Goal: Task Accomplishment & Management: Manage account settings

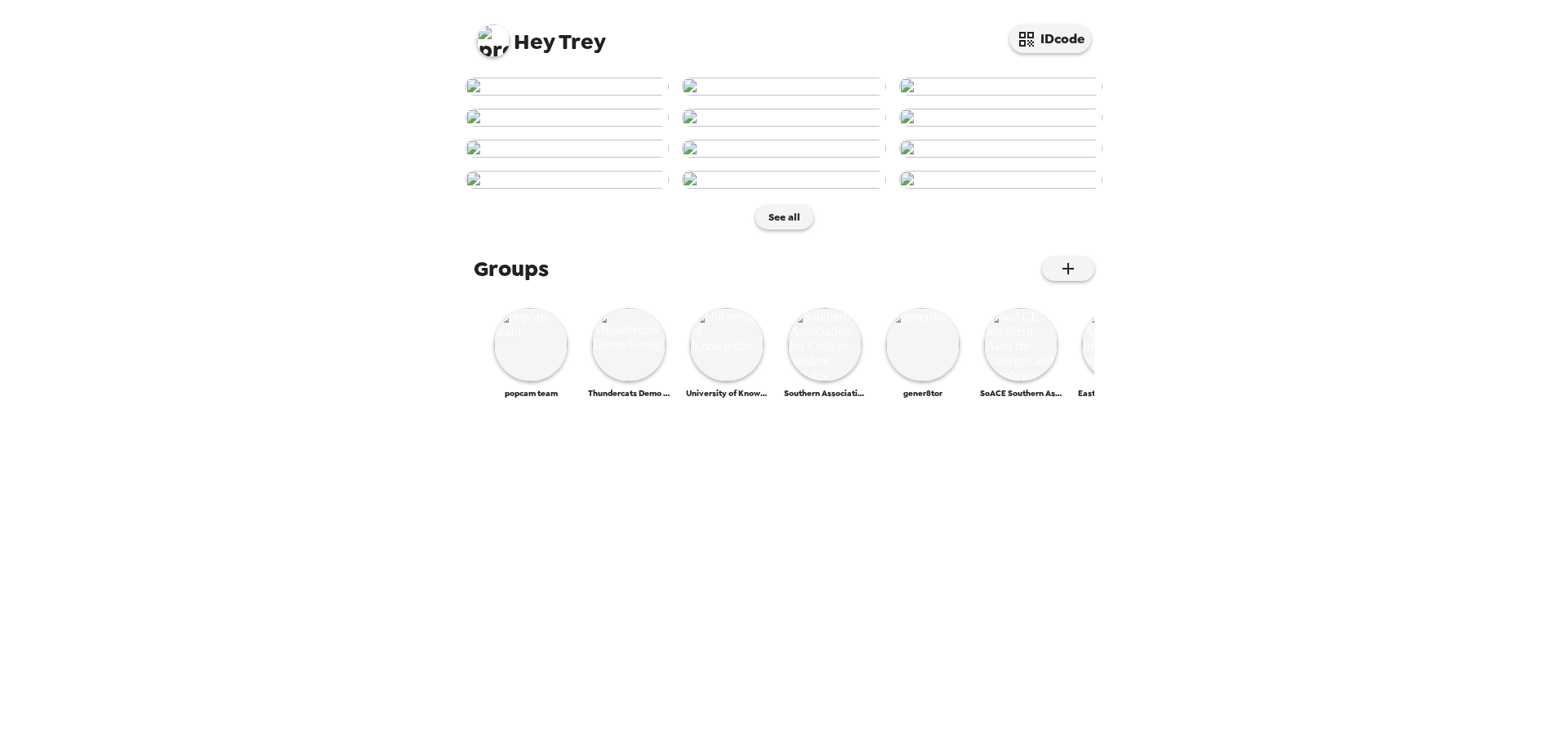
scroll to position [622, 0]
click at [507, 44] on img at bounding box center [493, 40] width 32 height 32
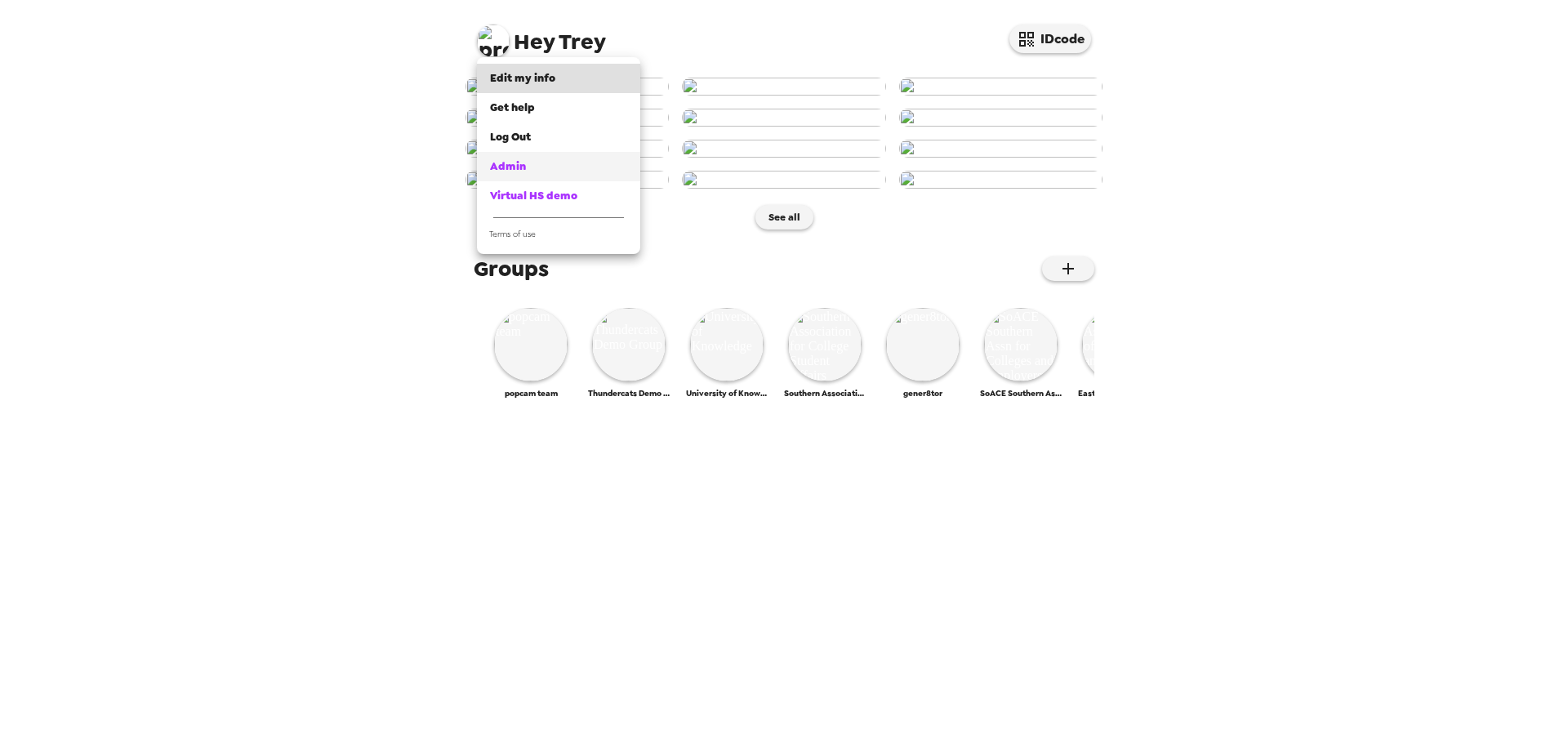
click at [547, 165] on div "Admin" at bounding box center [558, 166] width 137 height 17
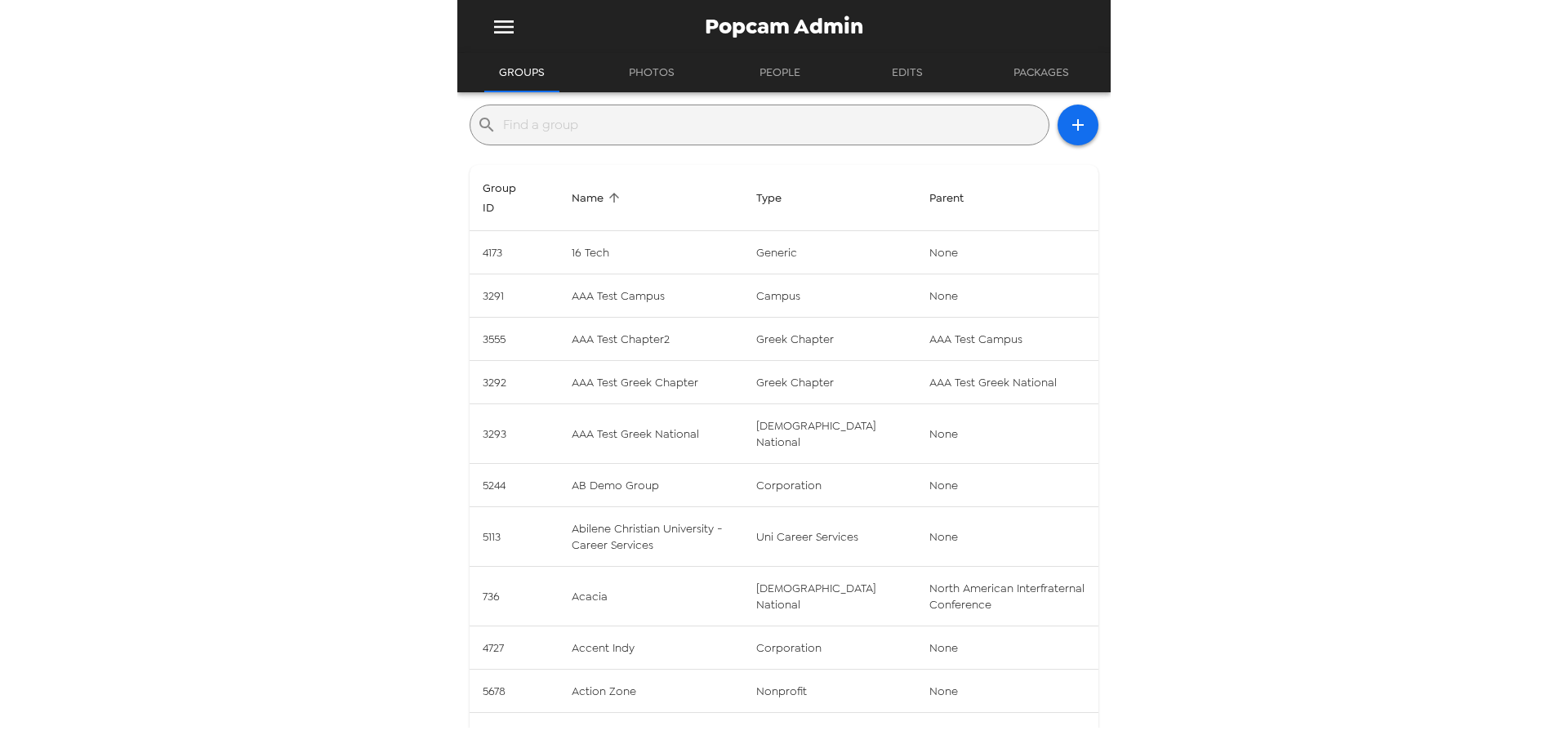
click at [691, 128] on input "text" at bounding box center [773, 125] width 539 height 26
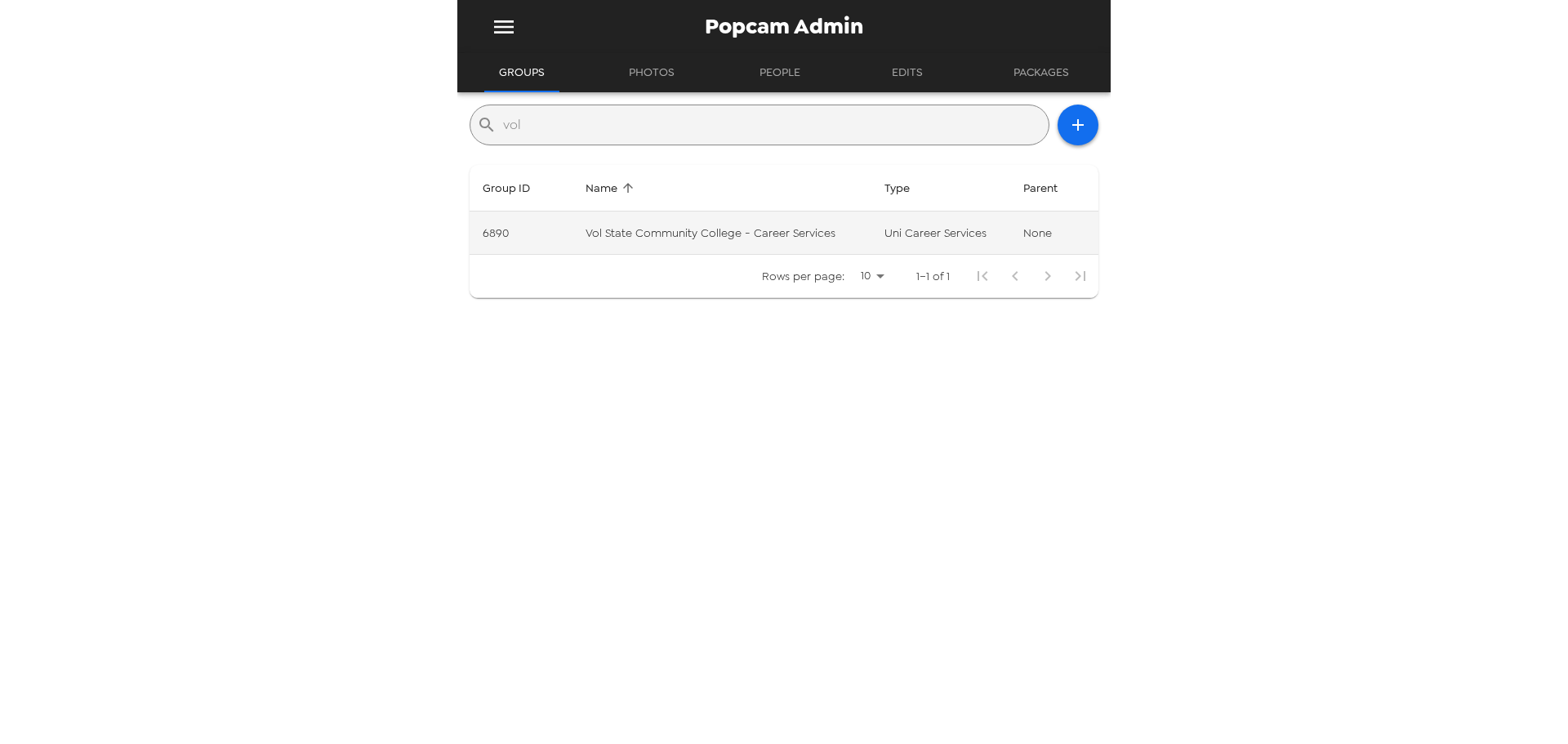
type input "vol"
click at [790, 233] on td "Vol State Community College - Career Services" at bounding box center [722, 232] width 298 height 43
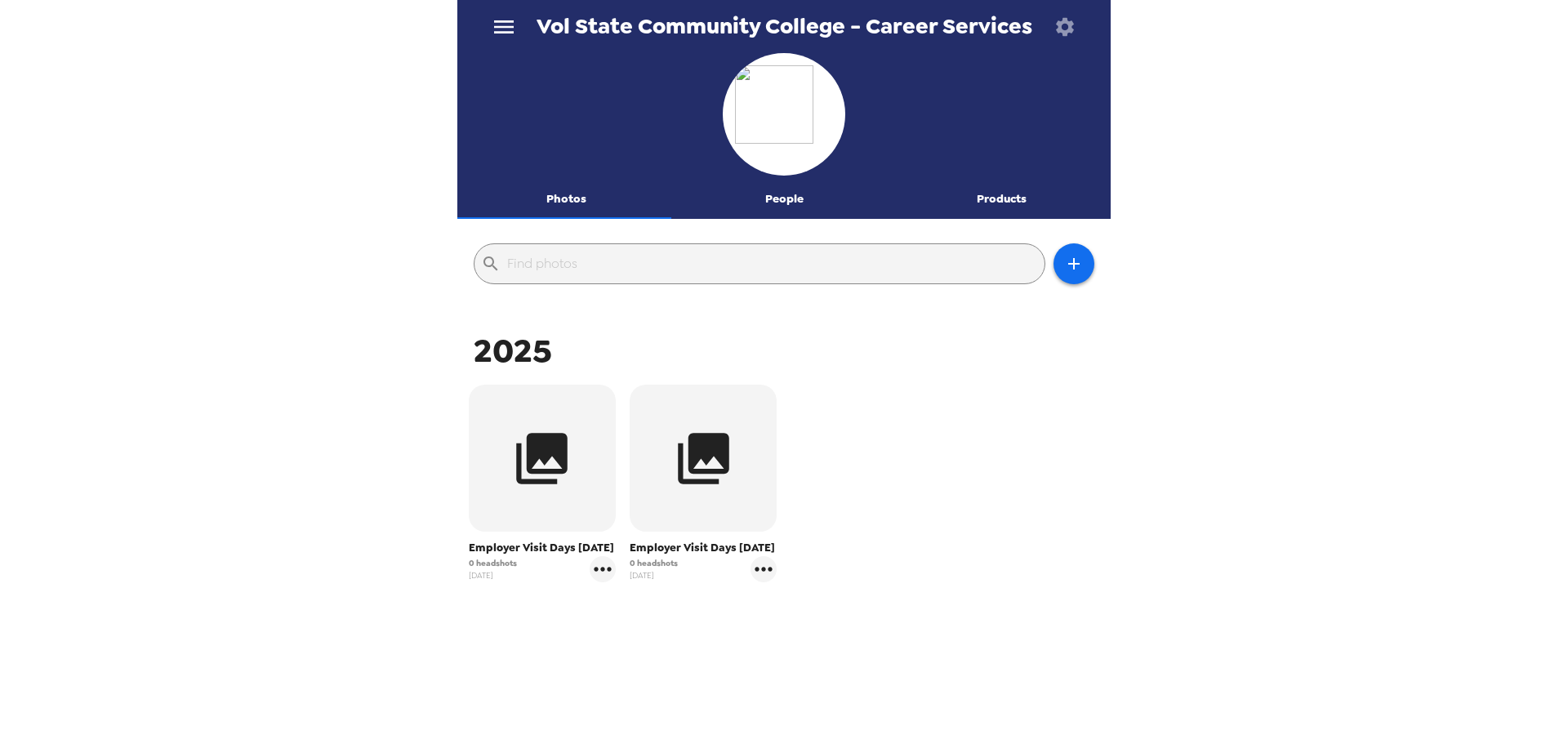
click at [804, 196] on button "People" at bounding box center [784, 199] width 218 height 39
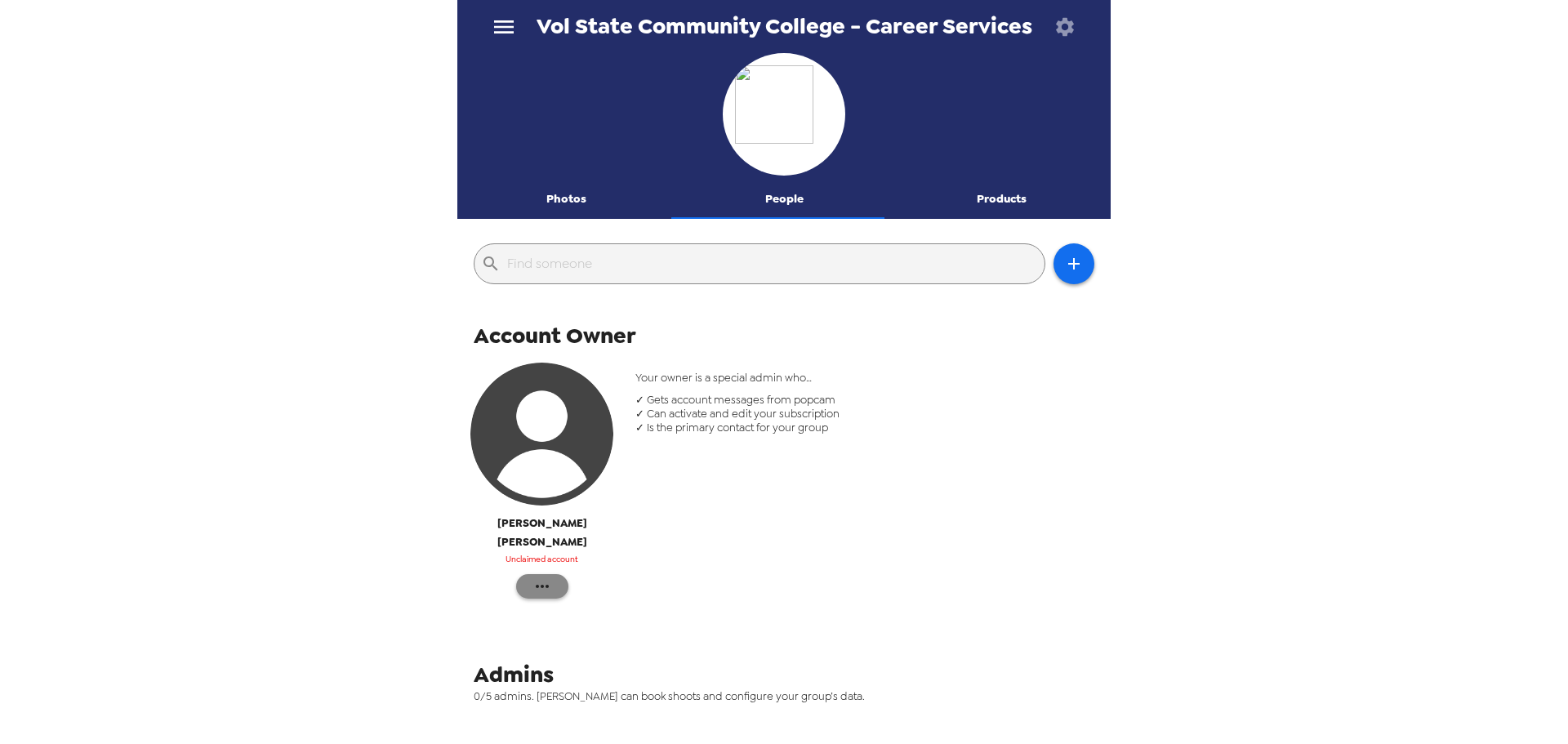
click at [543, 576] on icon "button" at bounding box center [543, 586] width 19 height 19
click at [584, 601] on span "Reinvite" at bounding box center [590, 601] width 67 height 19
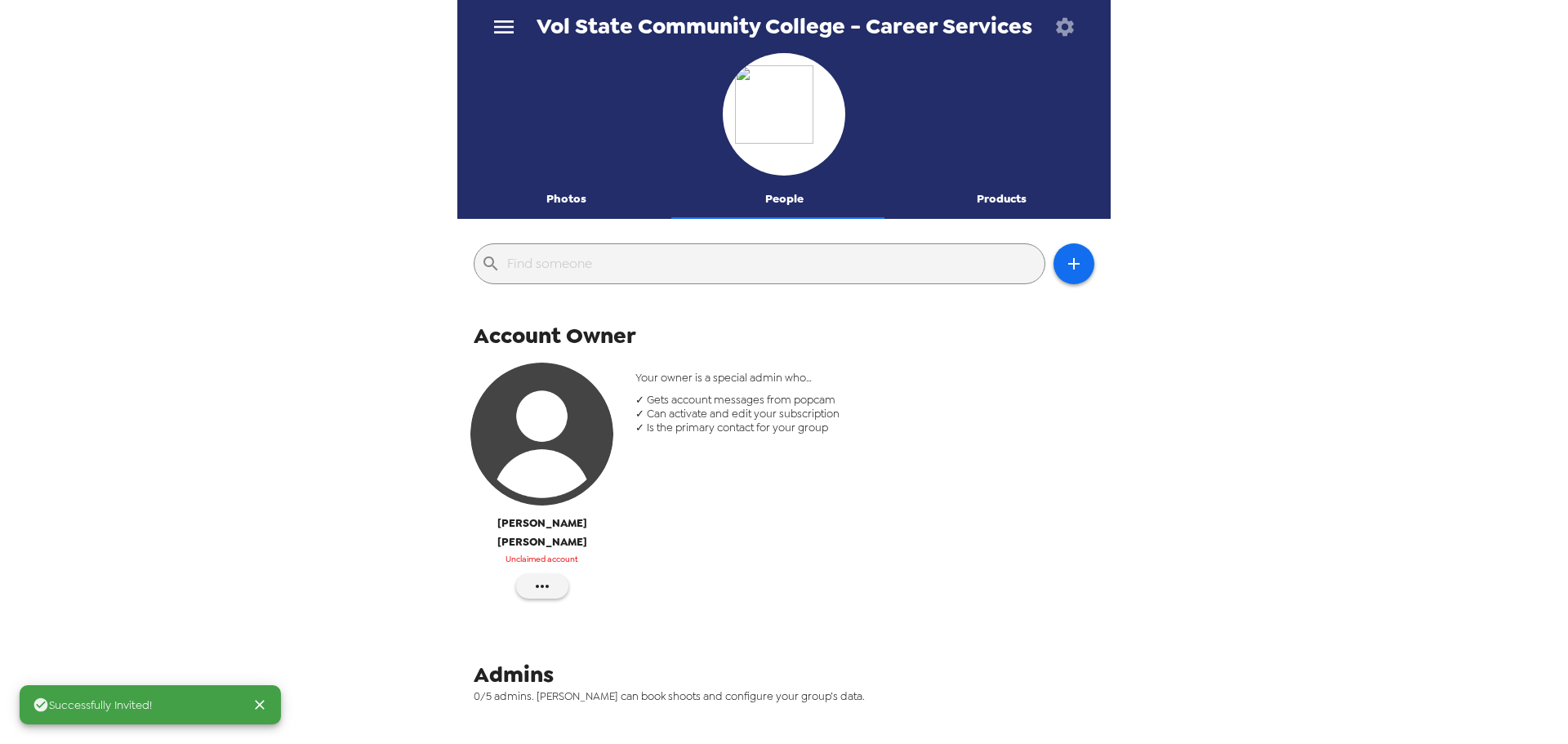
click at [571, 191] on button "Photos" at bounding box center [566, 199] width 218 height 39
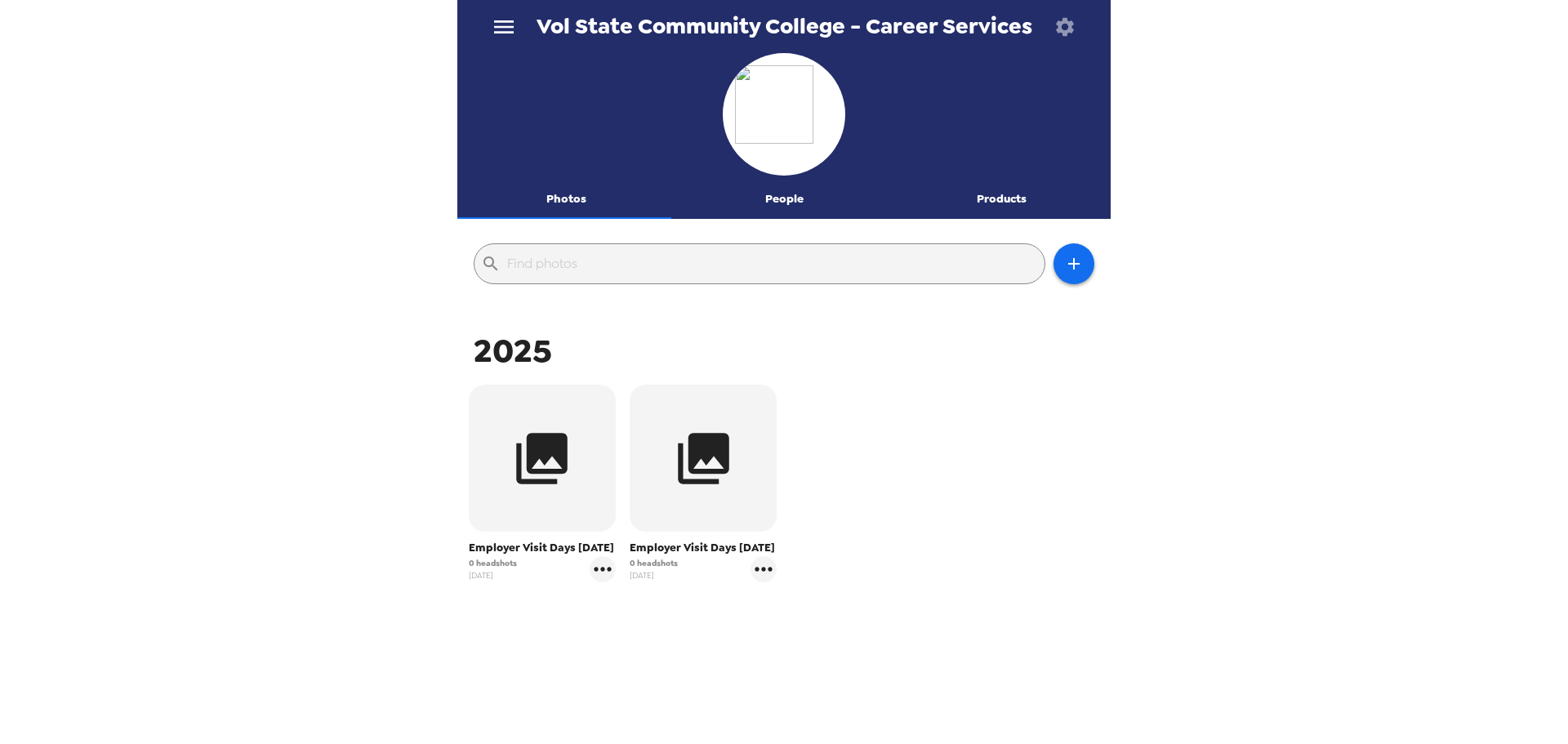
click at [805, 197] on button "People" at bounding box center [784, 199] width 218 height 39
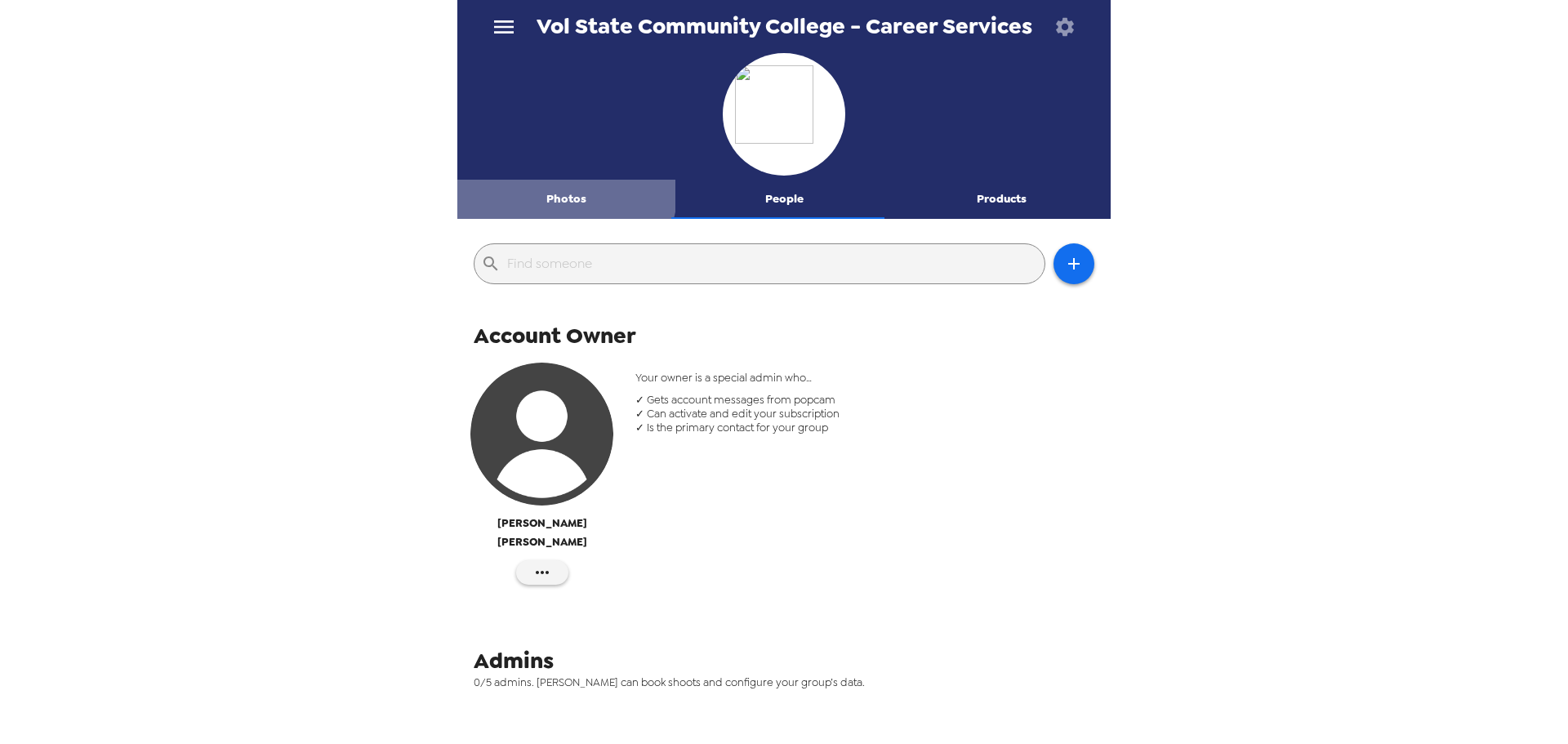
click at [565, 189] on button "Photos" at bounding box center [566, 199] width 218 height 39
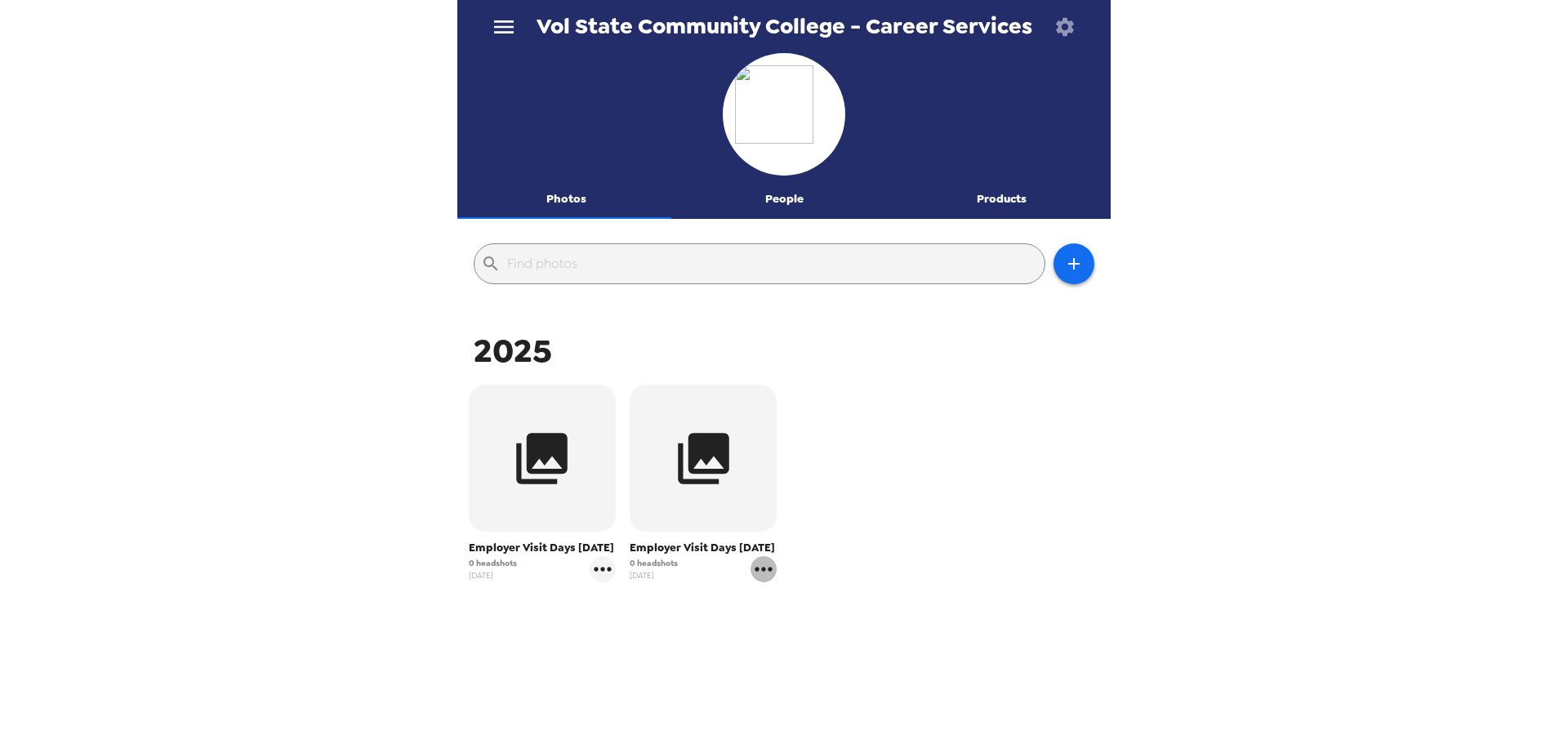
click at [761, 572] on icon "gallery menu" at bounding box center [764, 569] width 26 height 26
click at [791, 601] on span "Edit Shoot" at bounding box center [858, 603] width 135 height 19
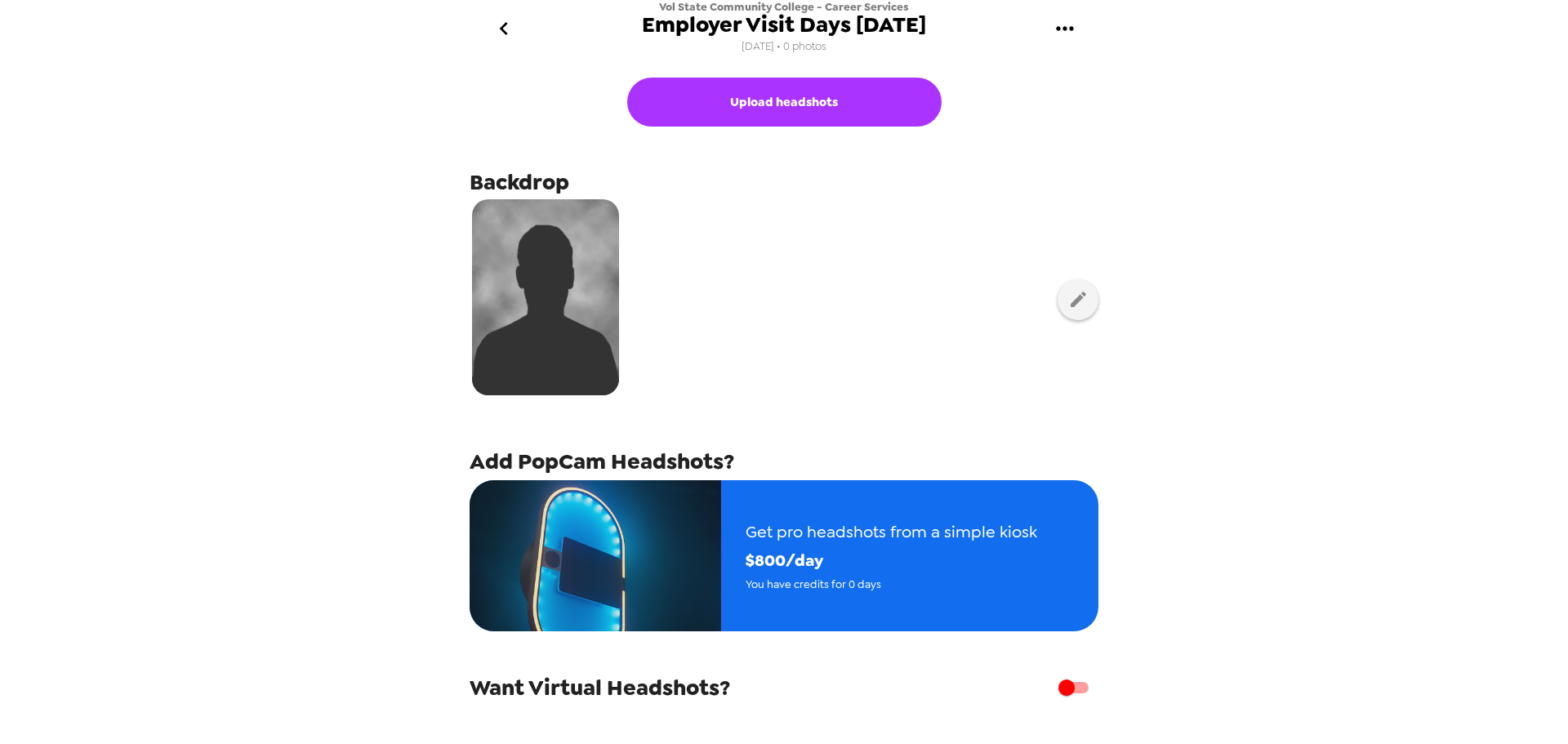
click at [492, 24] on icon "go back" at bounding box center [504, 29] width 26 height 26
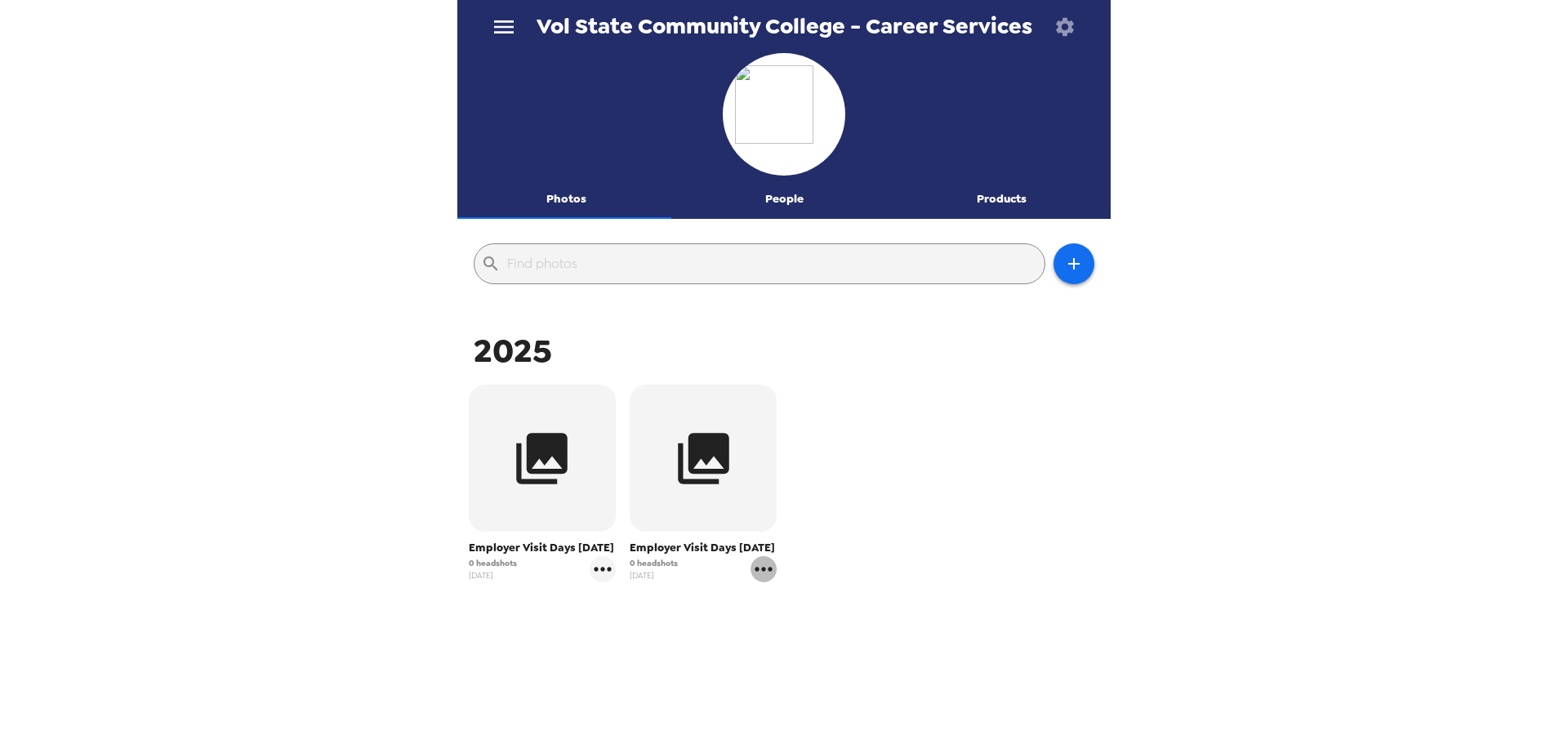
click at [761, 573] on icon "gallery menu" at bounding box center [764, 569] width 26 height 26
drag, startPoint x: 793, startPoint y: 597, endPoint x: 869, endPoint y: 475, distance: 143.7
click at [868, 476] on div "Edit Shoot Copy gallery link Download people CSV" at bounding box center [784, 372] width 1568 height 744
click at [872, 477] on div at bounding box center [784, 372] width 1568 height 744
click at [762, 572] on icon "gallery menu" at bounding box center [764, 569] width 26 height 26
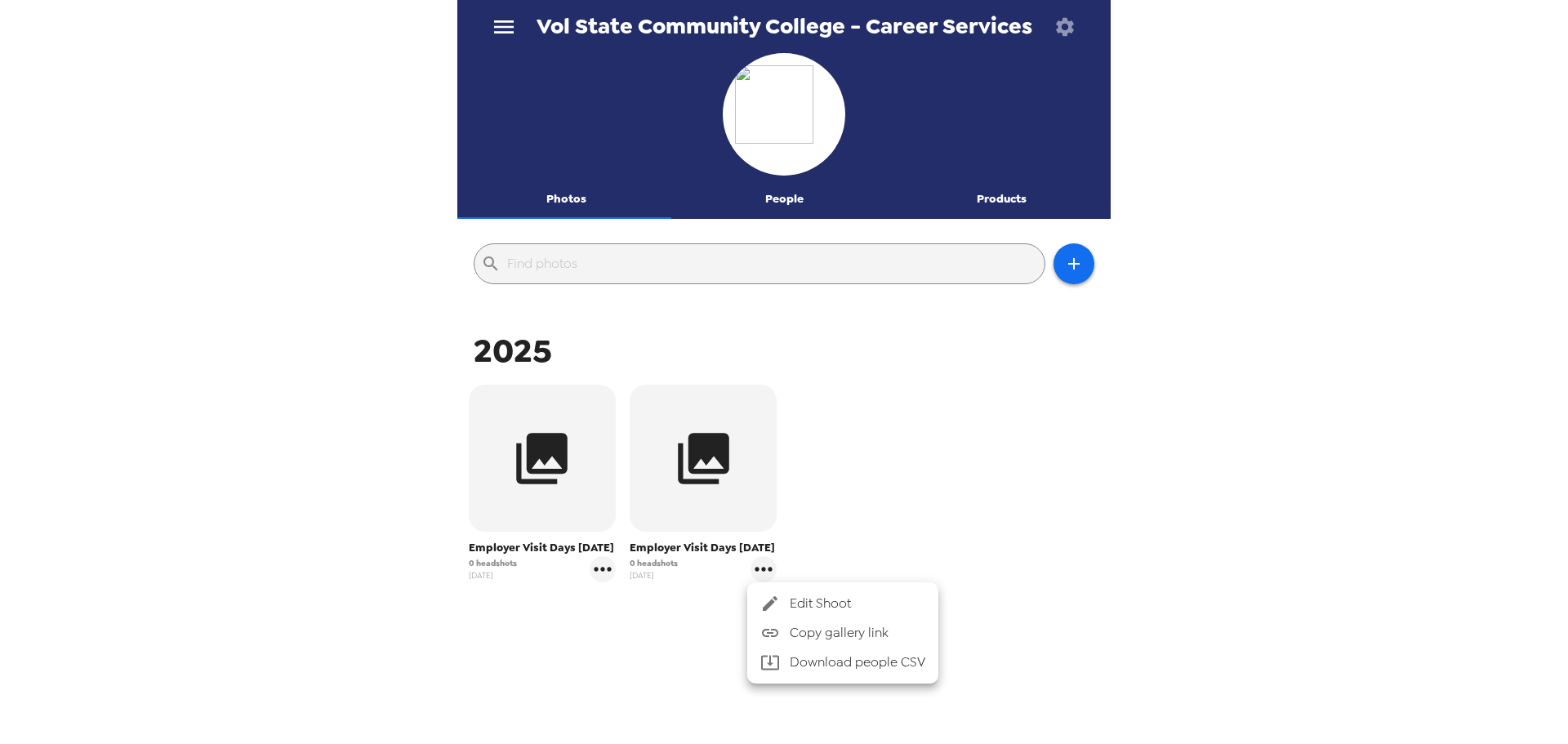
click at [802, 592] on li "Edit Shoot" at bounding box center [843, 603] width 191 height 29
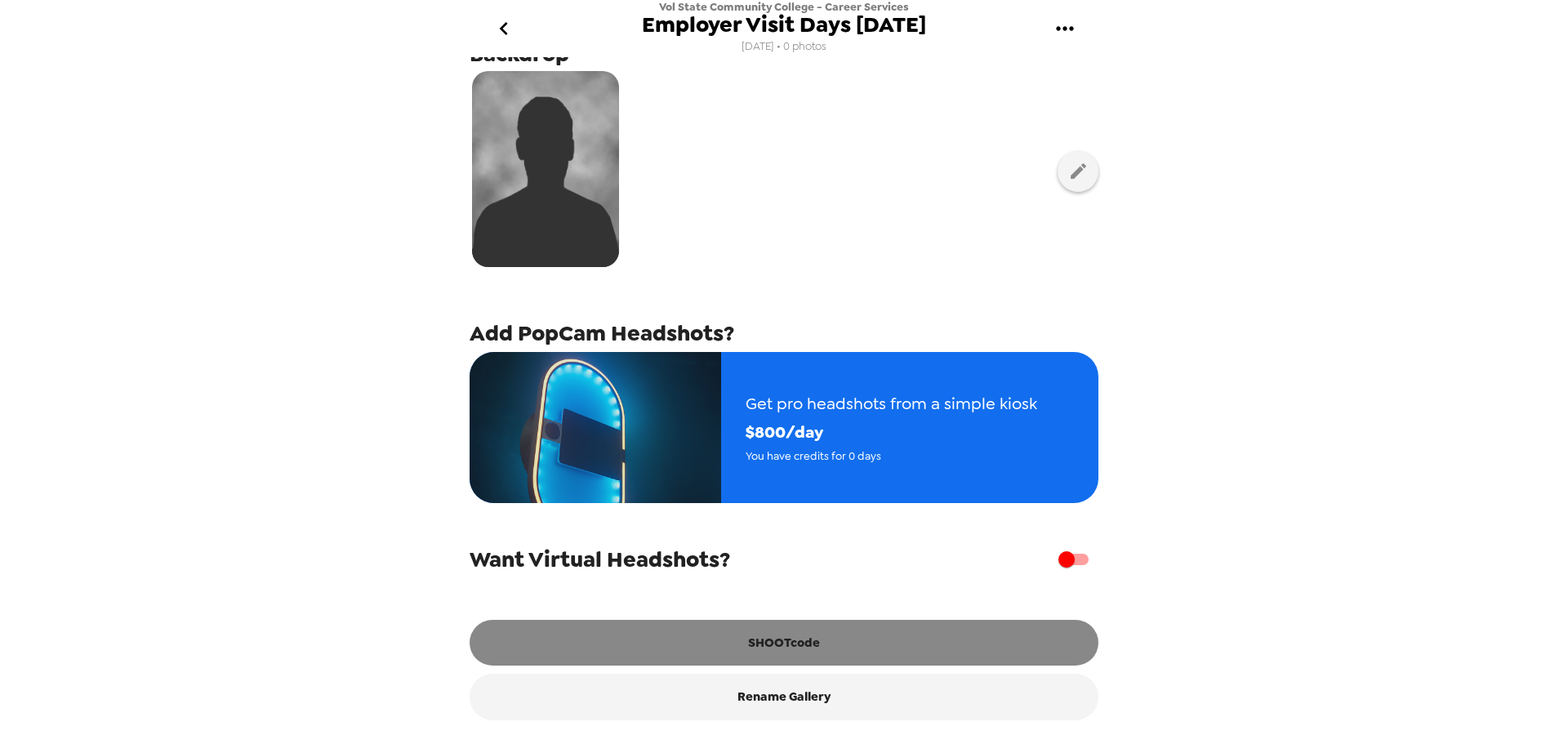
scroll to position [138, 0]
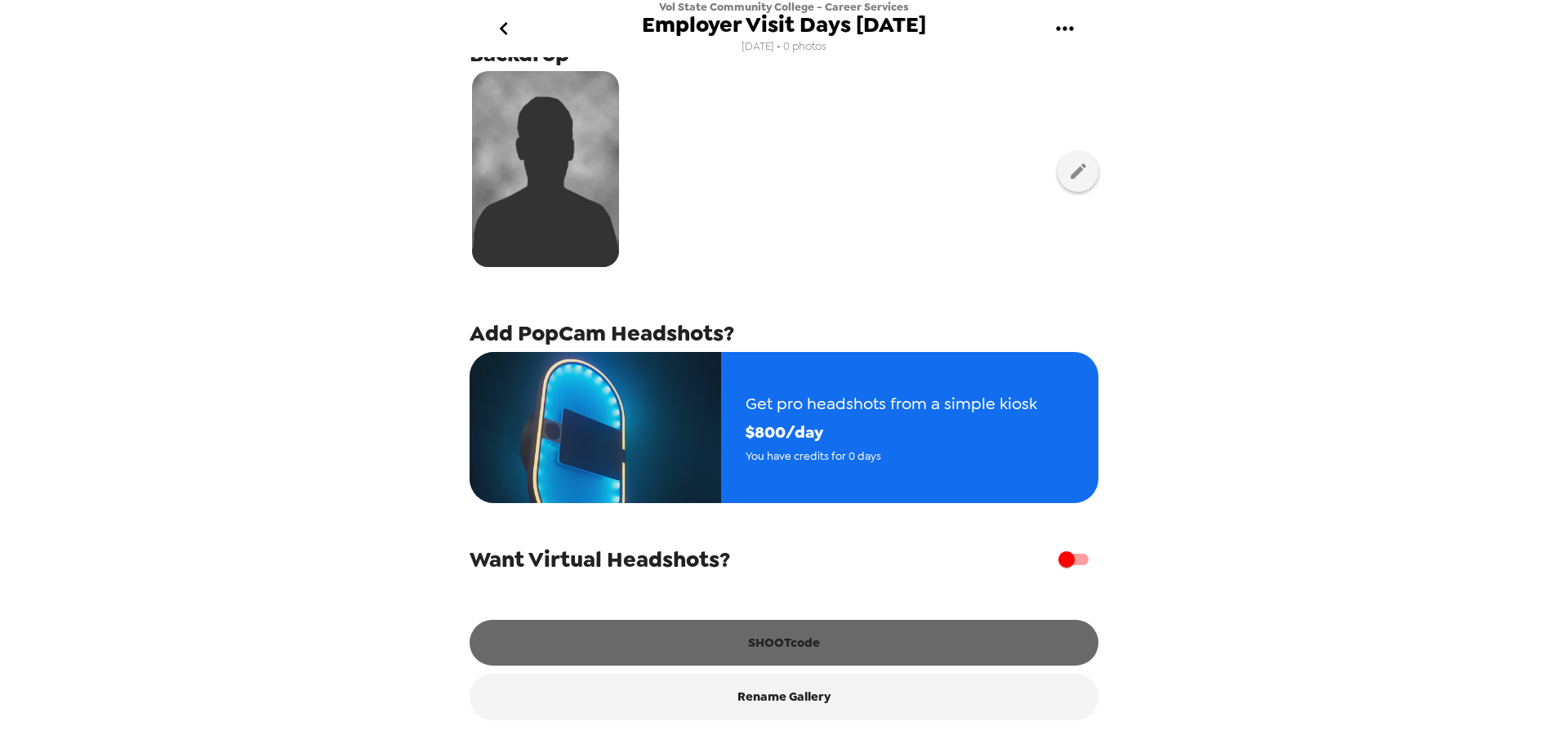
click at [791, 642] on button "SHOOTcode" at bounding box center [784, 642] width 629 height 46
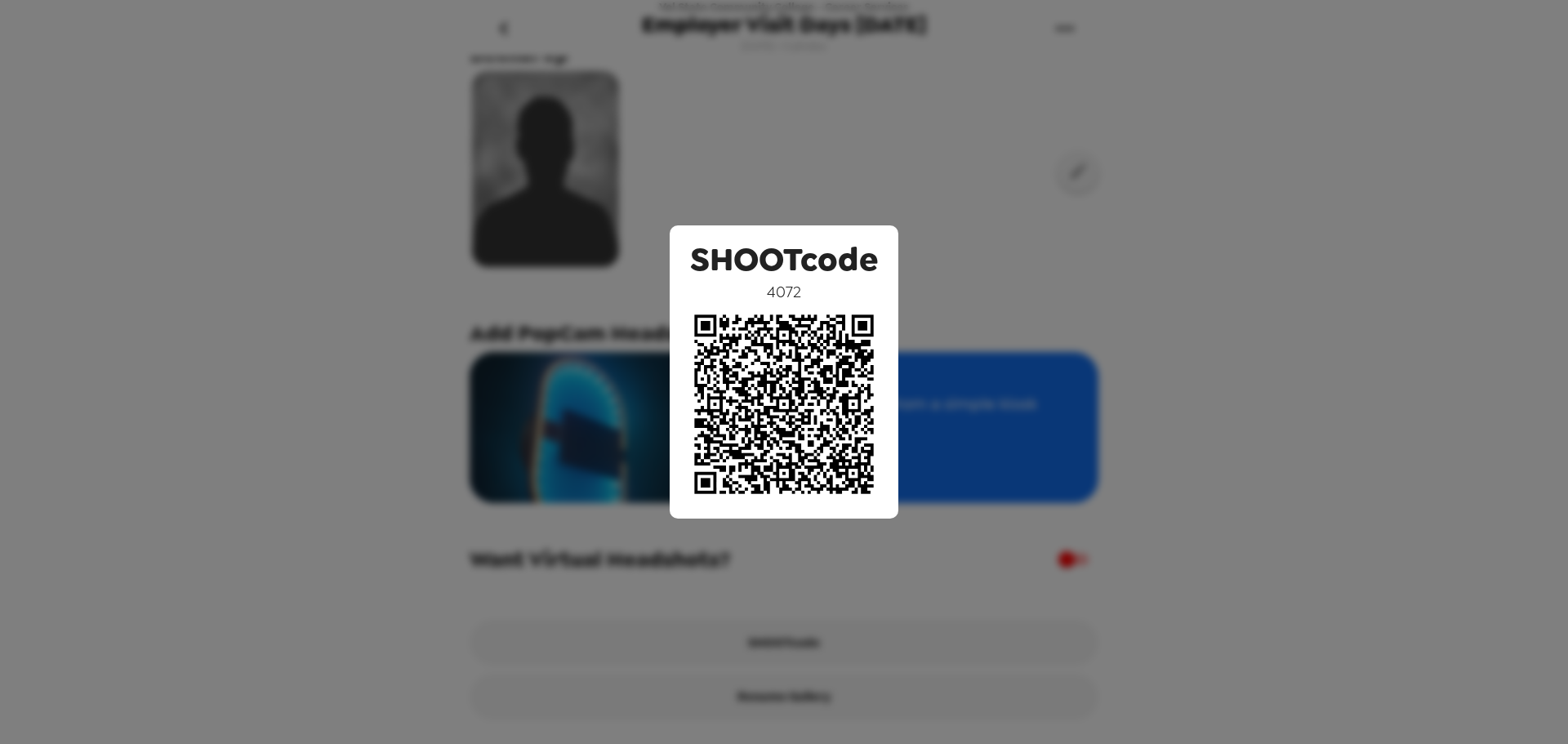
click at [809, 175] on div "SHOOTcode 4072" at bounding box center [784, 372] width 1568 height 744
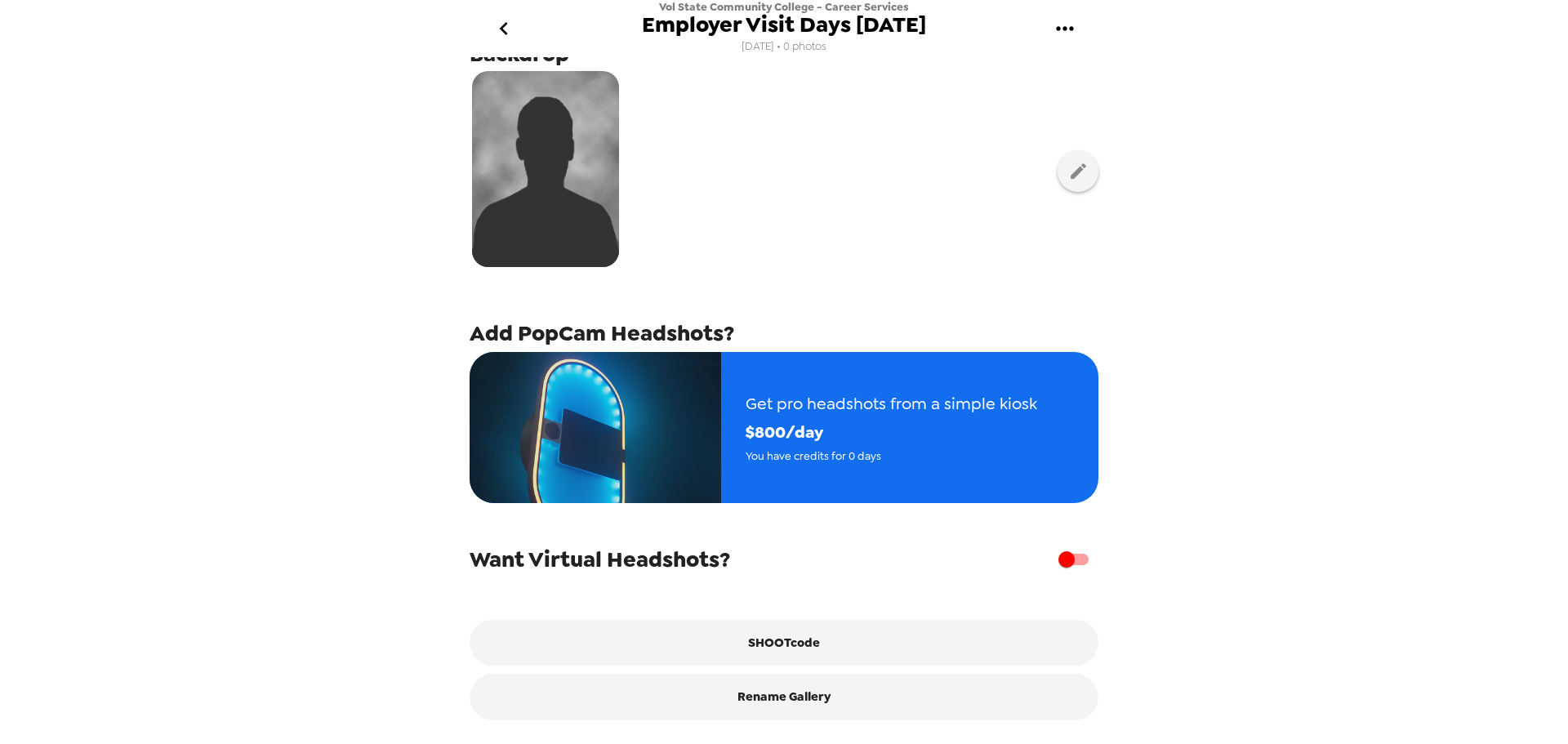
scroll to position [0, 0]
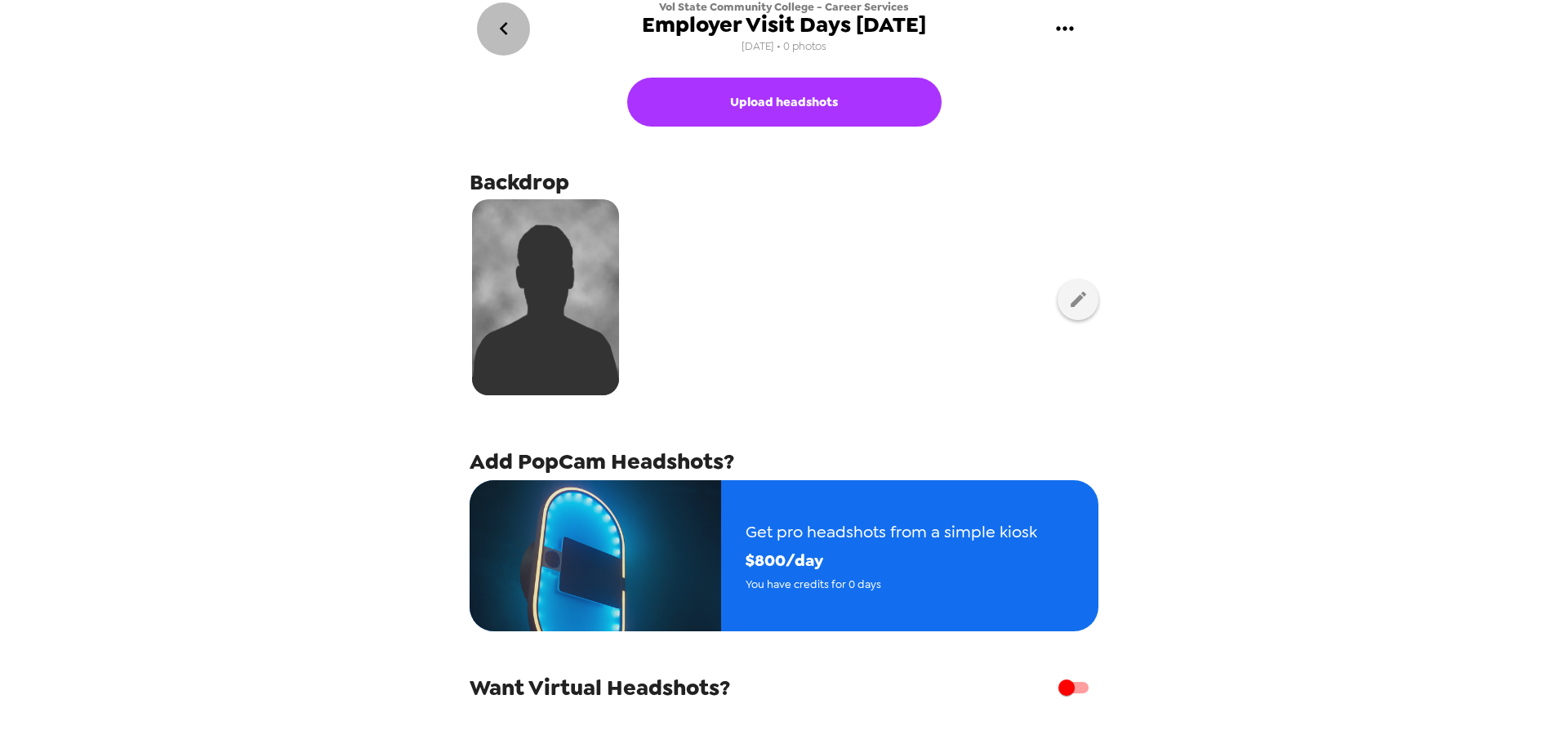
click at [512, 33] on icon "go back" at bounding box center [504, 29] width 26 height 26
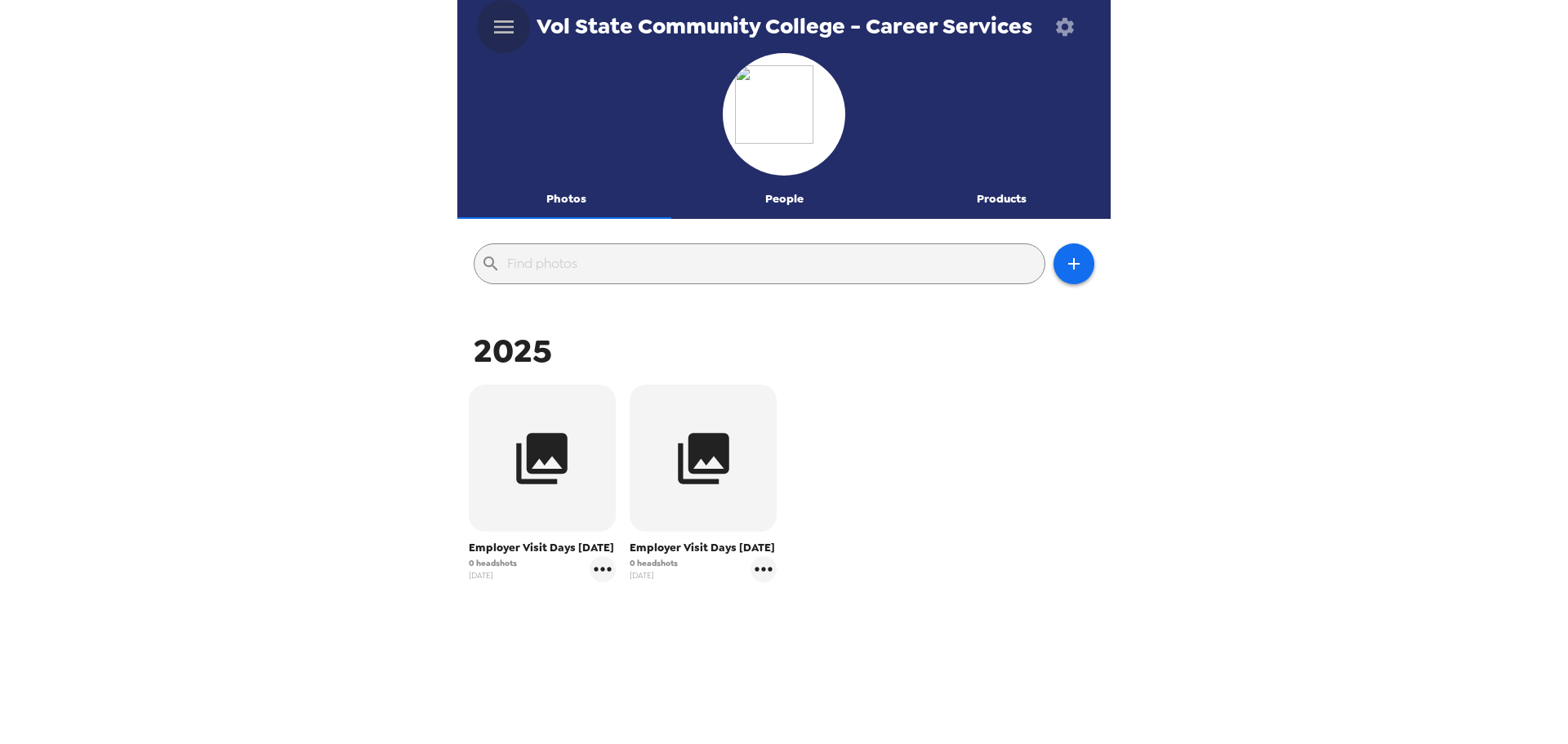
click at [507, 26] on icon "menu" at bounding box center [504, 26] width 19 height 13
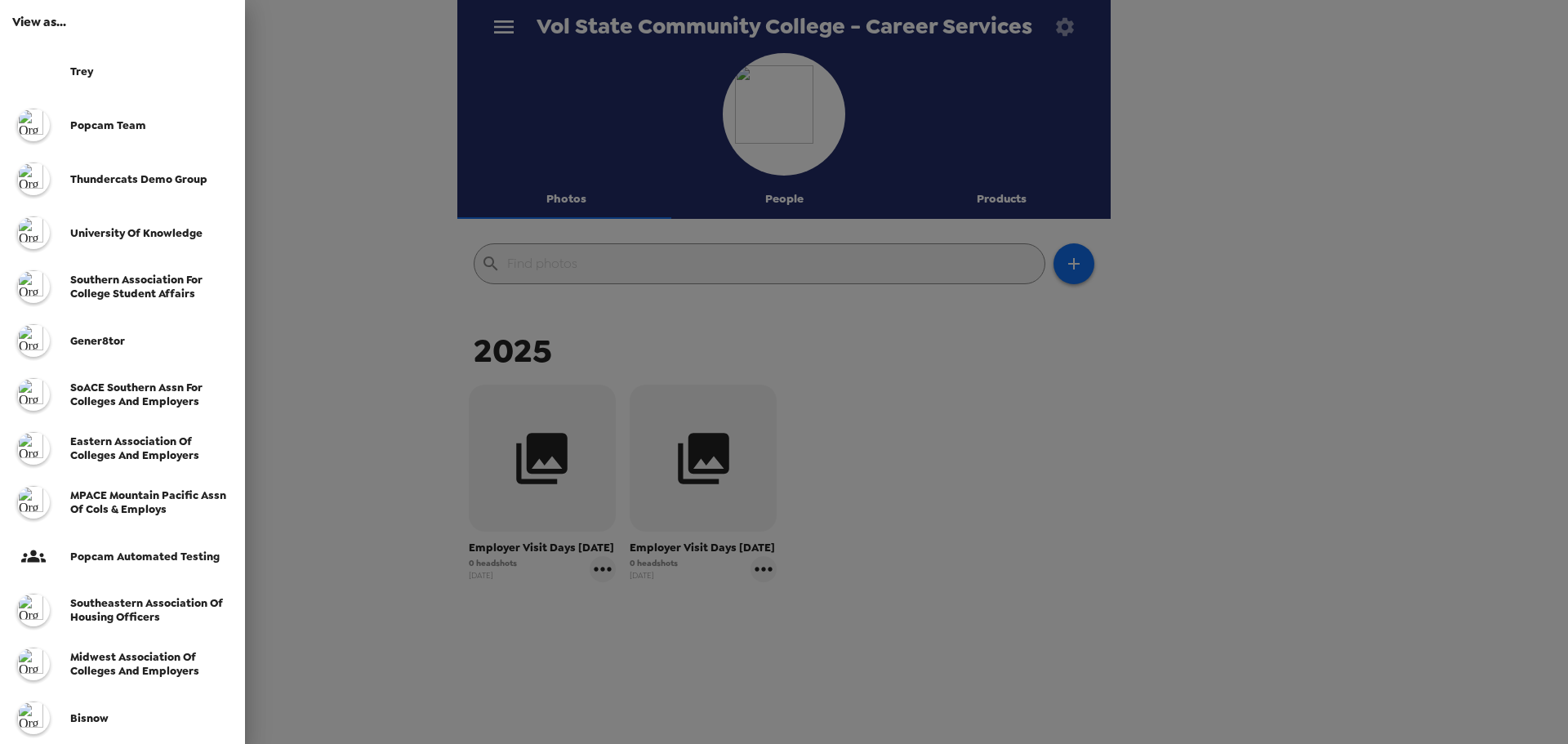
click at [913, 533] on div at bounding box center [784, 372] width 1568 height 744
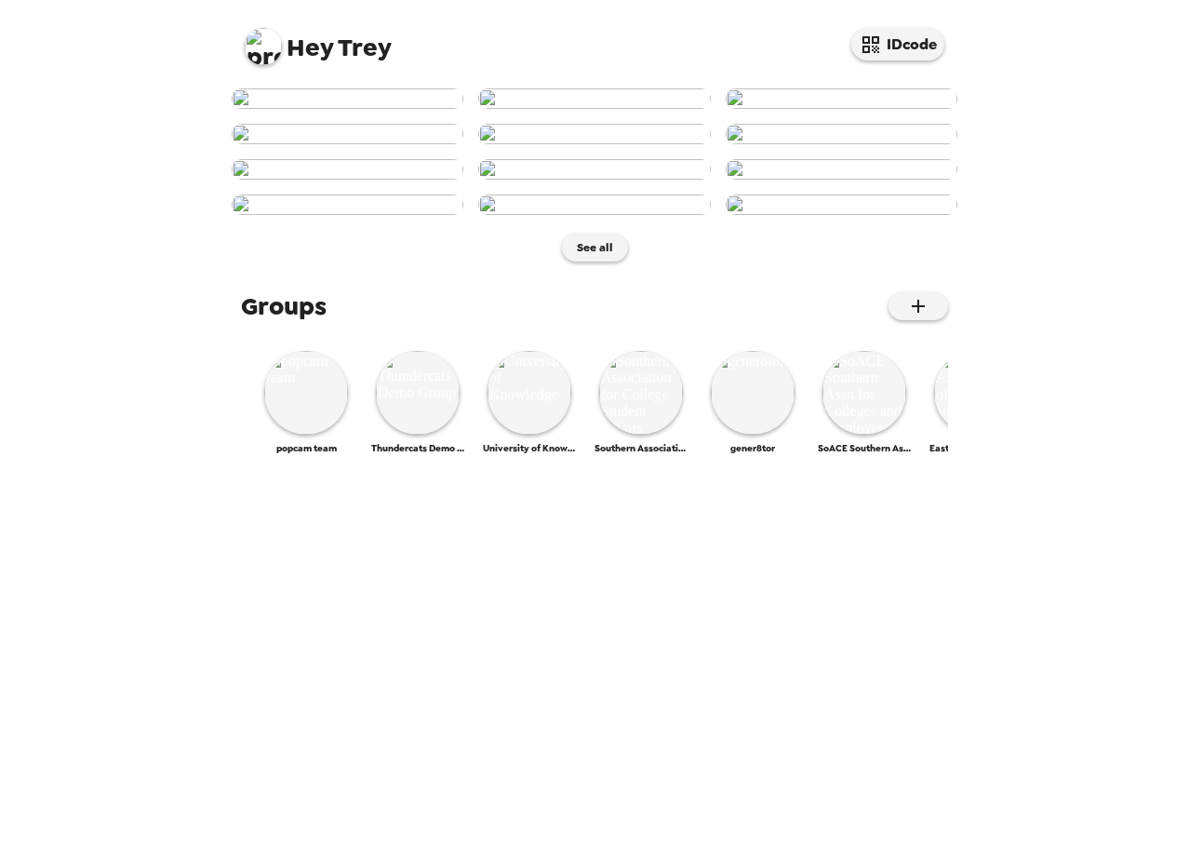
scroll to position [152, 0]
click at [258, 49] on img at bounding box center [263, 46] width 37 height 37
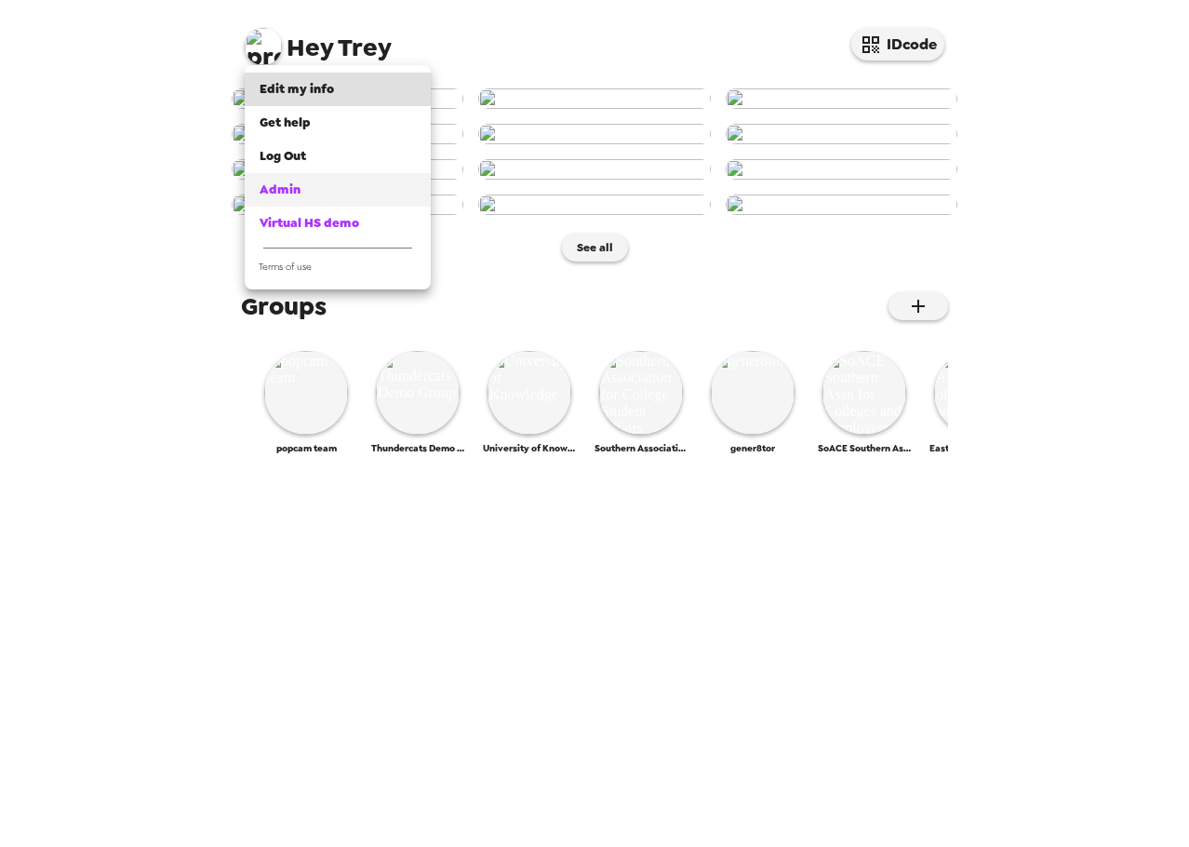
click at [311, 185] on div "Admin" at bounding box center [338, 189] width 156 height 19
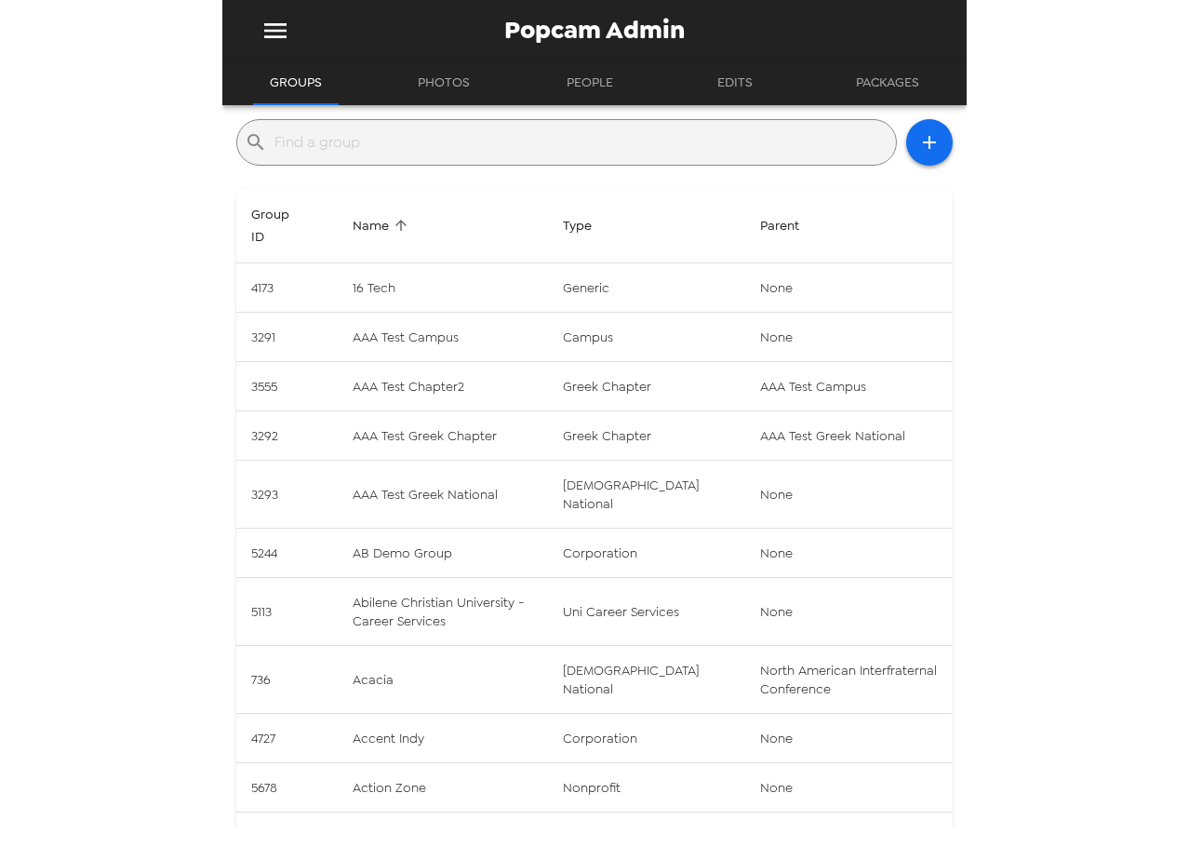
click at [391, 137] on input "text" at bounding box center [581, 142] width 614 height 30
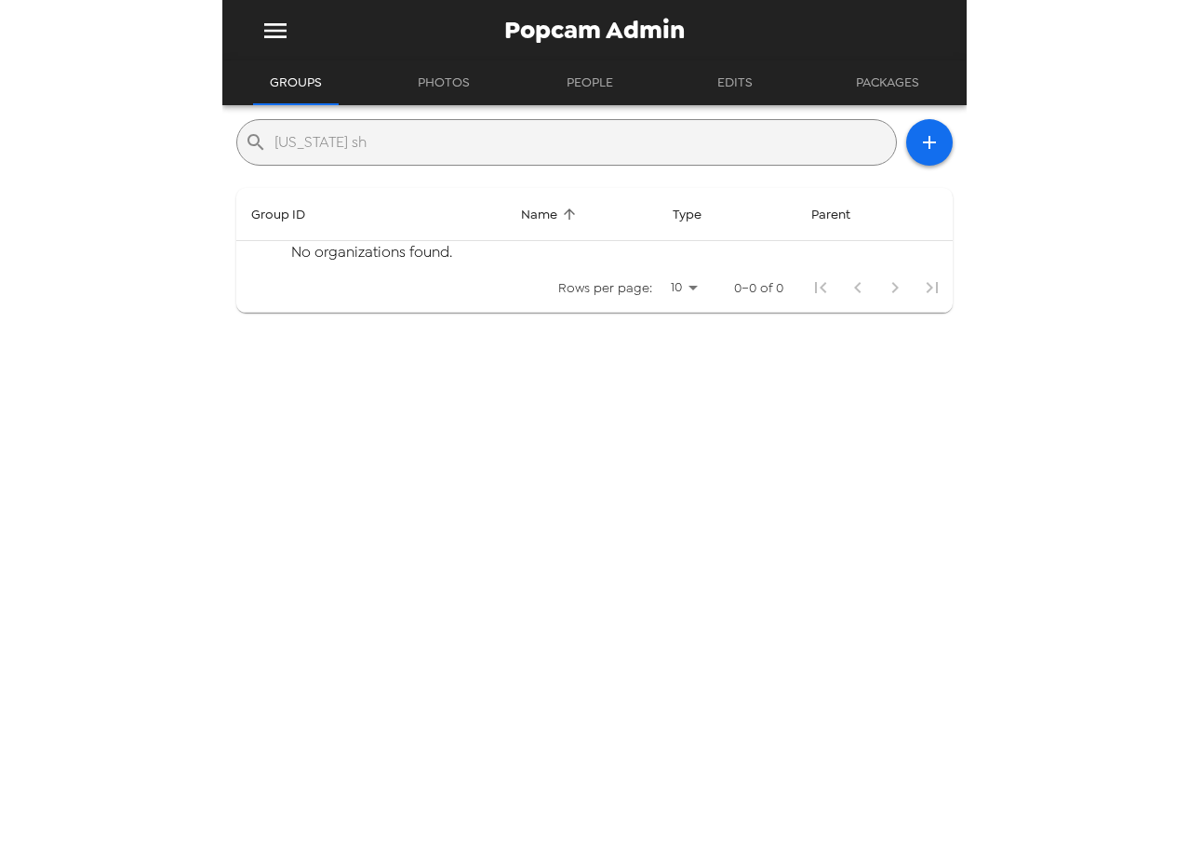
type input "[US_STATE] sh"
click at [925, 153] on icon "button" at bounding box center [929, 142] width 22 height 22
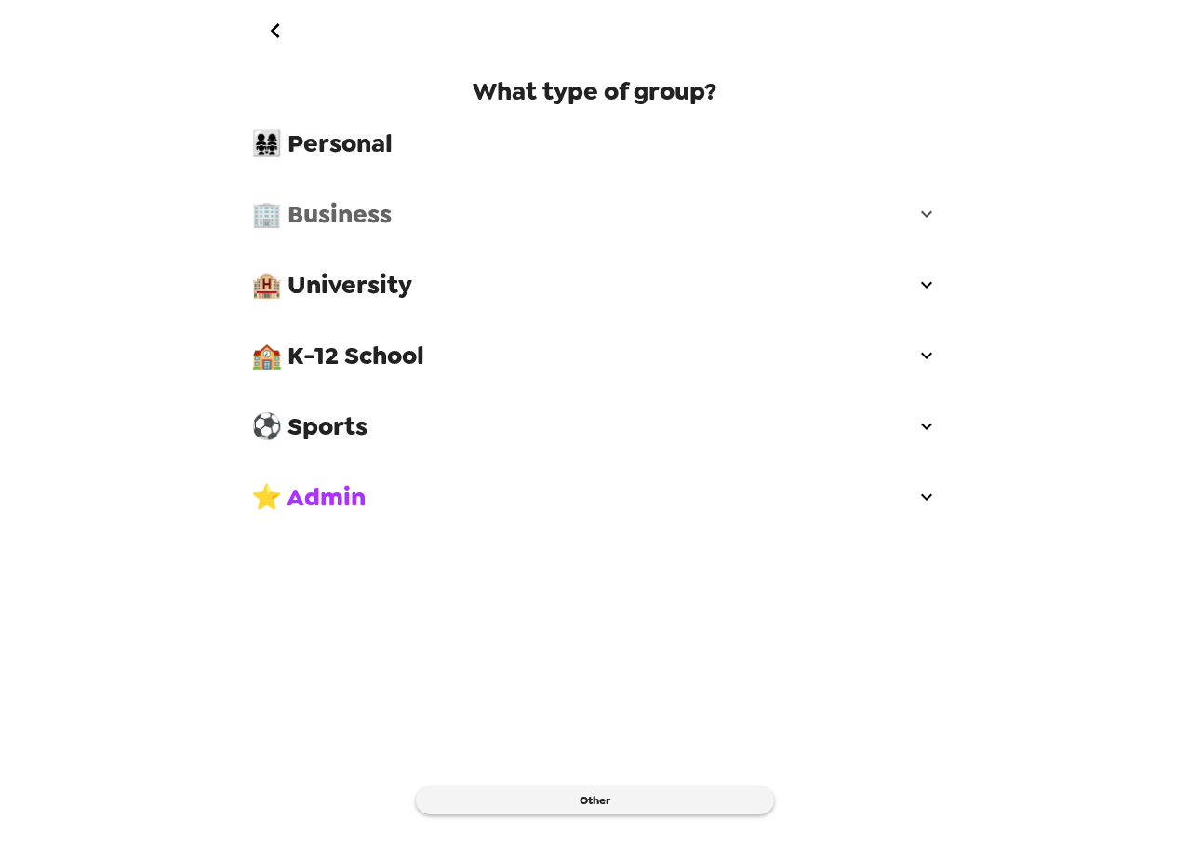
click at [404, 221] on span "🏢 Business" at bounding box center [583, 213] width 664 height 33
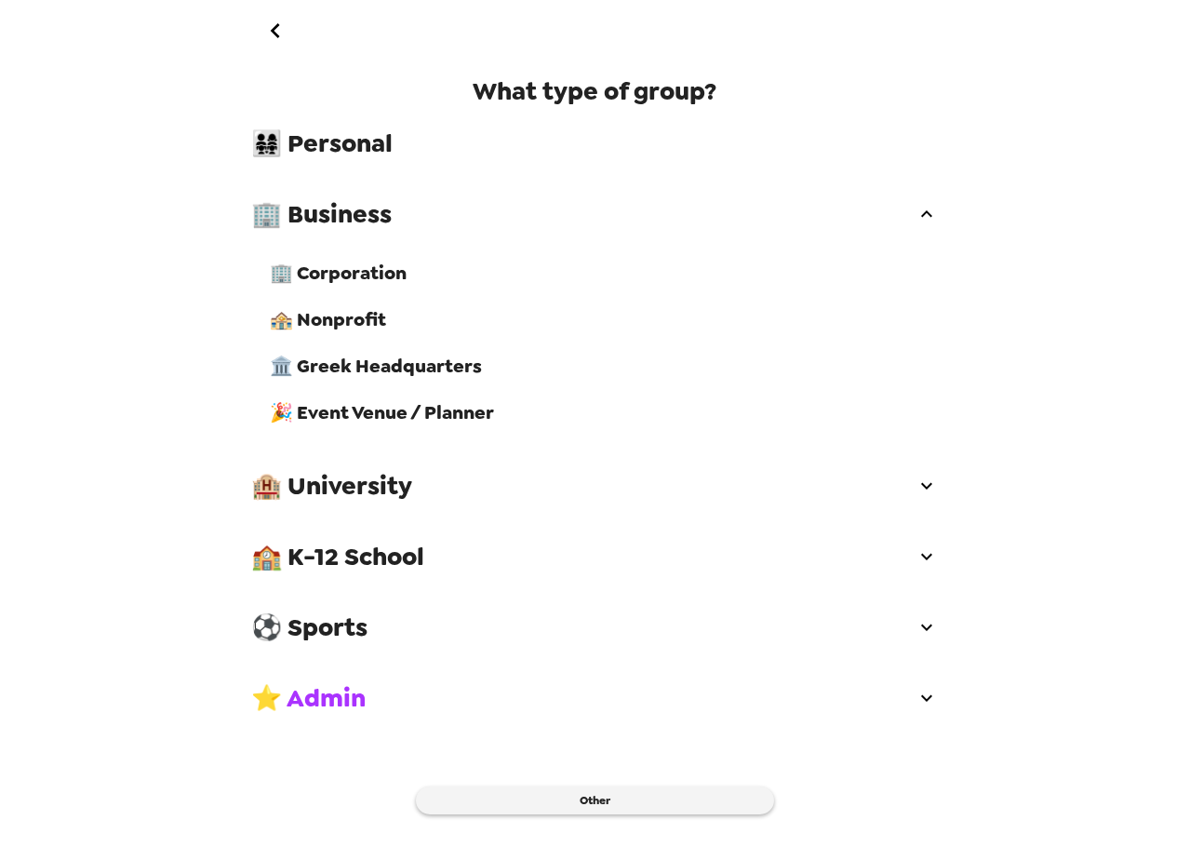
click at [429, 331] on span "🏤 Nonprofit" at bounding box center [604, 319] width 668 height 24
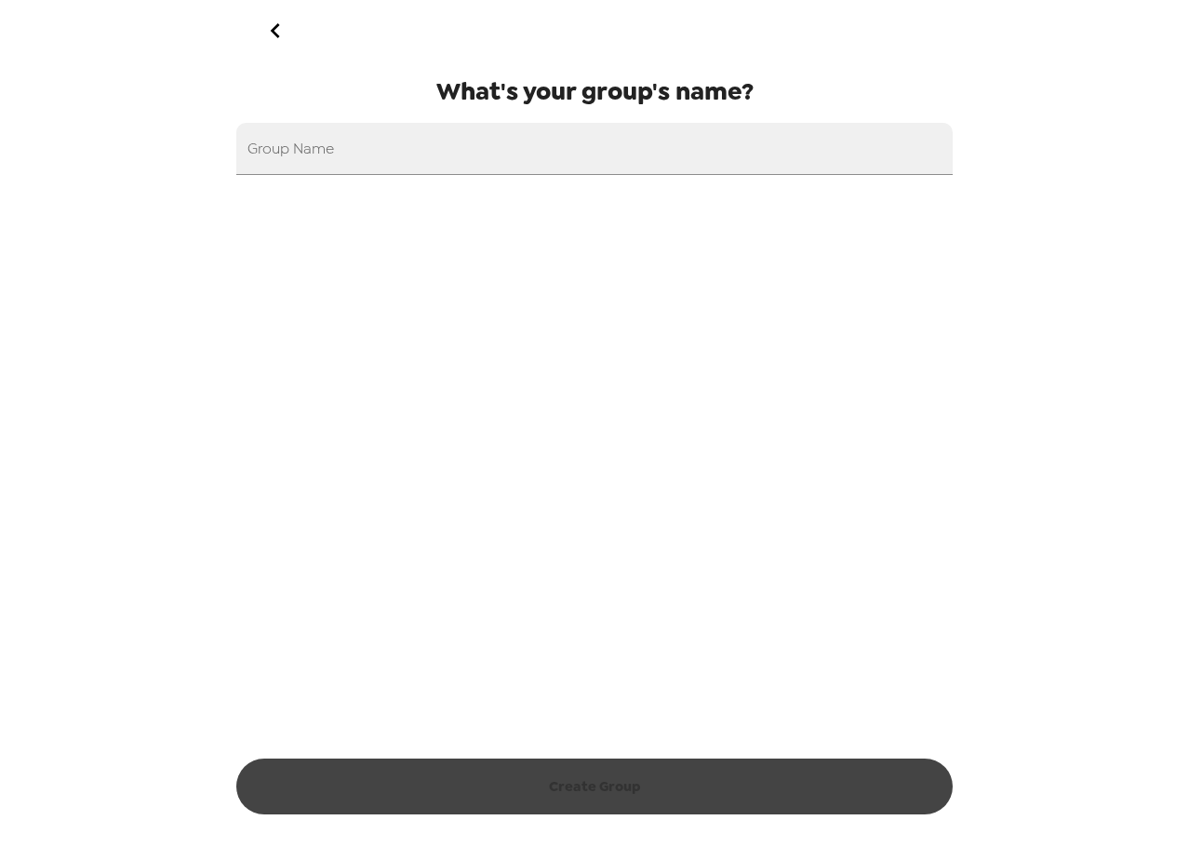
drag, startPoint x: 273, startPoint y: 30, endPoint x: 278, endPoint y: 58, distance: 28.5
click at [274, 32] on icon "go back" at bounding box center [275, 31] width 30 height 30
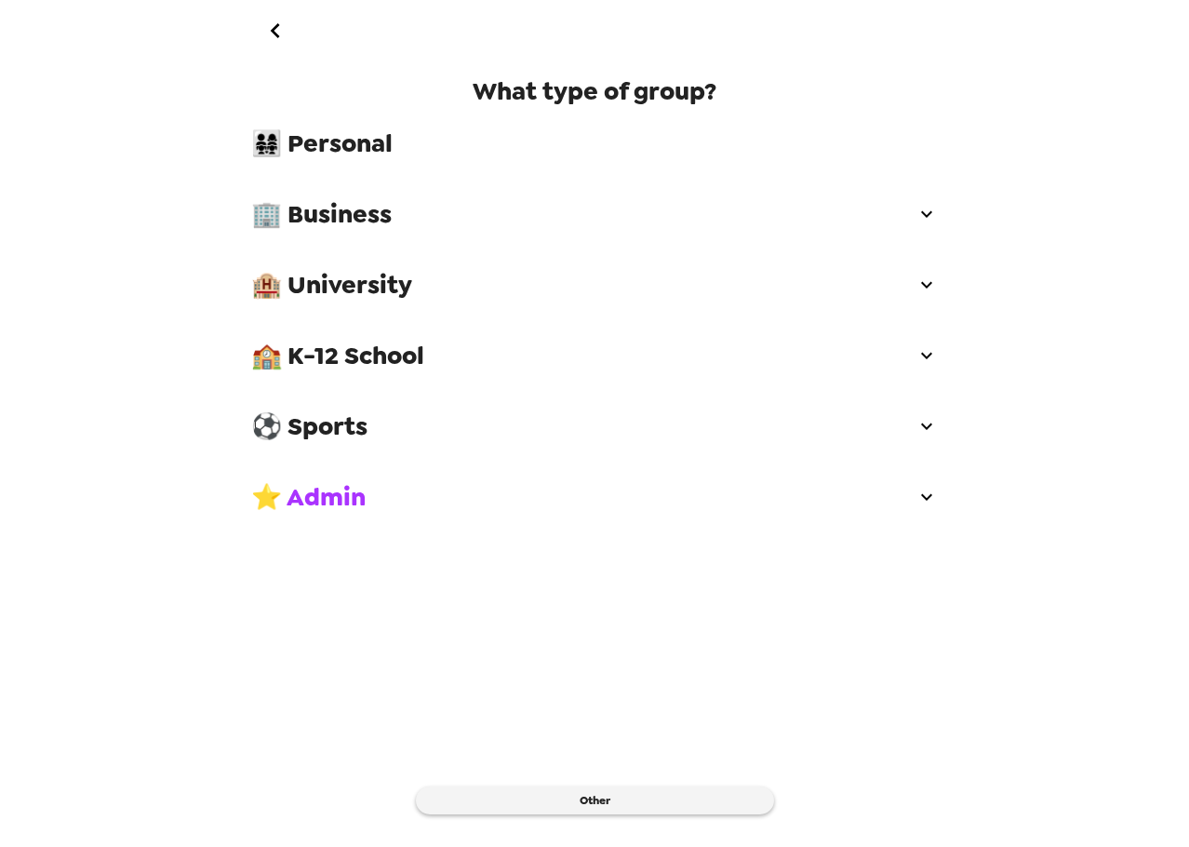
click at [370, 209] on span "🏢 Business" at bounding box center [583, 213] width 664 height 33
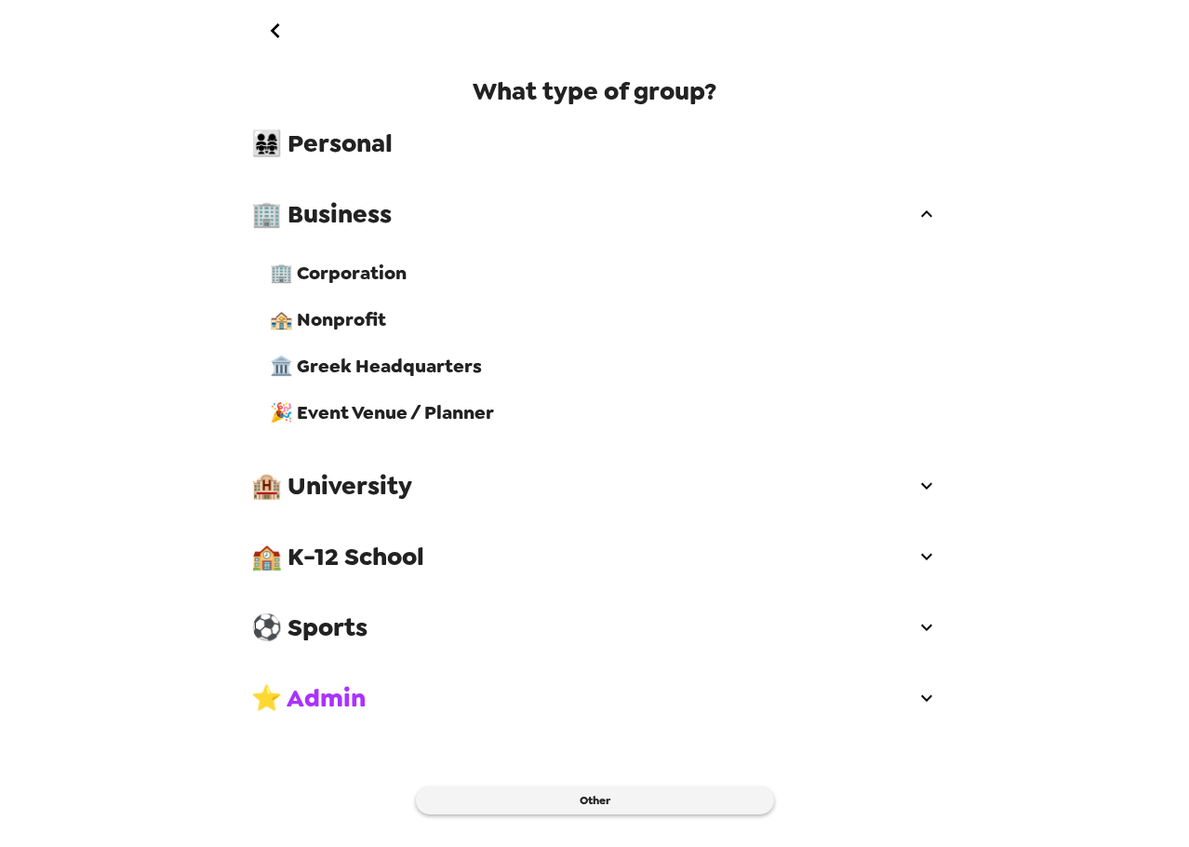
click at [410, 327] on span "🏤 Nonprofit" at bounding box center [604, 319] width 668 height 24
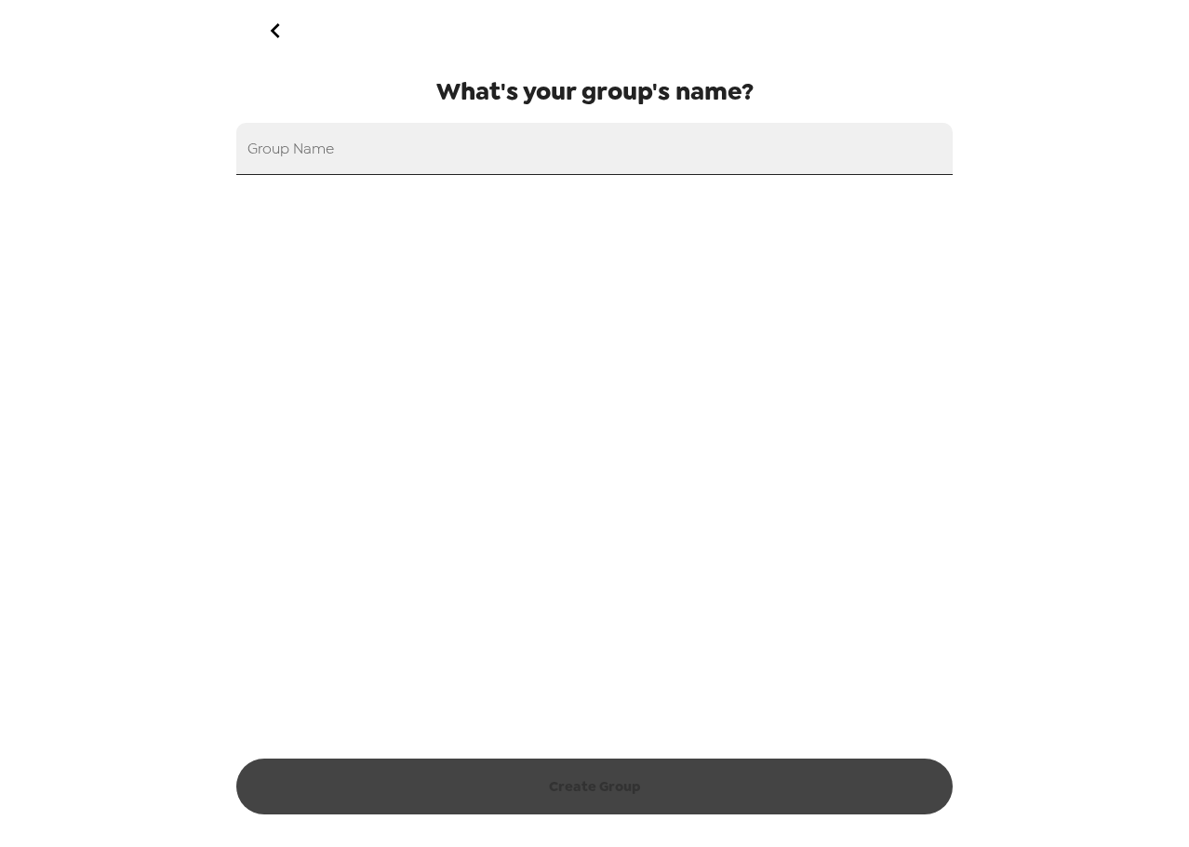
click at [359, 153] on input "Group Name" at bounding box center [594, 149] width 716 height 52
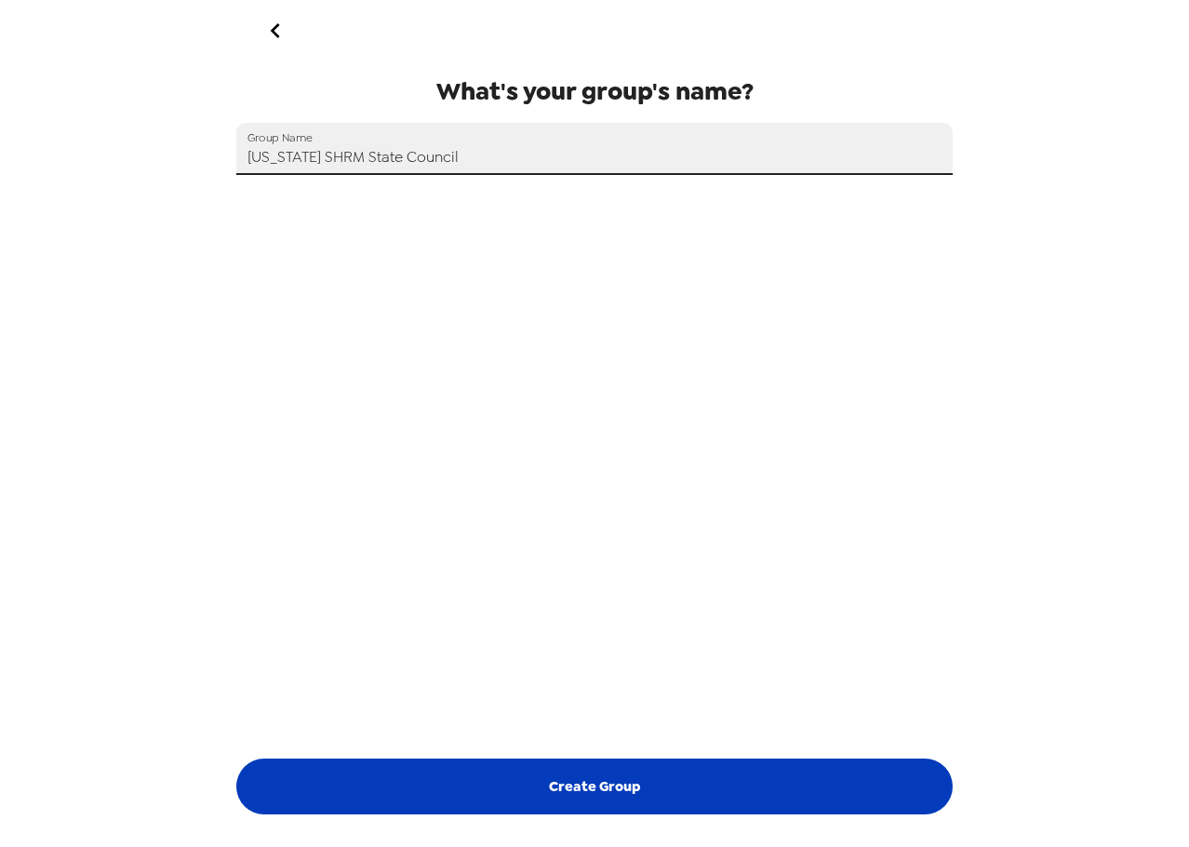
type input "Maryland SHRM State Council"
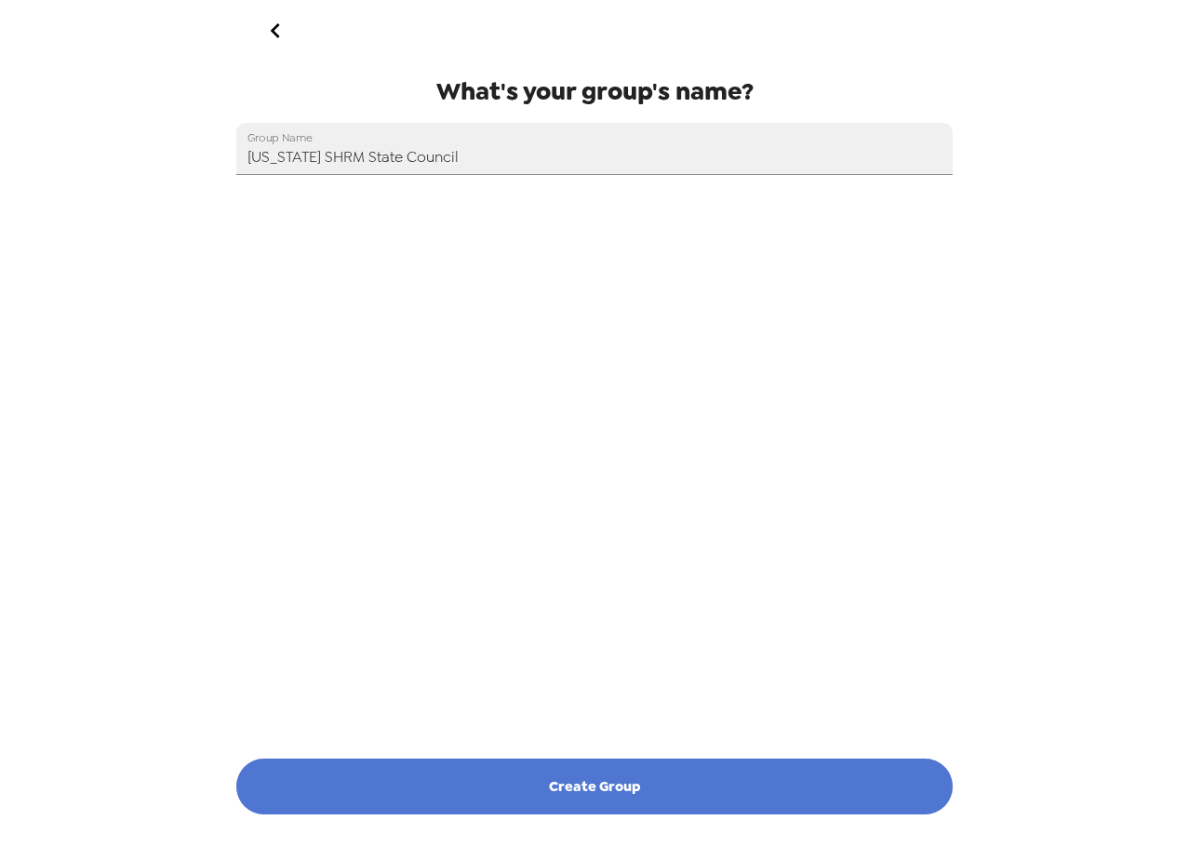
click at [821, 769] on button "Create Group" at bounding box center [594, 786] width 716 height 56
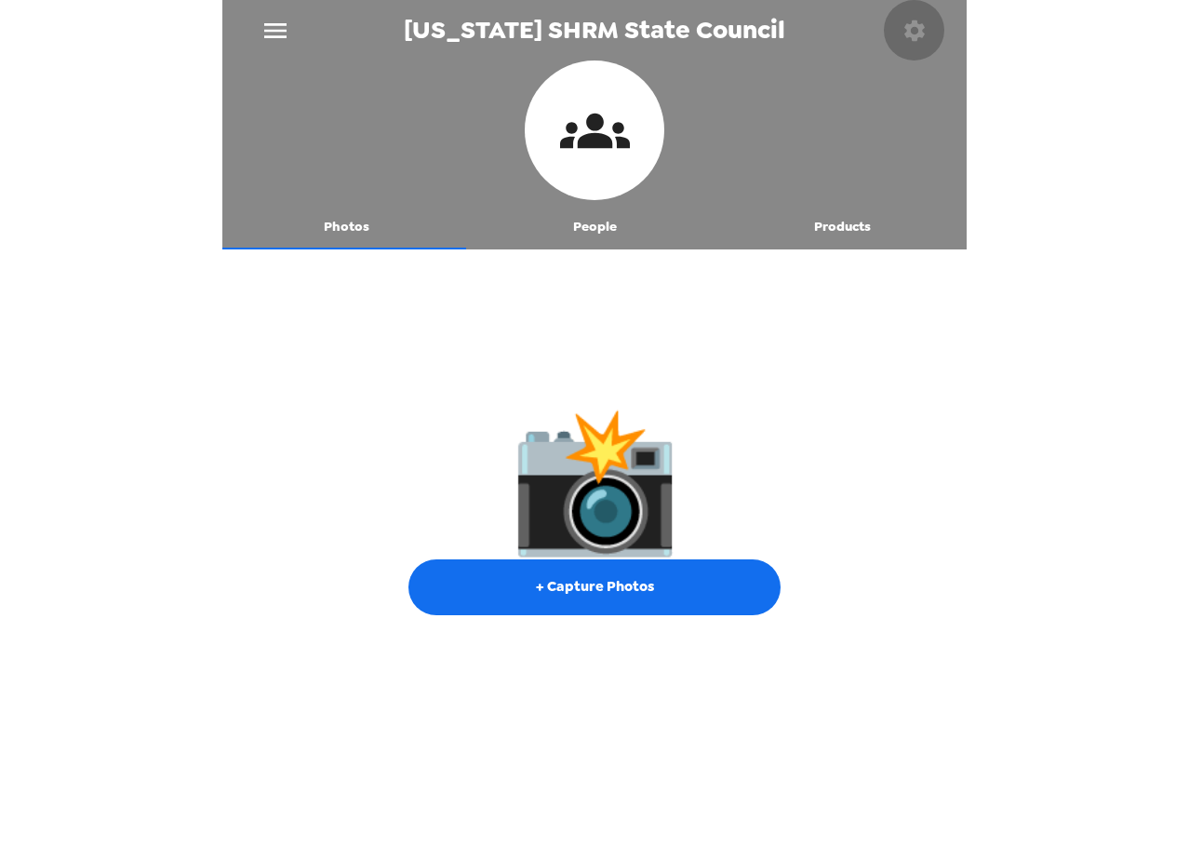
click at [909, 26] on icon "button" at bounding box center [914, 30] width 20 height 20
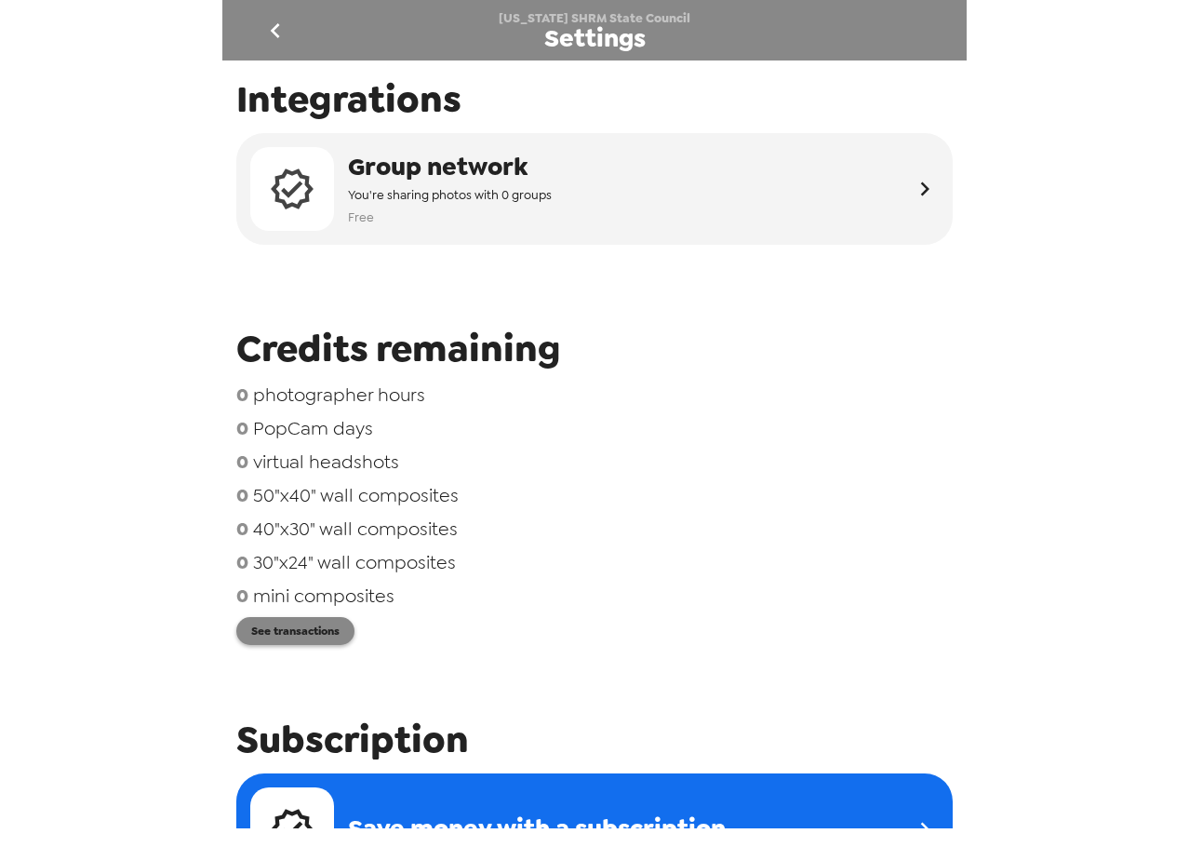
click at [308, 634] on button "See transactions" at bounding box center [295, 631] width 118 height 28
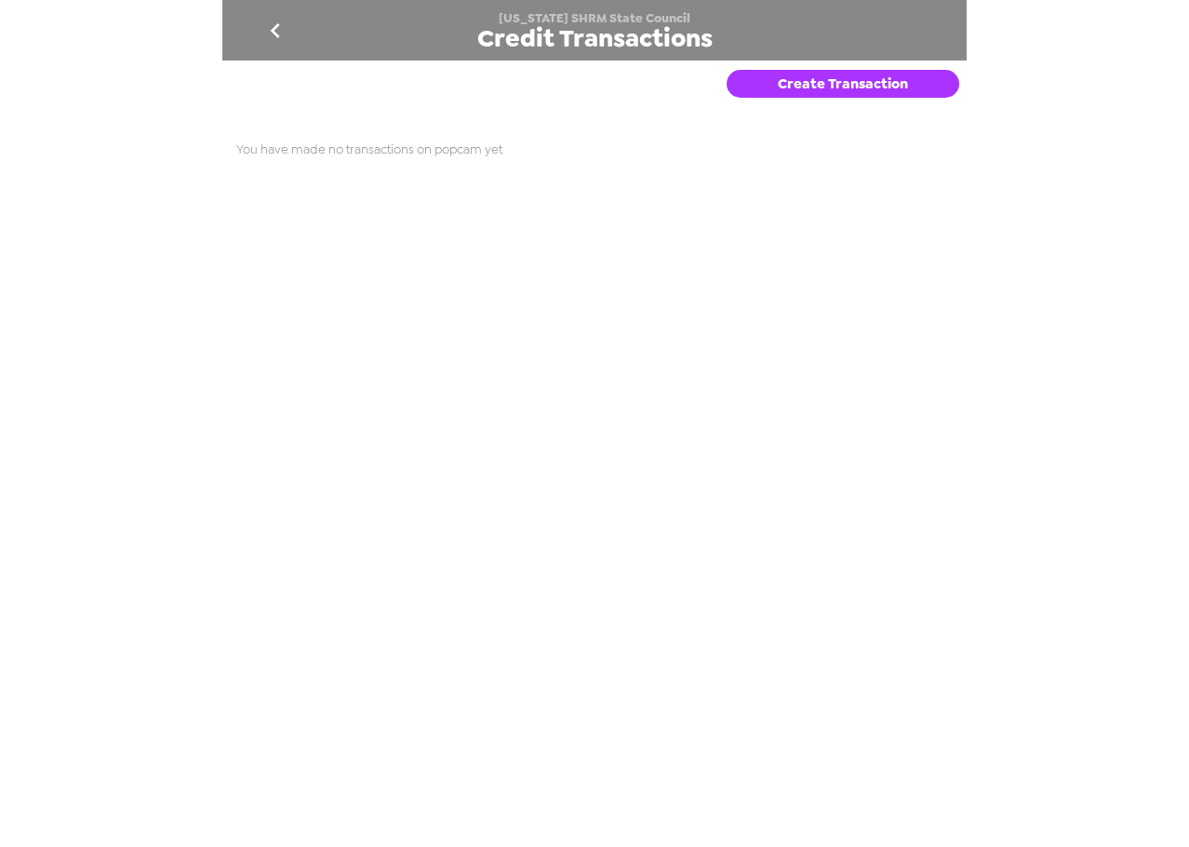
click at [836, 85] on button "Create Transaction" at bounding box center [843, 84] width 233 height 28
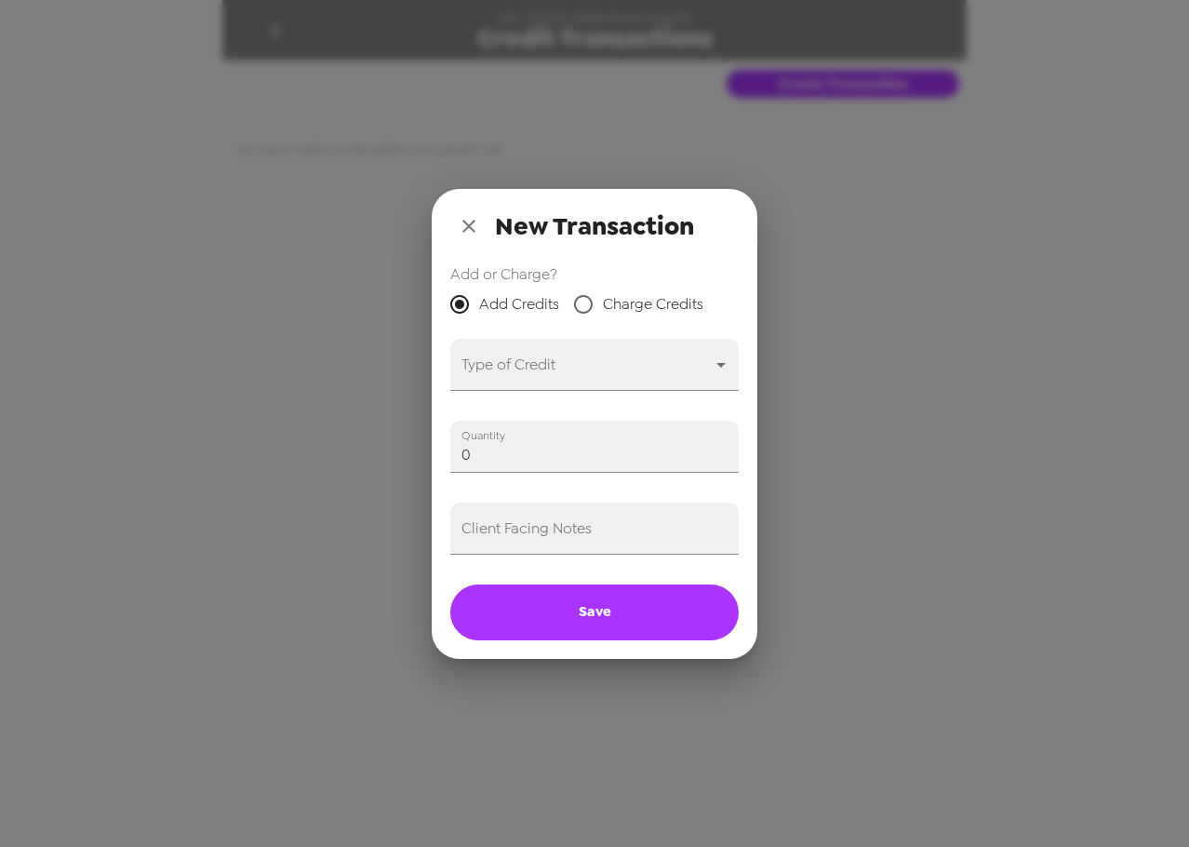
click at [564, 394] on div "Add or Charge? Add Credits Charge Credits Type of Credit ​ Quantity 0 Client Fa…" at bounding box center [595, 460] width 326 height 395
click at [564, 383] on body "Maryland SHRM State Council Credit Transactions Create Transaction You have mad…" at bounding box center [594, 423] width 1189 height 847
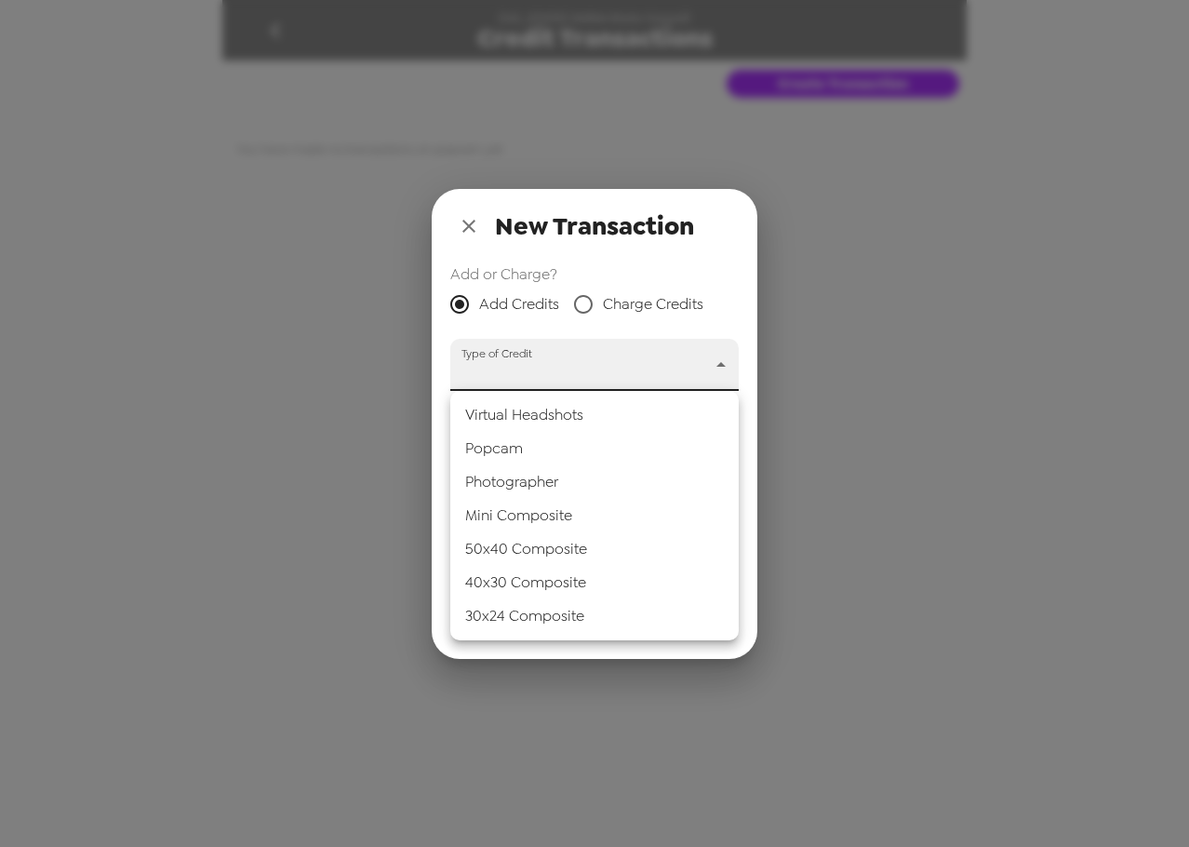
click at [530, 452] on li "Popcam" at bounding box center [594, 448] width 288 height 33
type input "popcam"
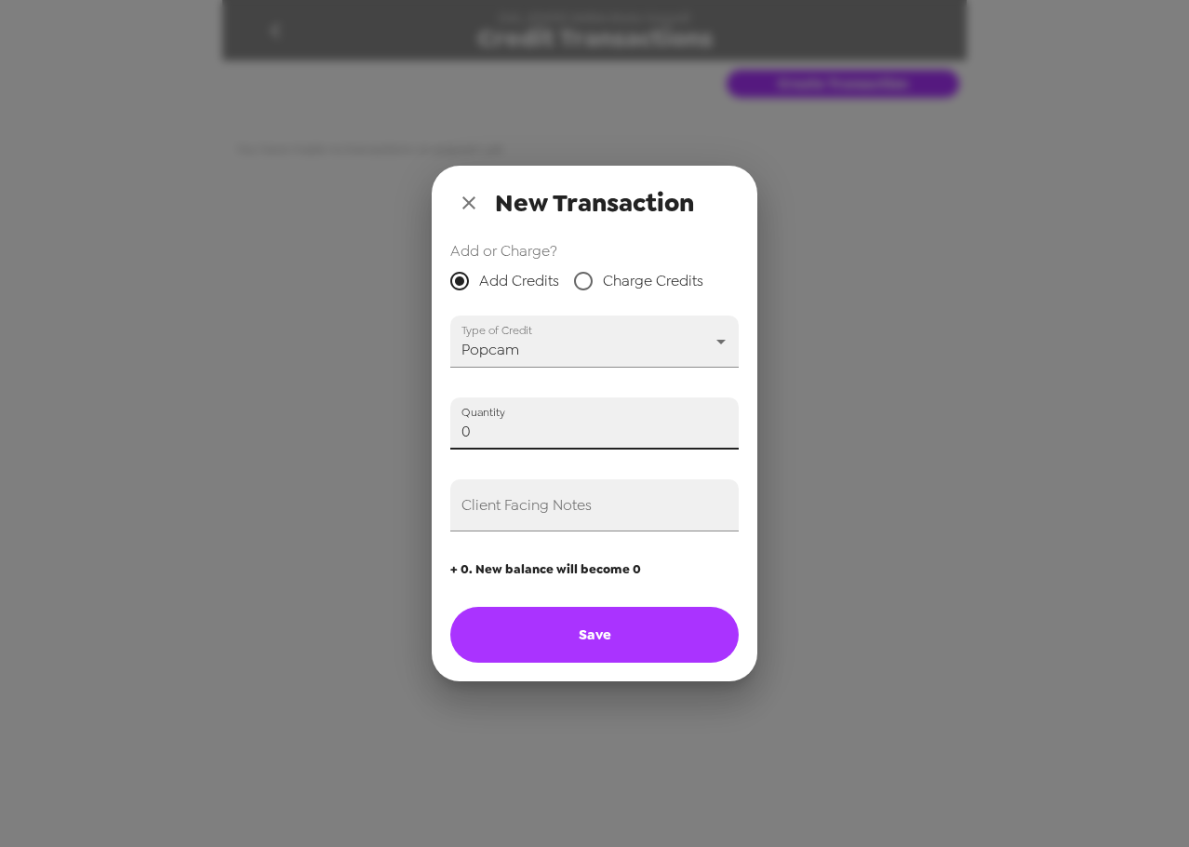
drag, startPoint x: 517, startPoint y: 432, endPoint x: 548, endPoint y: 522, distance: 95.3
click at [305, 424] on div "New Transaction Add or Charge? Add Credits Charge Credits Type of Credit Popcam…" at bounding box center [594, 423] width 1189 height 847
type input "3"
drag, startPoint x: 536, startPoint y: 513, endPoint x: 519, endPoint y: 489, distance: 28.7
click at [536, 505] on div "Client Facing Notes" at bounding box center [594, 505] width 288 height 52
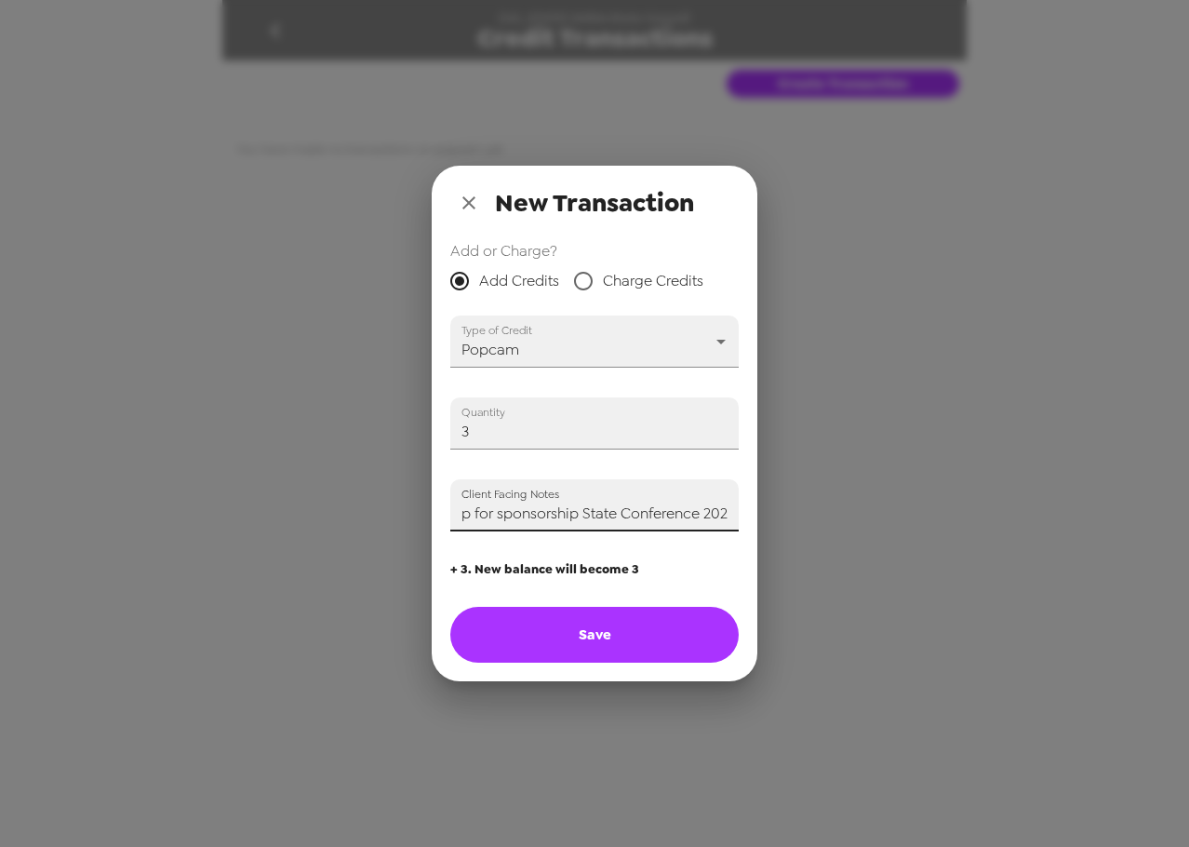
scroll to position [0, 71]
type input "Trey comp for sponsorship State Conference 2025"
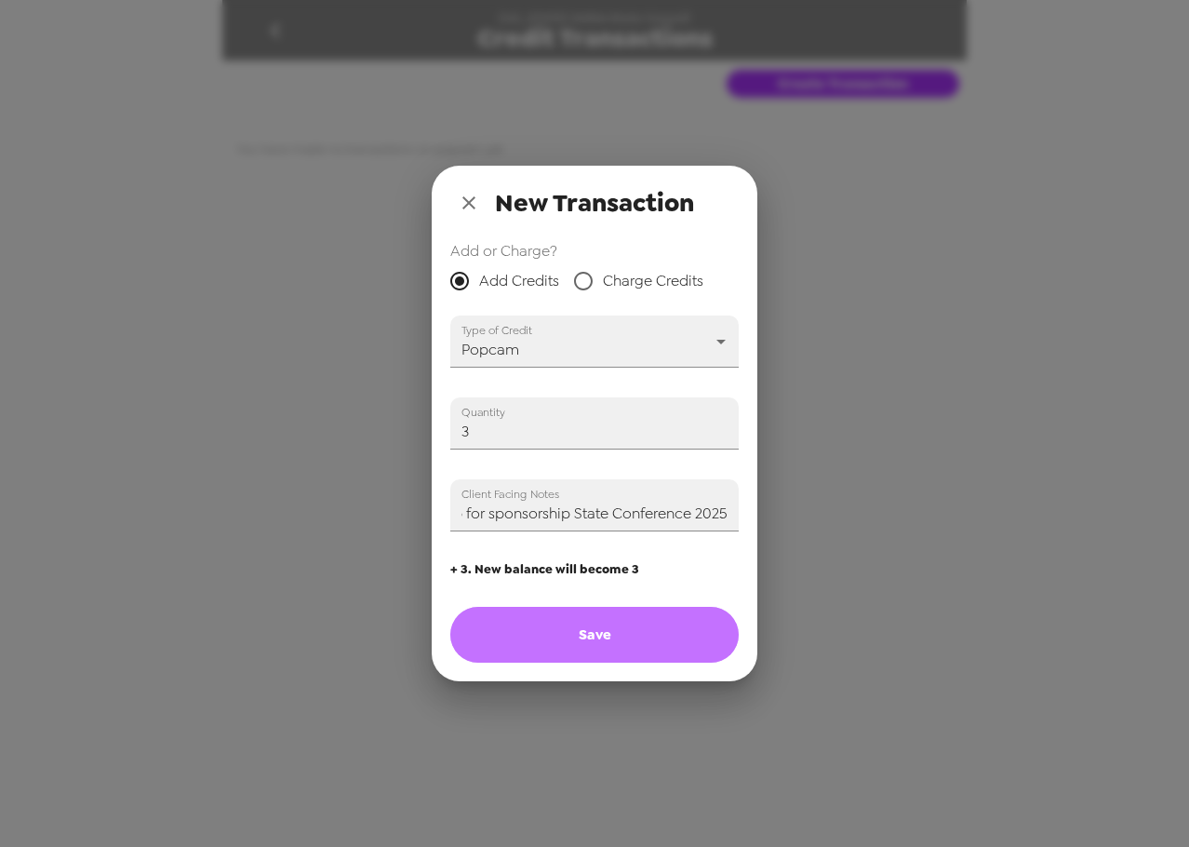
click at [595, 642] on button "Save" at bounding box center [594, 635] width 288 height 56
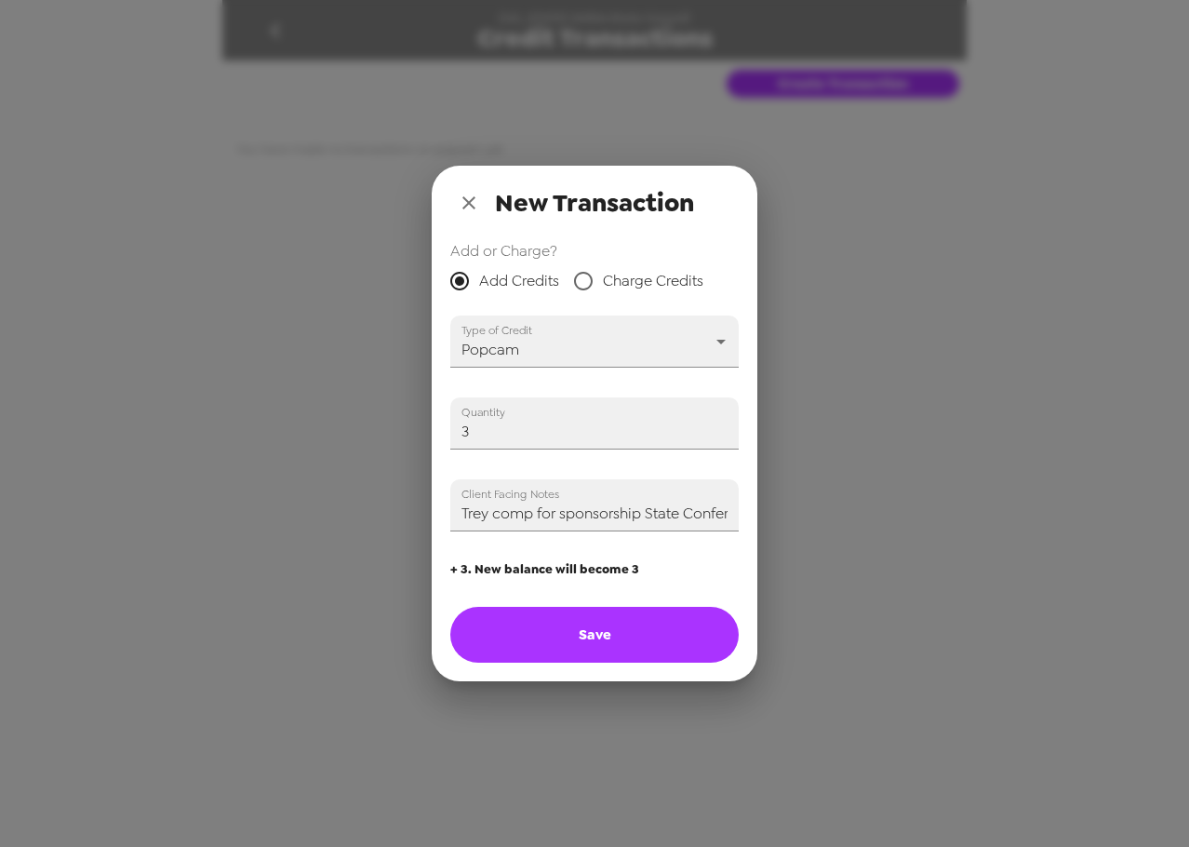
type input "0"
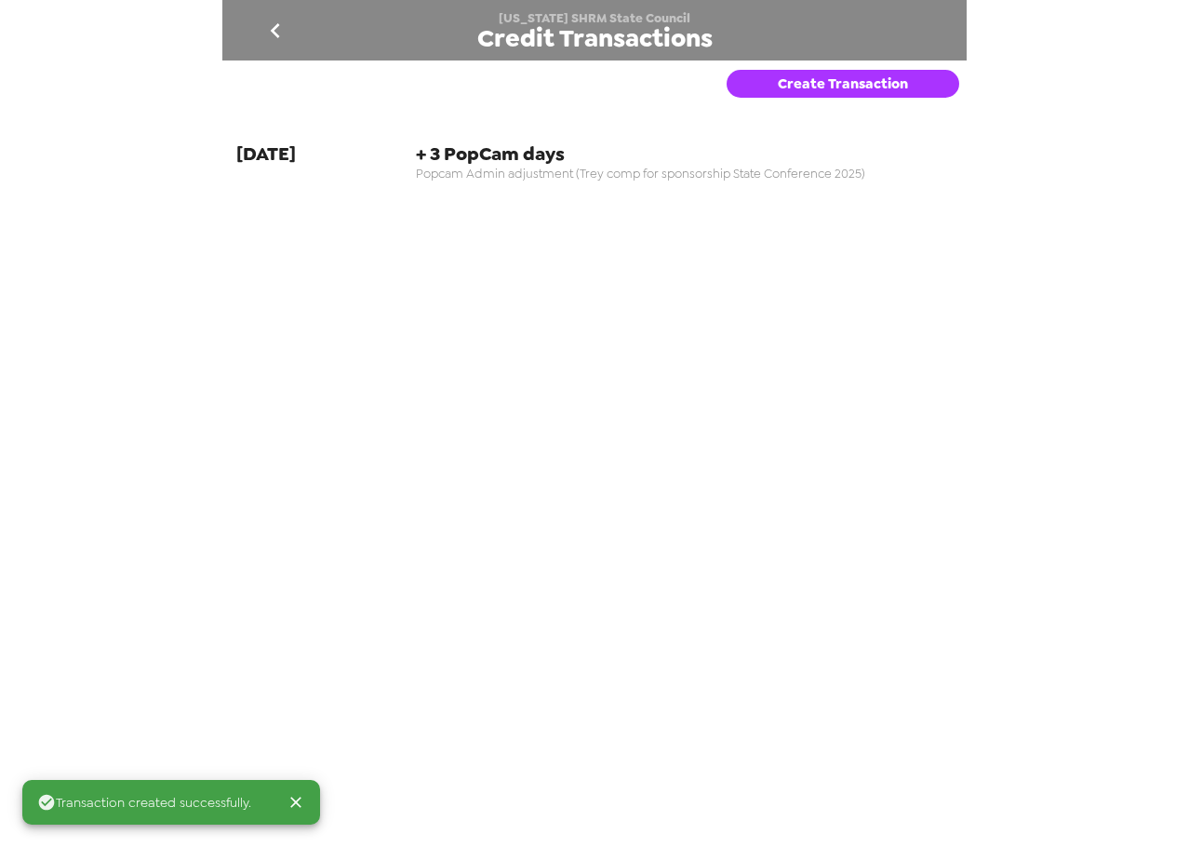
click at [271, 28] on icon "go back" at bounding box center [275, 31] width 30 height 30
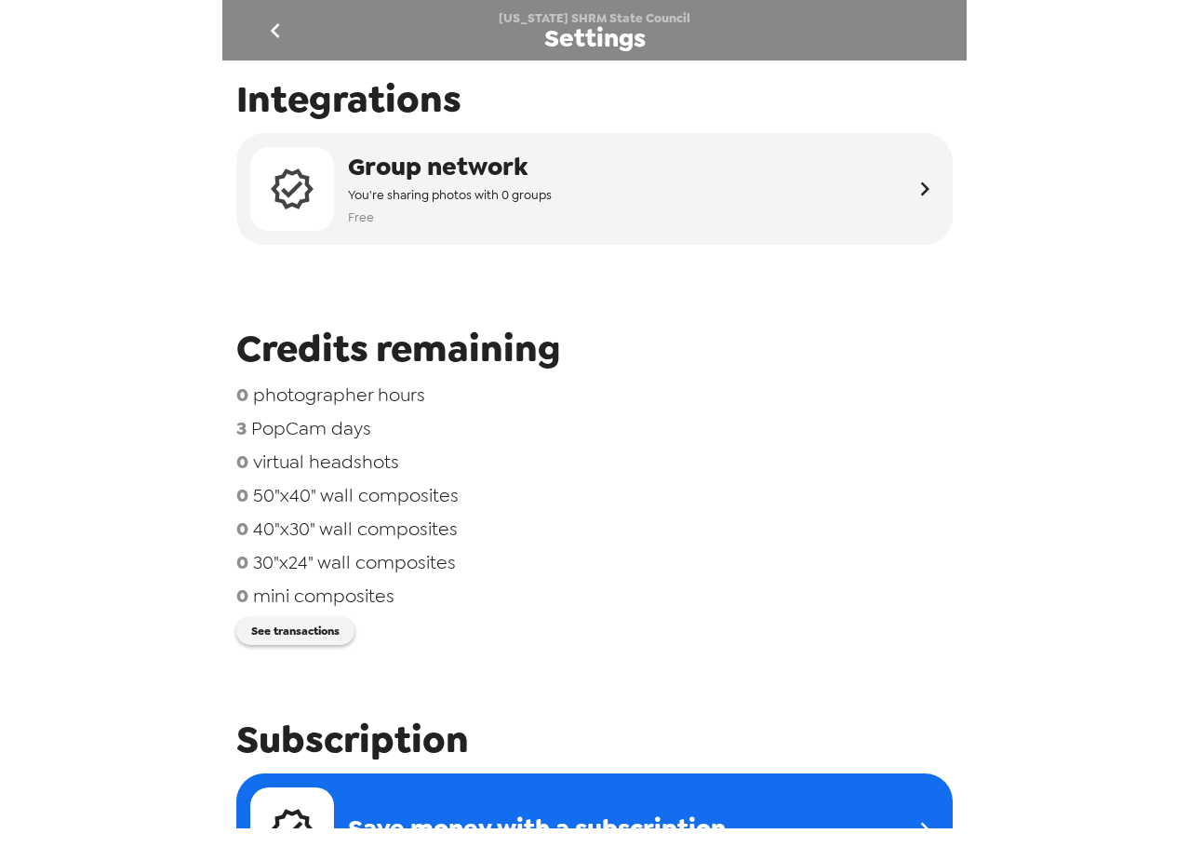
click at [276, 13] on button "go back" at bounding box center [275, 30] width 60 height 60
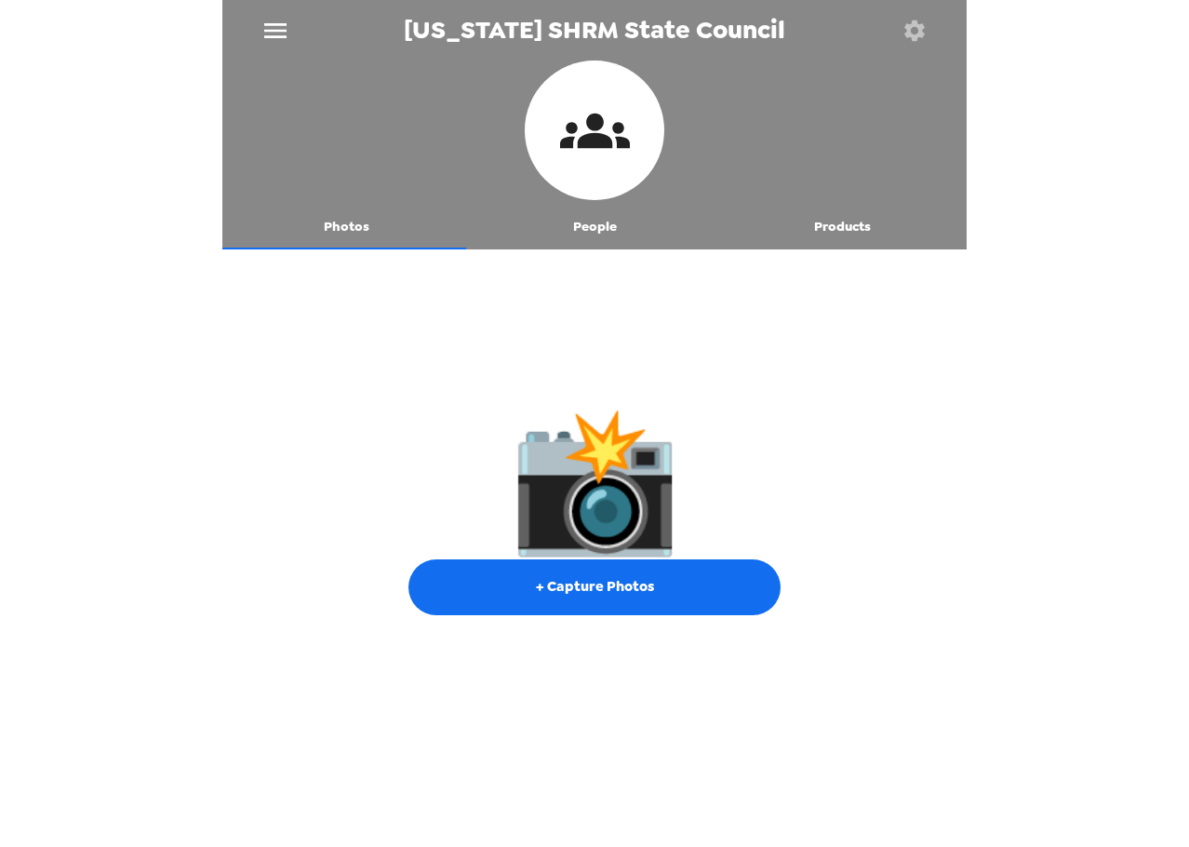
click at [922, 36] on icon "button" at bounding box center [914, 31] width 26 height 26
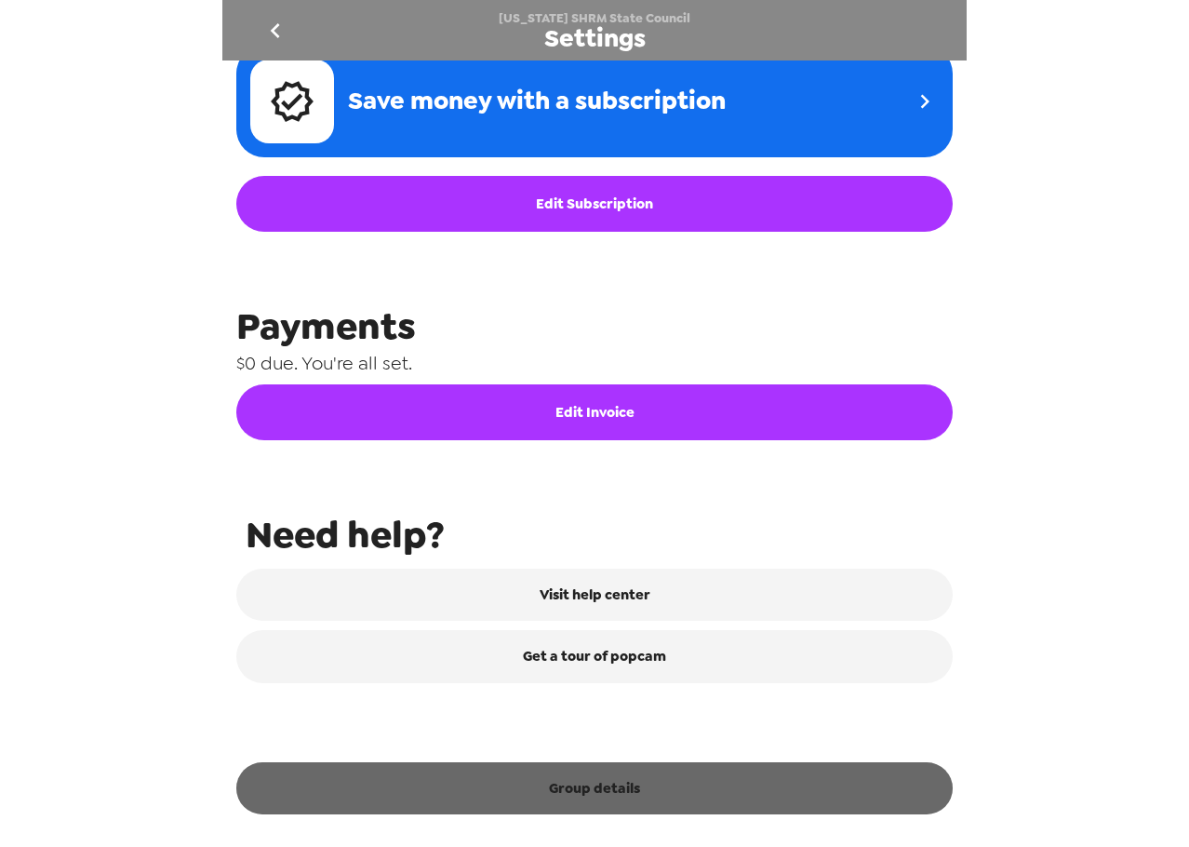
click at [633, 794] on button "Group details" at bounding box center [594, 788] width 716 height 52
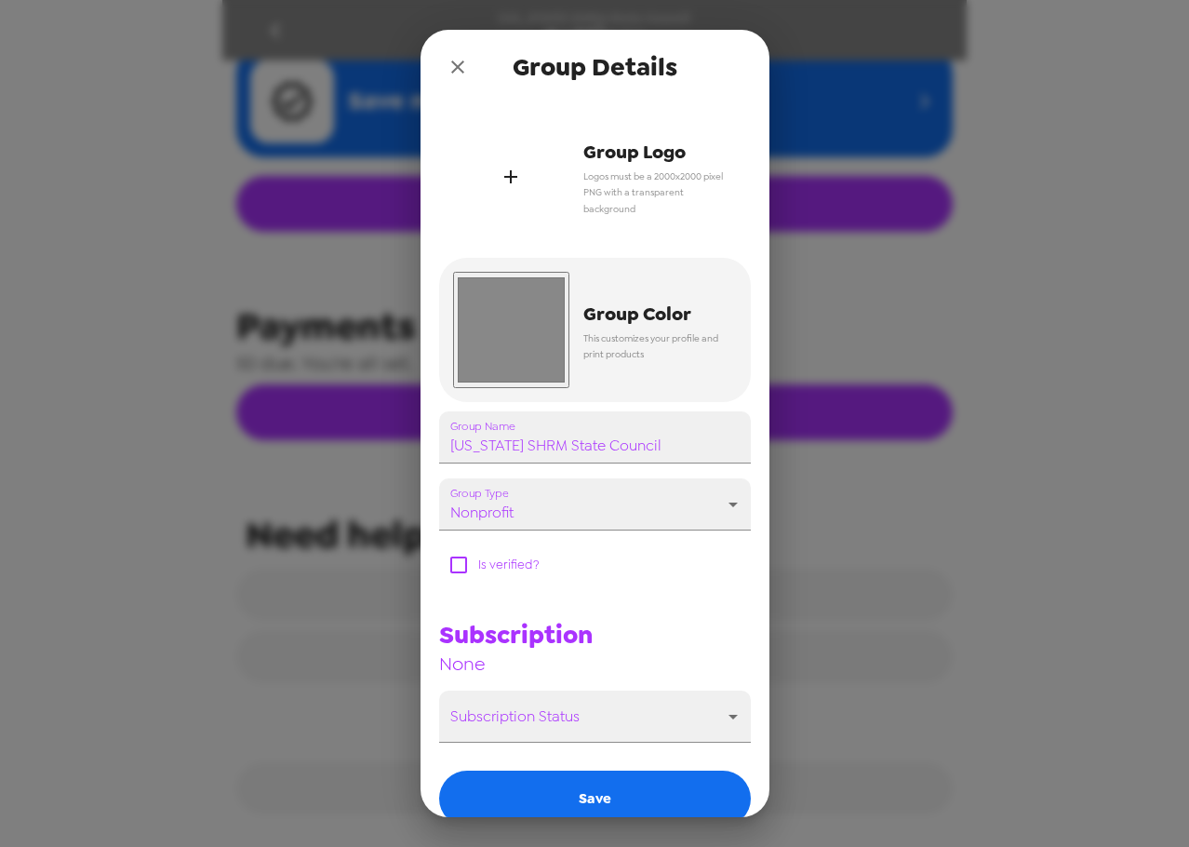
click at [510, 170] on icon "button" at bounding box center [510, 176] width 13 height 13
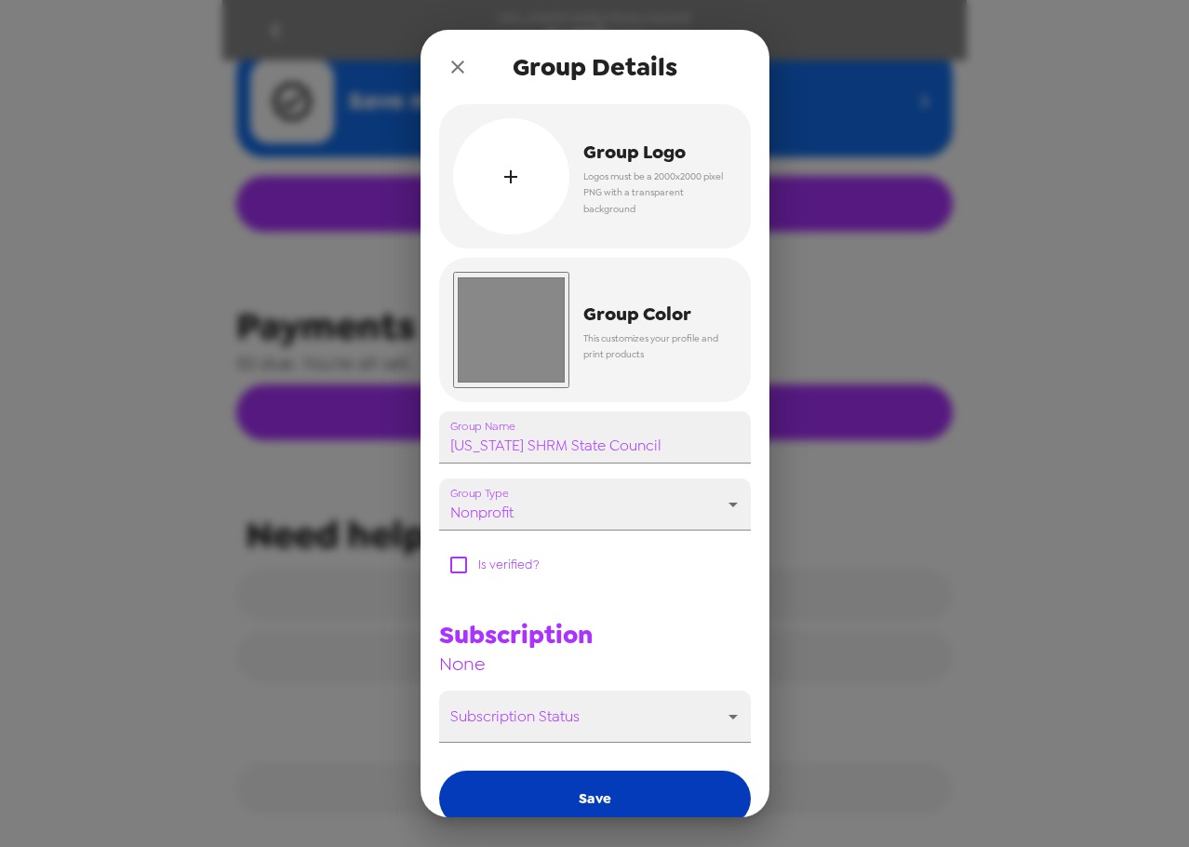
scroll to position [727, 0]
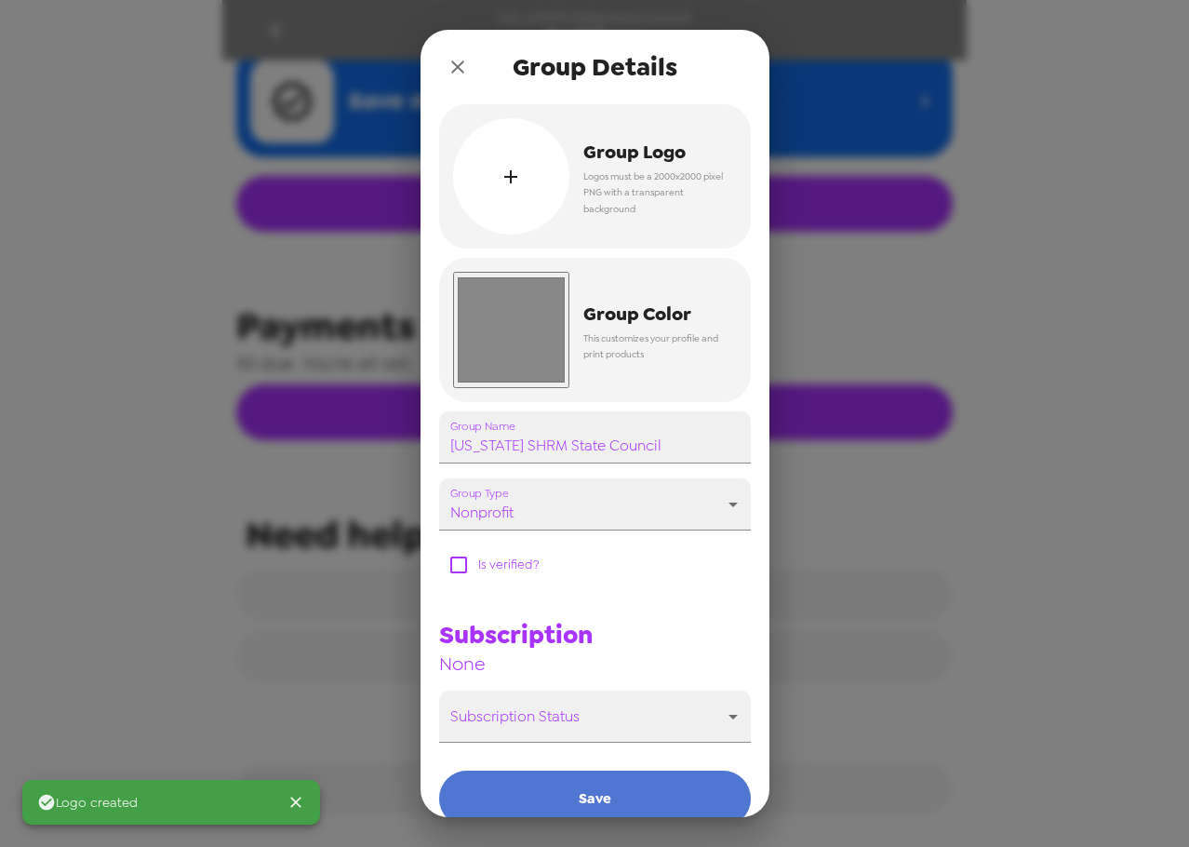
click at [664, 798] on button "Save" at bounding box center [595, 798] width 312 height 56
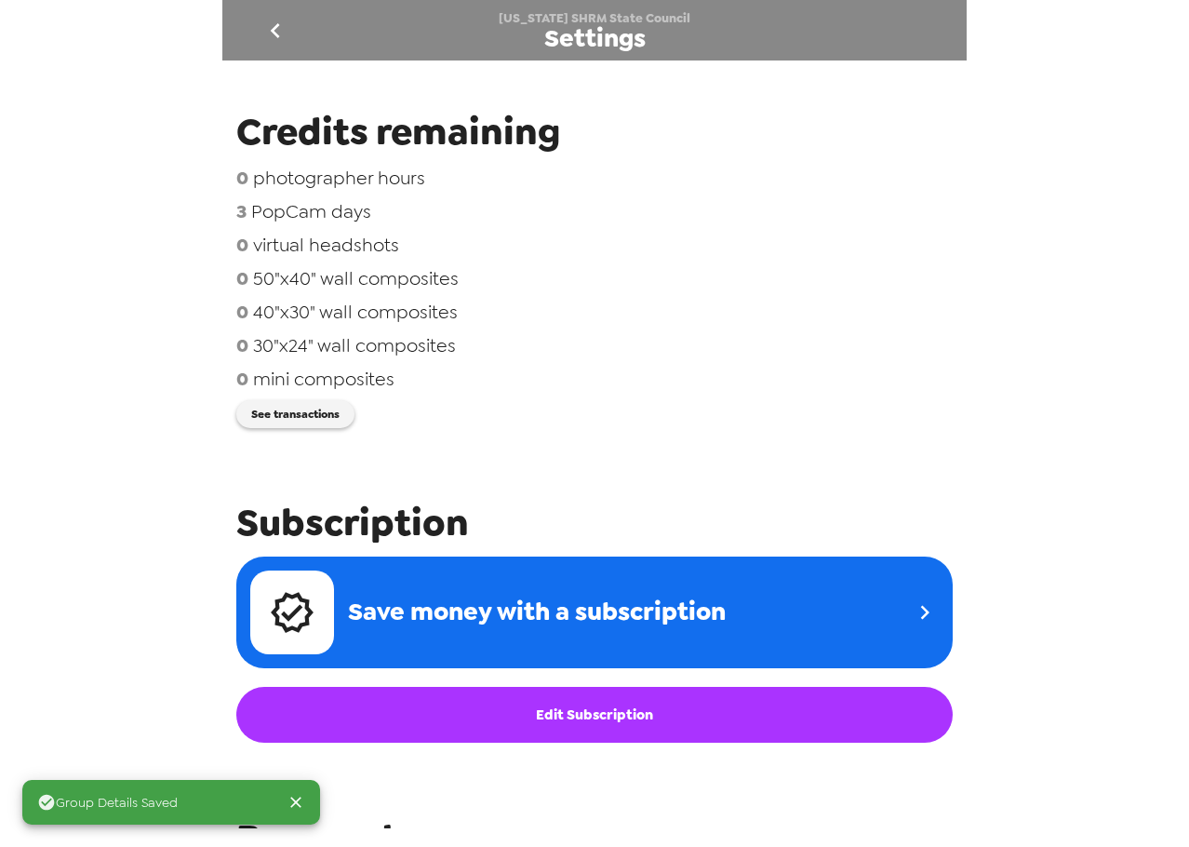
scroll to position [0, 0]
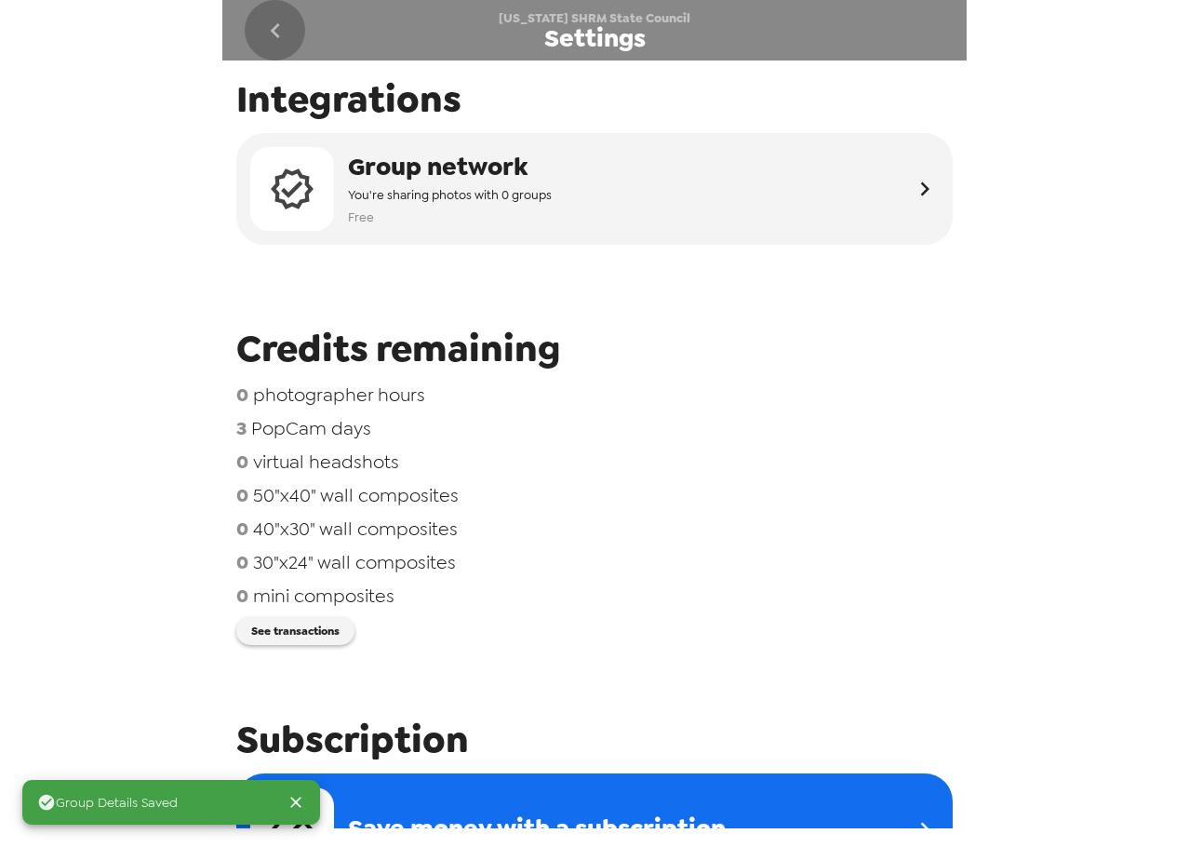
click at [266, 27] on icon "go back" at bounding box center [275, 31] width 30 height 30
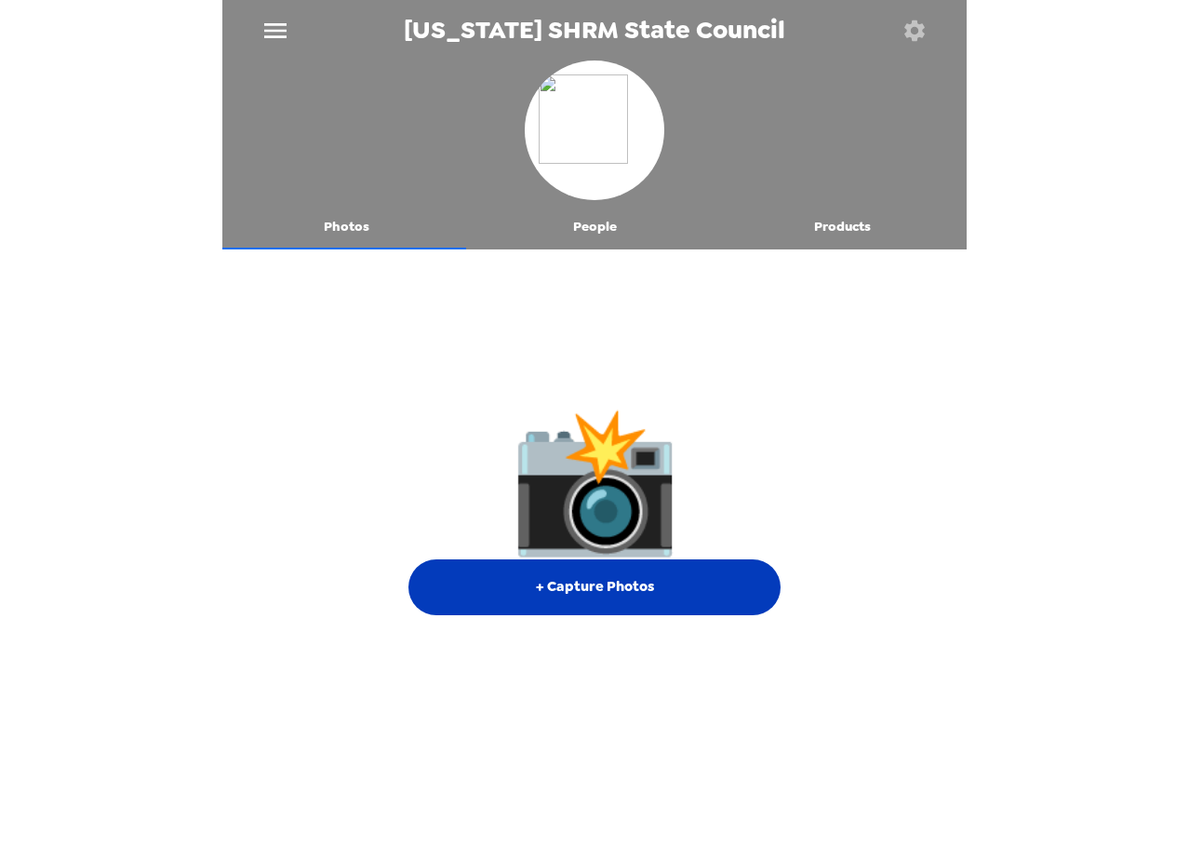
click at [634, 591] on button "+ Capture Photos" at bounding box center [594, 587] width 372 height 56
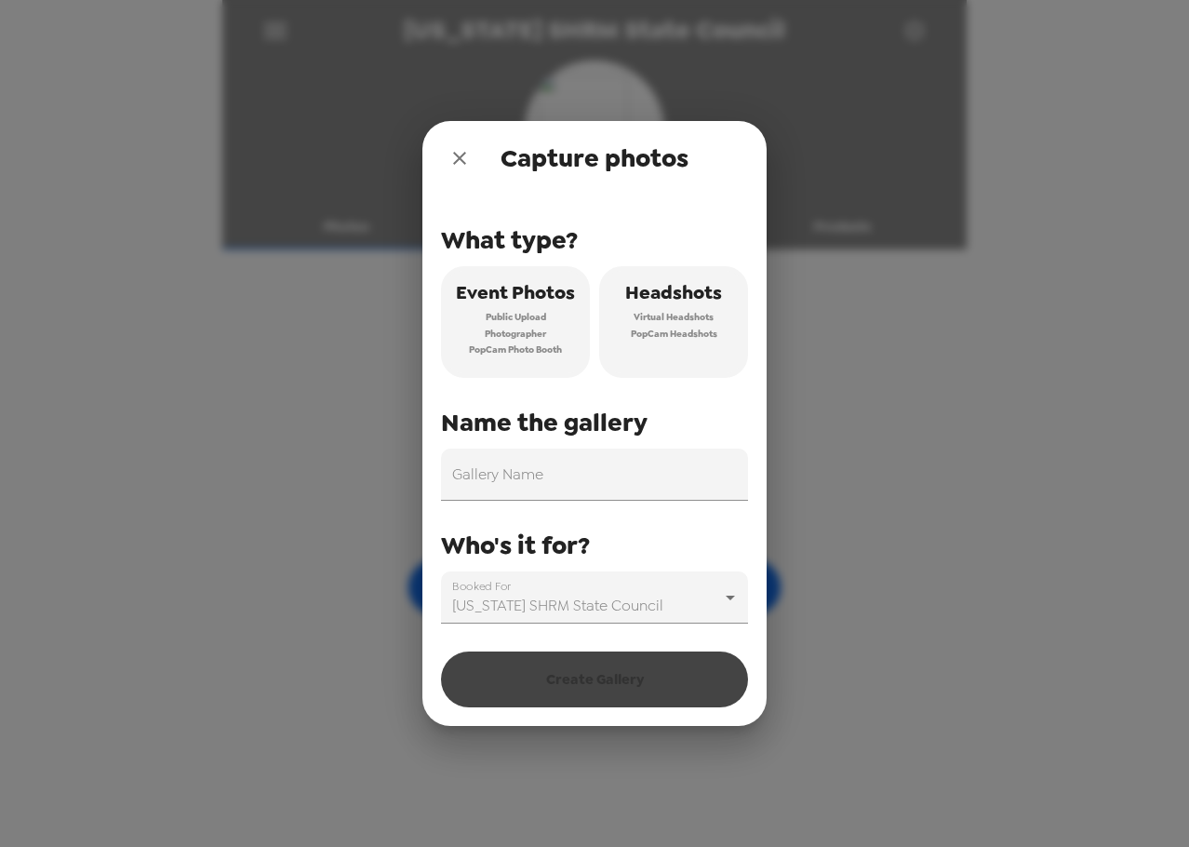
click at [674, 296] on span "Headshots" at bounding box center [673, 292] width 97 height 33
click at [578, 469] on input "Gallery Name" at bounding box center [594, 474] width 307 height 52
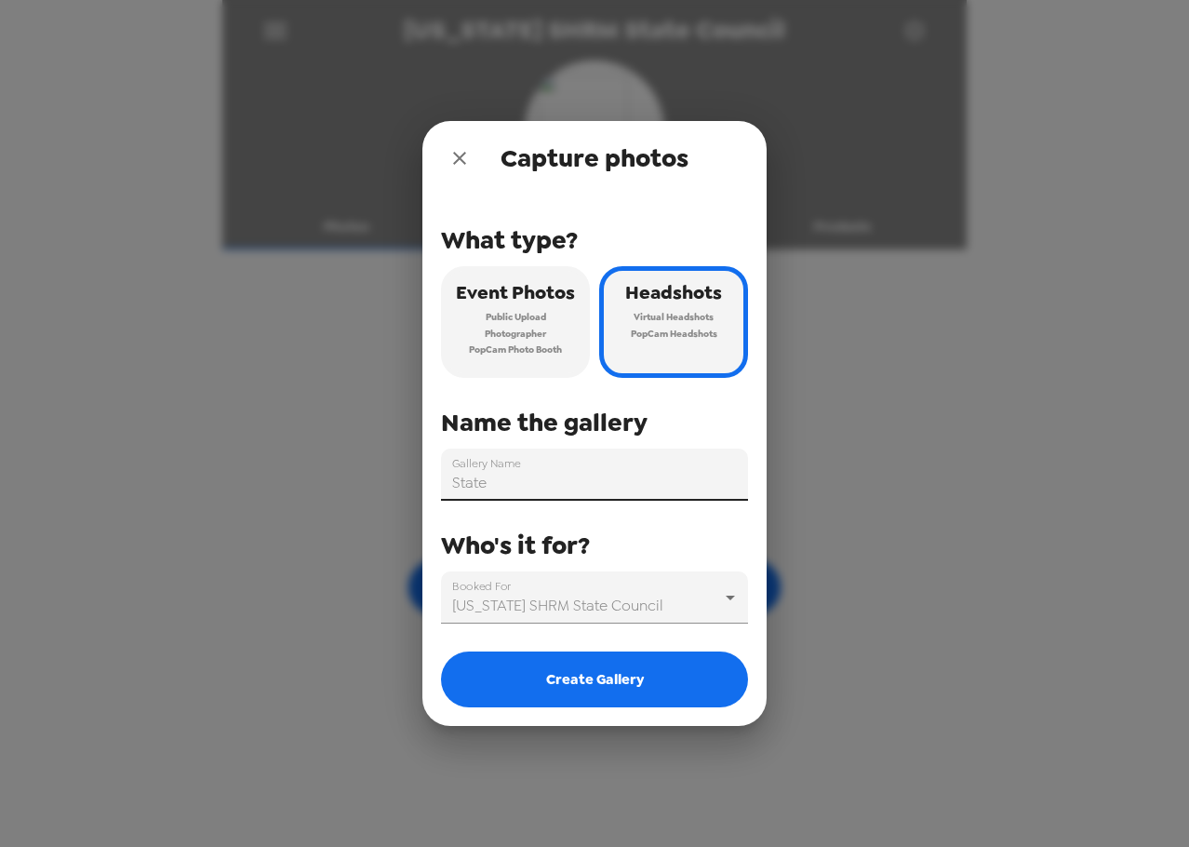
drag, startPoint x: 553, startPoint y: 477, endPoint x: 220, endPoint y: 480, distance: 332.1
click at [220, 480] on div "Capture photos What type? Event Photos Public Upload Photographer PopCam Photo …" at bounding box center [594, 423] width 1189 height 847
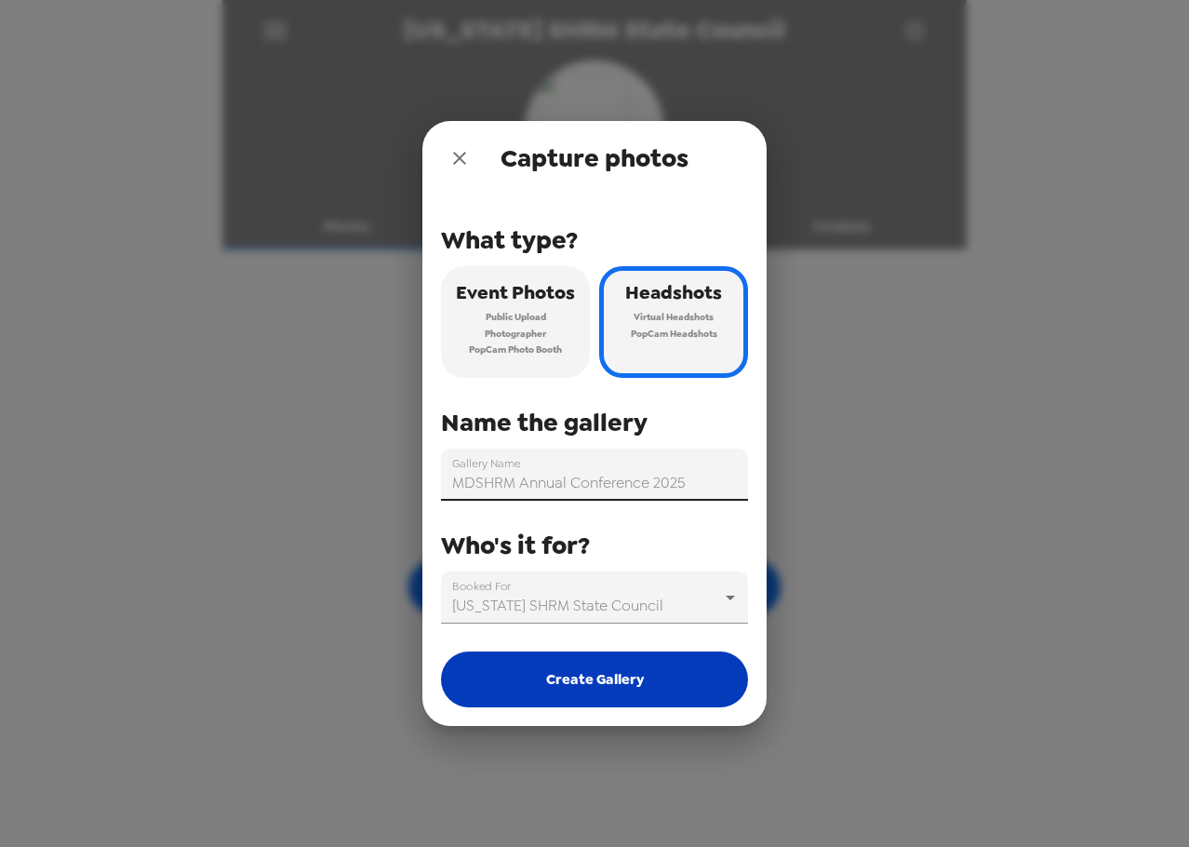
type input "MDSHRM Annual Conference 2025"
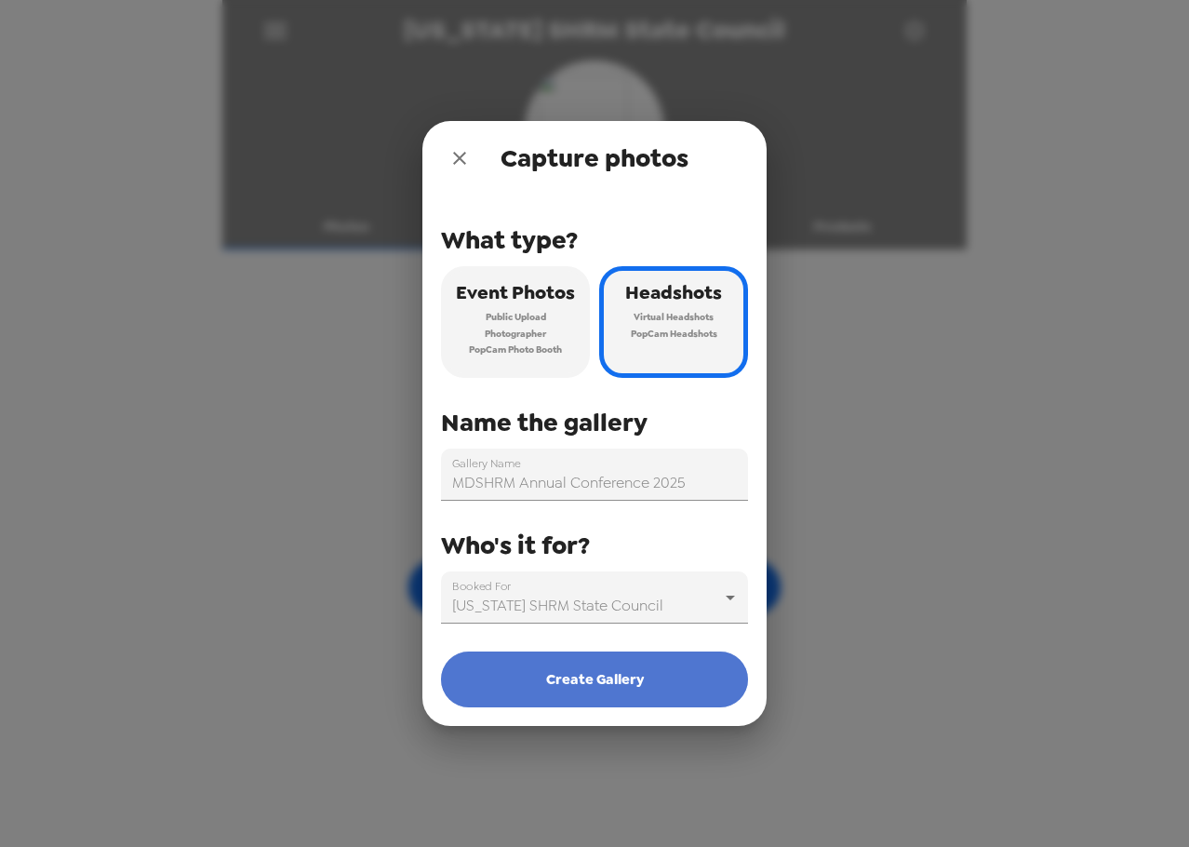
click at [605, 671] on button "Create Gallery" at bounding box center [594, 679] width 307 height 56
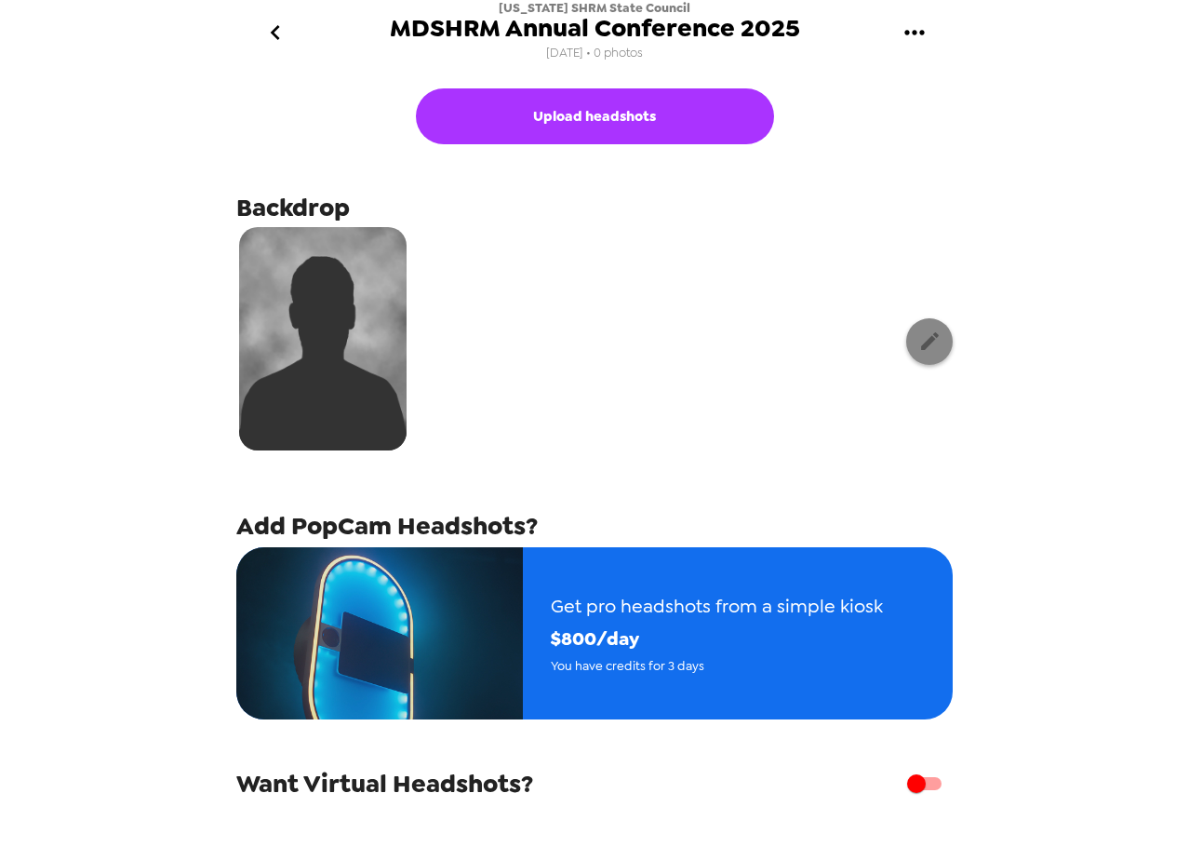
click at [918, 346] on icon "button" at bounding box center [929, 340] width 23 height 23
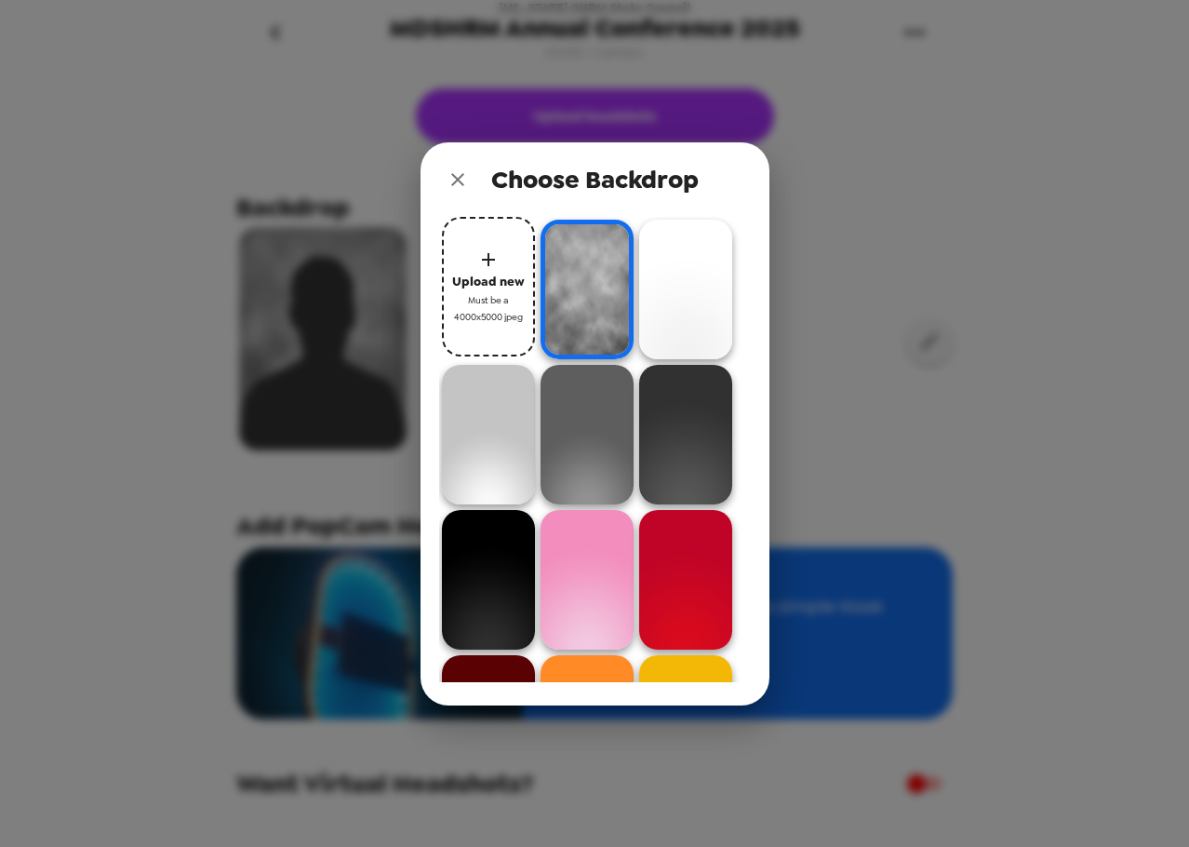
click at [480, 269] on icon "button" at bounding box center [488, 259] width 22 height 22
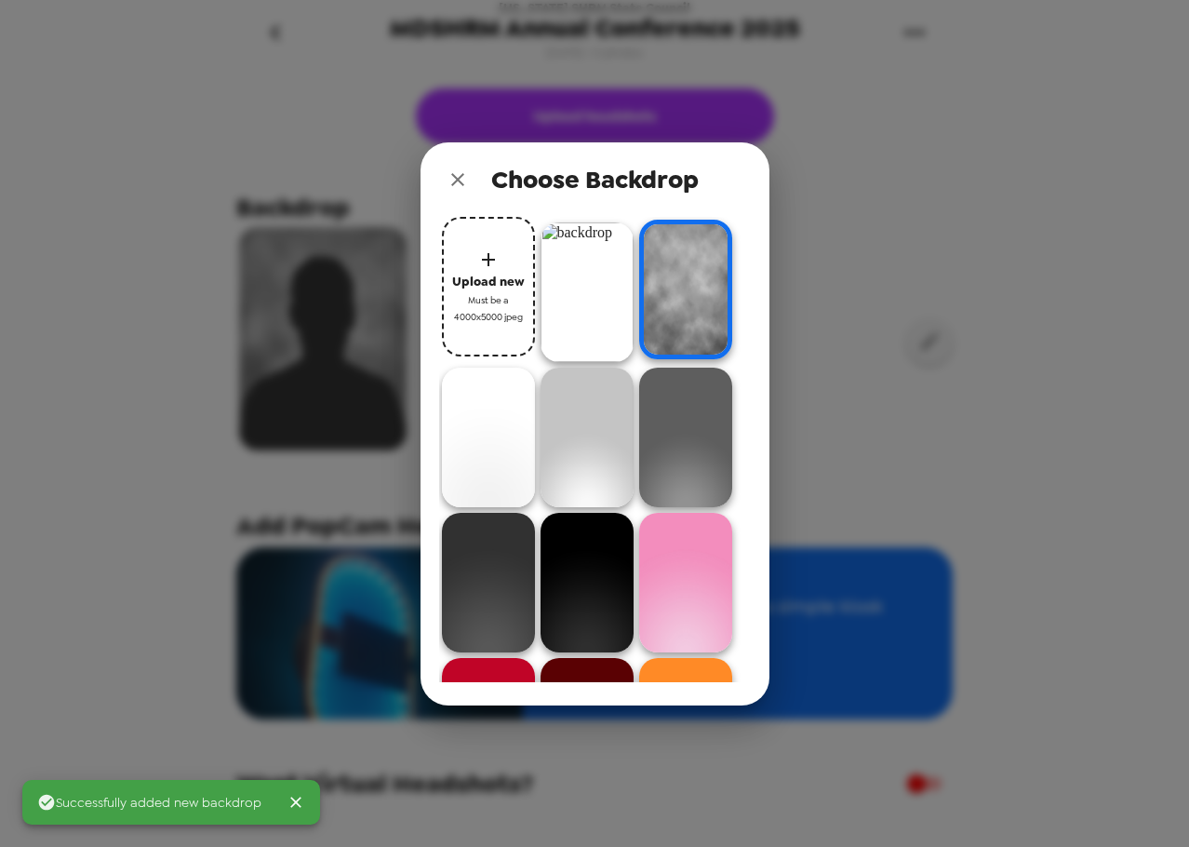
click at [571, 283] on img at bounding box center [587, 292] width 93 height 140
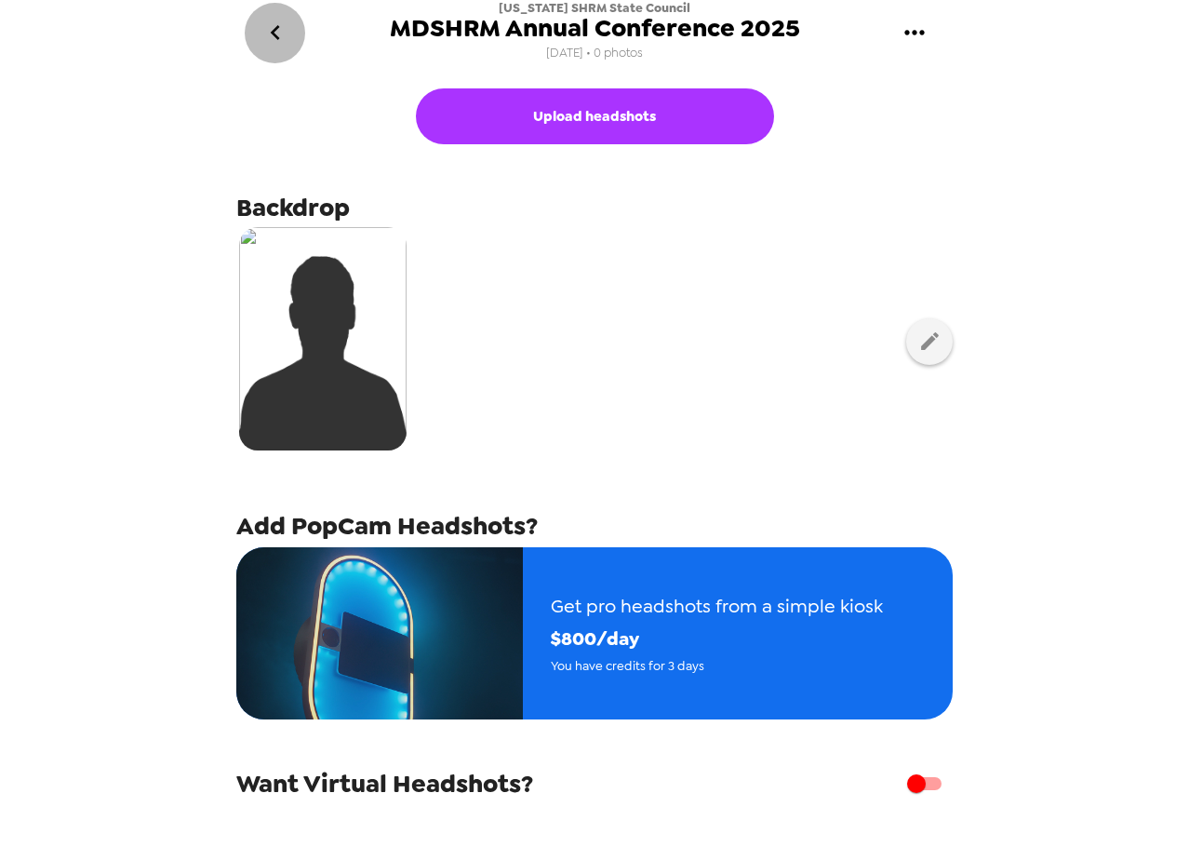
drag, startPoint x: 278, startPoint y: 32, endPoint x: 615, endPoint y: 265, distance: 409.8
click at [620, 260] on div "Maryland SHRM State Council MDSHRM Annual Conference 2025 10/1/25 • 0 photos Up…" at bounding box center [594, 423] width 744 height 847
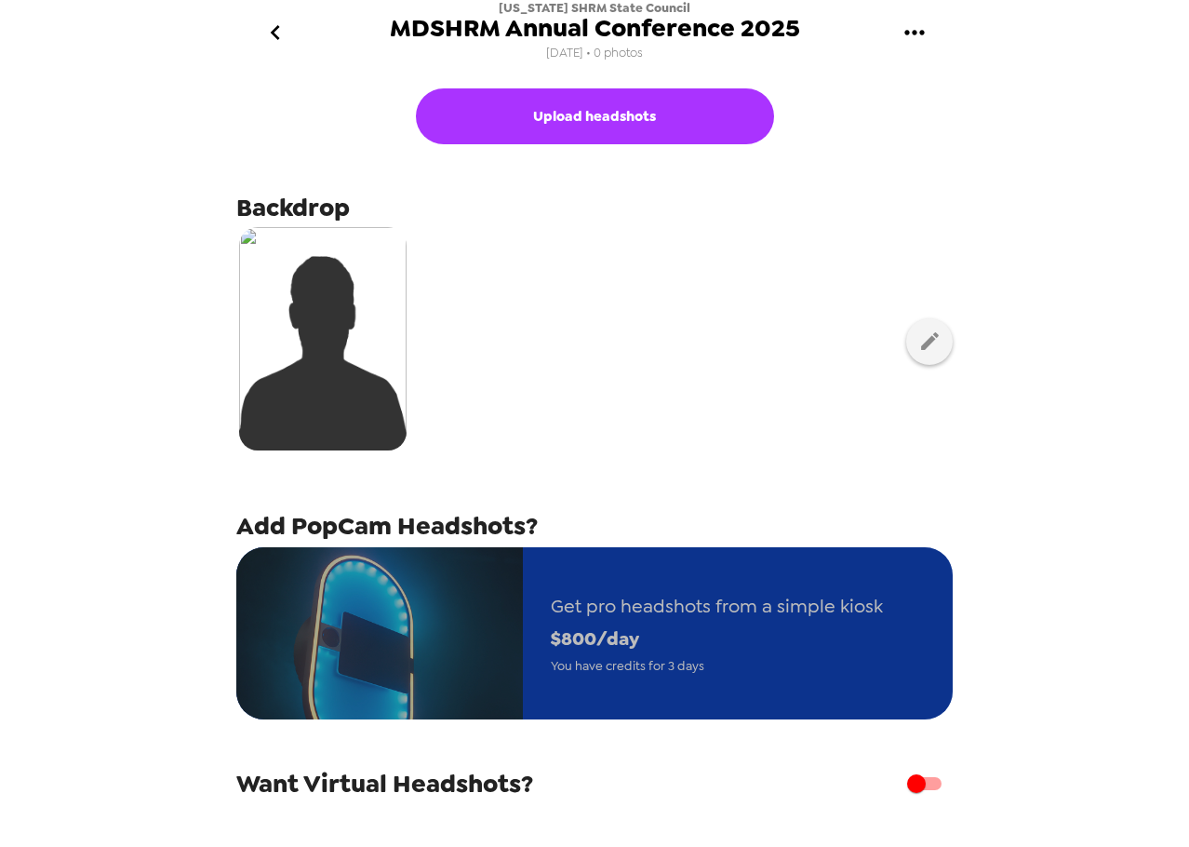
click at [656, 622] on span "$ 800 /day" at bounding box center [717, 638] width 332 height 33
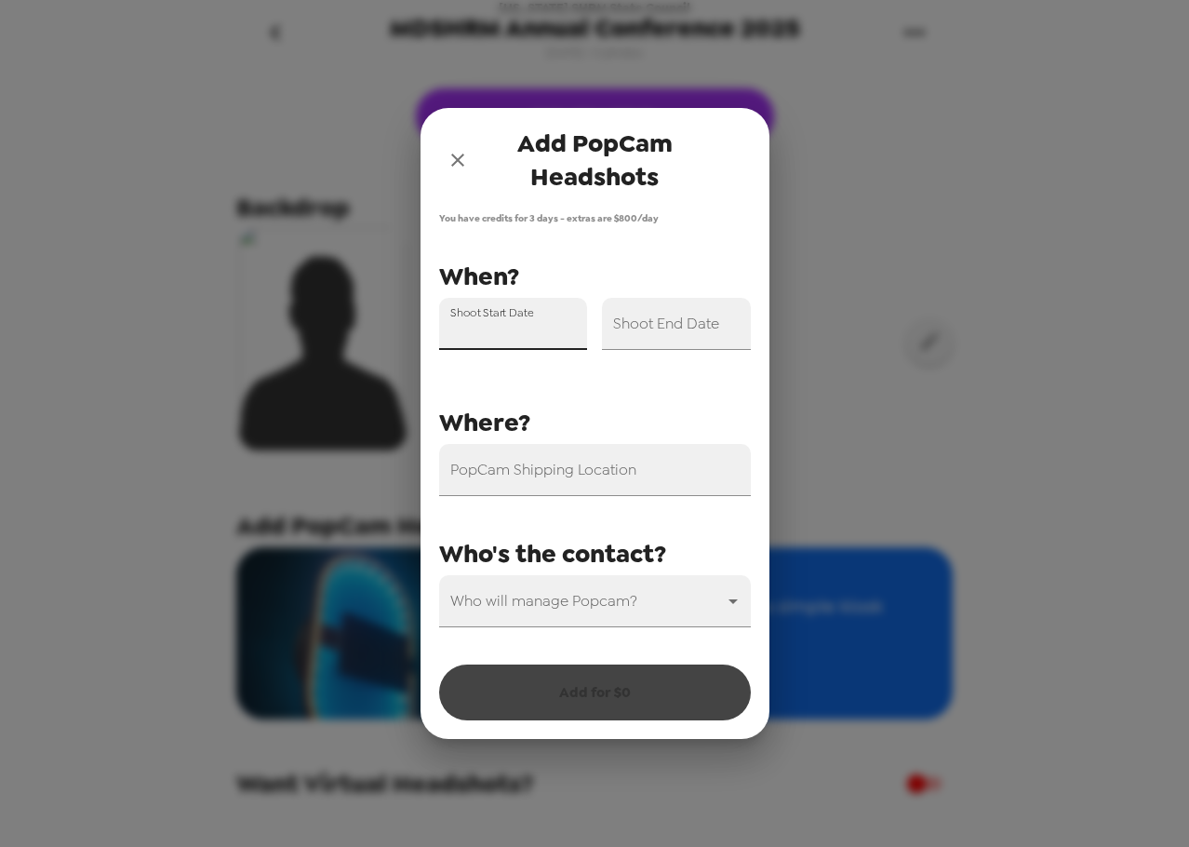
click at [481, 320] on div "Shoot Start Date" at bounding box center [513, 324] width 149 height 52
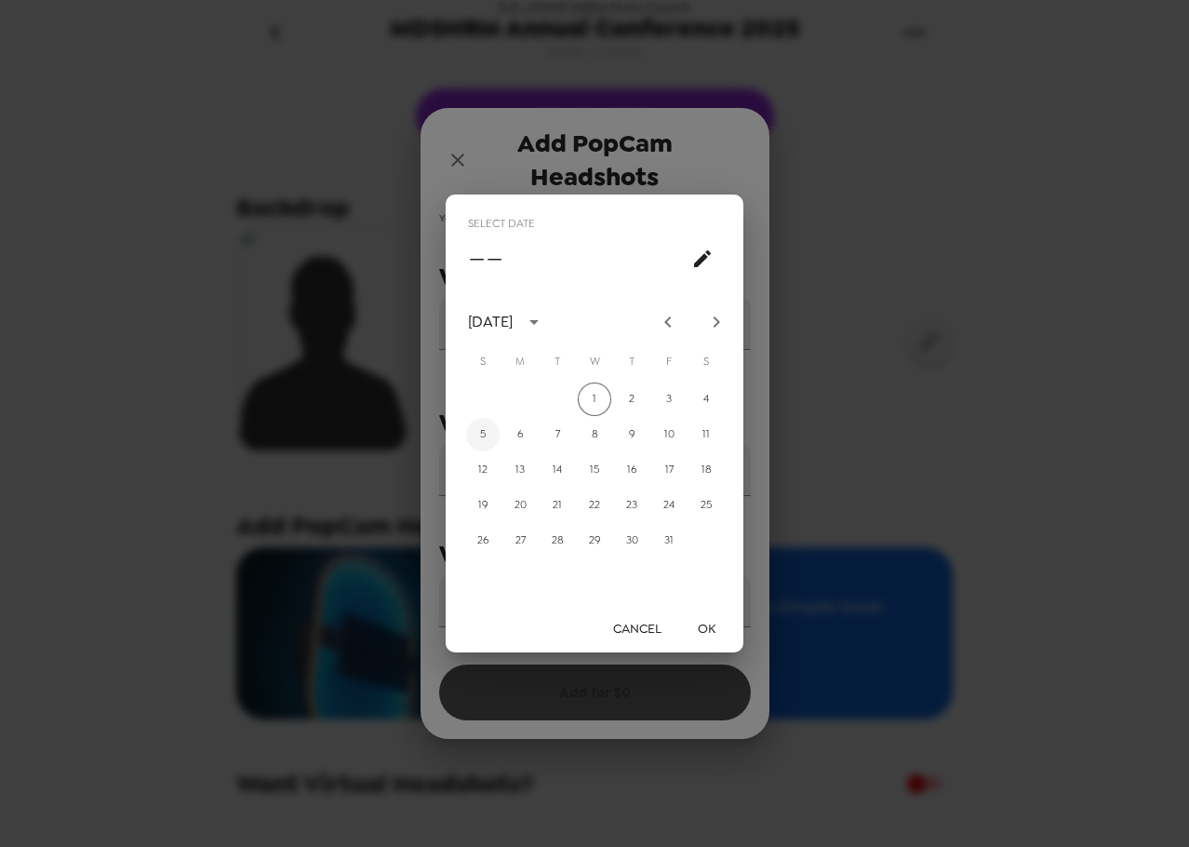
drag, startPoint x: 479, startPoint y: 433, endPoint x: 491, endPoint y: 432, distance: 12.1
click at [479, 434] on button "5" at bounding box center [482, 434] width 33 height 33
type input "10/05/2025"
drag, startPoint x: 714, startPoint y: 625, endPoint x: 674, endPoint y: 511, distance: 120.9
click at [714, 626] on button "OK" at bounding box center [706, 628] width 60 height 34
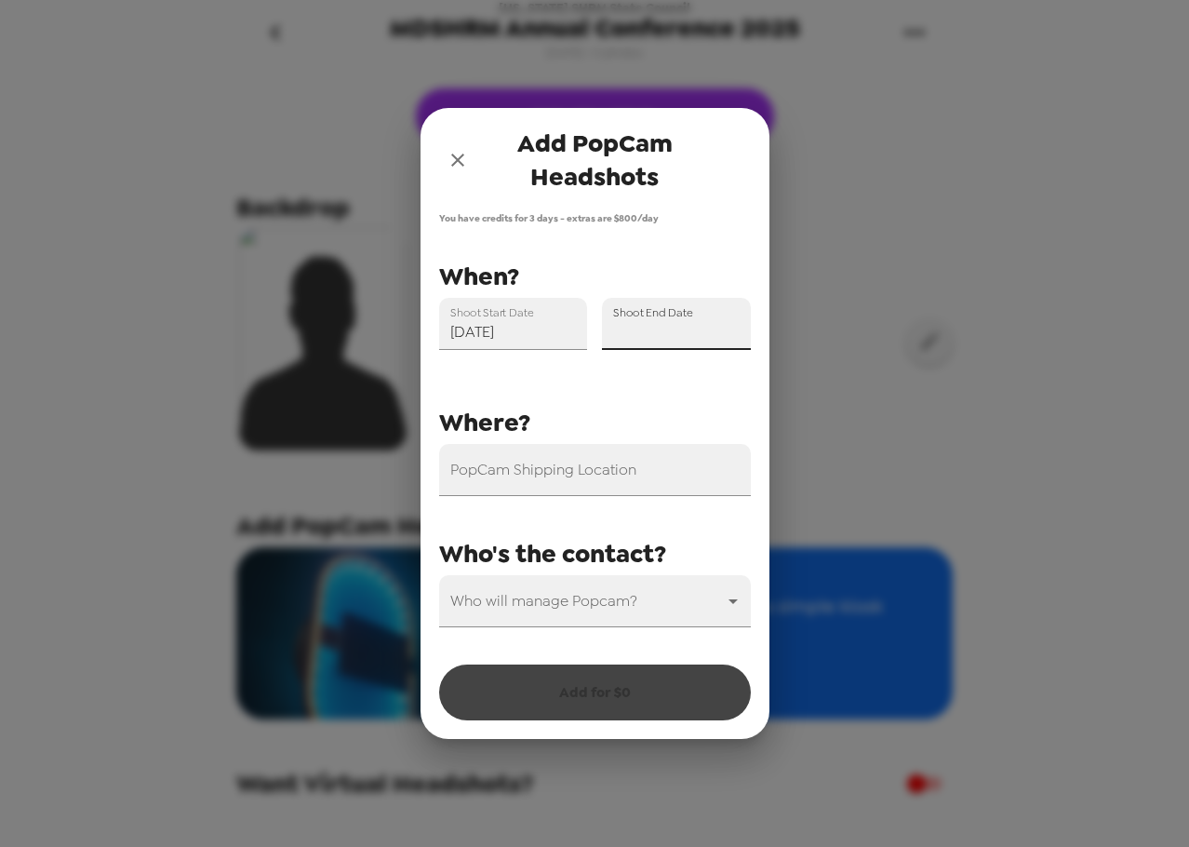
click at [670, 335] on input "Shoot End Date" at bounding box center [676, 324] width 149 height 52
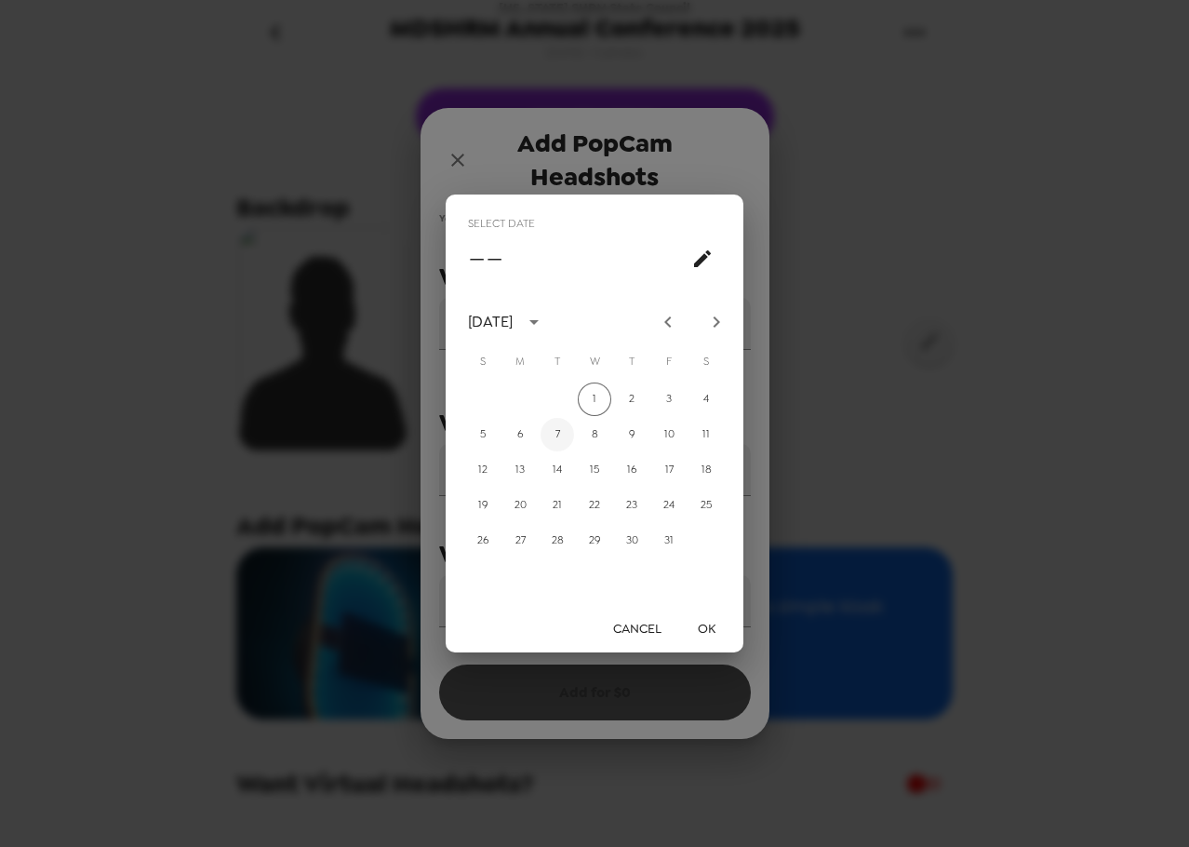
click at [561, 434] on button "7" at bounding box center [557, 434] width 33 height 33
type input "10/07/2025"
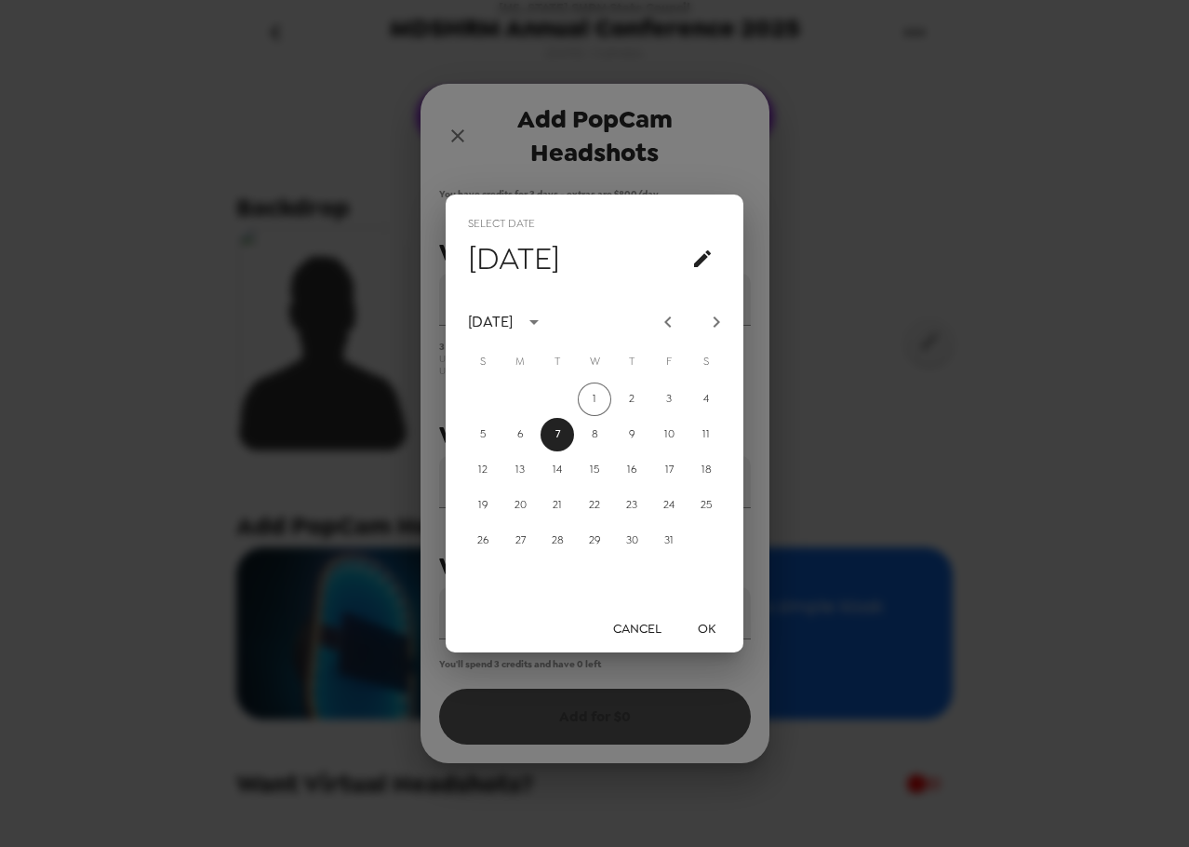
click at [711, 634] on button "OK" at bounding box center [706, 628] width 60 height 34
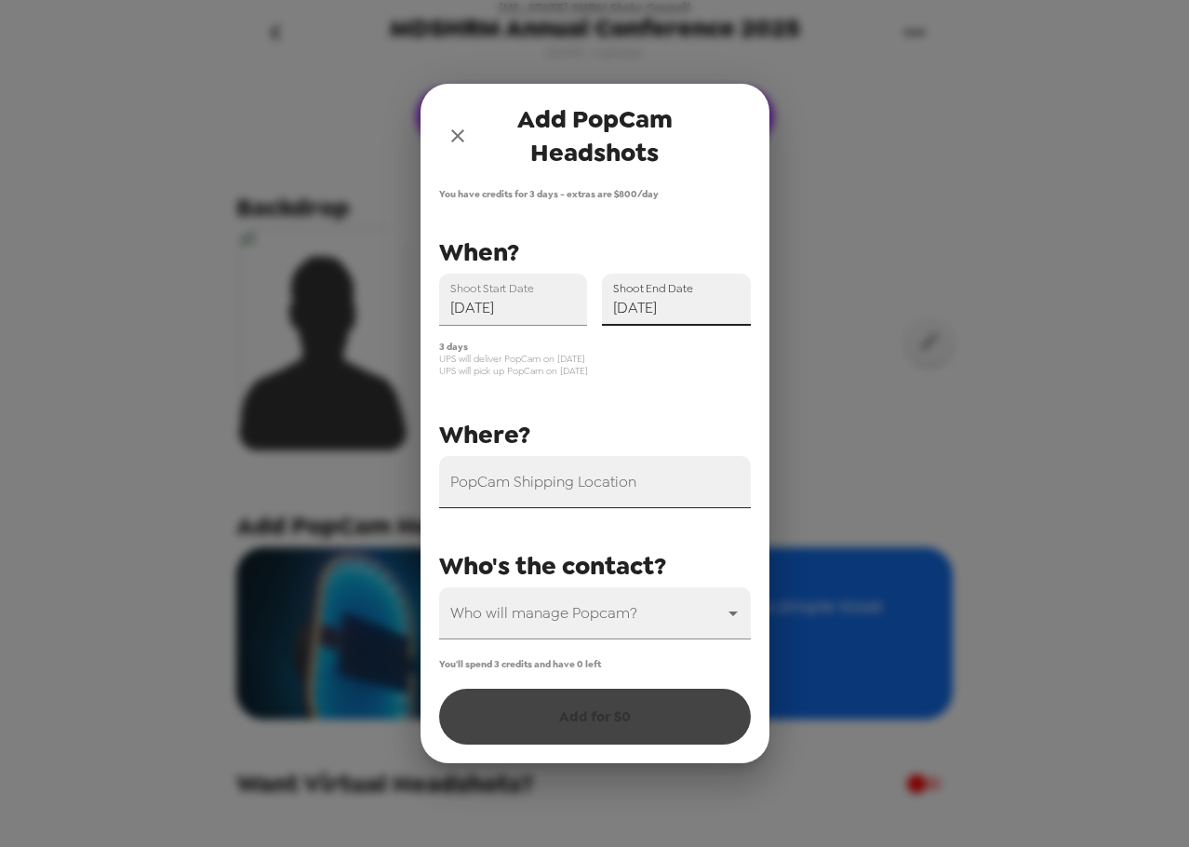
click at [554, 496] on input "PopCam Shipping Location" at bounding box center [595, 482] width 312 height 52
click at [530, 494] on input "PopCam Shipping Location" at bounding box center [595, 482] width 312 height 52
paste input "Ashore Resort & Beach Club"
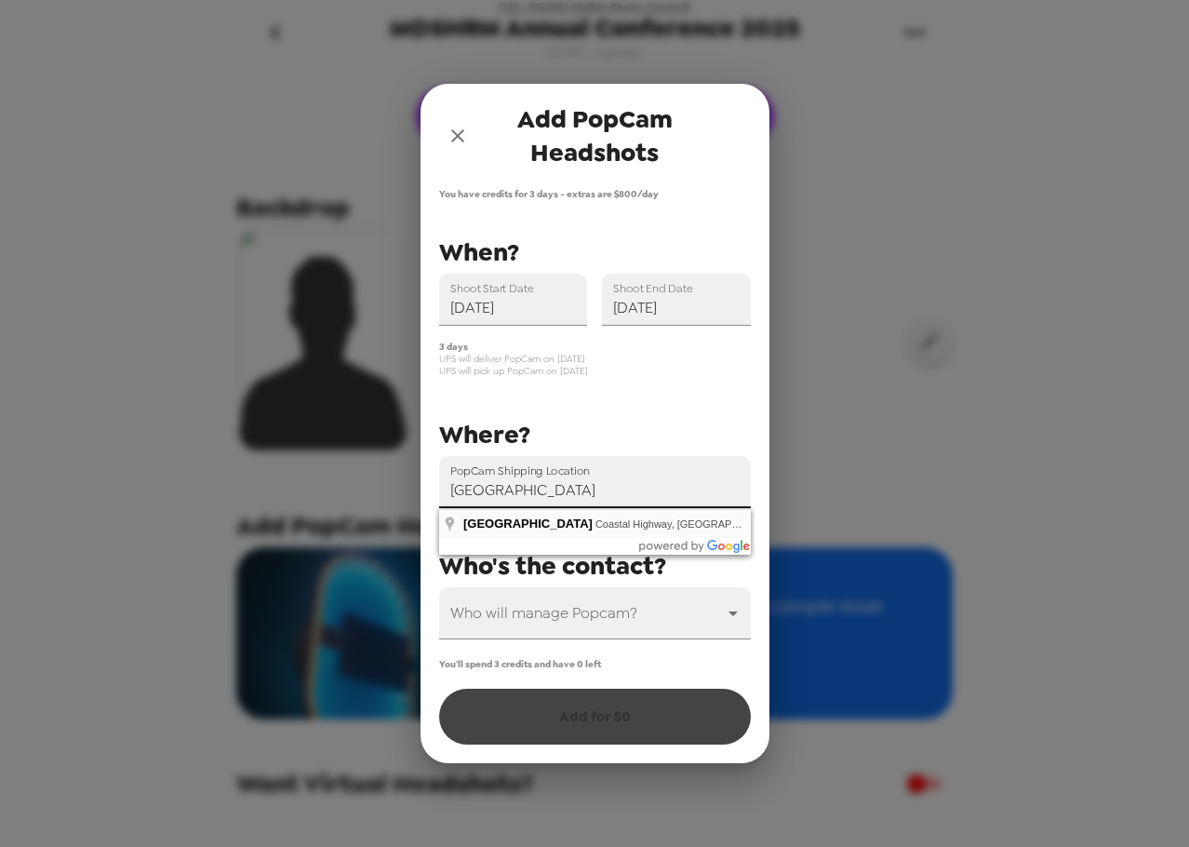
type input "Ashore Resort & Beach Club, Coastal Highway, Ocean City, MD, USA"
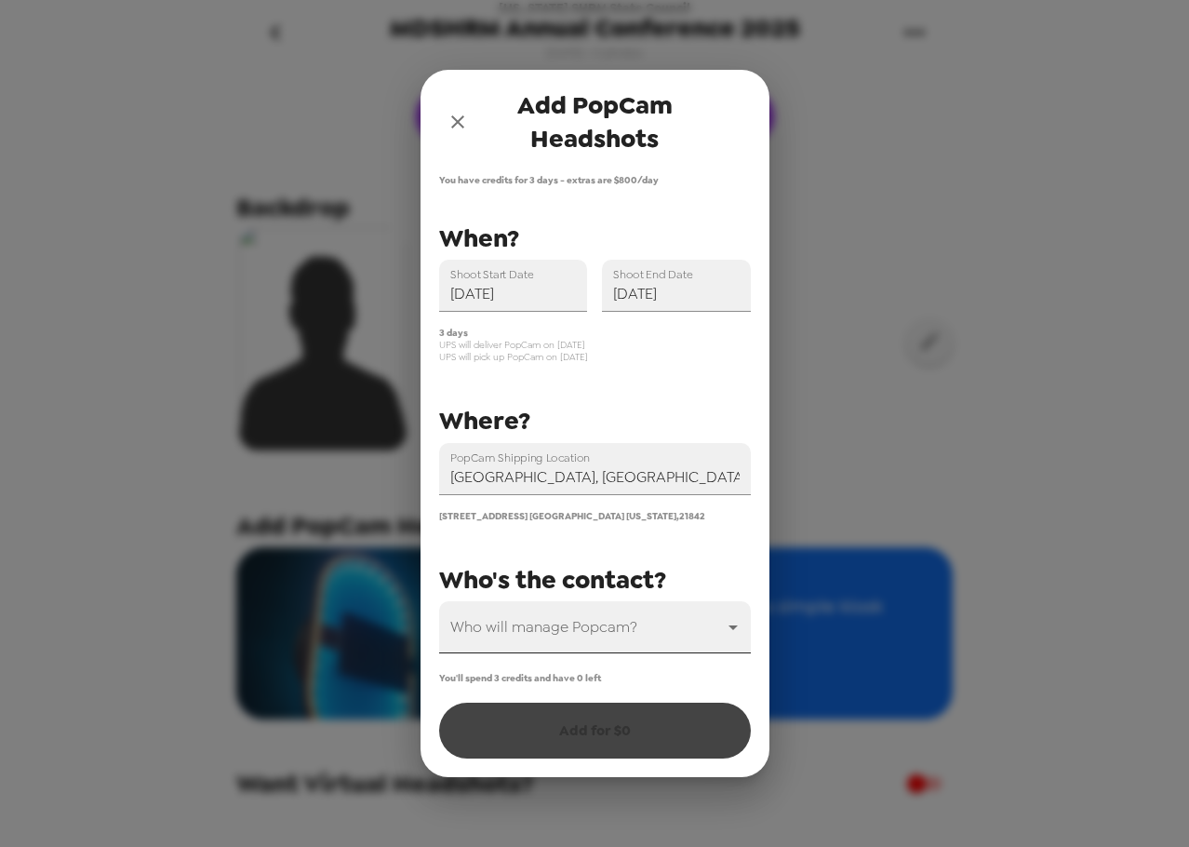
click at [606, 628] on body "Maryland SHRM State Council MDSHRM Annual Conference 2025 10/1/25 • 0 photos Up…" at bounding box center [594, 423] width 1189 height 847
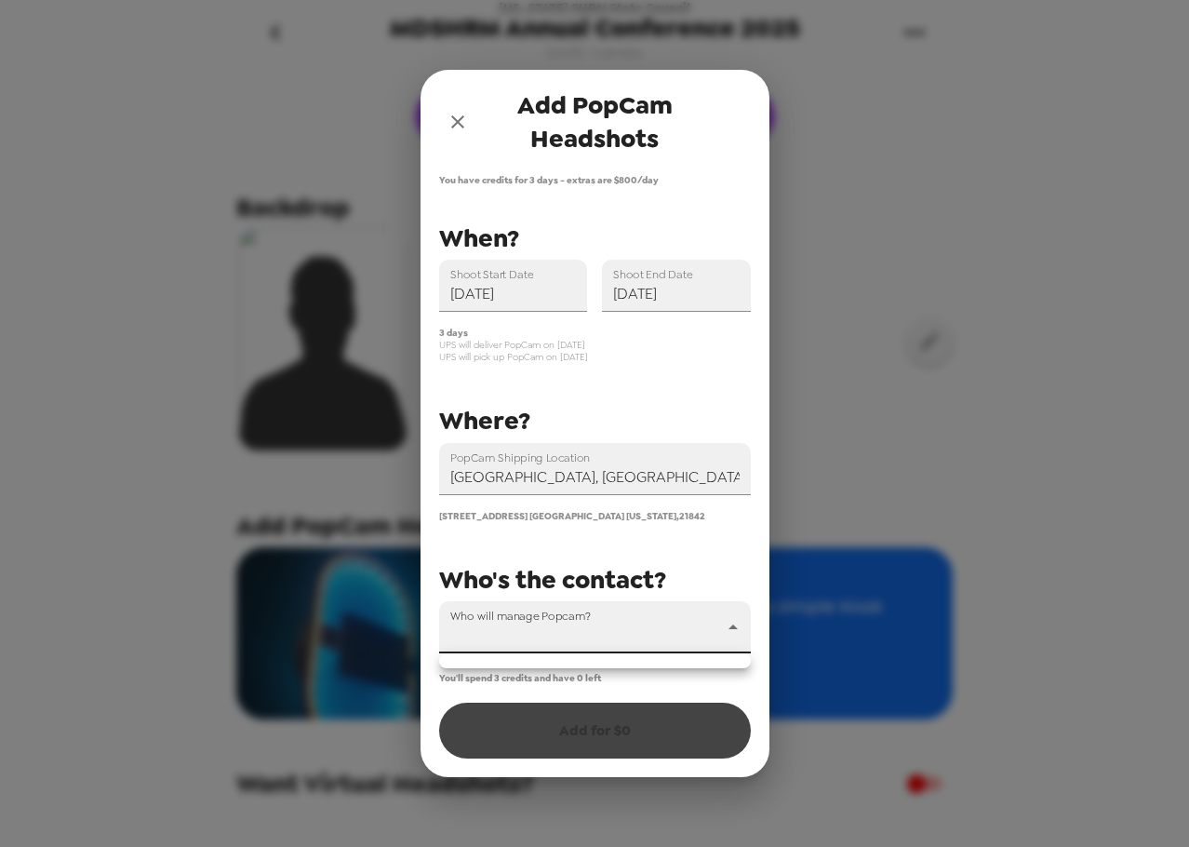
click at [588, 628] on div at bounding box center [594, 423] width 1189 height 847
click at [578, 533] on div "PopCam Shipping Location Ashore Resort & Beach Club, Coastal Highway, Ocean Cit…" at bounding box center [587, 435] width 327 height 435
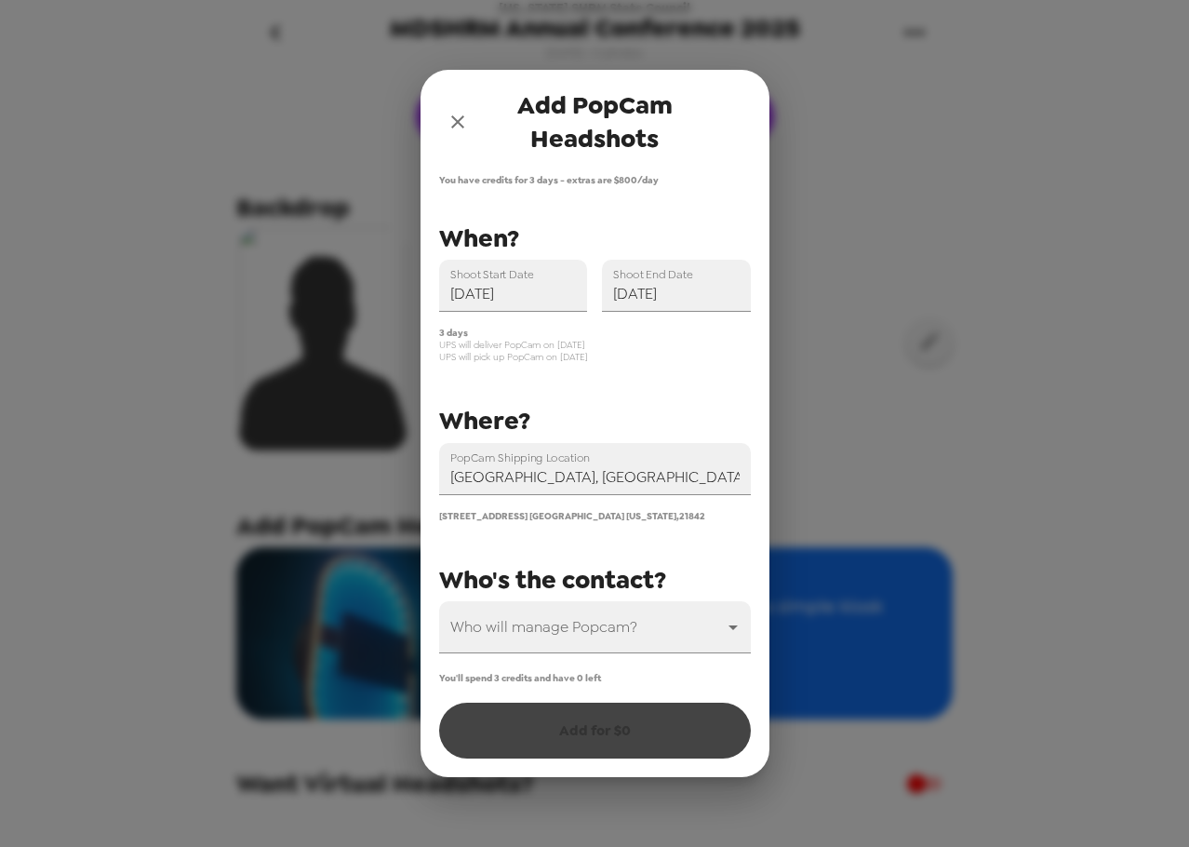
click at [461, 120] on icon "close" at bounding box center [458, 122] width 22 height 22
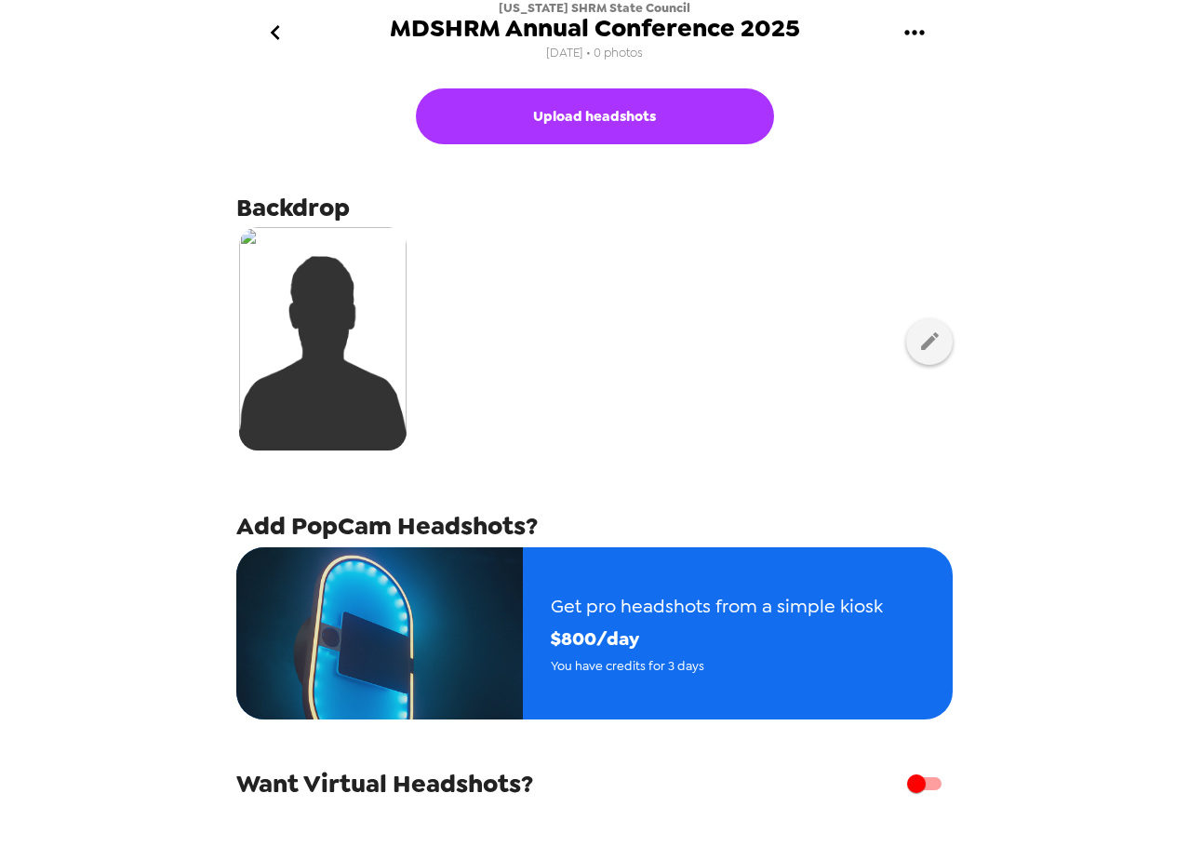
click at [300, 38] on button "go back" at bounding box center [275, 33] width 60 height 60
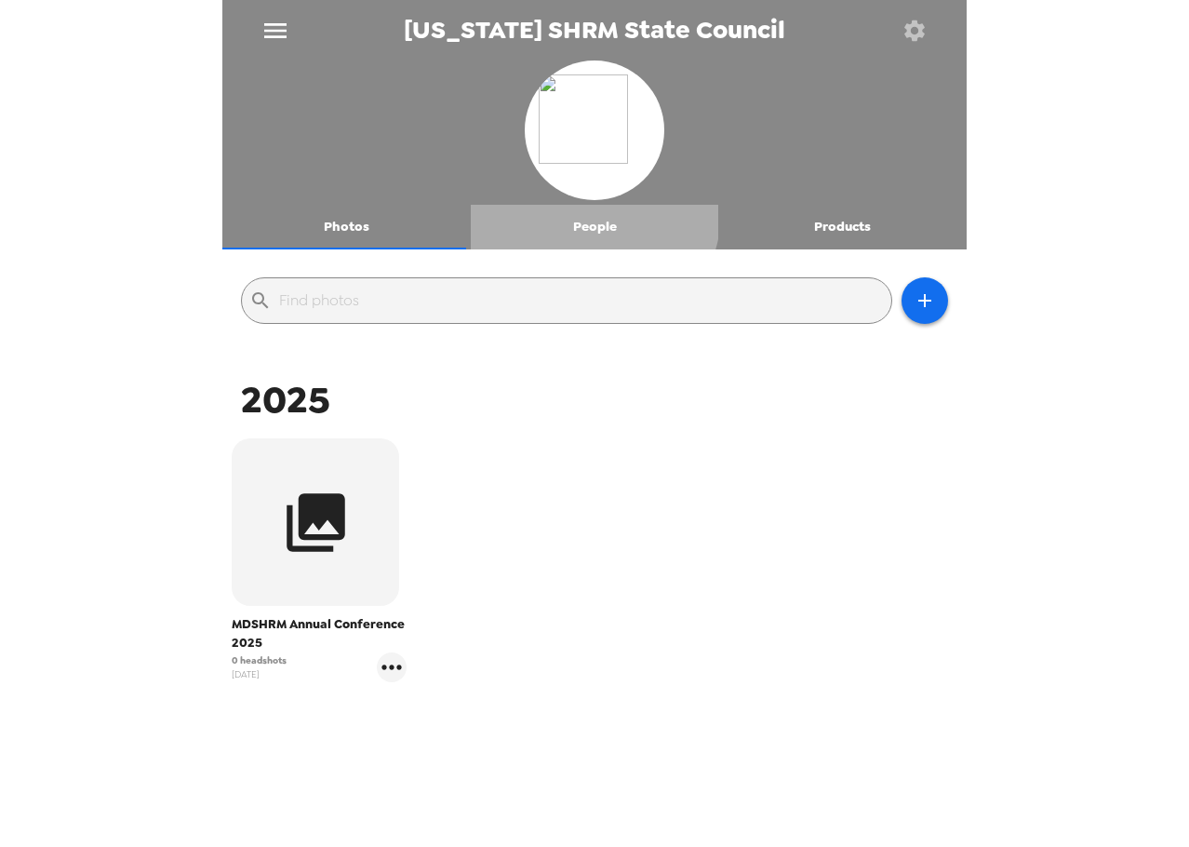
click at [585, 212] on button "People" at bounding box center [595, 227] width 248 height 45
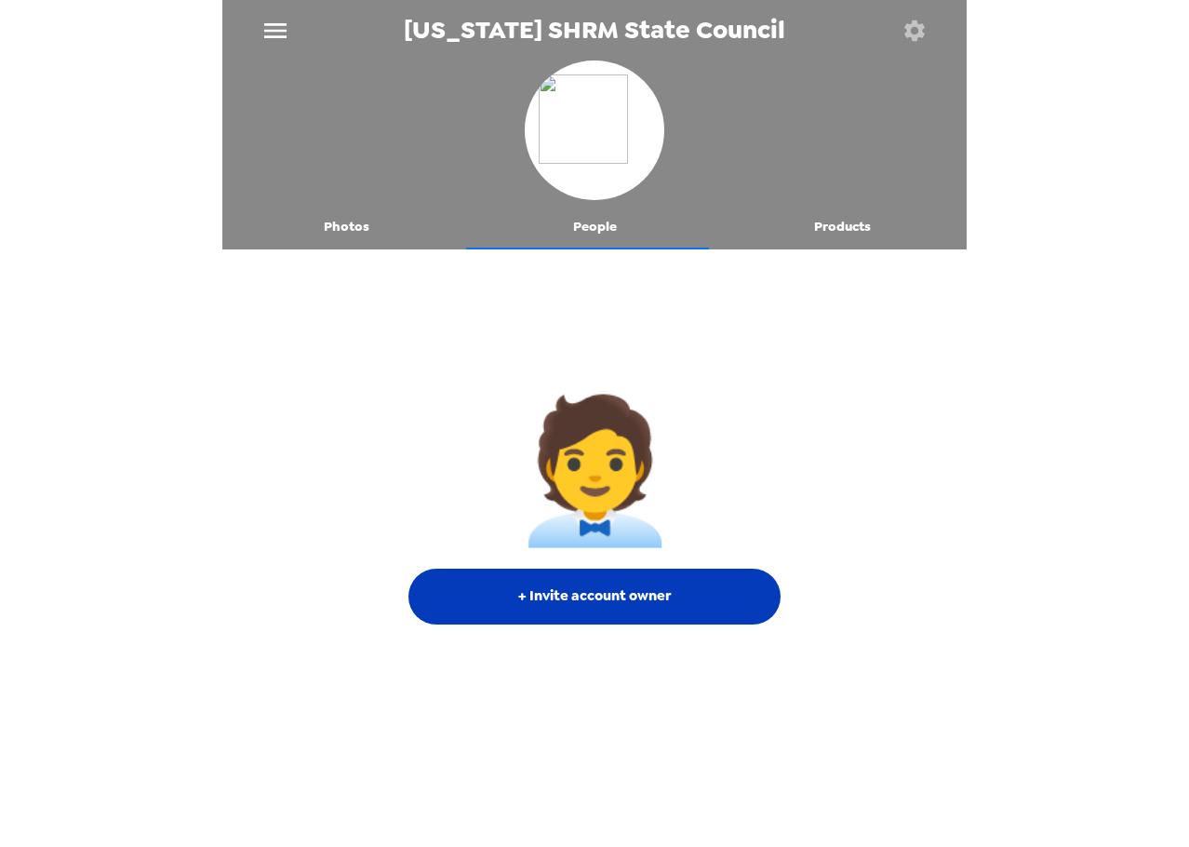
click at [612, 574] on button "+ Invite account owner" at bounding box center [594, 596] width 372 height 56
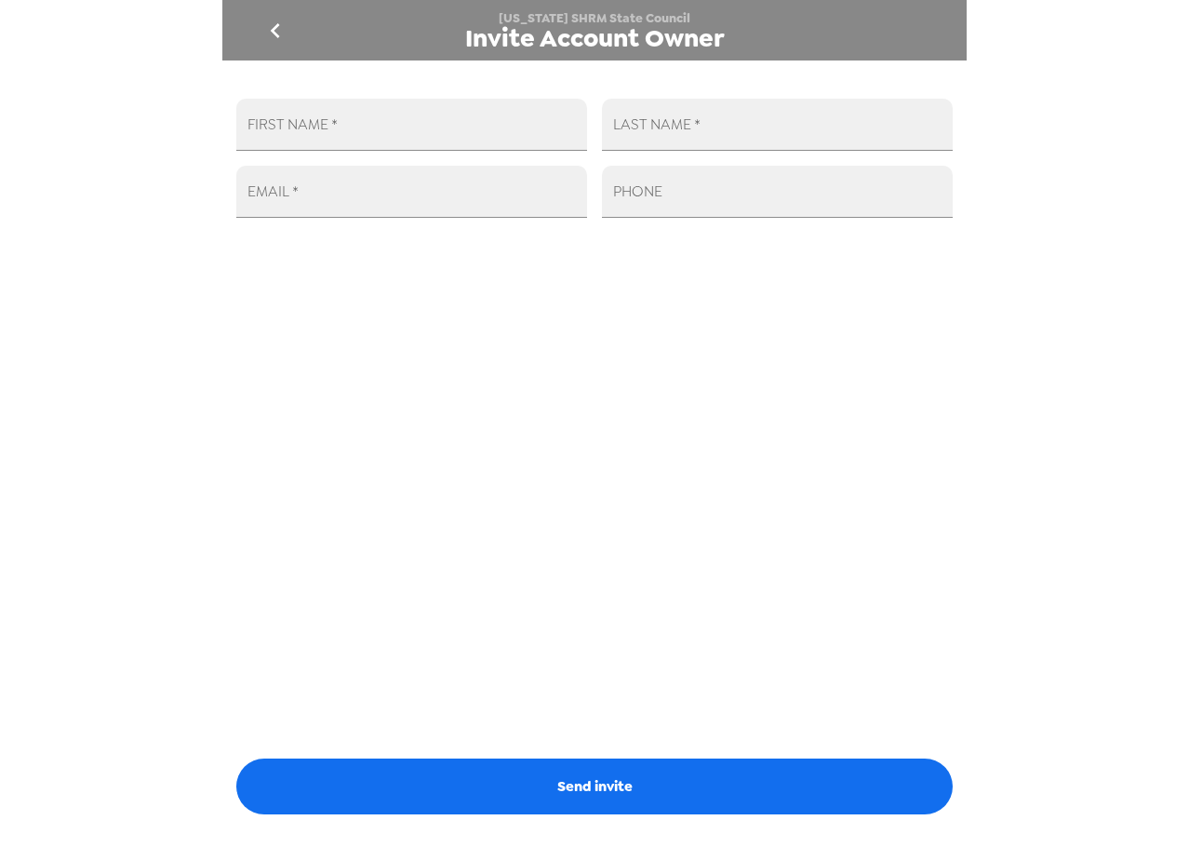
click at [392, 95] on div "FIRST NAME   *" at bounding box center [404, 117] width 366 height 67
click at [392, 127] on input "FIRST NAME   *" at bounding box center [411, 125] width 351 height 52
type input "Trey"
type input "Buck"
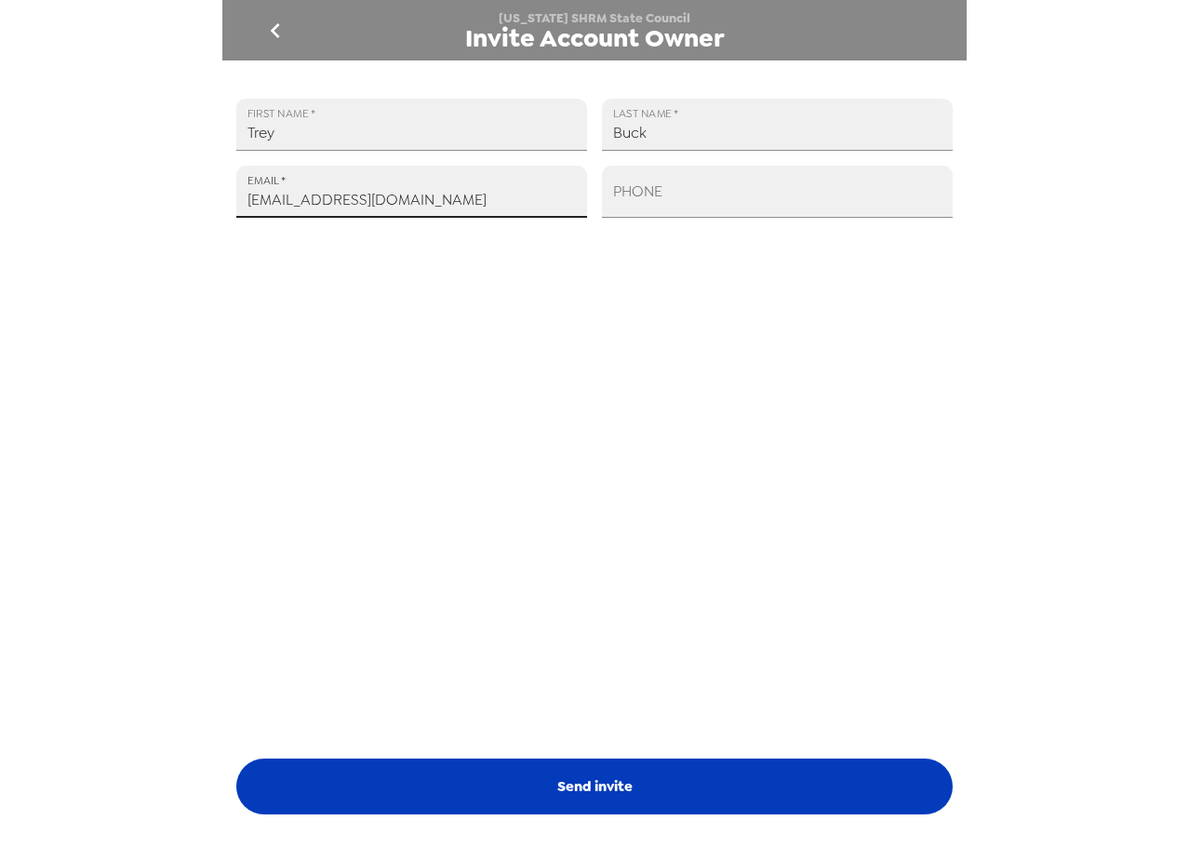
type input "trey@popcam.me"
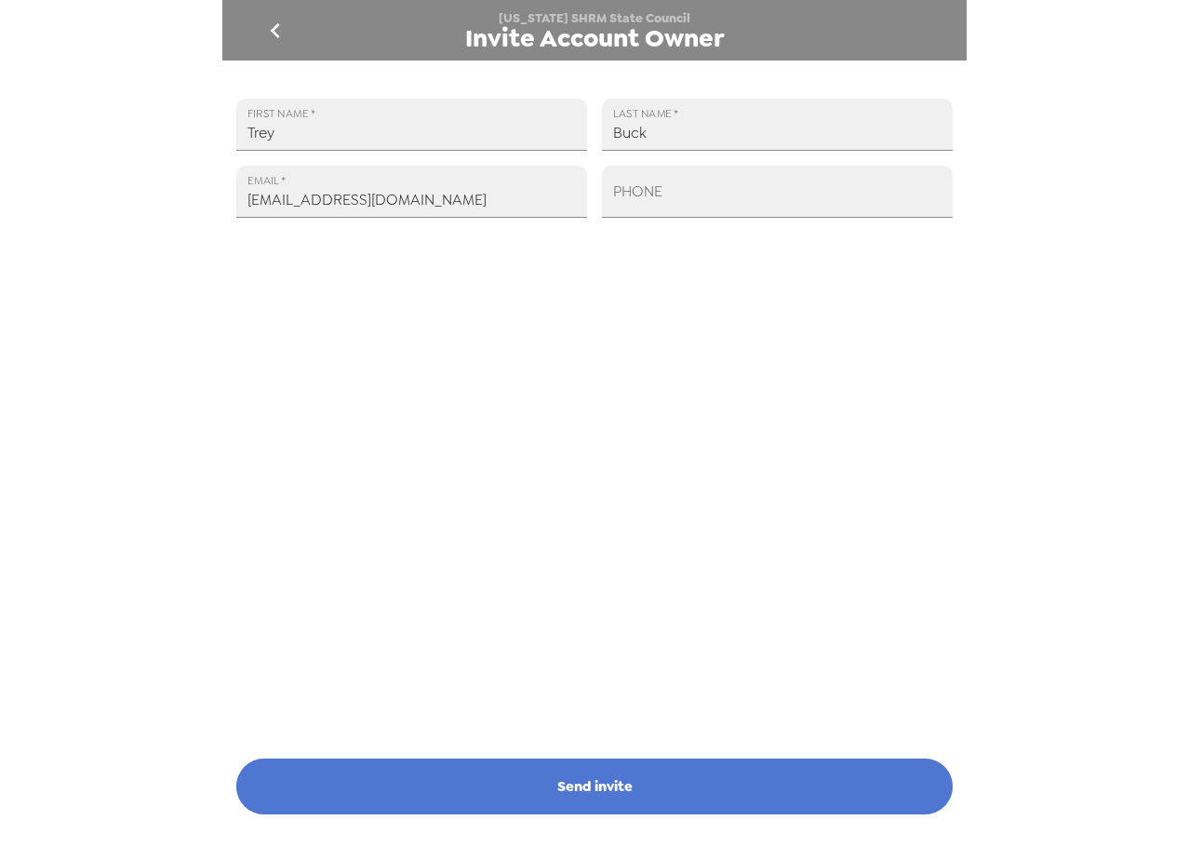
click at [833, 782] on button "Send invite" at bounding box center [594, 786] width 716 height 56
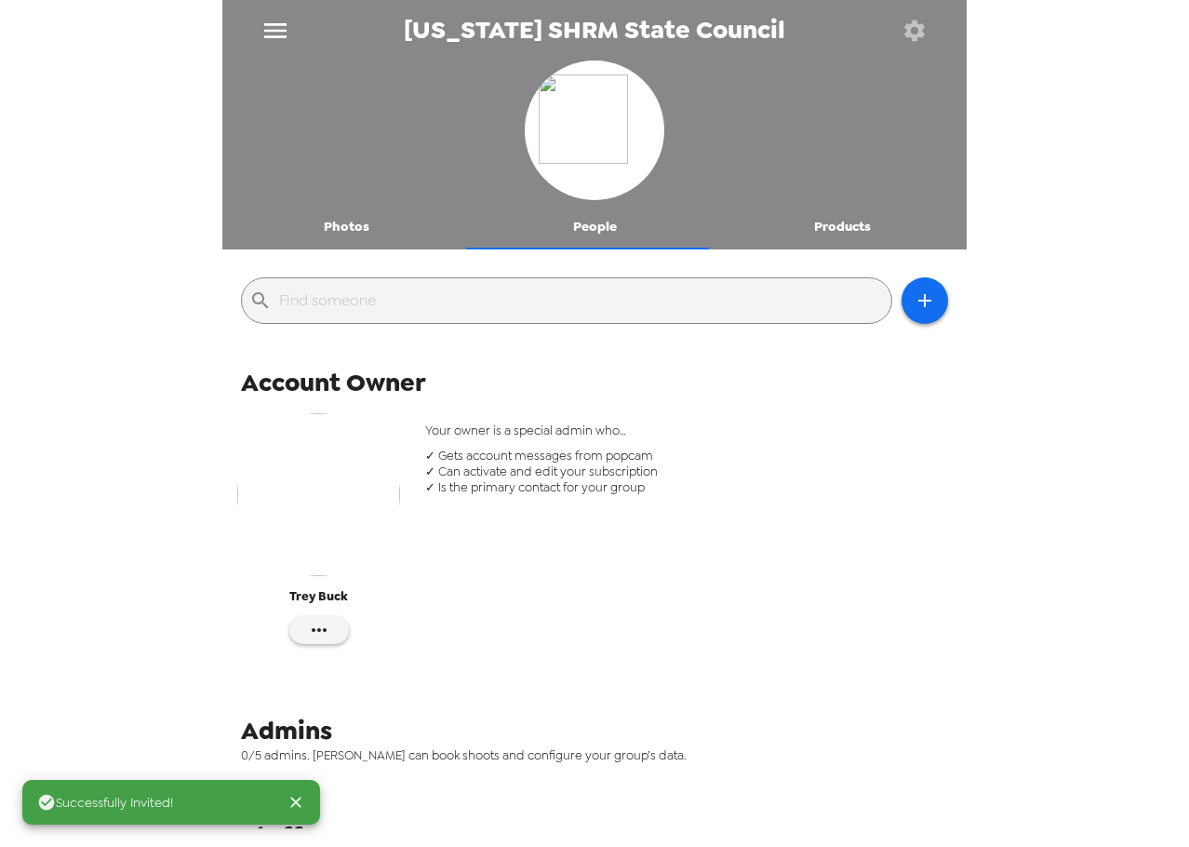
drag, startPoint x: 333, startPoint y: 226, endPoint x: 417, endPoint y: 328, distance: 132.2
click at [335, 226] on button "Photos" at bounding box center [346, 227] width 248 height 45
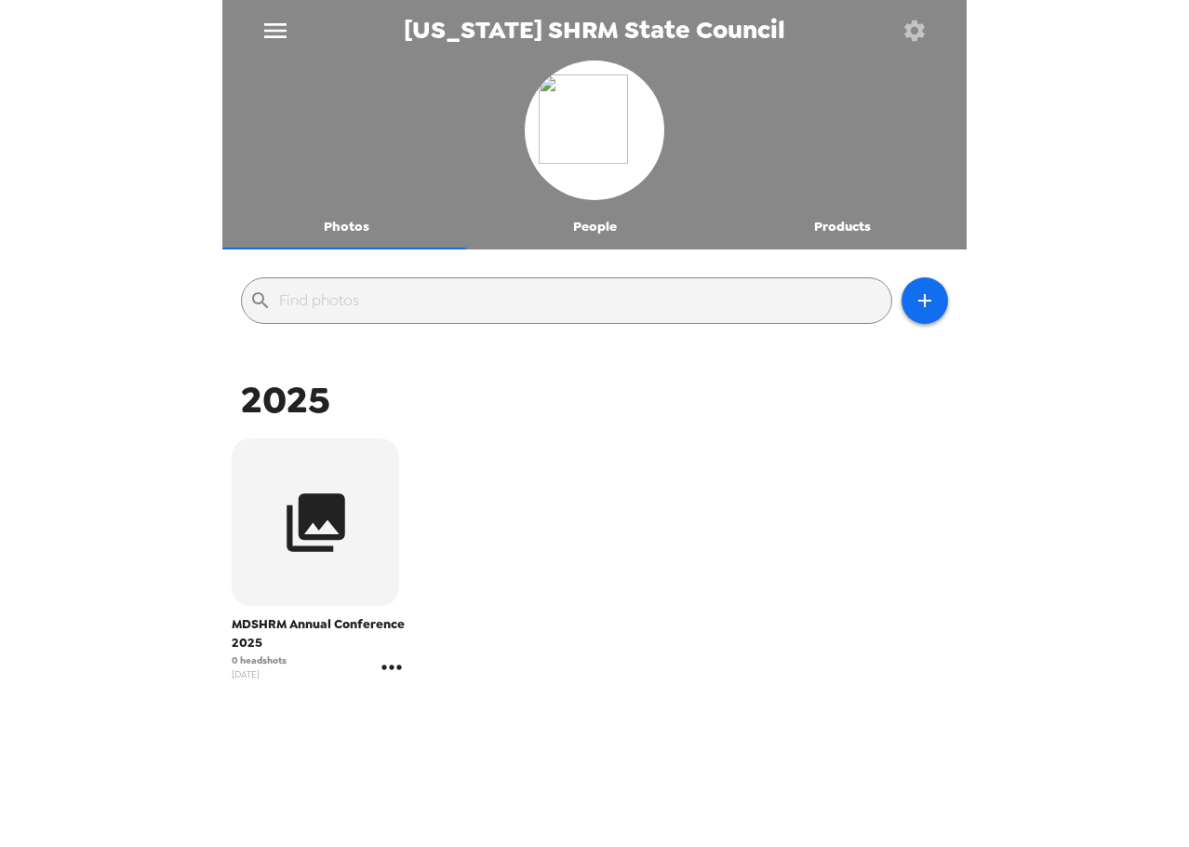
click at [384, 675] on icon "gallery menu" at bounding box center [392, 667] width 30 height 30
click at [473, 688] on ul "Edit Shoot Copy gallery link Download people CSV" at bounding box center [482, 739] width 218 height 115
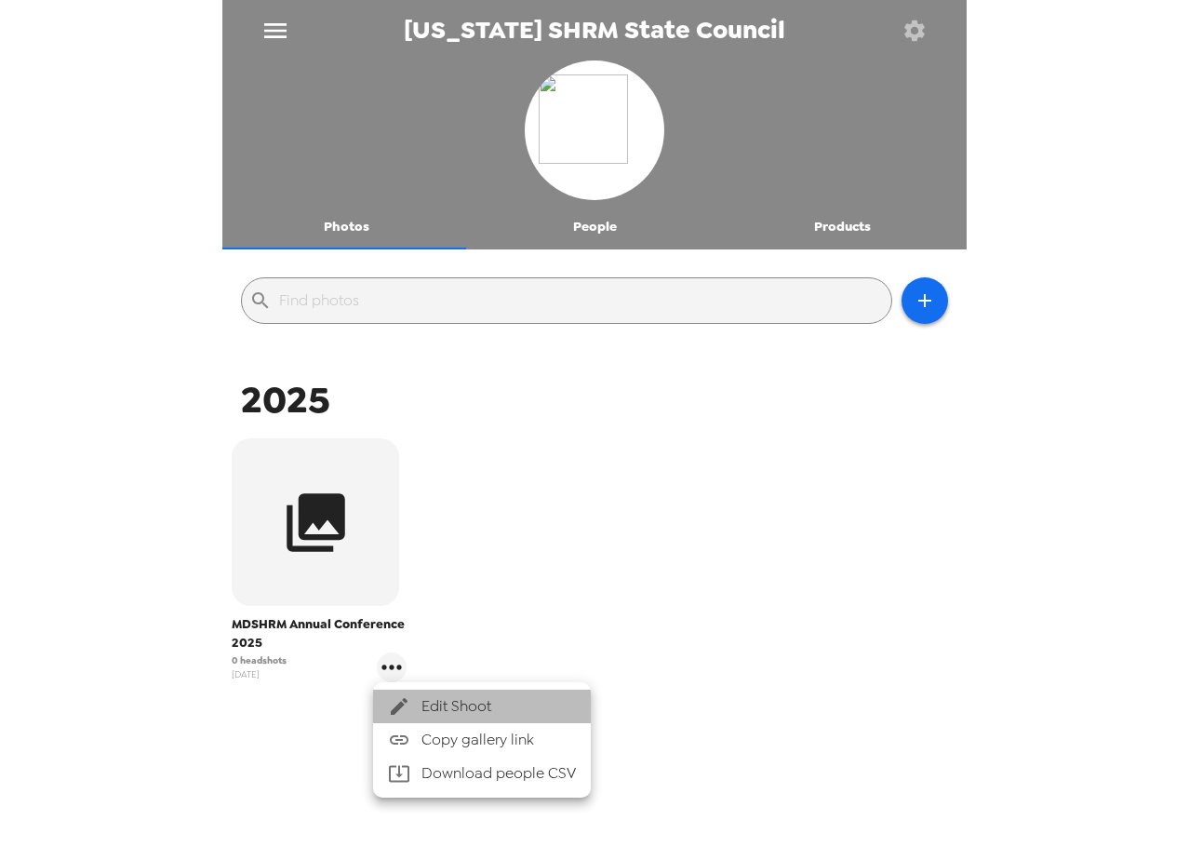
click at [473, 704] on span "Edit Shoot" at bounding box center [498, 706] width 154 height 22
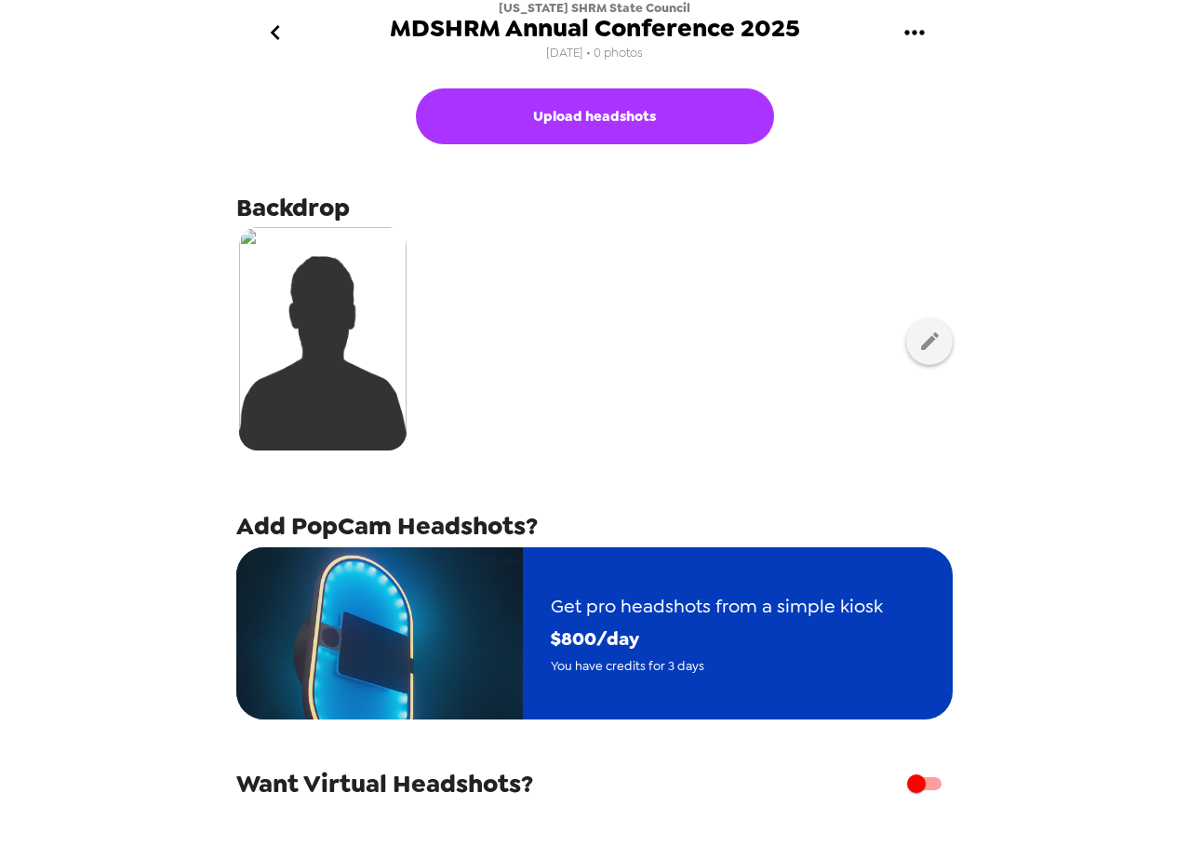
click at [537, 642] on div "Get pro headshots from a simple kiosk $ 800 /day You have credits for 3 days" at bounding box center [717, 633] width 388 height 142
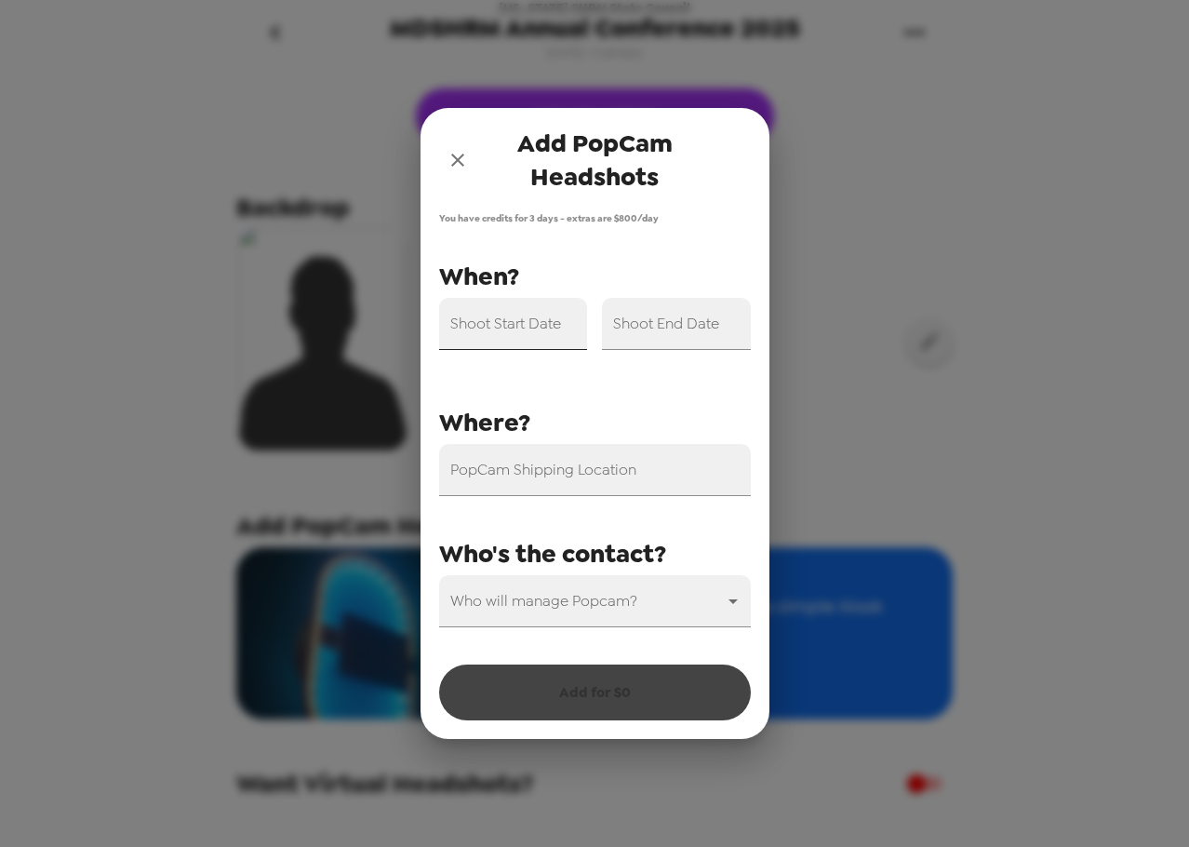
click at [539, 333] on input "Shoot Start Date" at bounding box center [513, 324] width 149 height 52
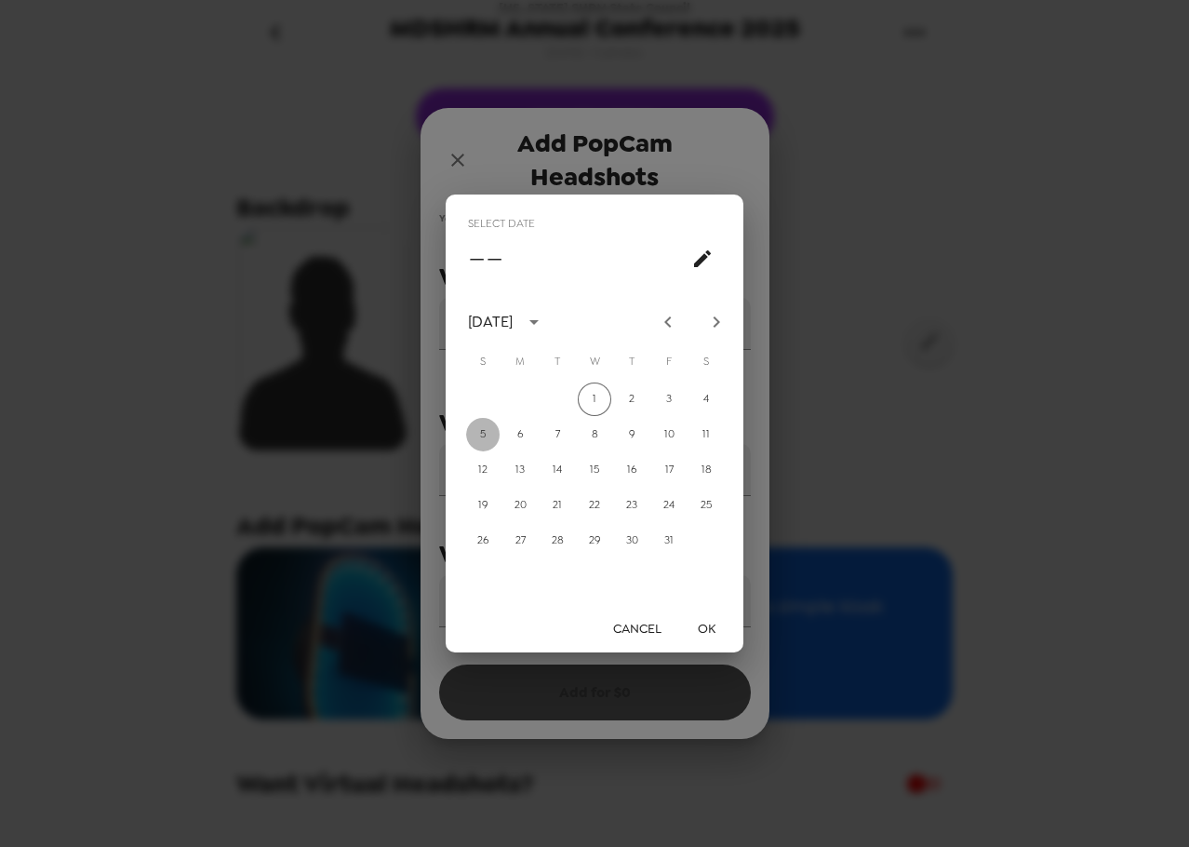
drag, startPoint x: 490, startPoint y: 431, endPoint x: 663, endPoint y: 547, distance: 208.5
click at [492, 431] on button "5" at bounding box center [482, 434] width 33 height 33
type input "10/05/2025"
click at [707, 619] on button "OK" at bounding box center [706, 628] width 60 height 34
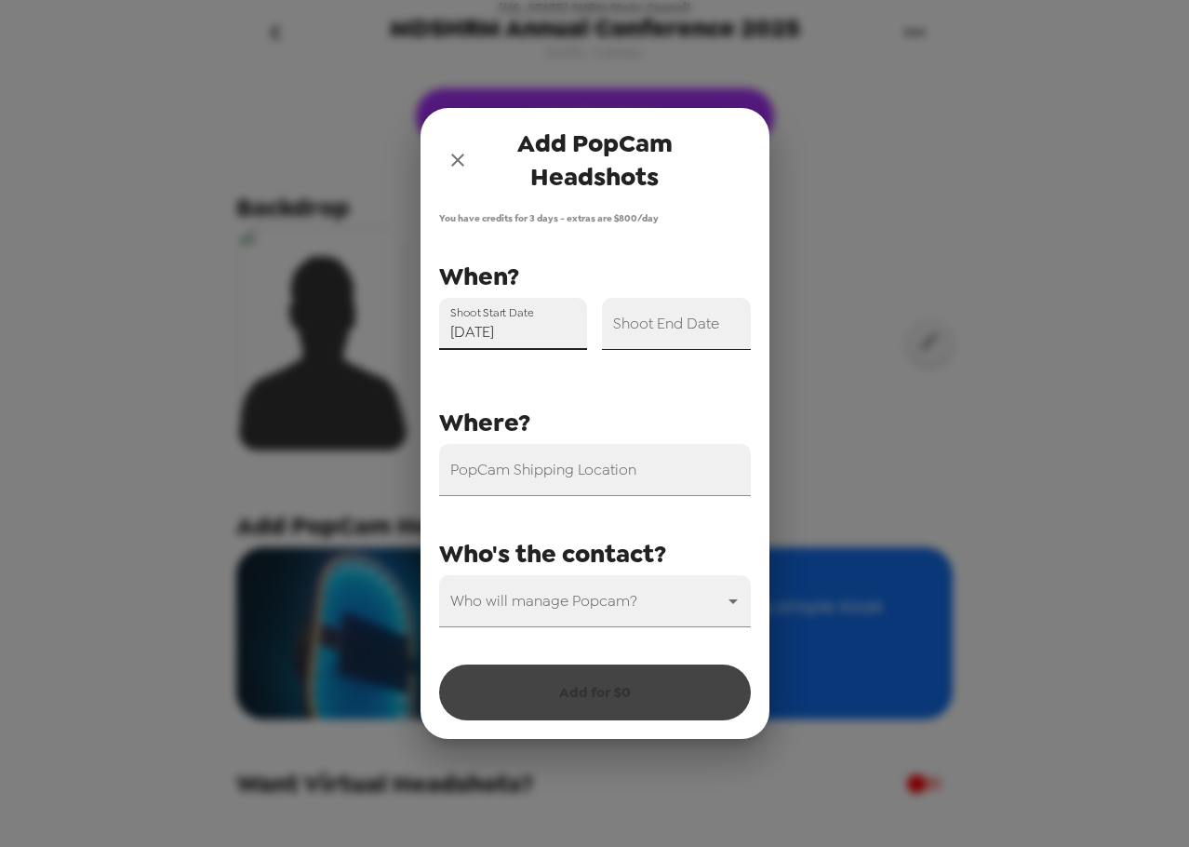
click at [663, 345] on input "Shoot End Date" at bounding box center [676, 324] width 149 height 52
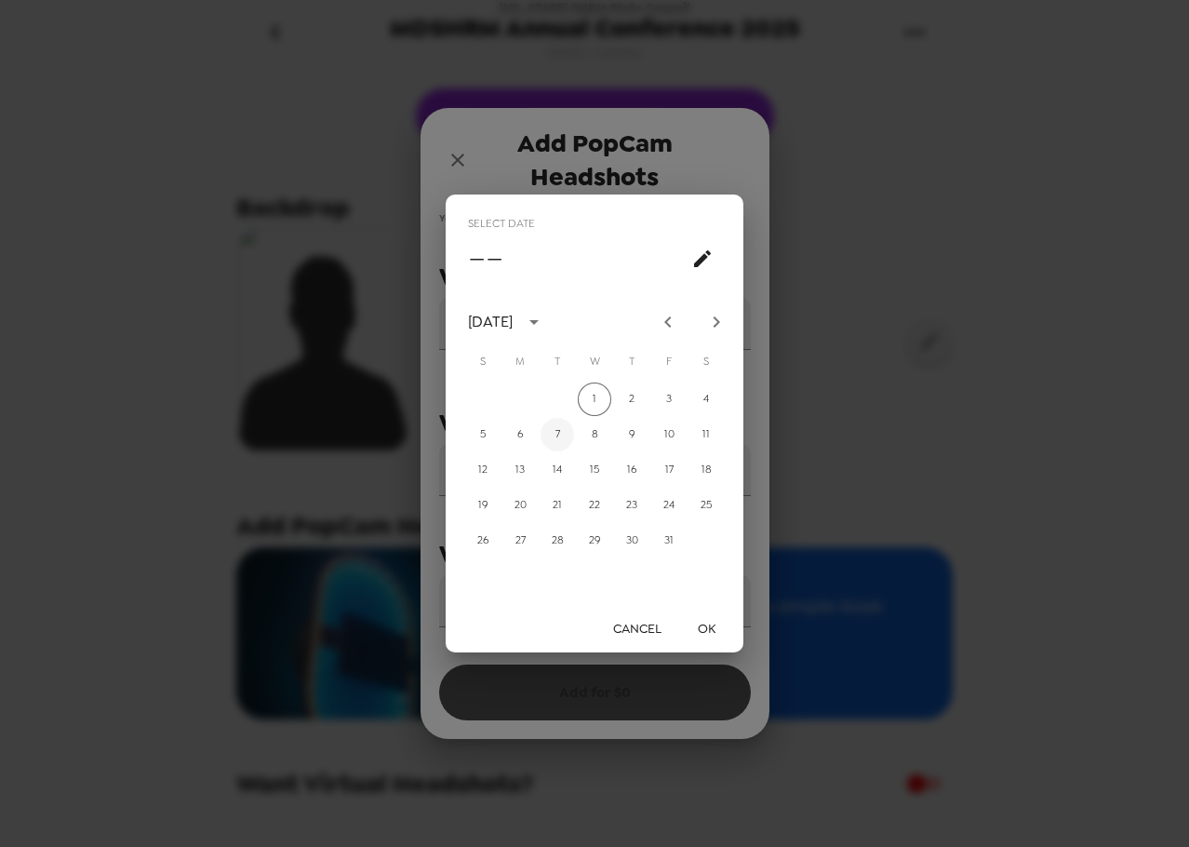
click at [564, 434] on button "7" at bounding box center [557, 434] width 33 height 33
type input "[DATE]"
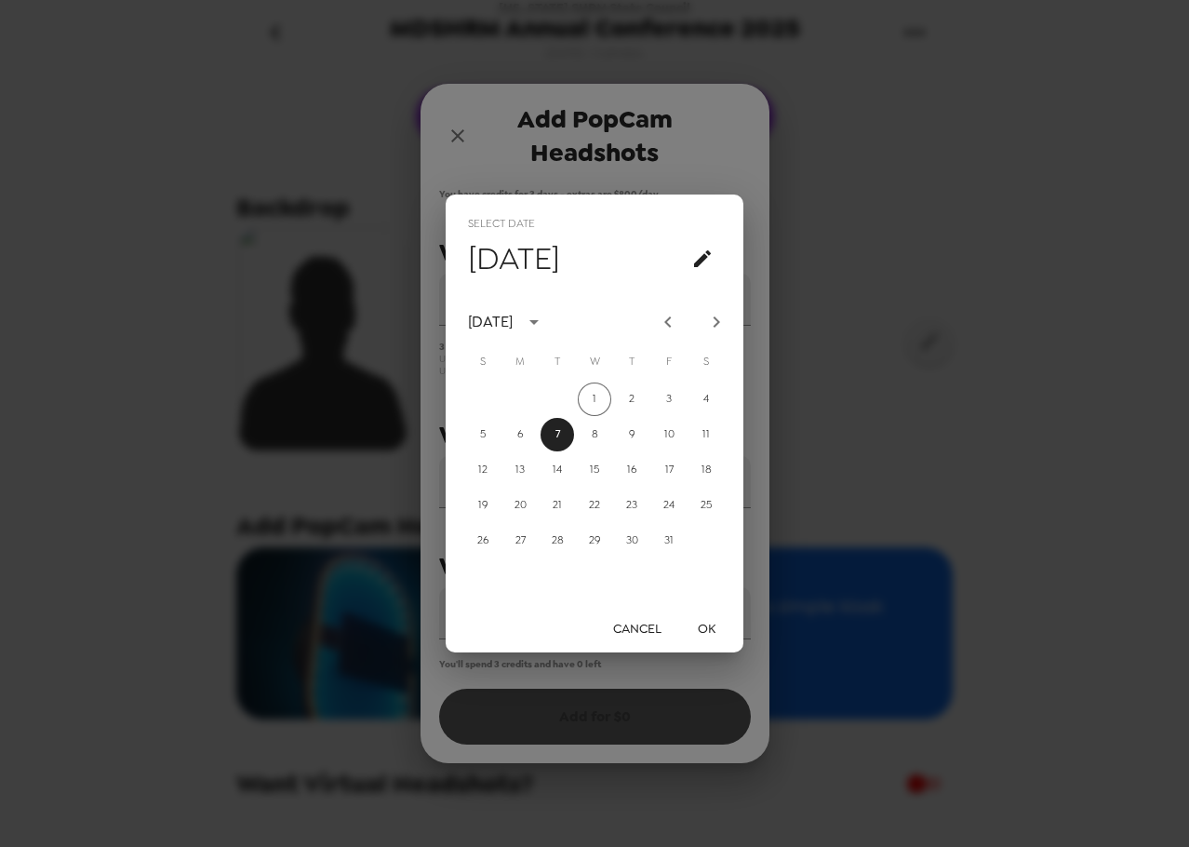
click at [716, 632] on button "OK" at bounding box center [706, 628] width 60 height 34
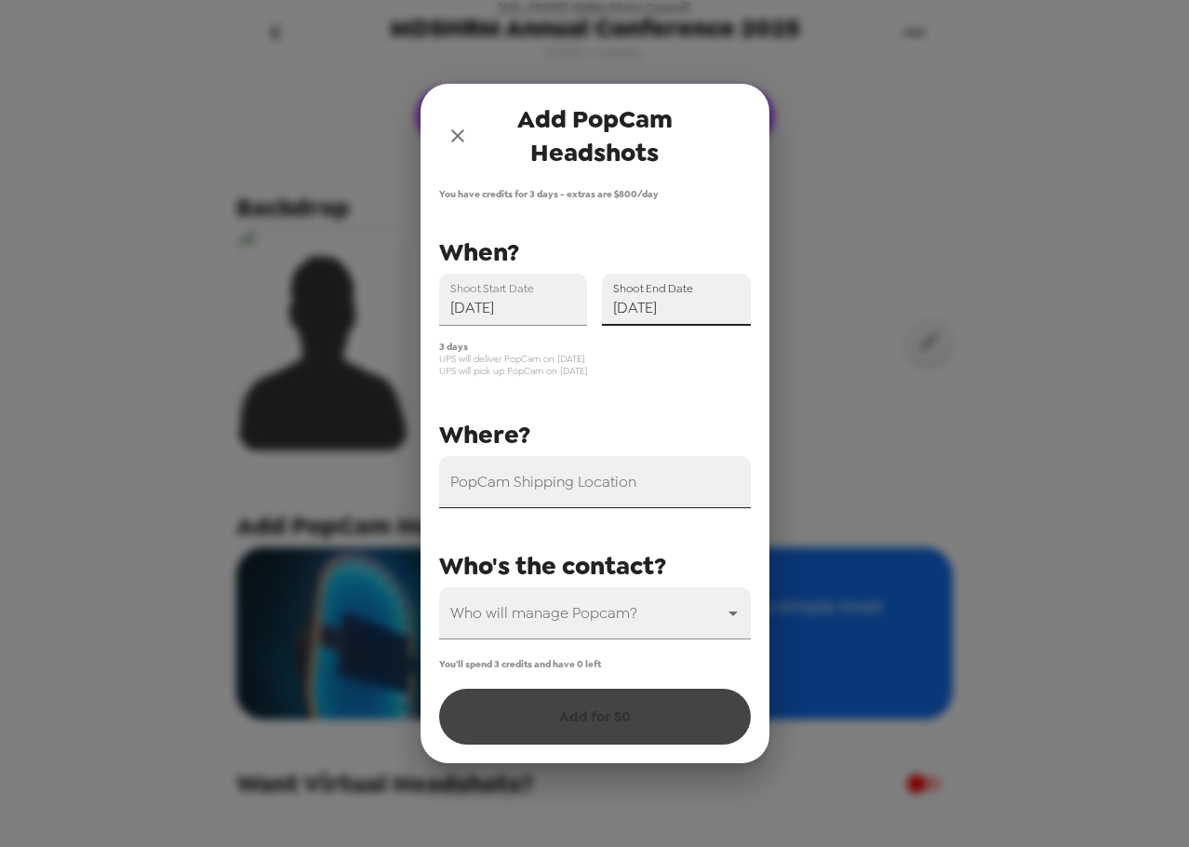
click at [572, 490] on input "PopCam Shipping Location" at bounding box center [595, 482] width 312 height 52
paste input "Ashore Resort & Beach Club"
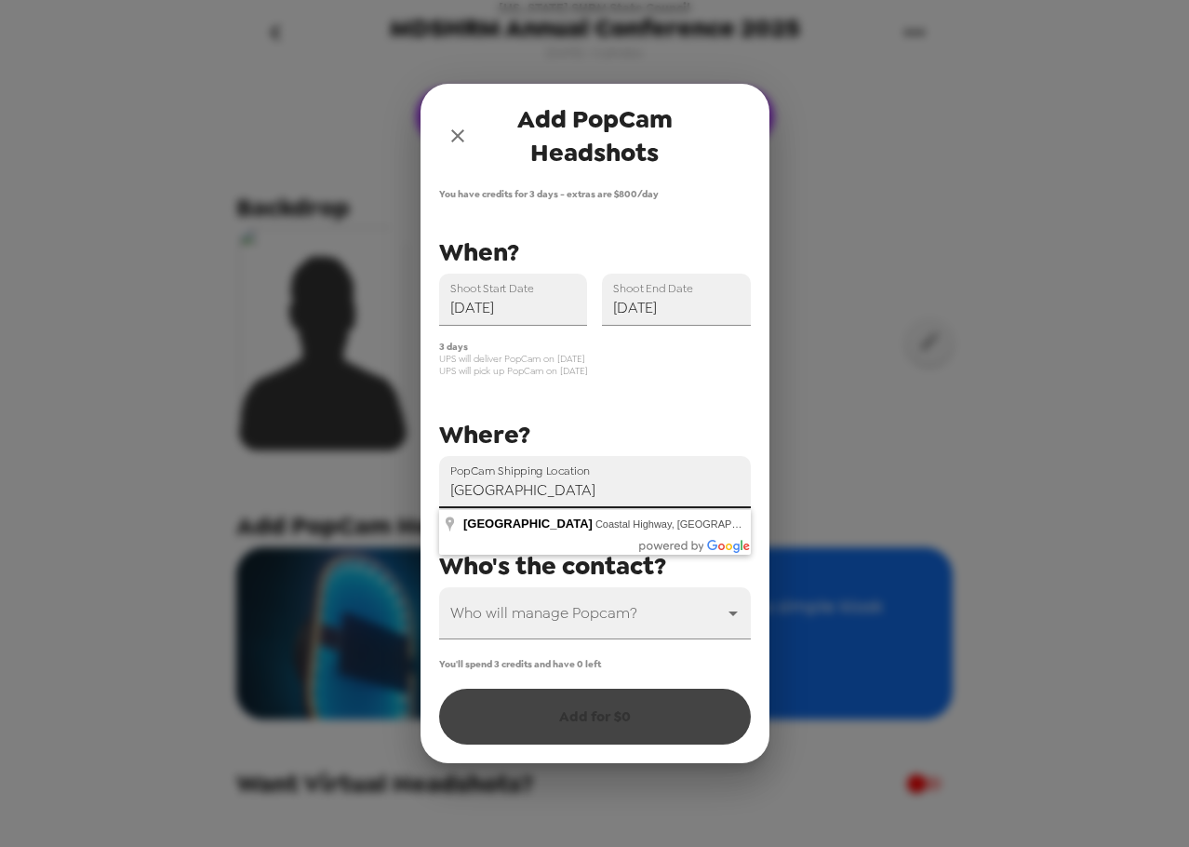
type input "Ashore Resort & Beach Club, Coastal Highway, Ocean City, MD, USA"
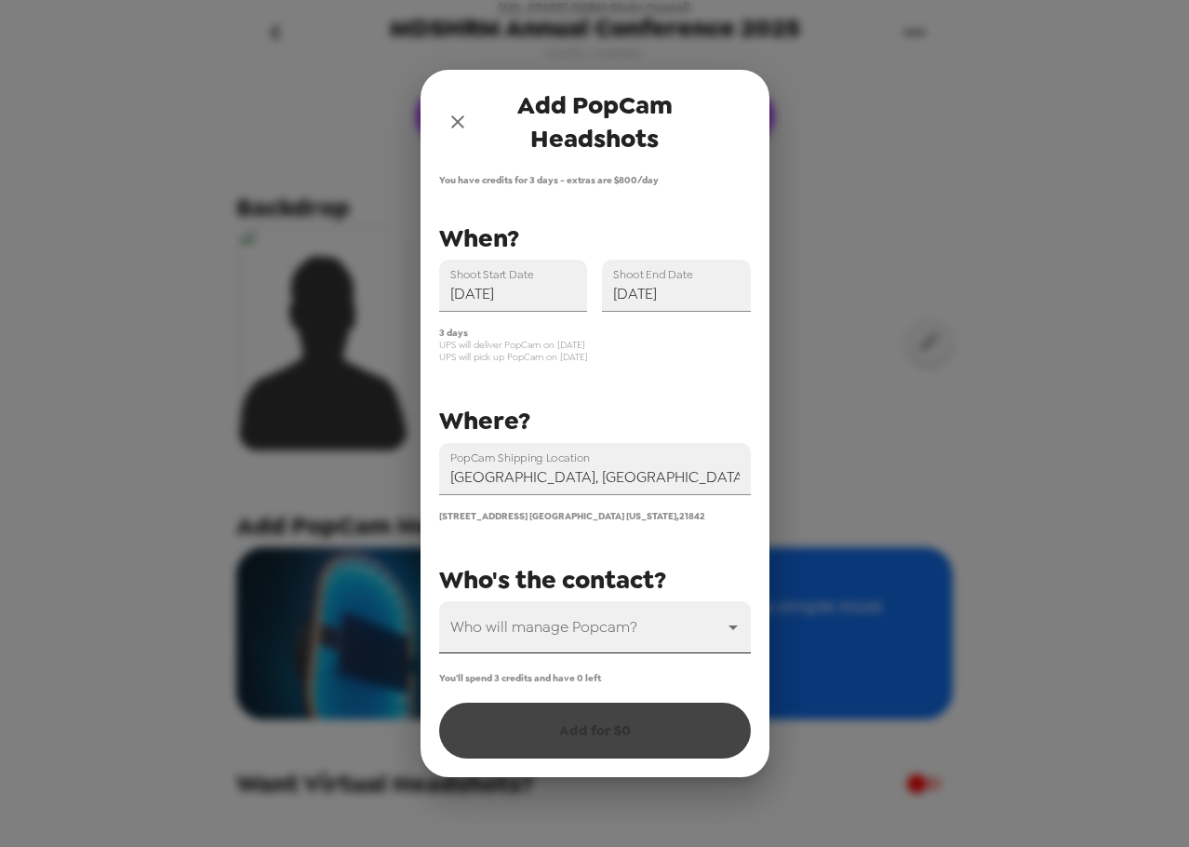
click at [601, 621] on body "Maryland SHRM State Council MDSHRM Annual Conference 2025 10/1/25 • 0 photos Up…" at bounding box center [594, 423] width 1189 height 847
click at [583, 673] on li "Trey Buck" at bounding box center [595, 677] width 312 height 33
type input "31546"
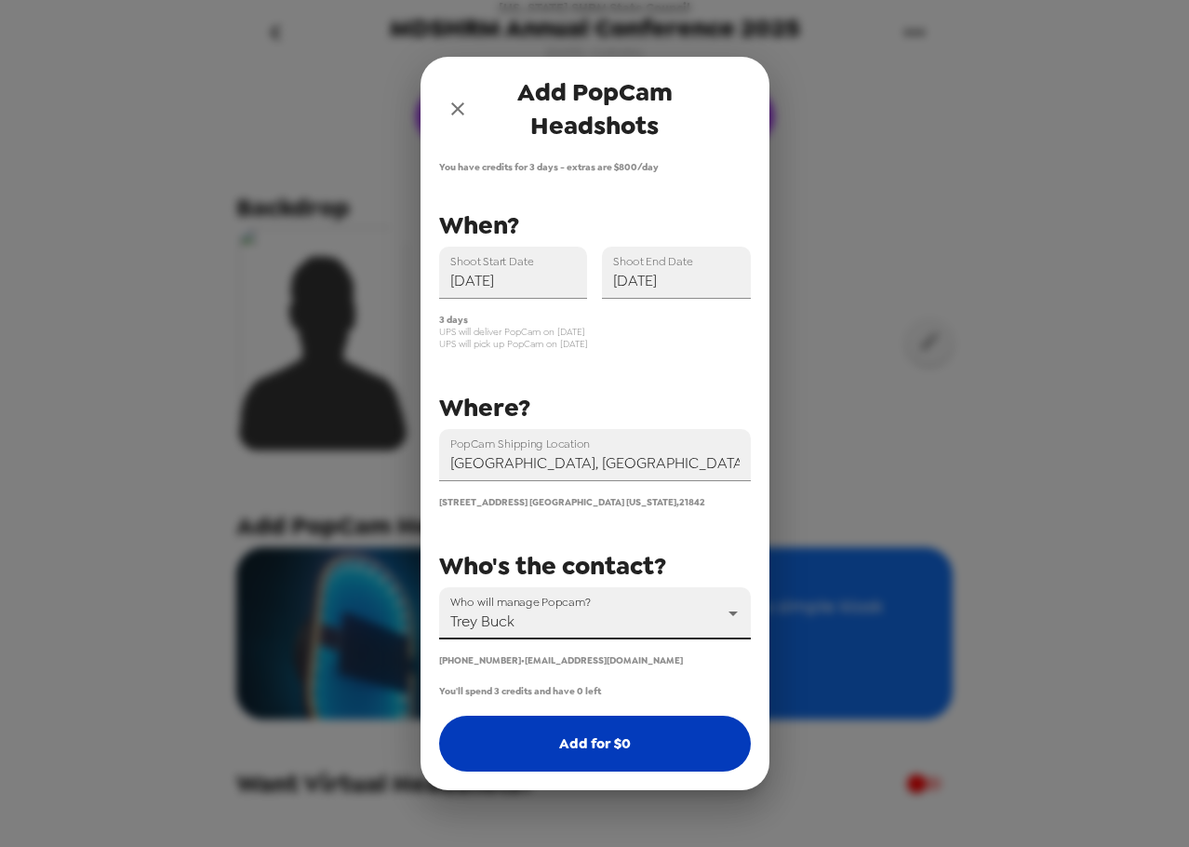
click at [603, 735] on button "Add for $ 0" at bounding box center [595, 743] width 312 height 56
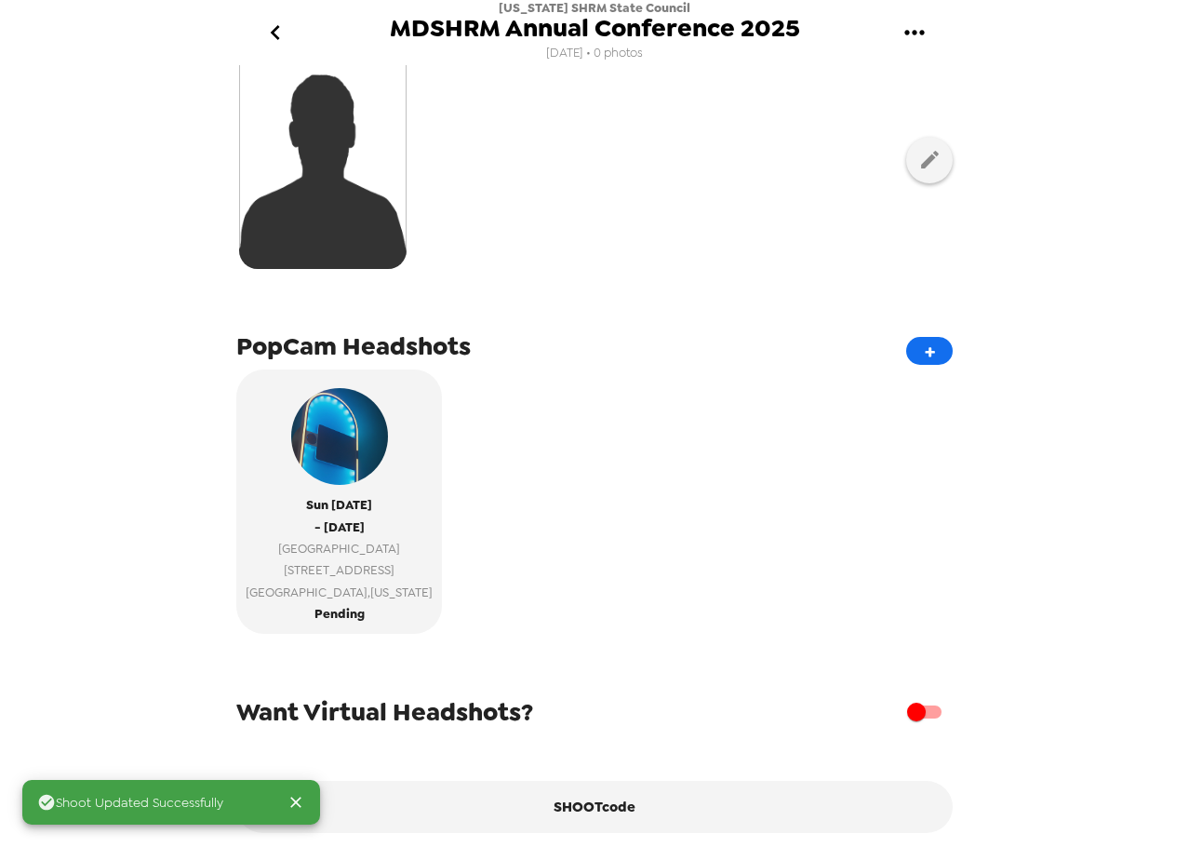
scroll to position [186, 0]
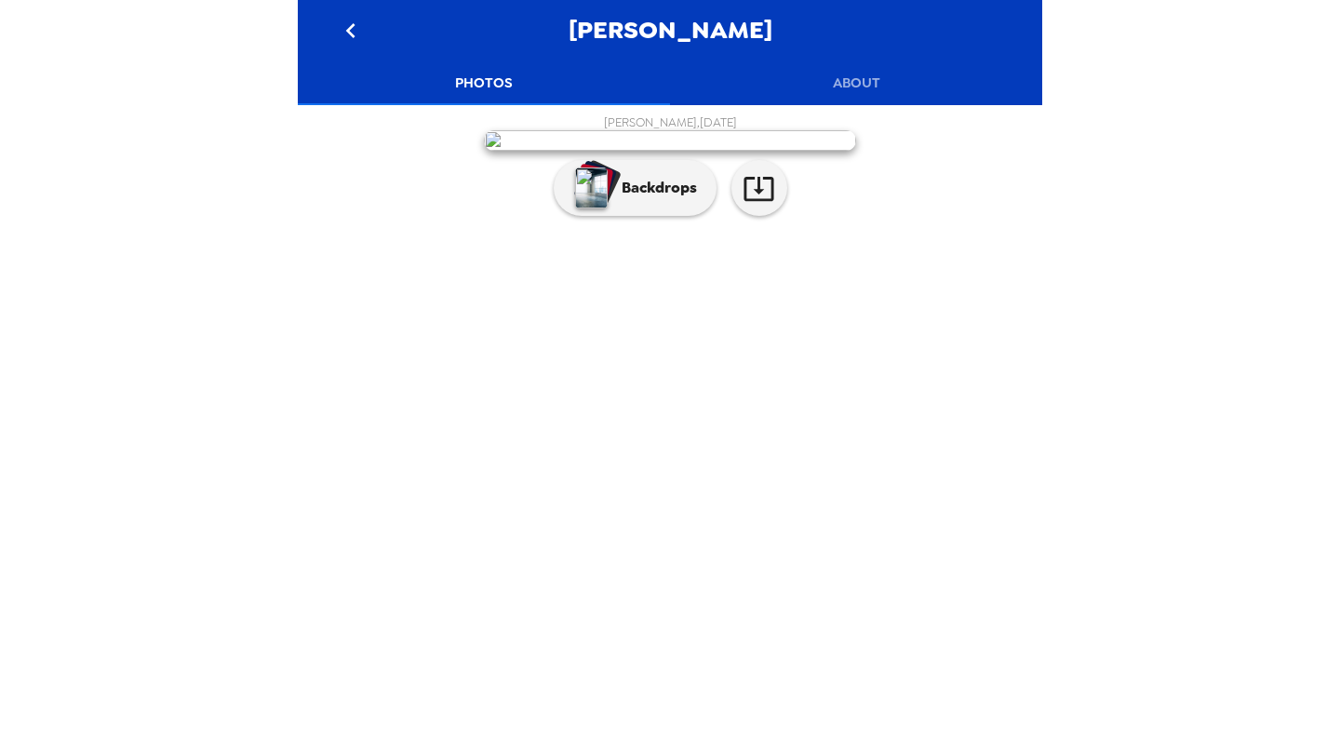
click at [874, 90] on button "About" at bounding box center [856, 82] width 372 height 45
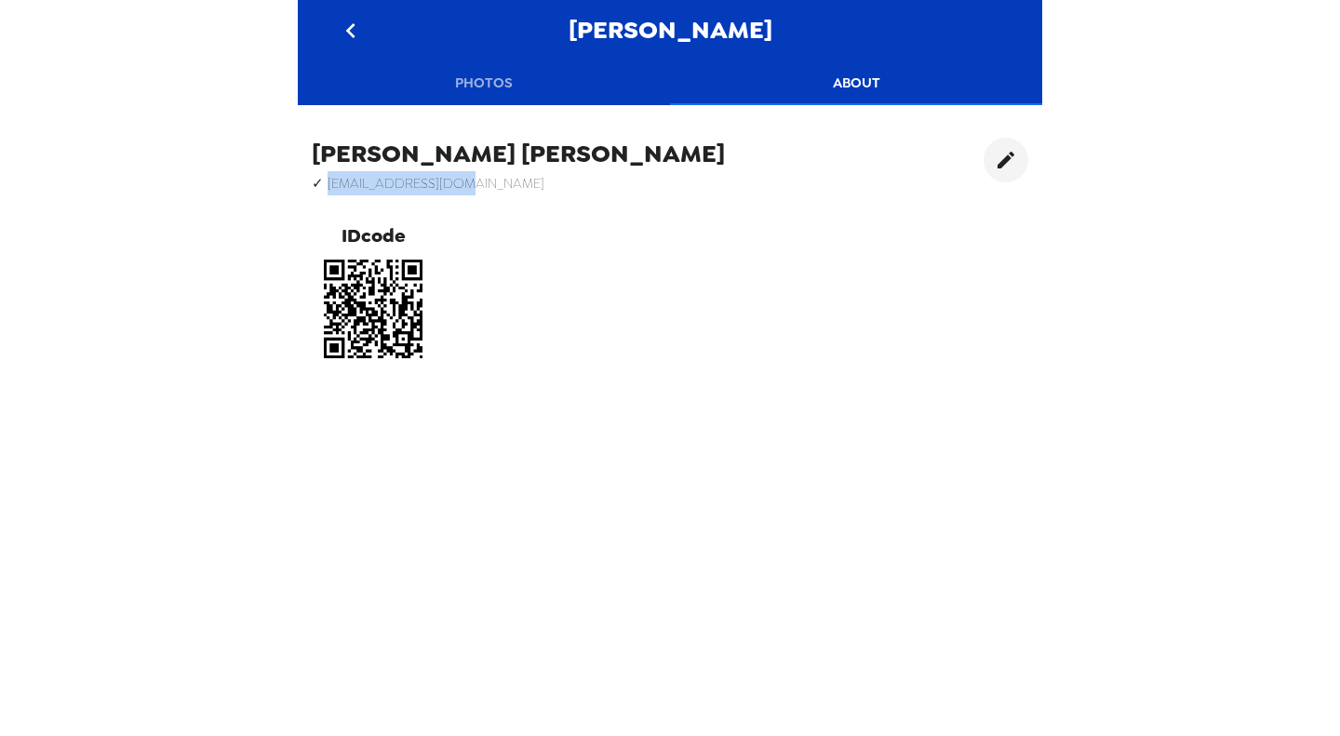
drag, startPoint x: 481, startPoint y: 179, endPoint x: 327, endPoint y: 187, distance: 153.7
click at [327, 187] on h6 "✓ noah.nm20@gmail.com" at bounding box center [518, 183] width 413 height 24
copy h6 "noah.nm20@gmail.com"
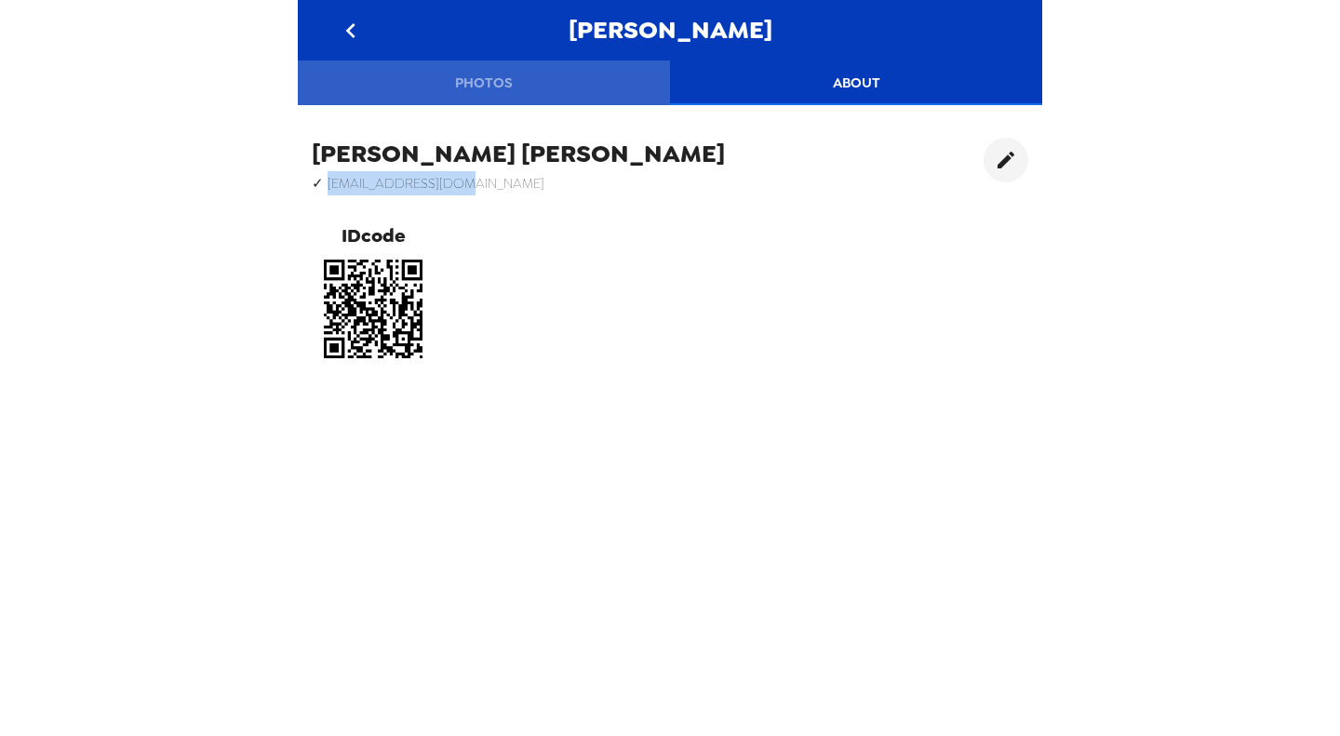
click at [507, 72] on button "Photos" at bounding box center [484, 82] width 372 height 45
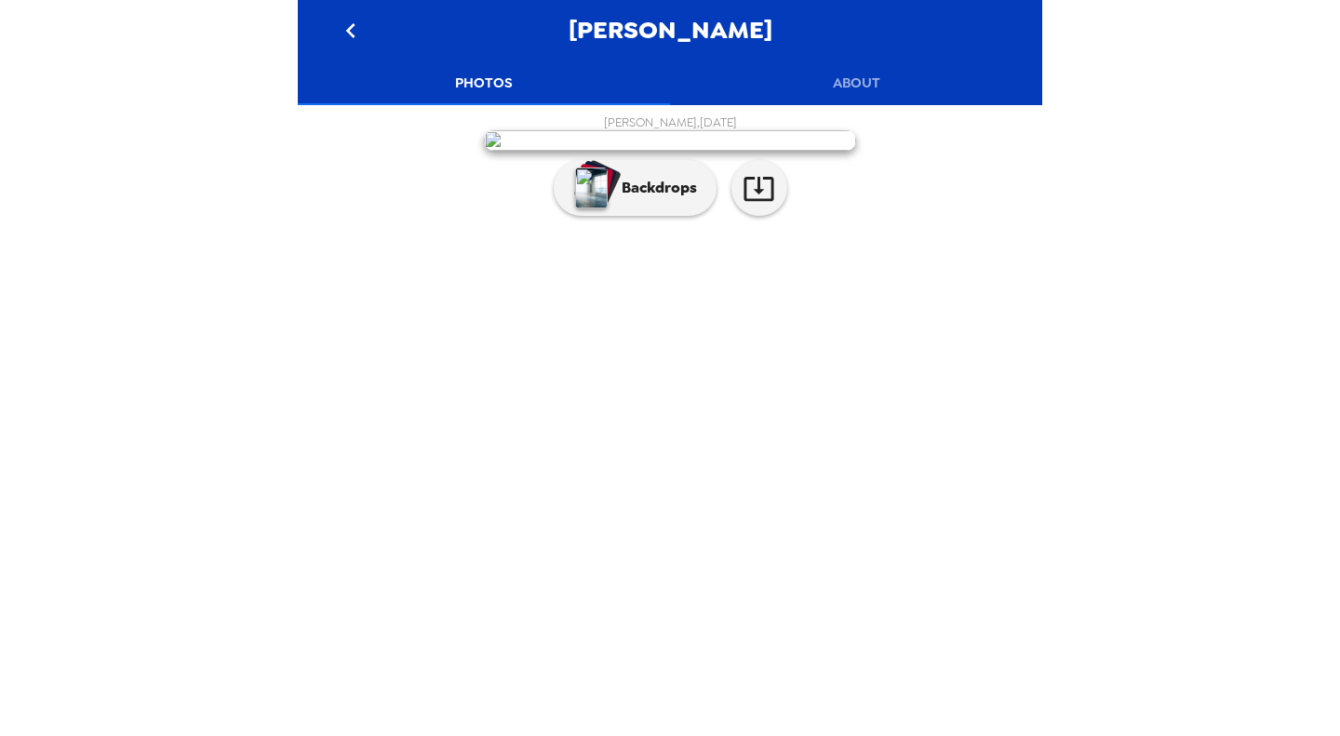
click at [886, 79] on button "About" at bounding box center [856, 82] width 372 height 45
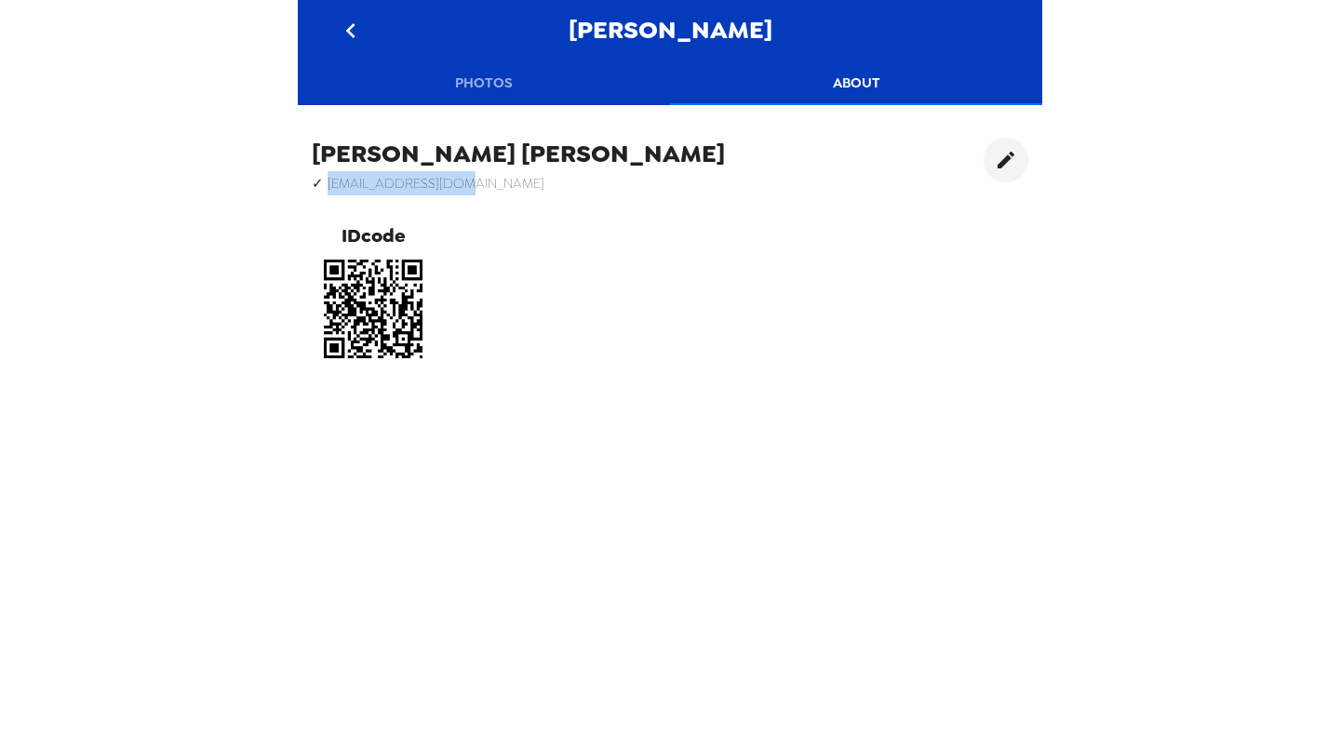
drag, startPoint x: 493, startPoint y: 184, endPoint x: 327, endPoint y: 188, distance: 165.6
click at [327, 188] on div "Noah Mulugeta ✓ noah.nm20@gmail.com IDcode" at bounding box center [670, 254] width 744 height 260
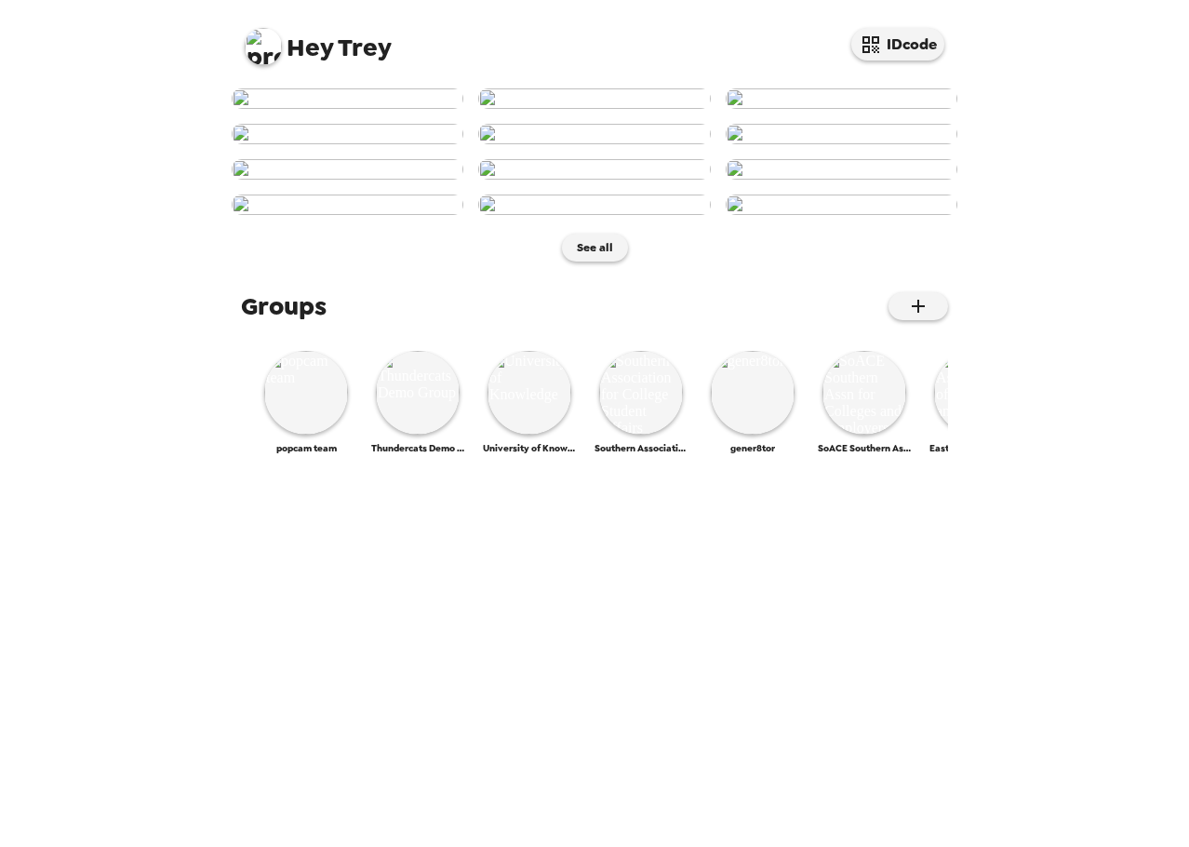
click at [274, 42] on img at bounding box center [263, 46] width 37 height 37
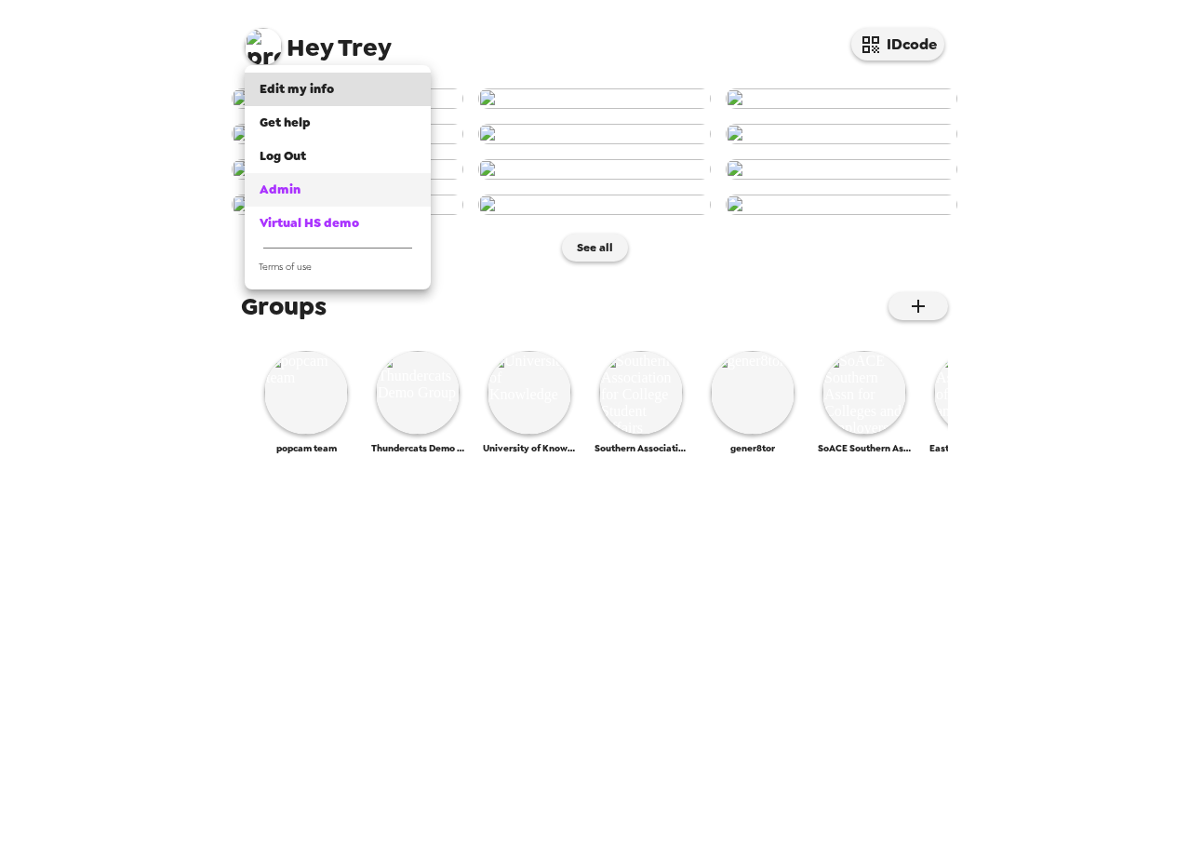
click at [305, 184] on div "Admin" at bounding box center [338, 189] width 156 height 19
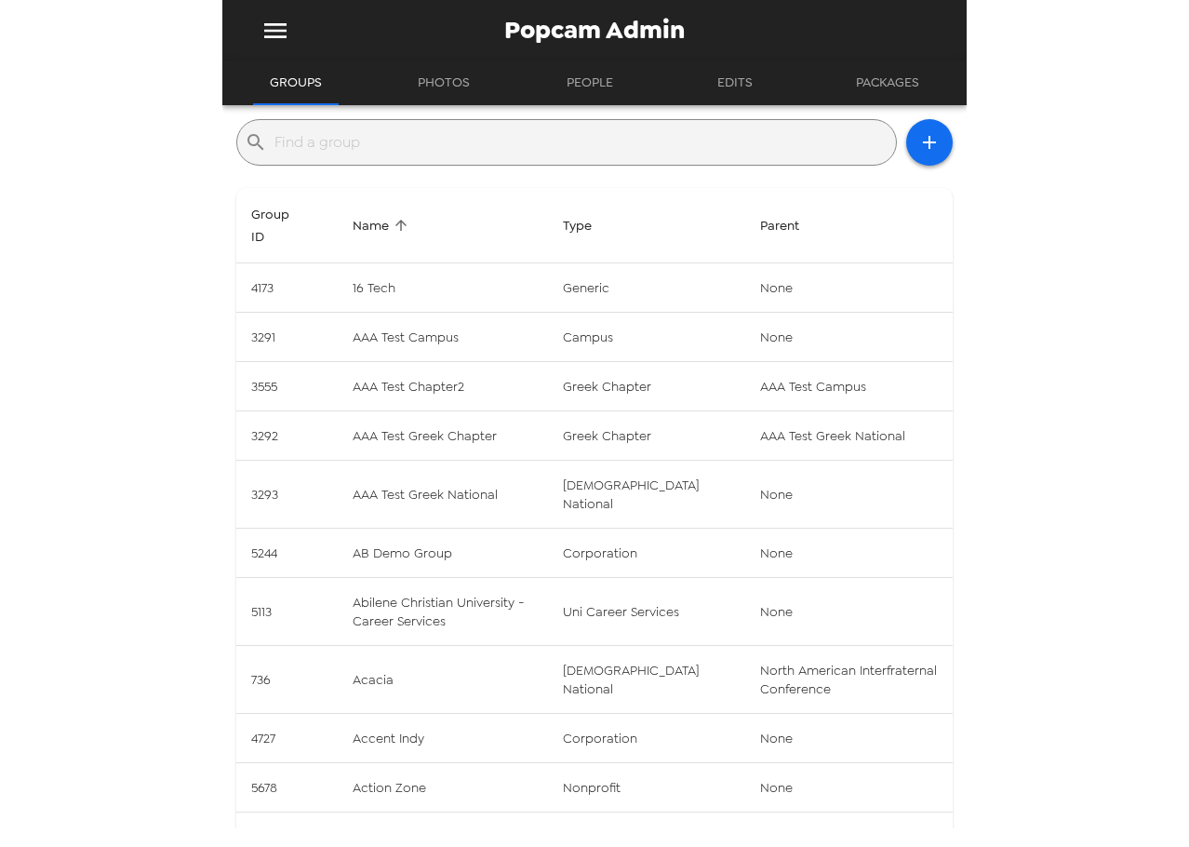
click at [487, 137] on input "text" at bounding box center [581, 142] width 614 height 30
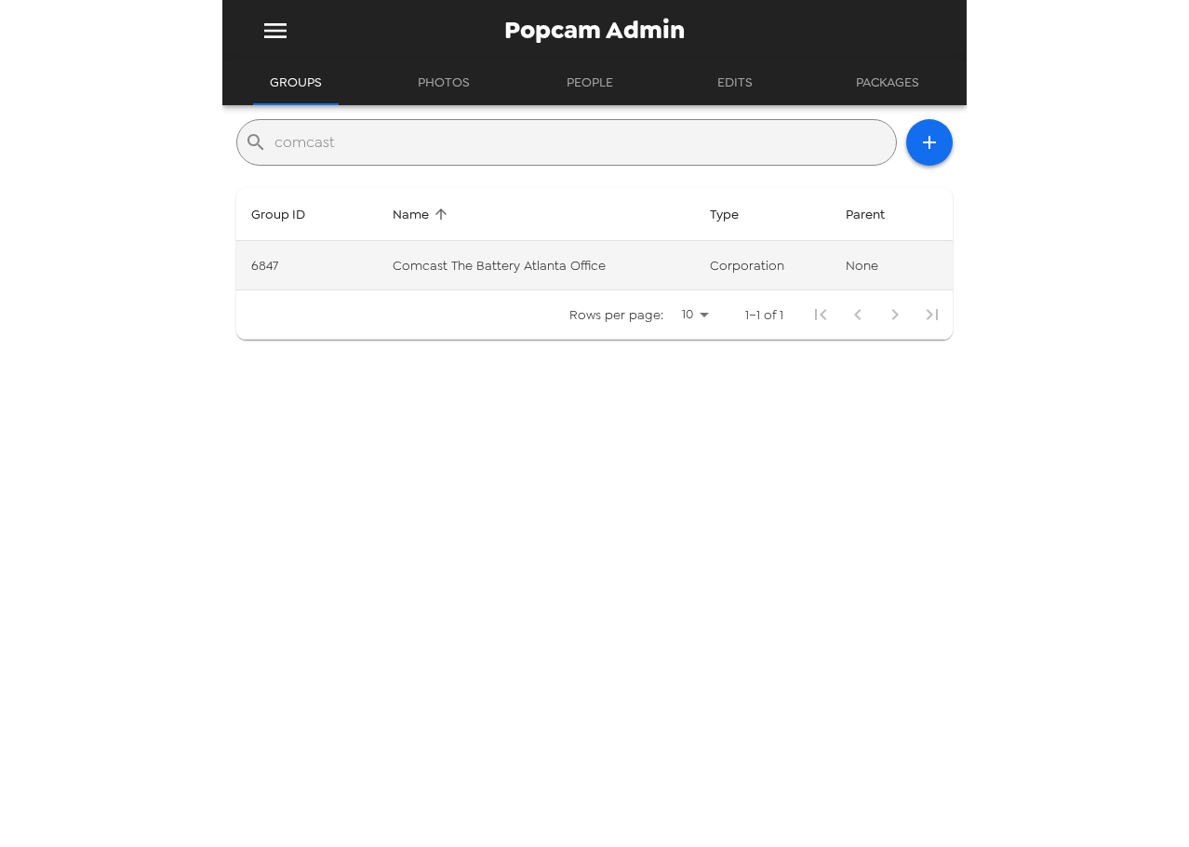
type input "comcast"
click at [496, 274] on td "Comcast The Battery Atlanta Office" at bounding box center [536, 265] width 317 height 49
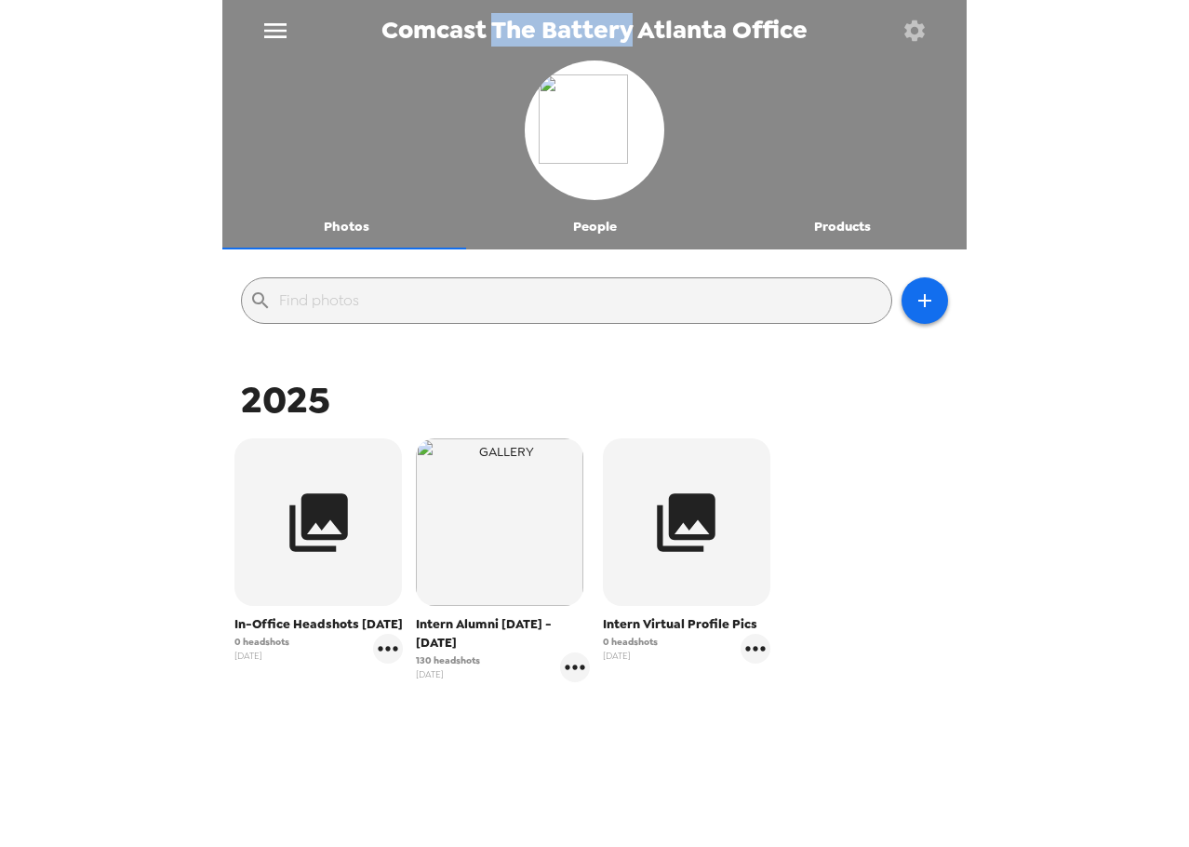
drag, startPoint x: 495, startPoint y: 34, endPoint x: 624, endPoint y: 30, distance: 129.4
click at [625, 30] on span "Comcast The Battery Atlanta Office" at bounding box center [594, 30] width 426 height 25
click at [663, 23] on span "Comcast The Battery Atlanta Office" at bounding box center [594, 30] width 426 height 25
click at [920, 35] on icon "button" at bounding box center [914, 30] width 20 height 20
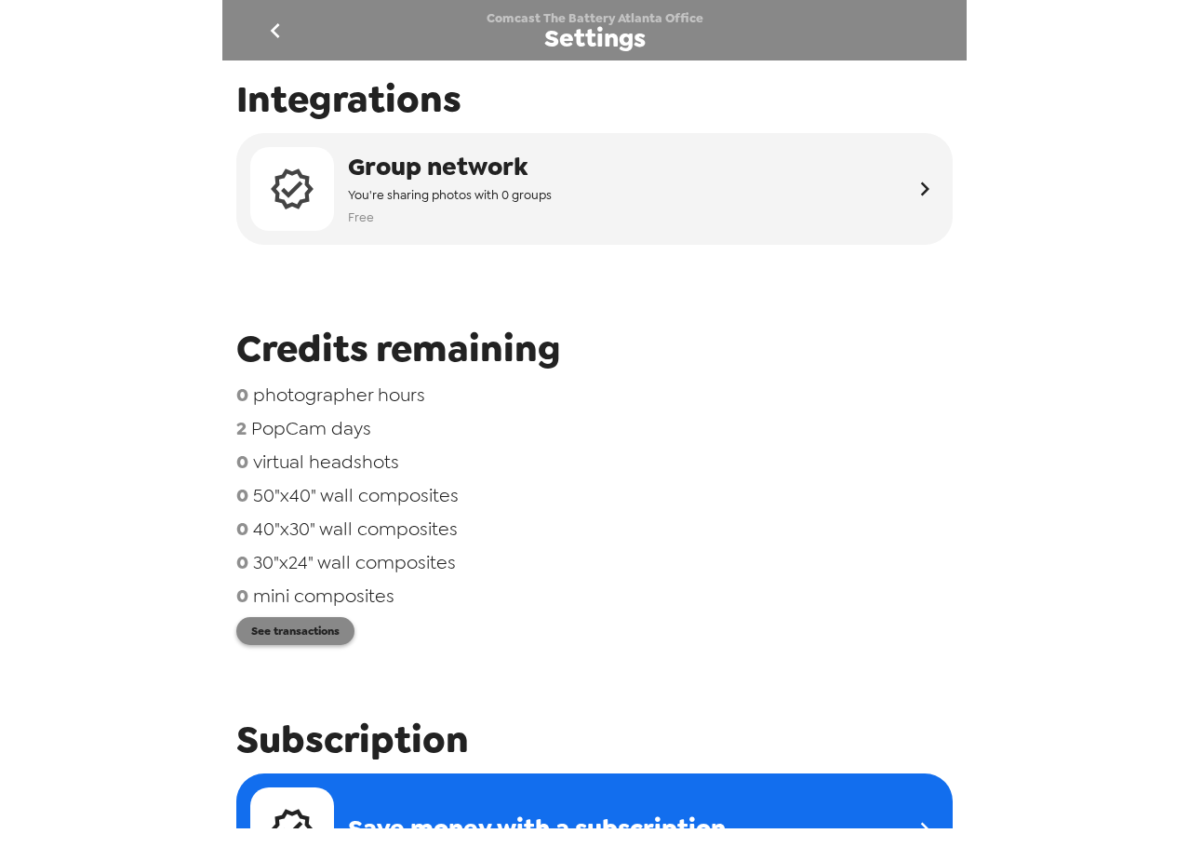
click at [292, 633] on button "See transactions" at bounding box center [295, 631] width 118 height 28
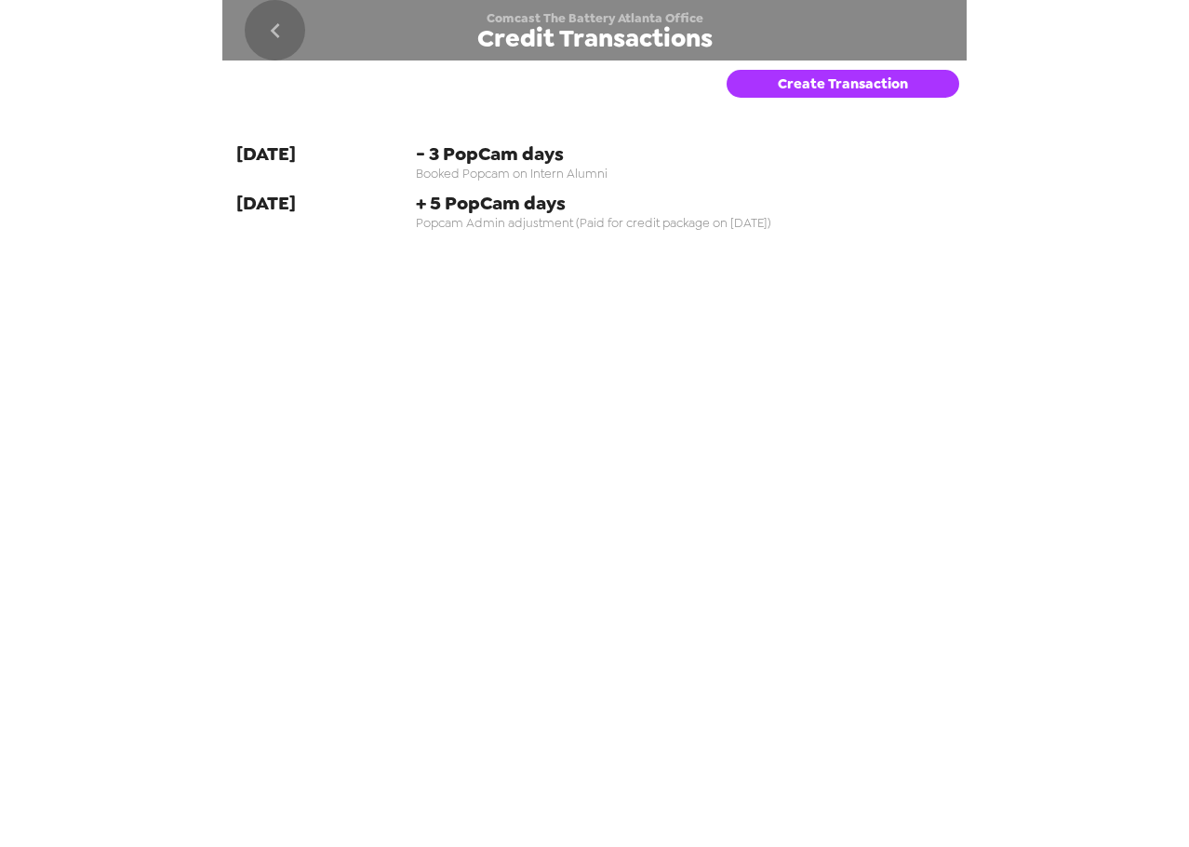
click at [267, 33] on icon "go back" at bounding box center [275, 31] width 30 height 30
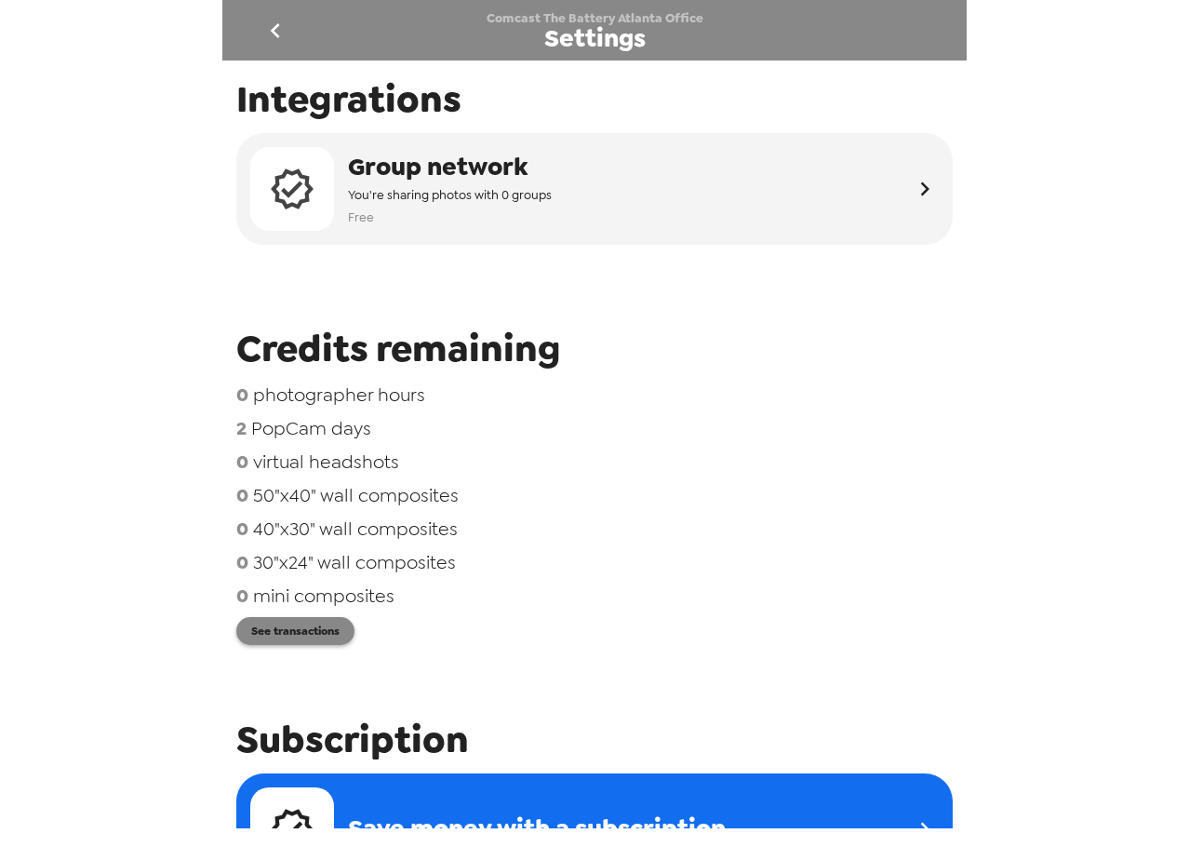
click at [305, 629] on button "See transactions" at bounding box center [295, 631] width 118 height 28
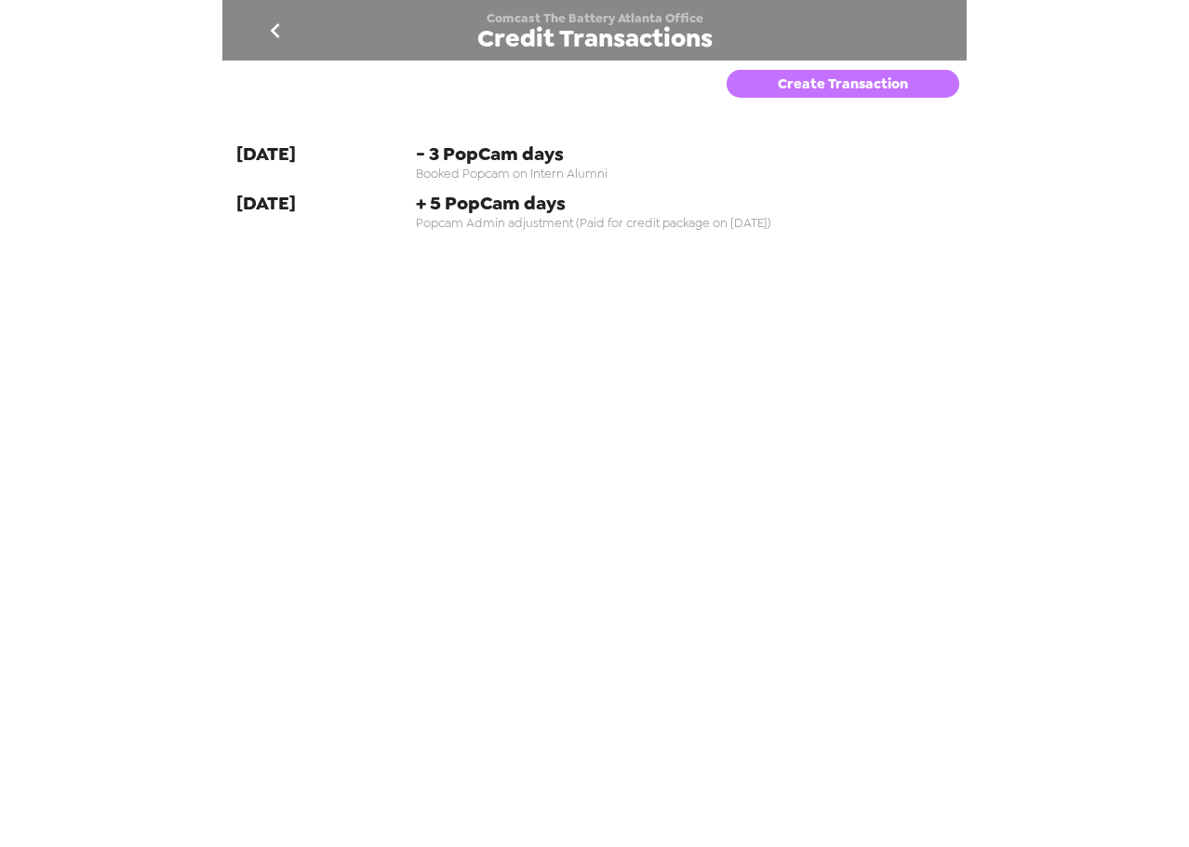
click at [865, 77] on button "Create Transaction" at bounding box center [843, 84] width 233 height 28
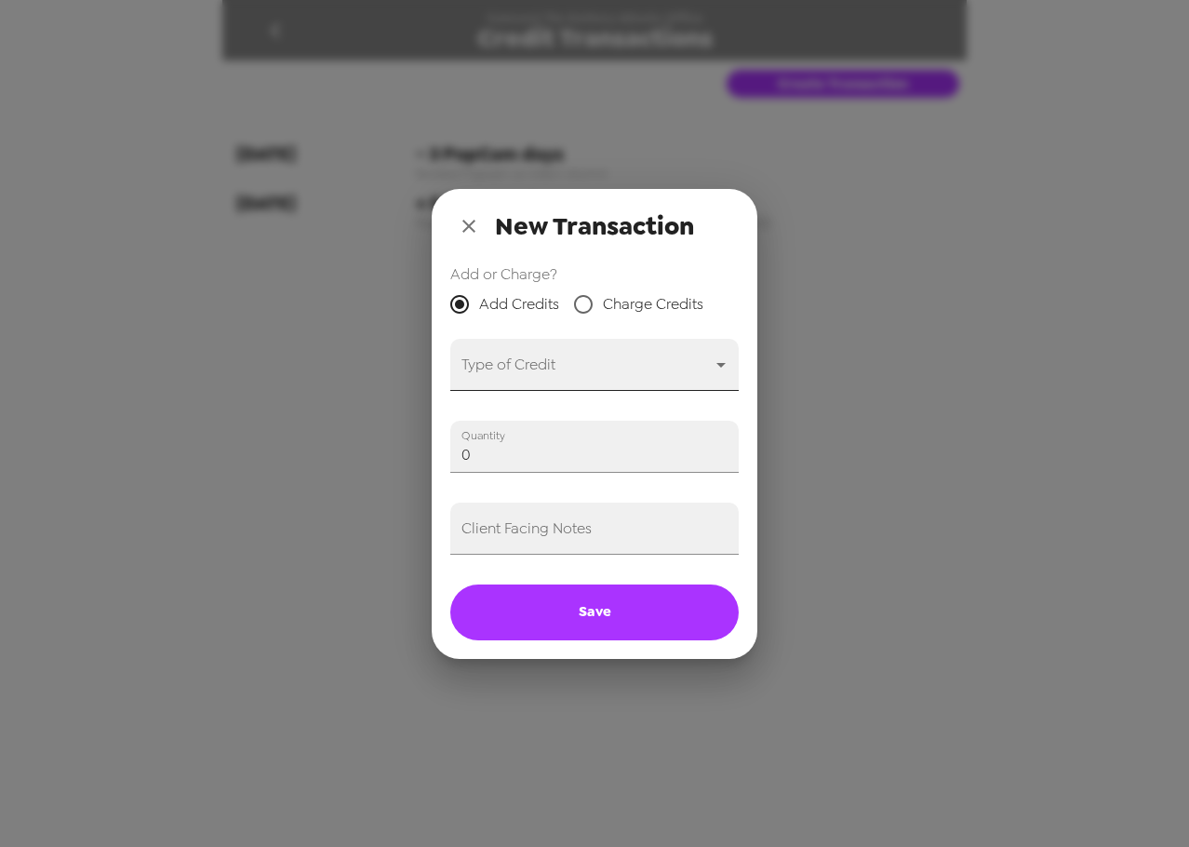
click at [578, 369] on body "Comcast The Battery Atlanta Office Credit Transactions Create Transaction 6-23-…" at bounding box center [594, 423] width 1189 height 847
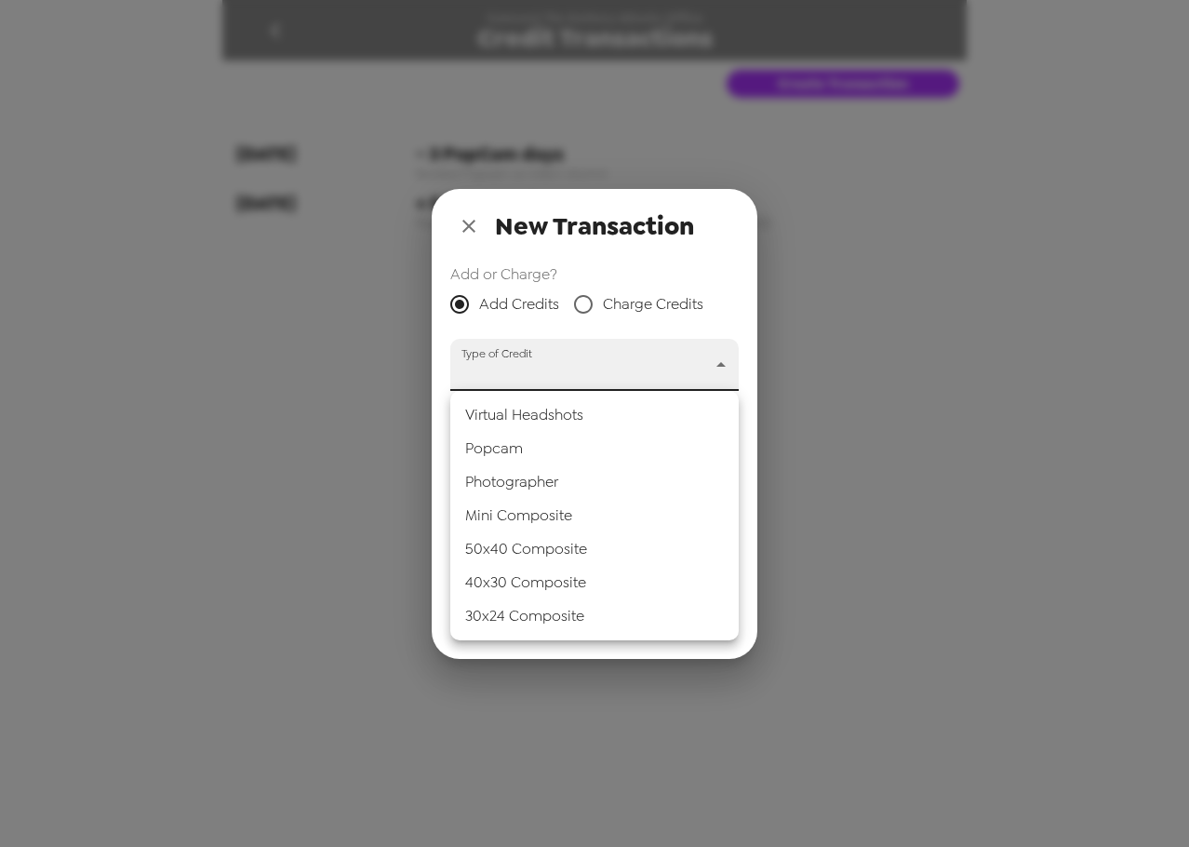
click at [557, 447] on li "Popcam" at bounding box center [594, 448] width 288 height 33
type input "popcam"
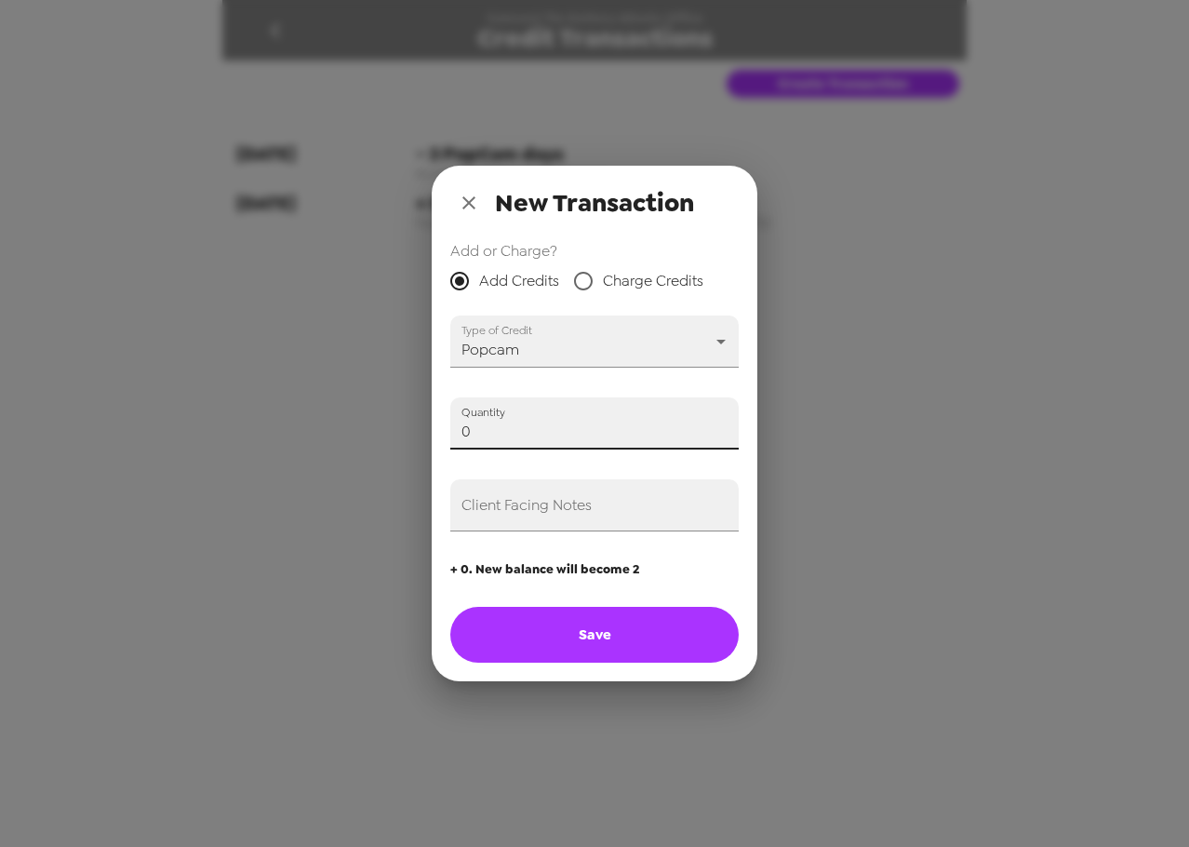
drag, startPoint x: 481, startPoint y: 429, endPoint x: 109, endPoint y: 409, distance: 372.6
click at [101, 411] on div "New Transaction Add or Charge? Add Credits Charge Credits Type of Credit Popcam…" at bounding box center [594, 423] width 1189 height 847
type input "26"
click at [524, 517] on input "Client Facing Notes" at bounding box center [594, 505] width 288 height 52
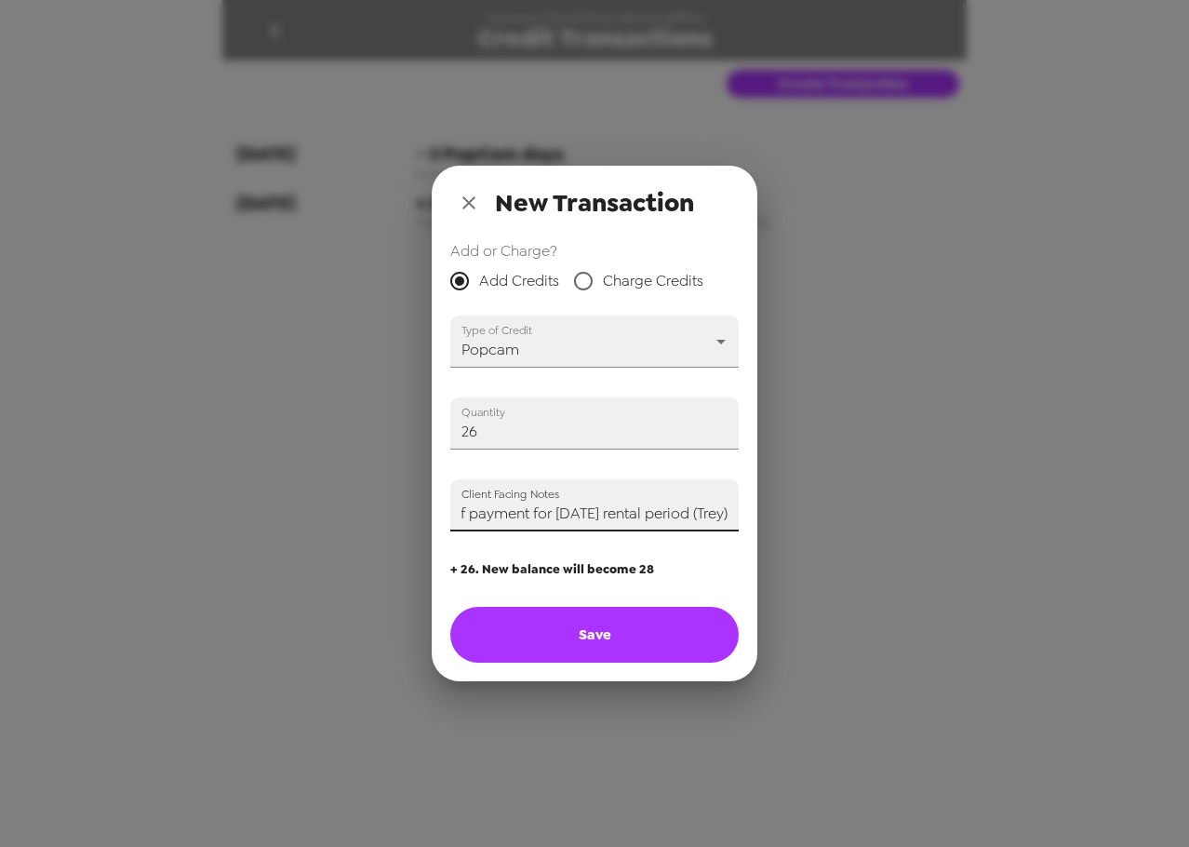
scroll to position [0, 251]
type input "Applying credits in advance of payment for October 2025 rental period (Trey)"
click at [586, 637] on button "Save" at bounding box center [594, 635] width 288 height 56
type input "0"
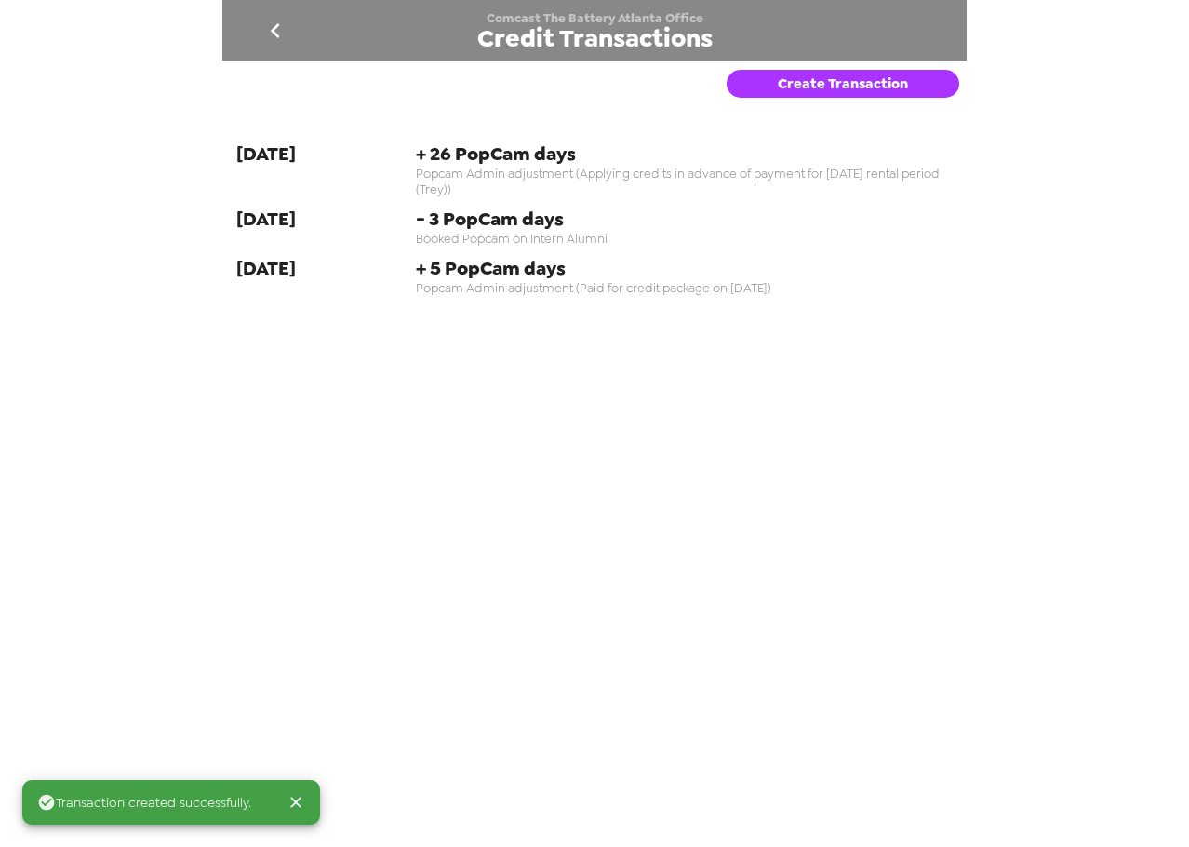
drag, startPoint x: 526, startPoint y: 197, endPoint x: 429, endPoint y: 173, distance: 99.7
click at [429, 173] on div "10-1-25 + 26 PopCam days Popcam Admin adjustment (Applying credits in advance o…" at bounding box center [594, 223] width 744 height 192
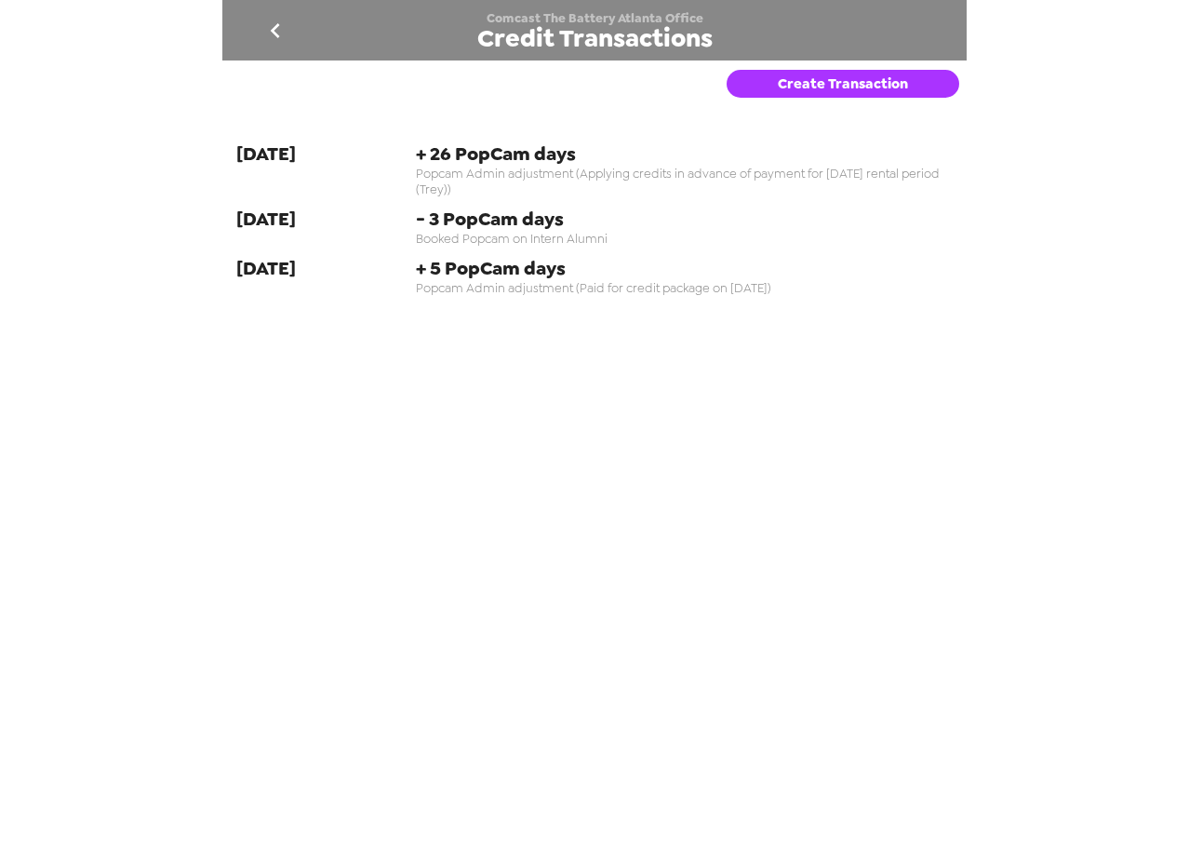
click at [709, 194] on span "Popcam Admin adjustment (Applying credits in advance of payment for October 202…" at bounding box center [685, 182] width 538 height 32
click at [265, 34] on icon "go back" at bounding box center [275, 31] width 30 height 30
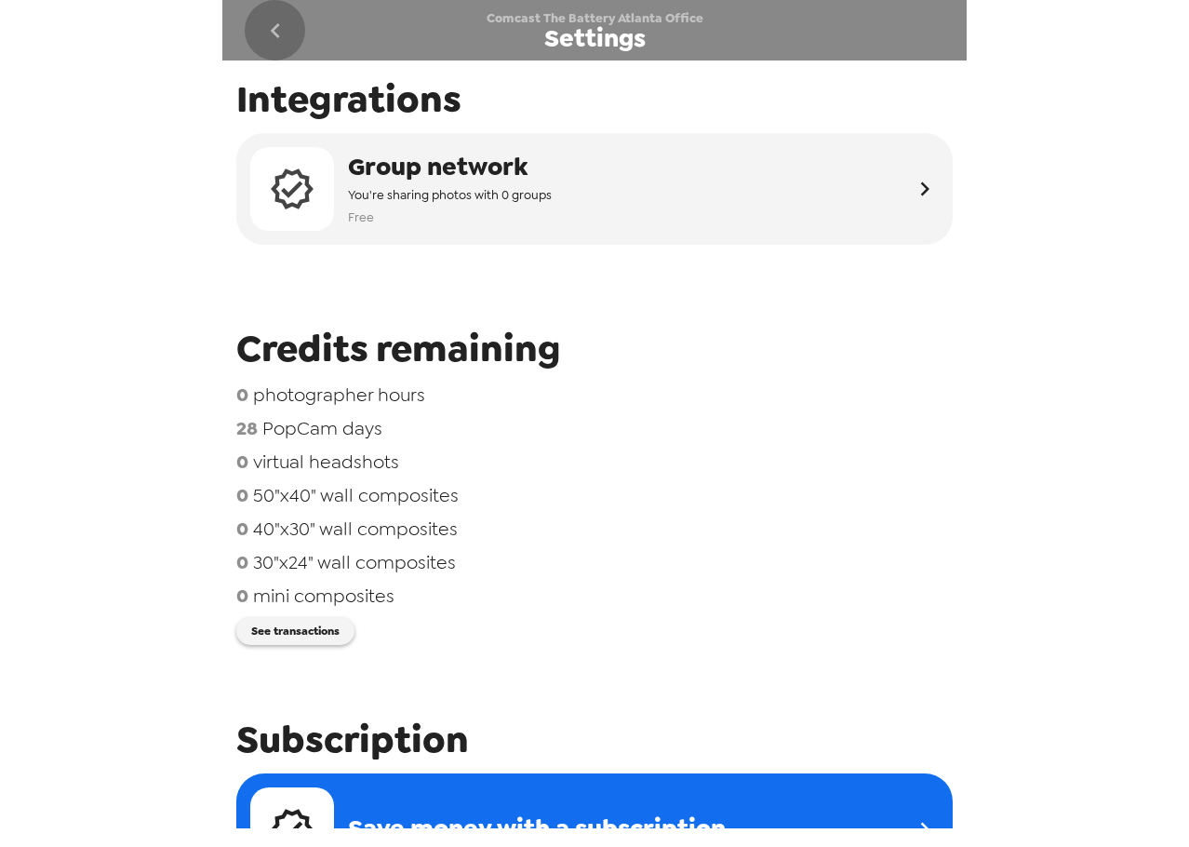
drag, startPoint x: 275, startPoint y: 29, endPoint x: 286, endPoint y: 46, distance: 19.6
click at [286, 46] on button "go back" at bounding box center [275, 30] width 60 height 60
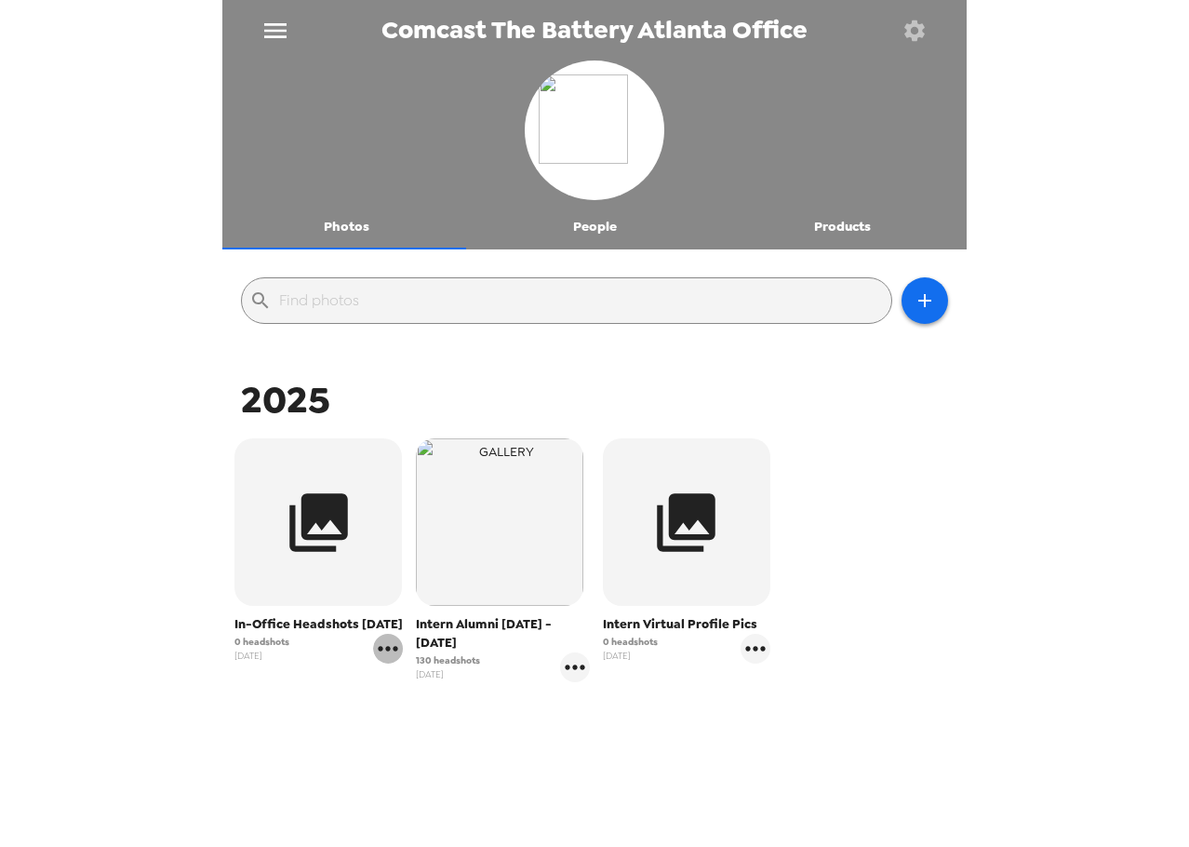
click at [386, 663] on icon "gallery menu" at bounding box center [388, 649] width 30 height 30
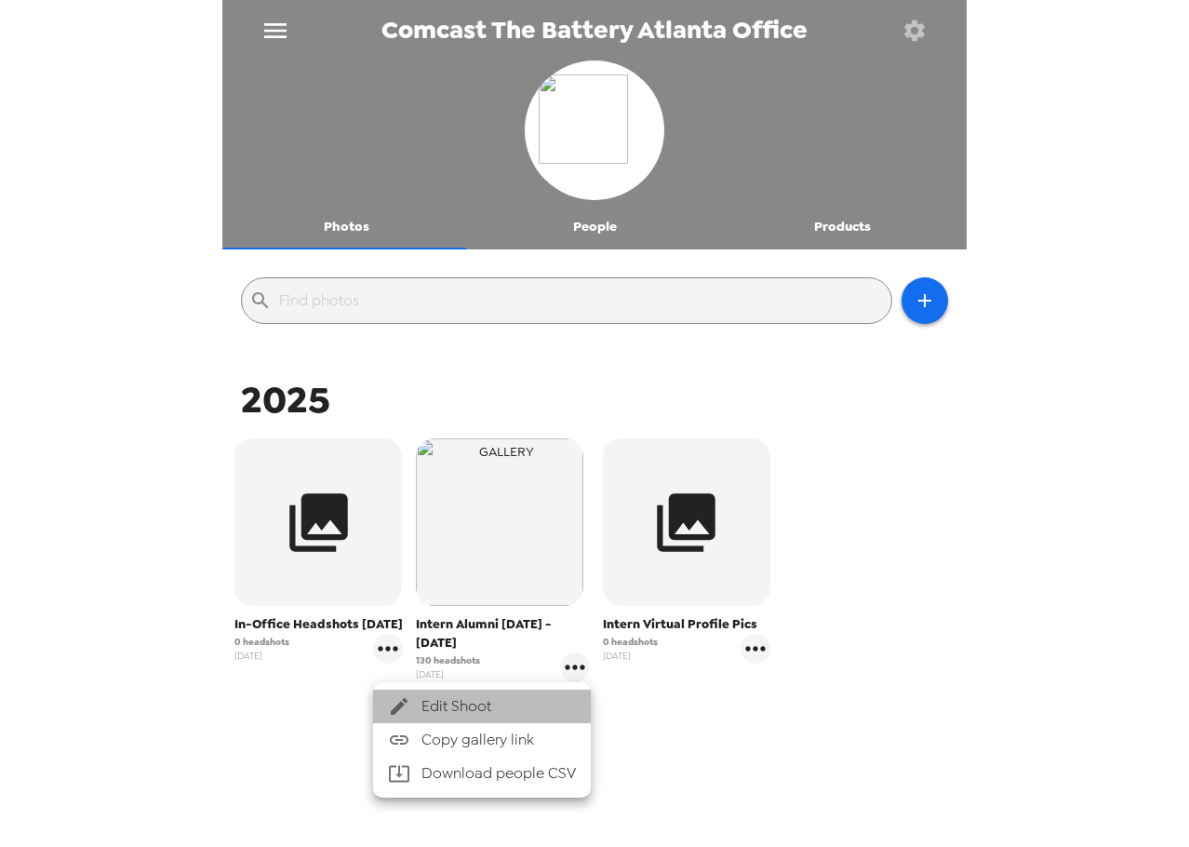
click at [424, 702] on span "Edit Shoot" at bounding box center [498, 706] width 154 height 22
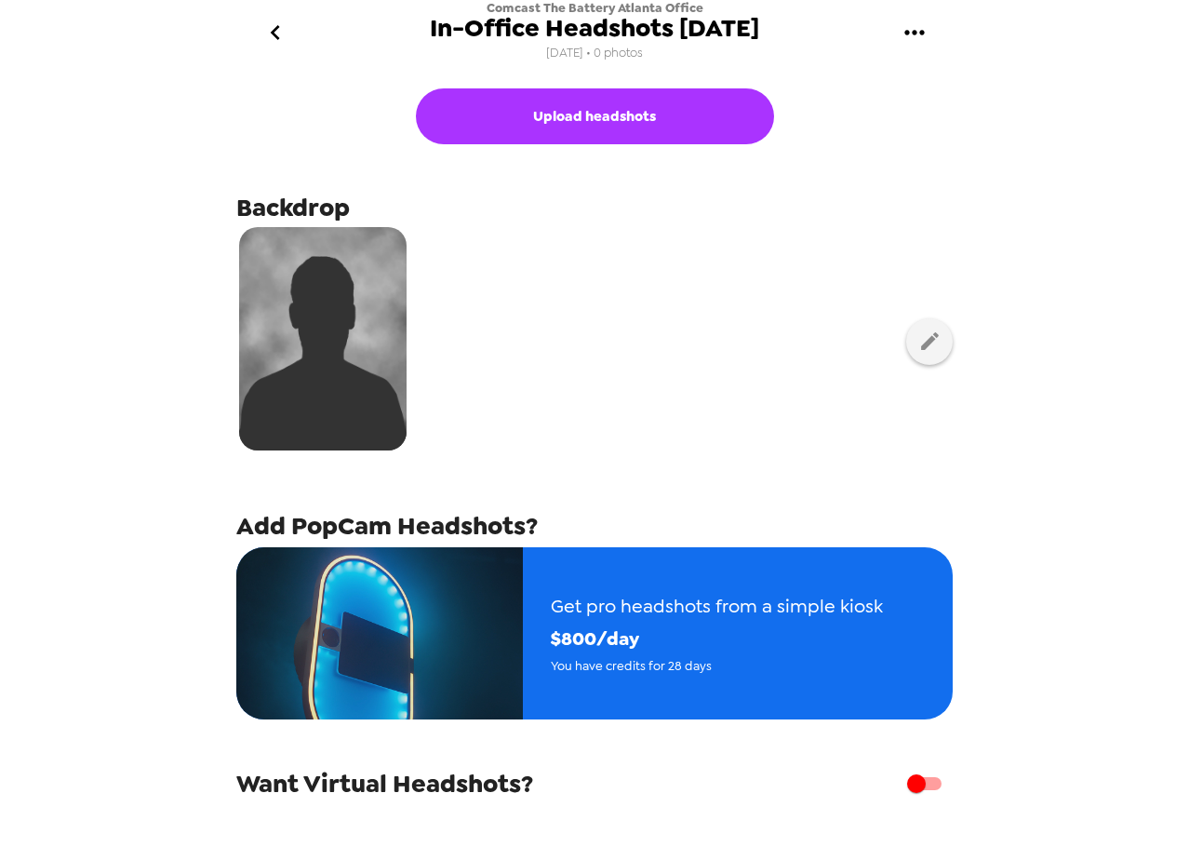
drag, startPoint x: 912, startPoint y: 344, endPoint x: 781, endPoint y: 312, distance: 135.2
click at [781, 312] on div at bounding box center [594, 341] width 716 height 234
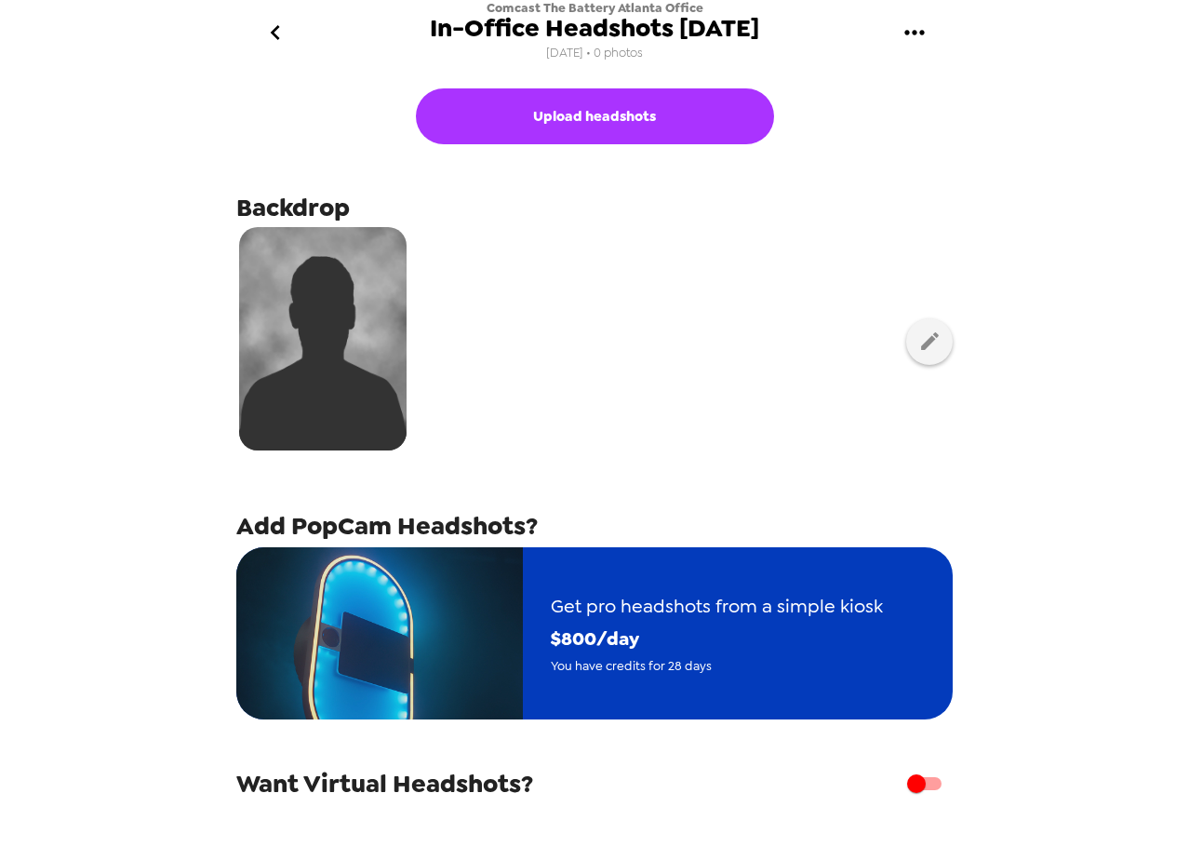
click at [666, 634] on span "$ 800 /day" at bounding box center [717, 638] width 332 height 33
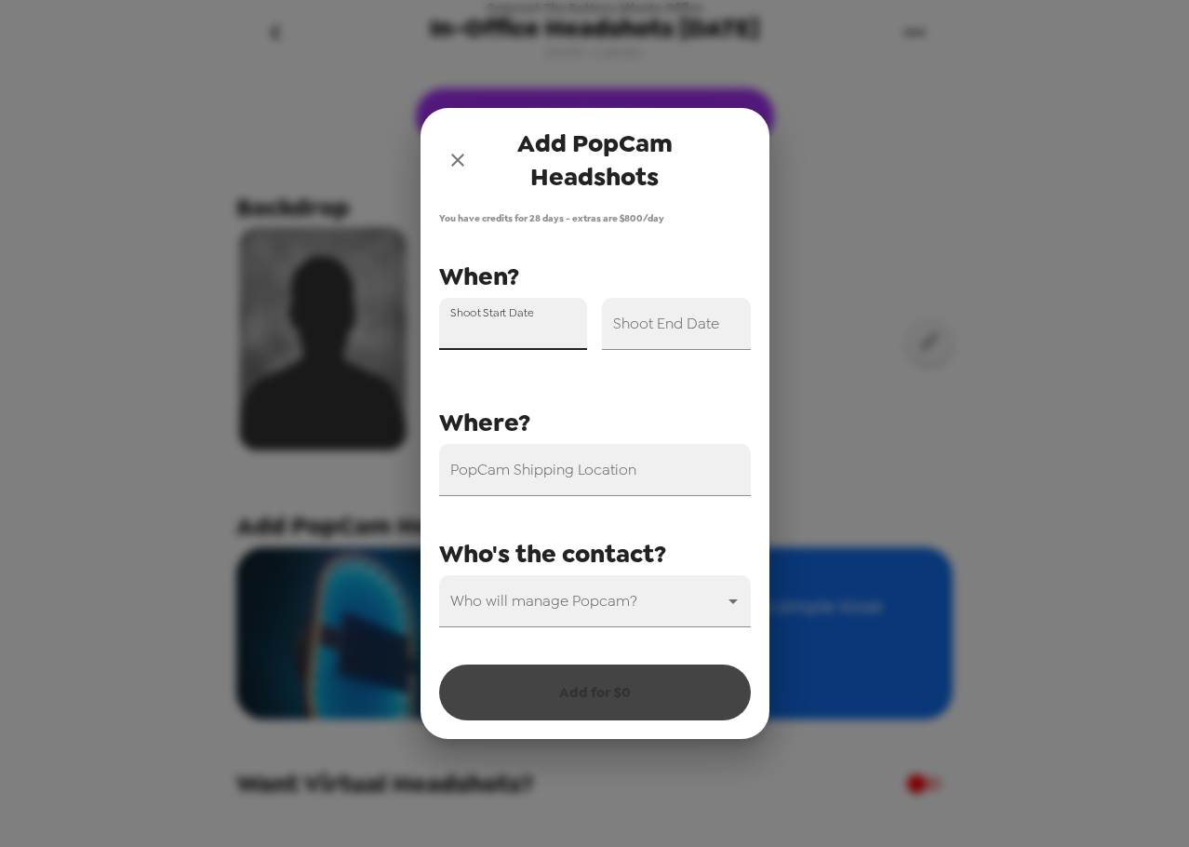
click at [481, 339] on input "Shoot Start Date" at bounding box center [513, 324] width 149 height 52
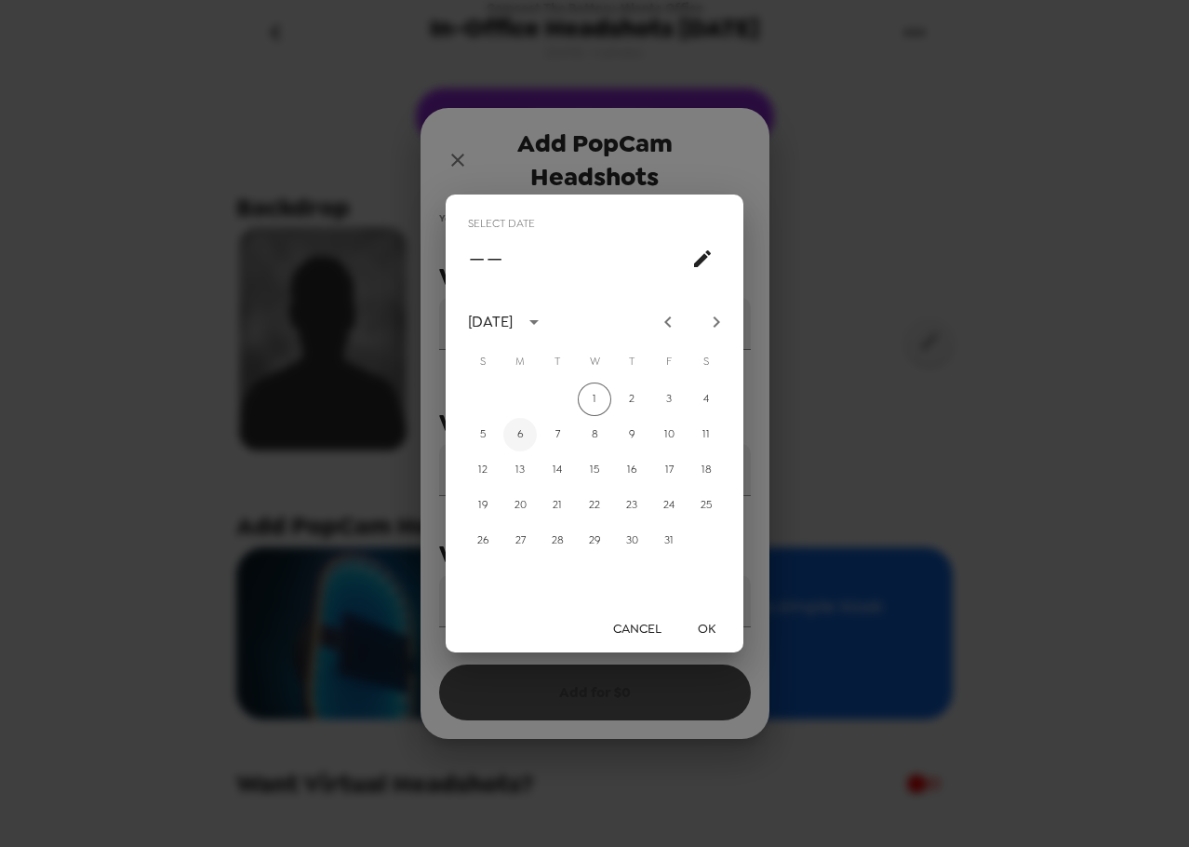
click at [515, 436] on button "6" at bounding box center [519, 434] width 33 height 33
type input "10/06/2025"
click at [702, 621] on button "OK" at bounding box center [706, 628] width 60 height 34
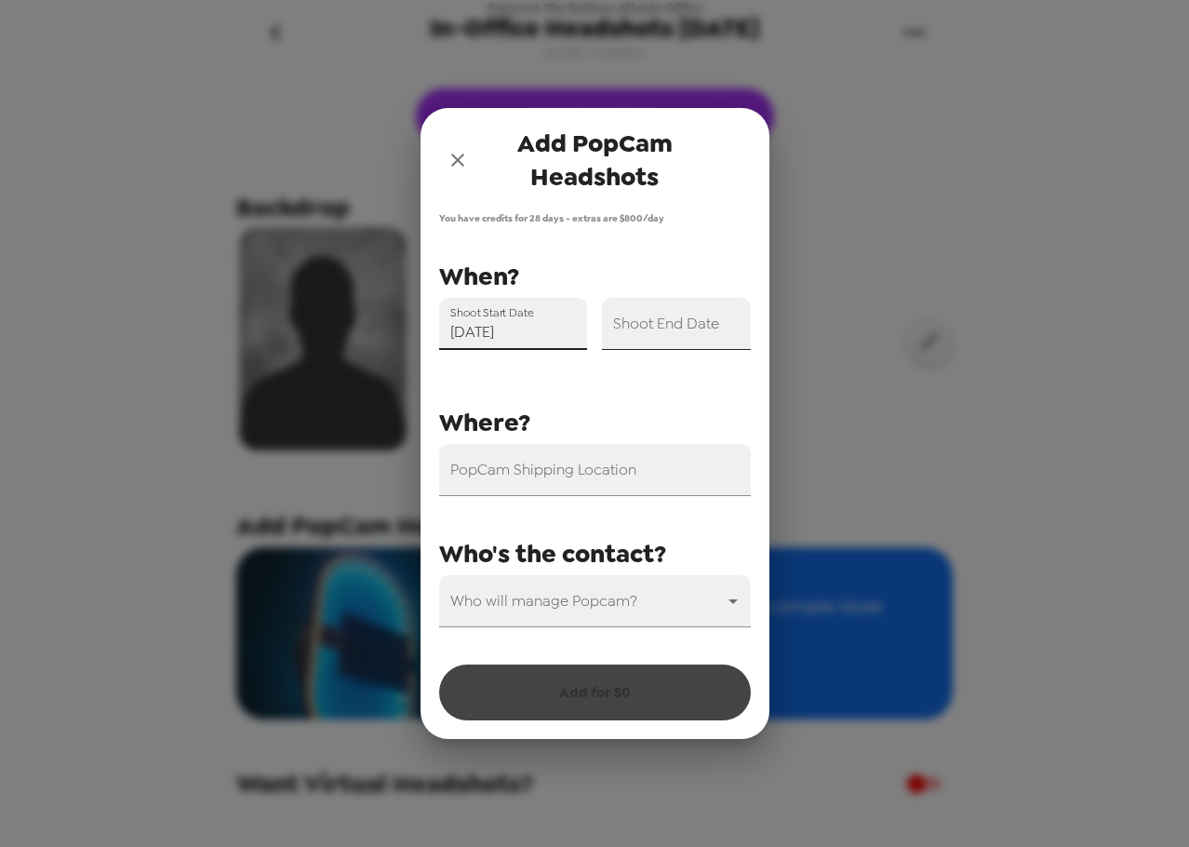
click at [708, 321] on input "Shoot End Date" at bounding box center [676, 324] width 149 height 52
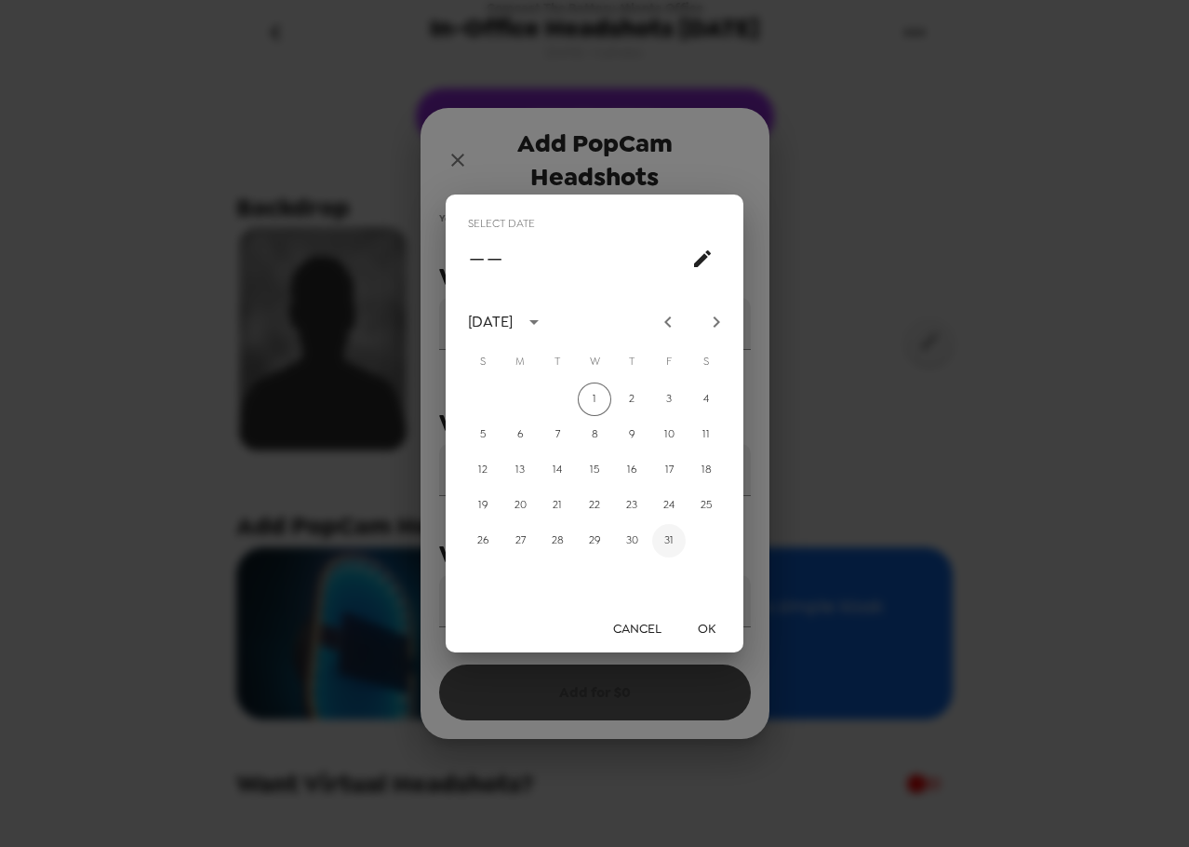
drag, startPoint x: 662, startPoint y: 546, endPoint x: 748, endPoint y: 683, distance: 161.3
click at [663, 547] on button "31" at bounding box center [668, 540] width 33 height 33
type input "10/31/2025"
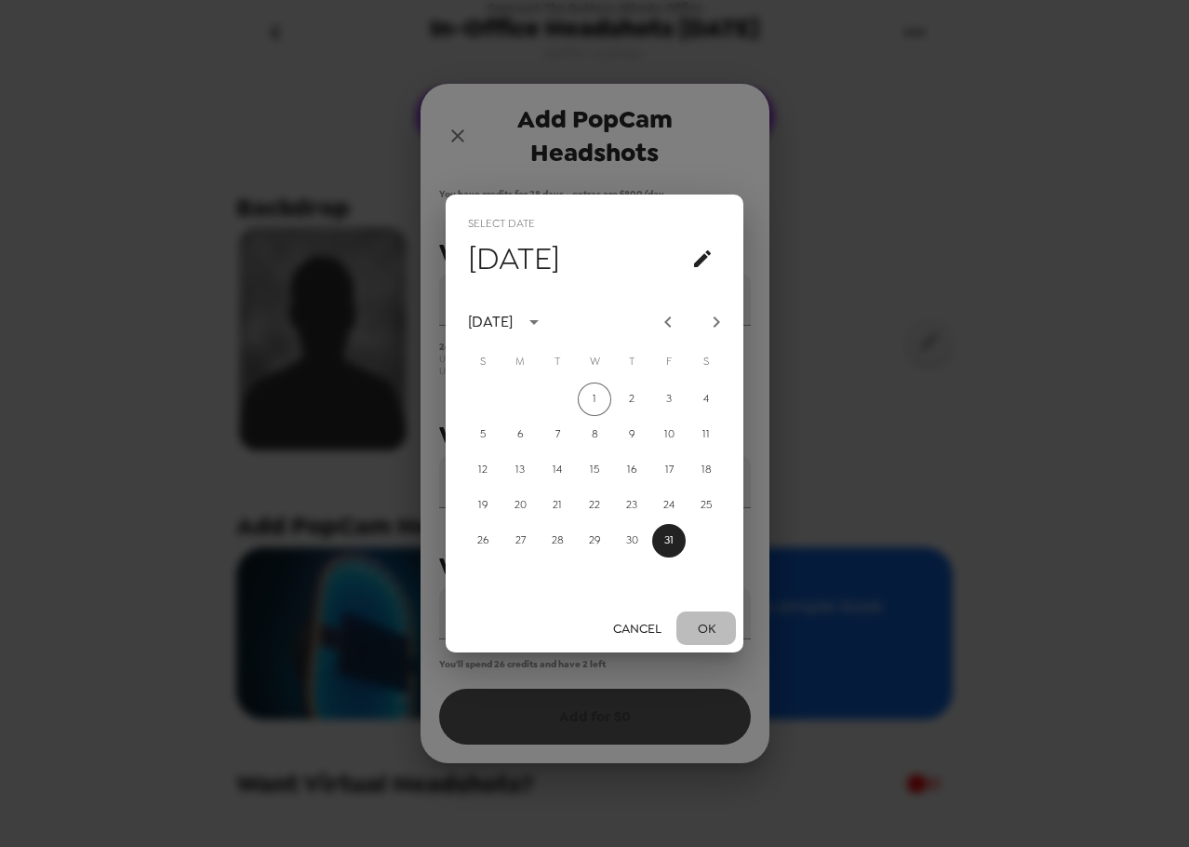
click at [707, 621] on button "OK" at bounding box center [706, 628] width 60 height 34
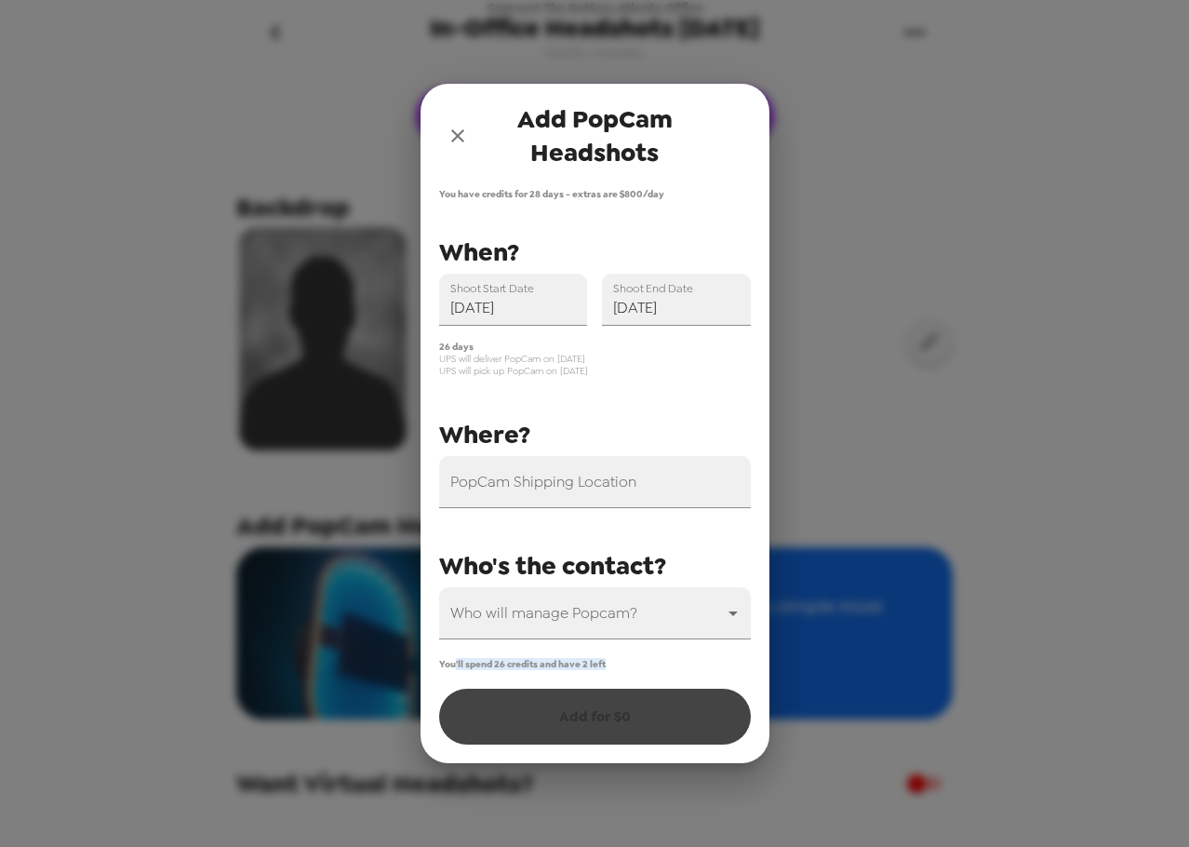
drag, startPoint x: 456, startPoint y: 658, endPoint x: 620, endPoint y: 662, distance: 163.8
click at [620, 662] on div "You'll spend 26 credits and have 2 left Add for $ 0" at bounding box center [595, 701] width 312 height 87
drag, startPoint x: 516, startPoint y: 669, endPoint x: 530, endPoint y: 666, distance: 14.2
click at [519, 667] on span "You'll spend 26 credits and have 2 left" at bounding box center [522, 664] width 167 height 12
click at [570, 666] on span "You'll spend 26 credits and have 2 left" at bounding box center [522, 664] width 167 height 12
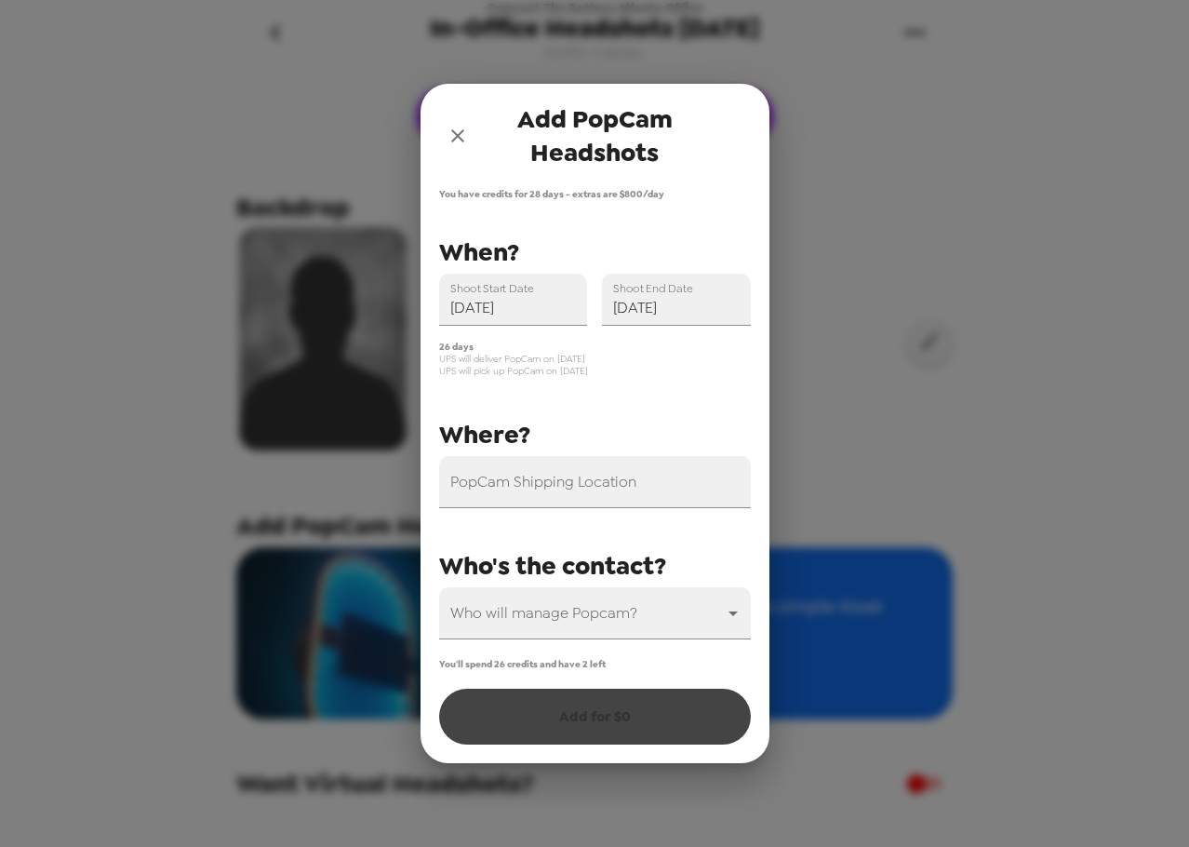
click at [500, 288] on label "Shoot Start Date" at bounding box center [491, 288] width 83 height 16
click at [500, 288] on input "10/06/2025" at bounding box center [513, 300] width 149 height 52
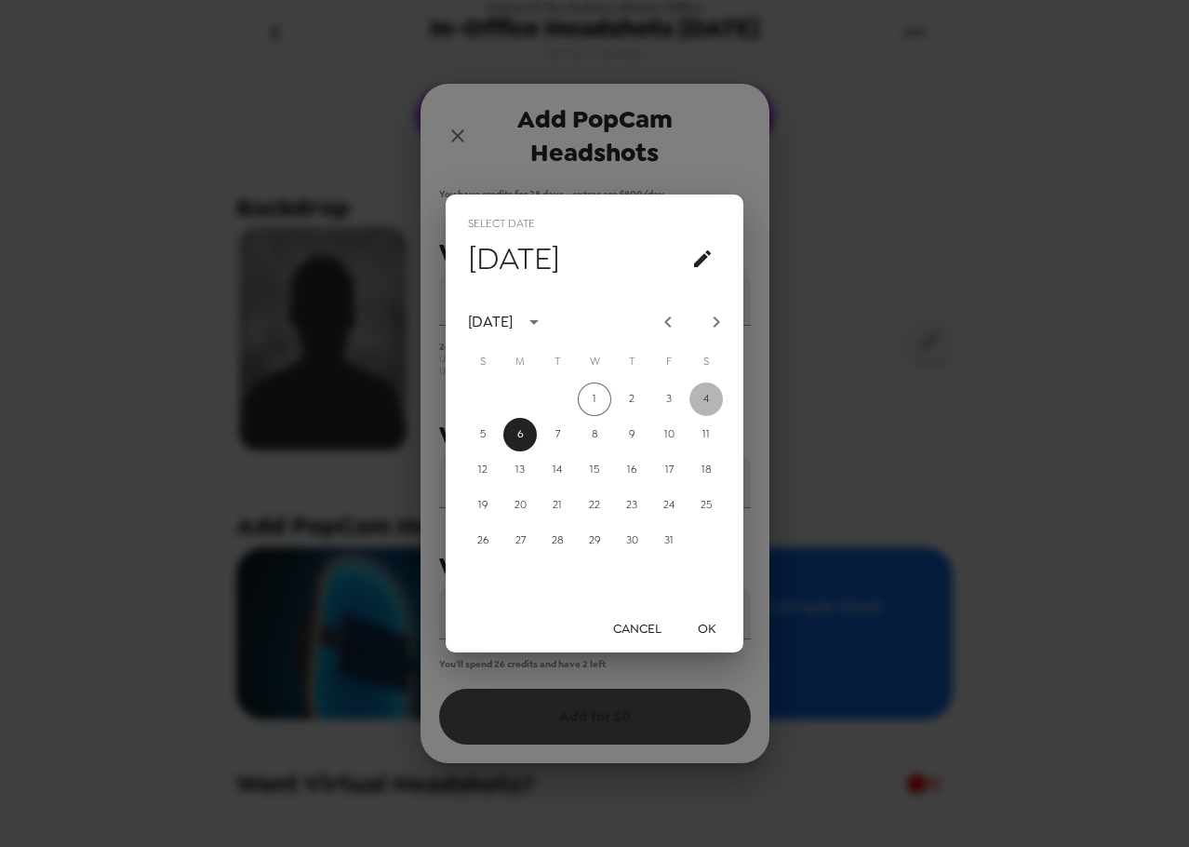
click at [701, 393] on button "4" at bounding box center [705, 398] width 33 height 33
type input "10/04/2025"
click at [701, 635] on button "OK" at bounding box center [706, 628] width 60 height 34
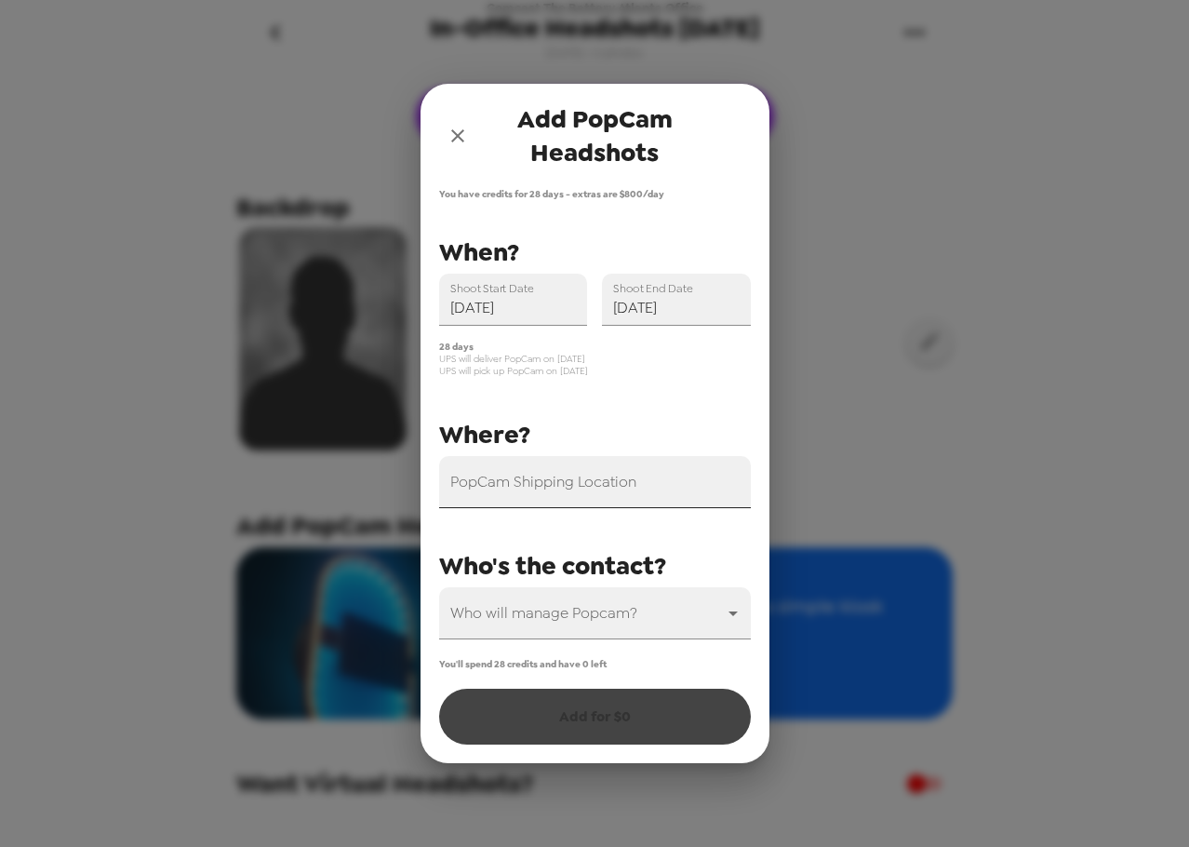
click at [574, 479] on div "PopCam Shipping Location" at bounding box center [595, 482] width 312 height 52
click at [568, 489] on div "PopCam Shipping Location" at bounding box center [595, 482] width 312 height 52
paste input "2605 Circle 75 Parkway Atlanta, Georgia 30339"
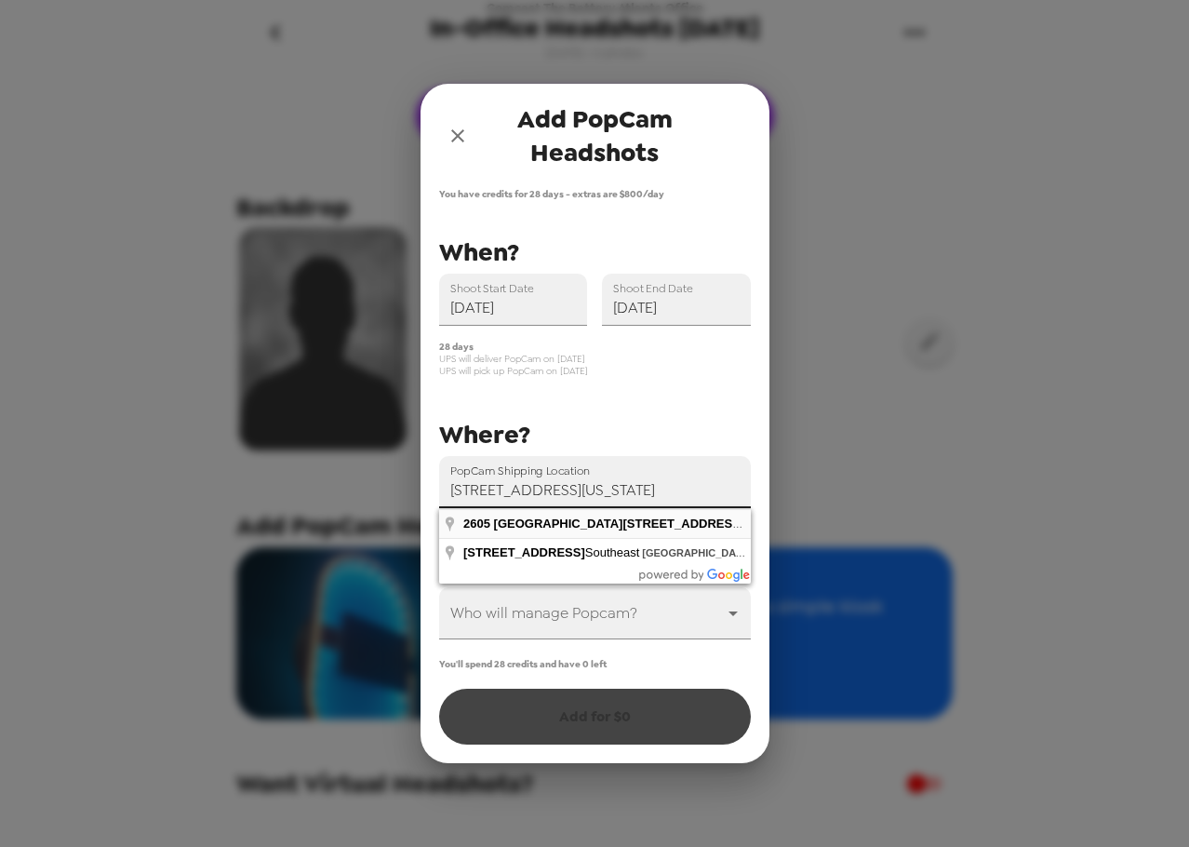
type input "2605 Circle 75 Parkway, Atlanta, Georgia 30339, USA"
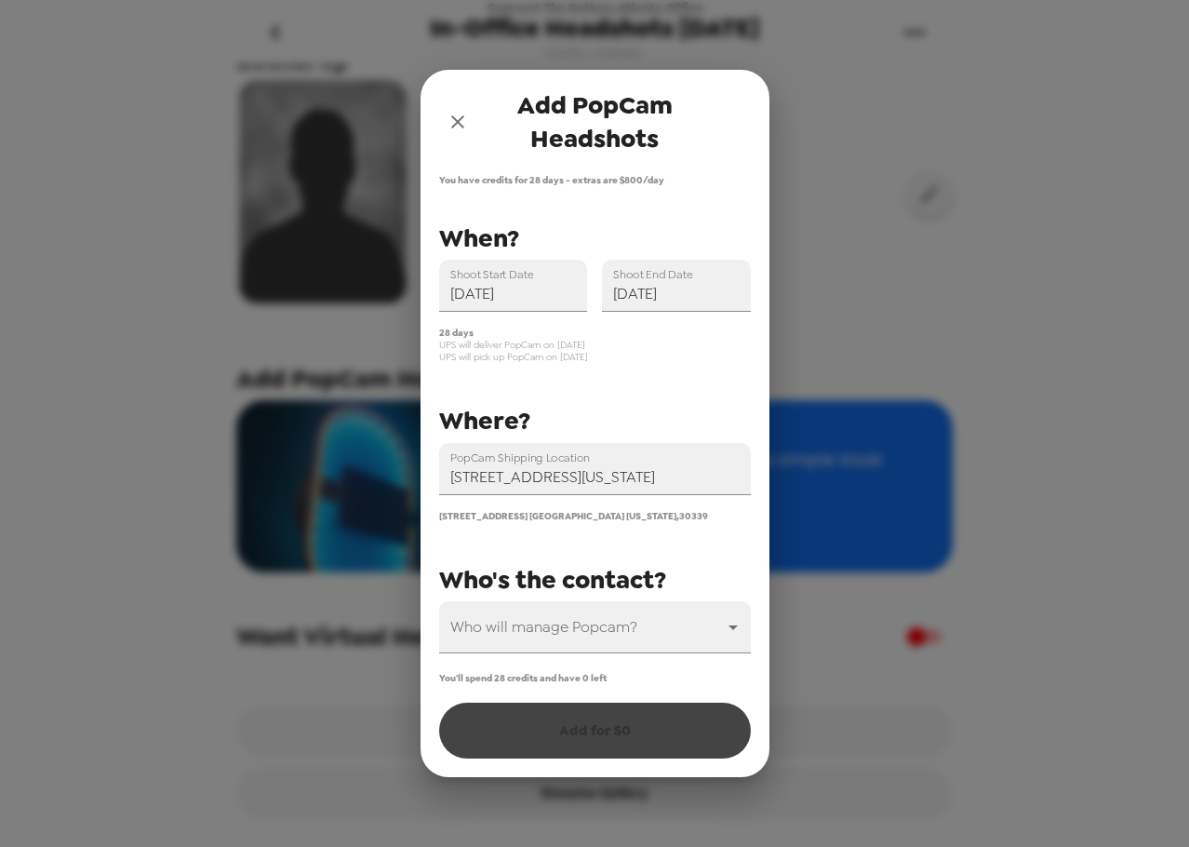
scroll to position [158, 0]
click at [577, 629] on body "Comcast The Battery Atlanta Office In-Office Headshots October 2025 10/1/25 • 0…" at bounding box center [594, 423] width 1189 height 847
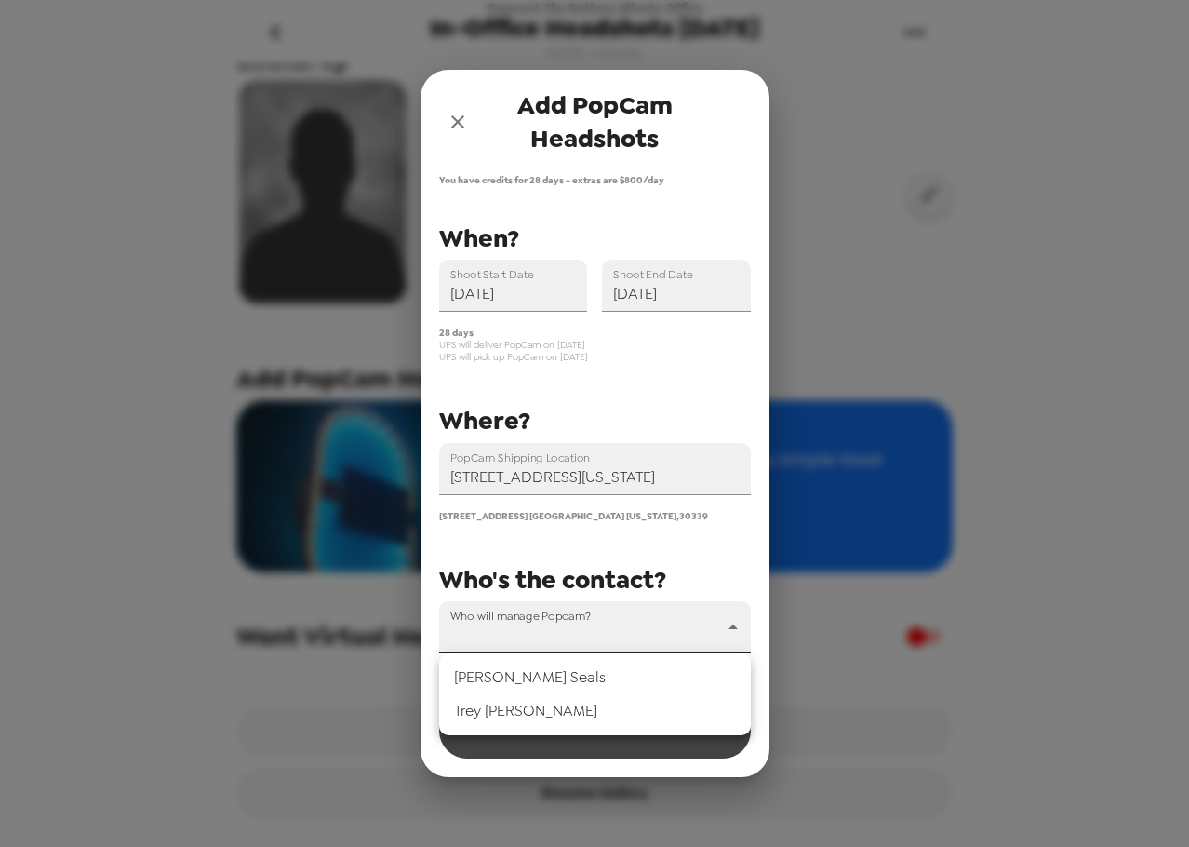
click at [557, 679] on li "Lindsay Seals" at bounding box center [595, 677] width 312 height 33
type input "67482"
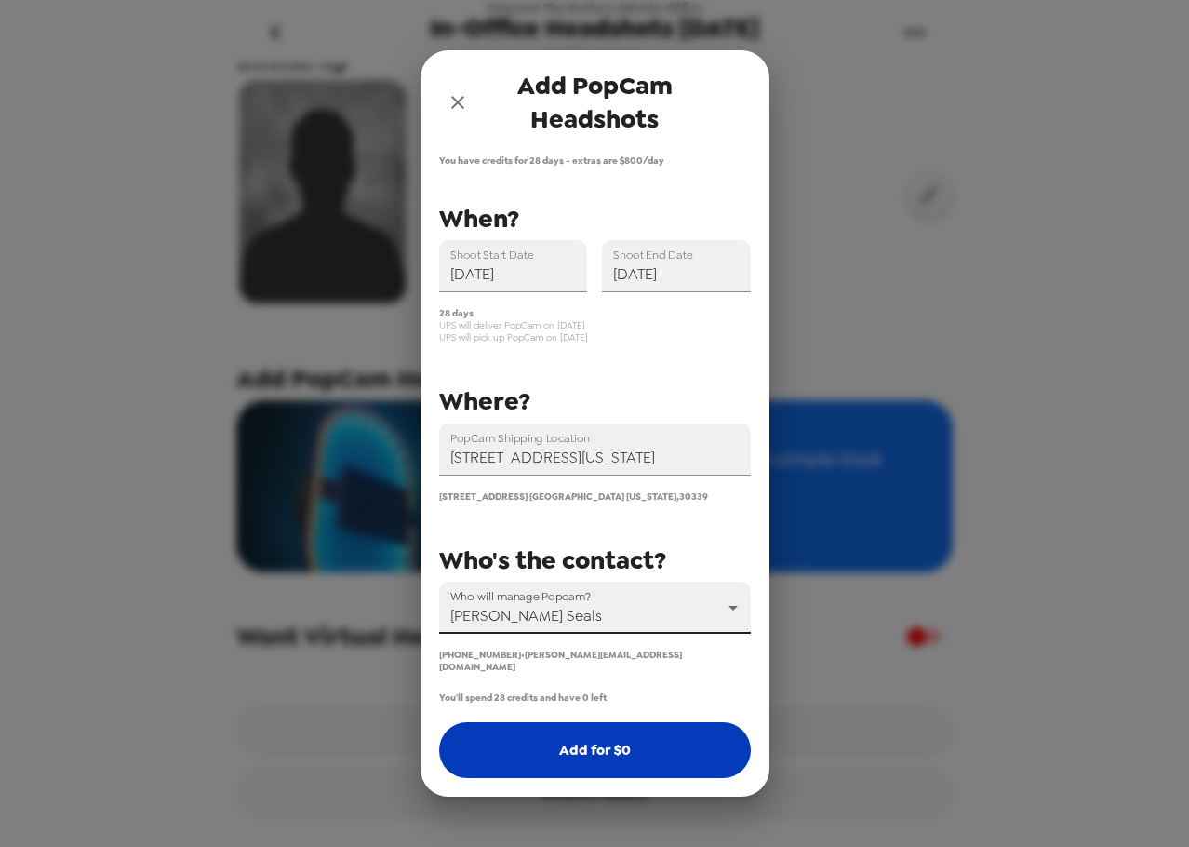
click at [594, 747] on button "Add for $ 0" at bounding box center [595, 750] width 312 height 56
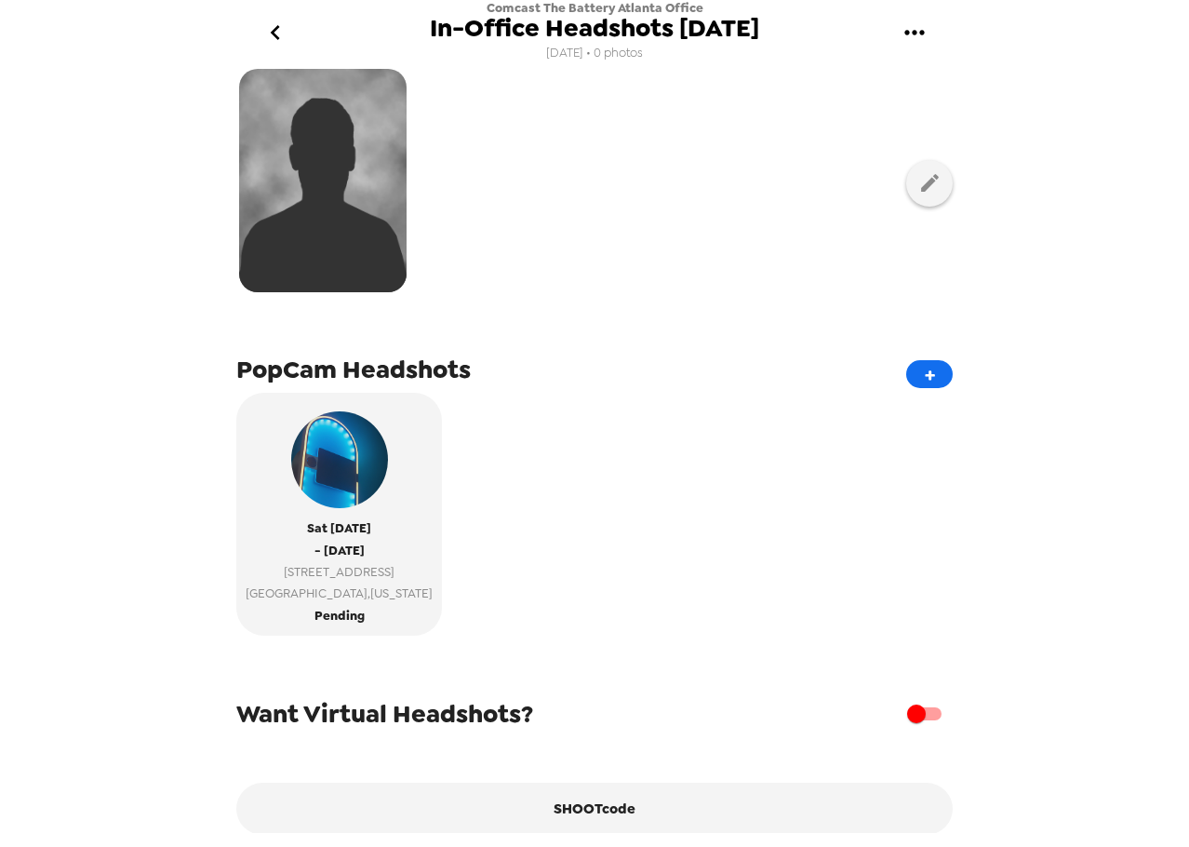
drag, startPoint x: 397, startPoint y: 29, endPoint x: 797, endPoint y: 33, distance: 400.0
click at [759, 33] on span "In-Office Headshots October 2025" at bounding box center [594, 28] width 329 height 25
click at [652, 33] on span "In-Office Headshots October 2025" at bounding box center [594, 28] width 329 height 25
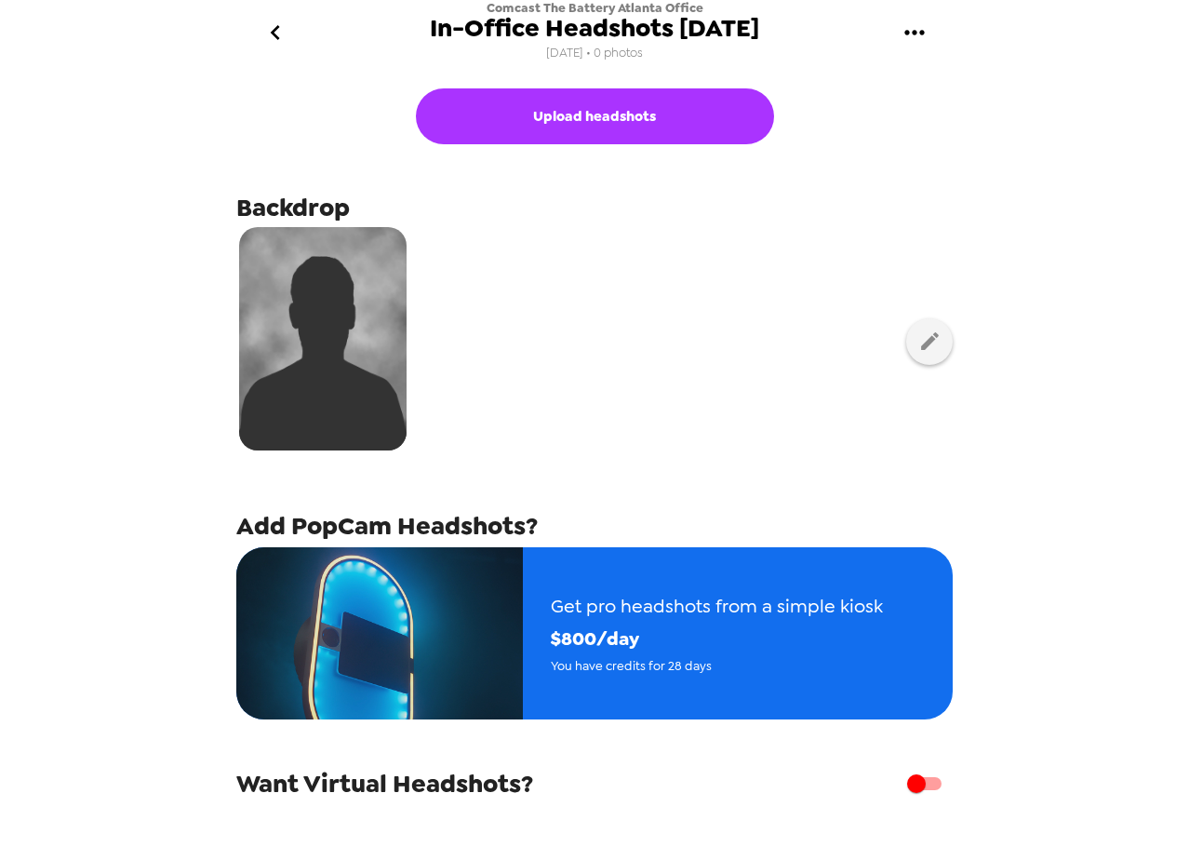
click at [300, 29] on button "go back" at bounding box center [275, 33] width 60 height 60
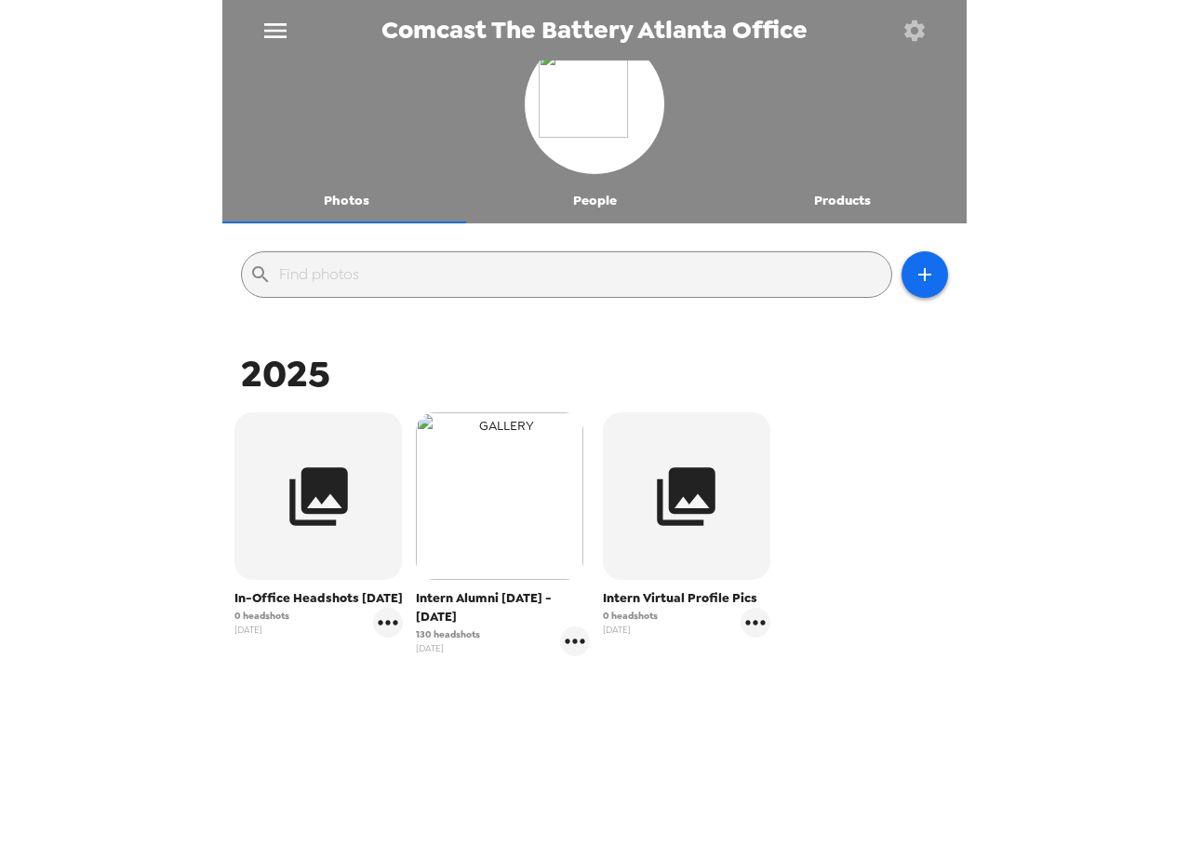
scroll to position [40, 0]
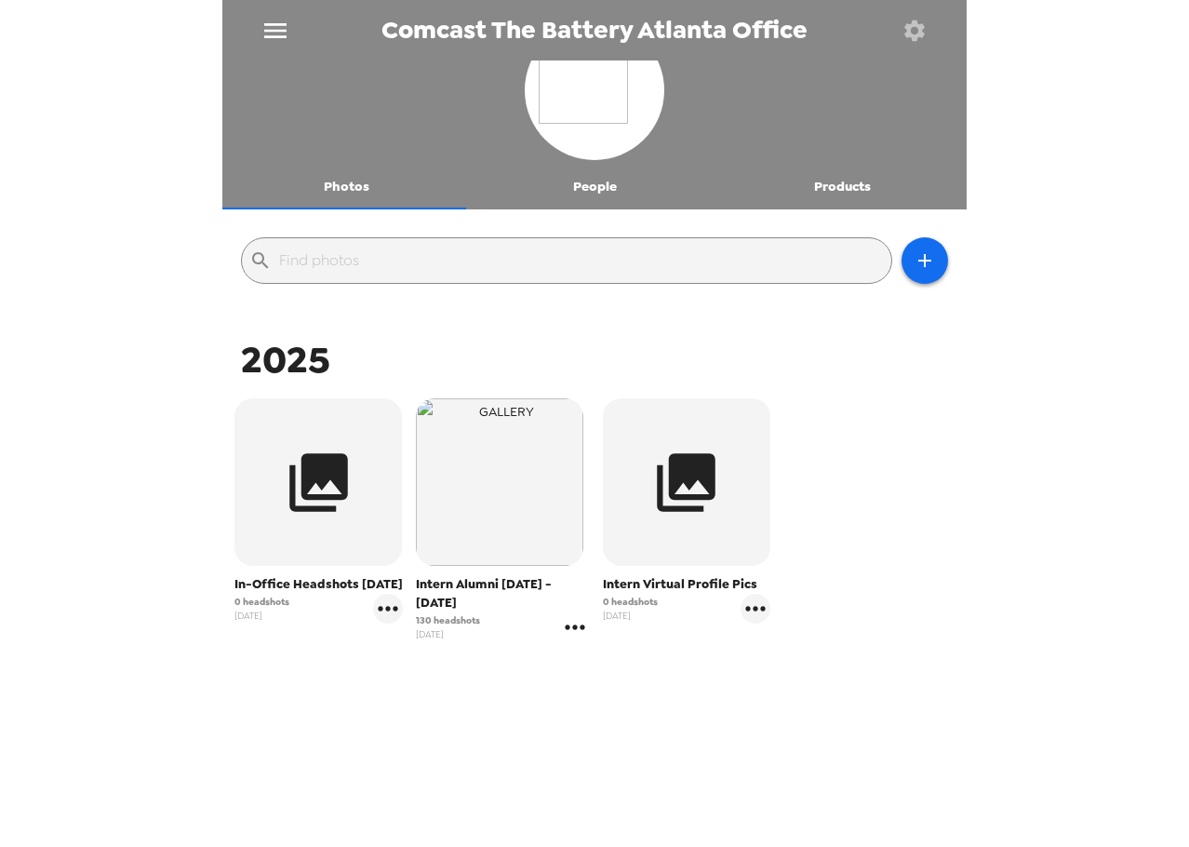
click at [573, 613] on icon "gallery menu" at bounding box center [575, 627] width 30 height 30
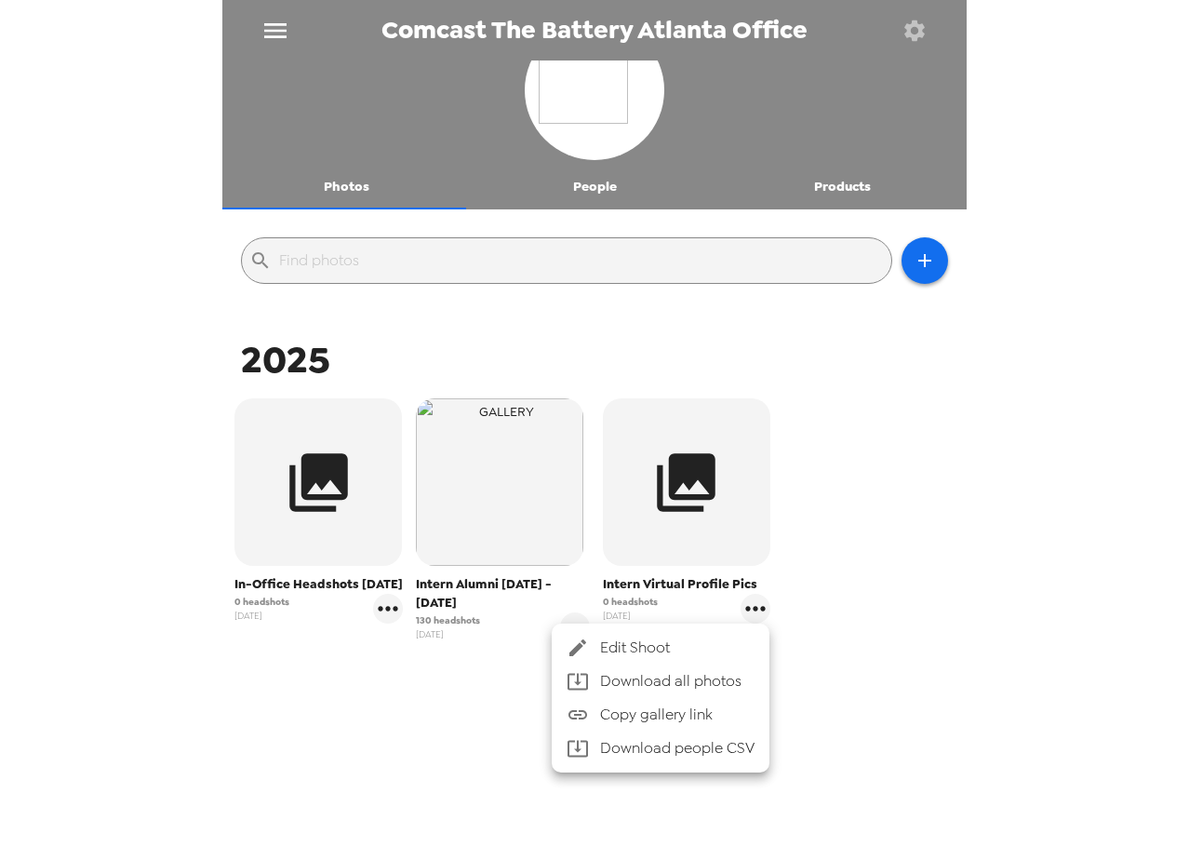
click at [603, 641] on span "Edit Shoot" at bounding box center [677, 647] width 154 height 22
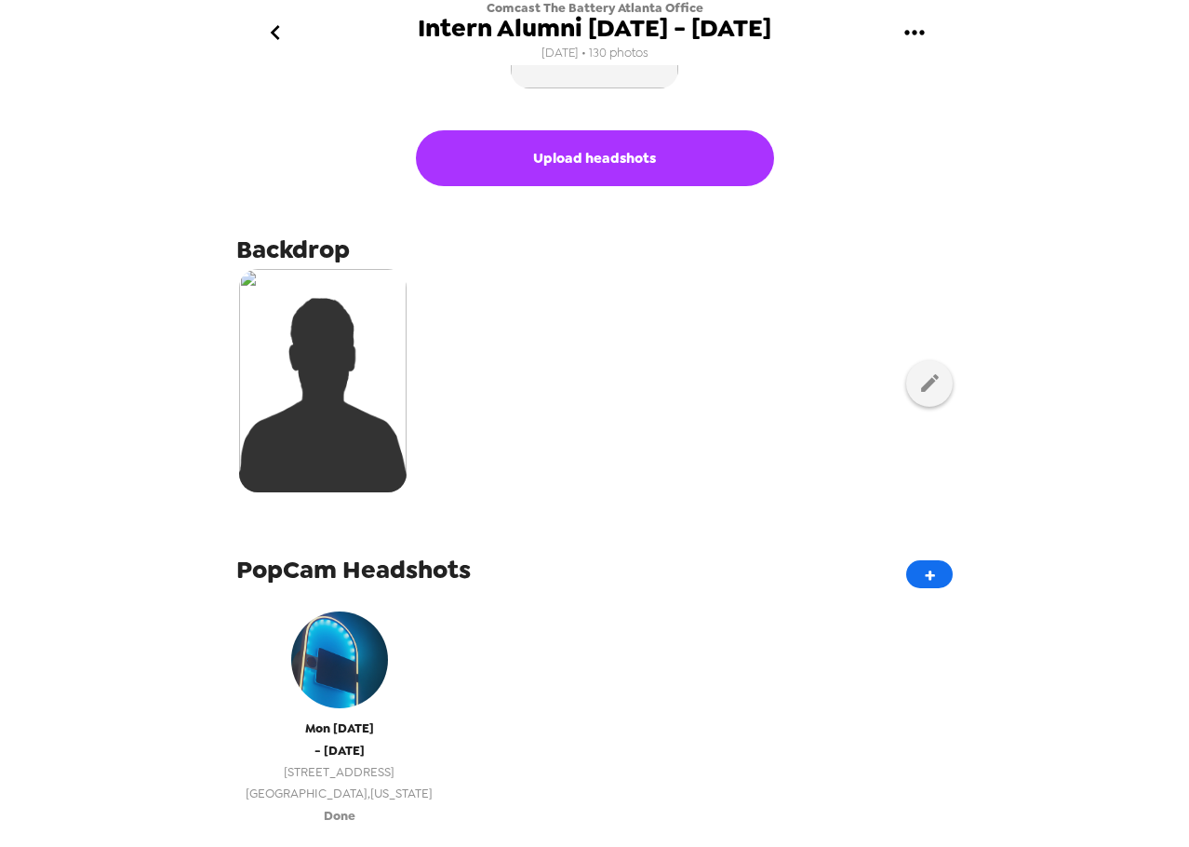
scroll to position [372, 0]
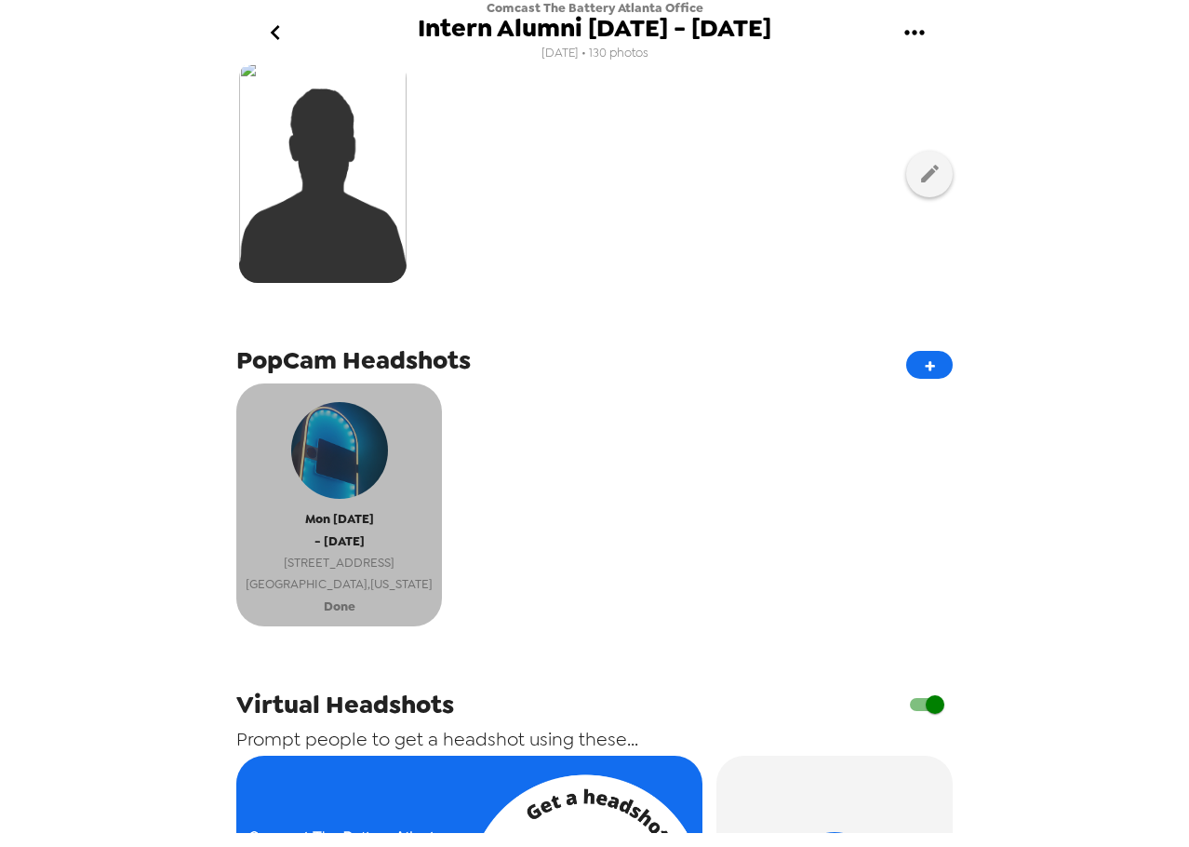
click at [348, 565] on span "[STREET_ADDRESS]" at bounding box center [339, 562] width 187 height 21
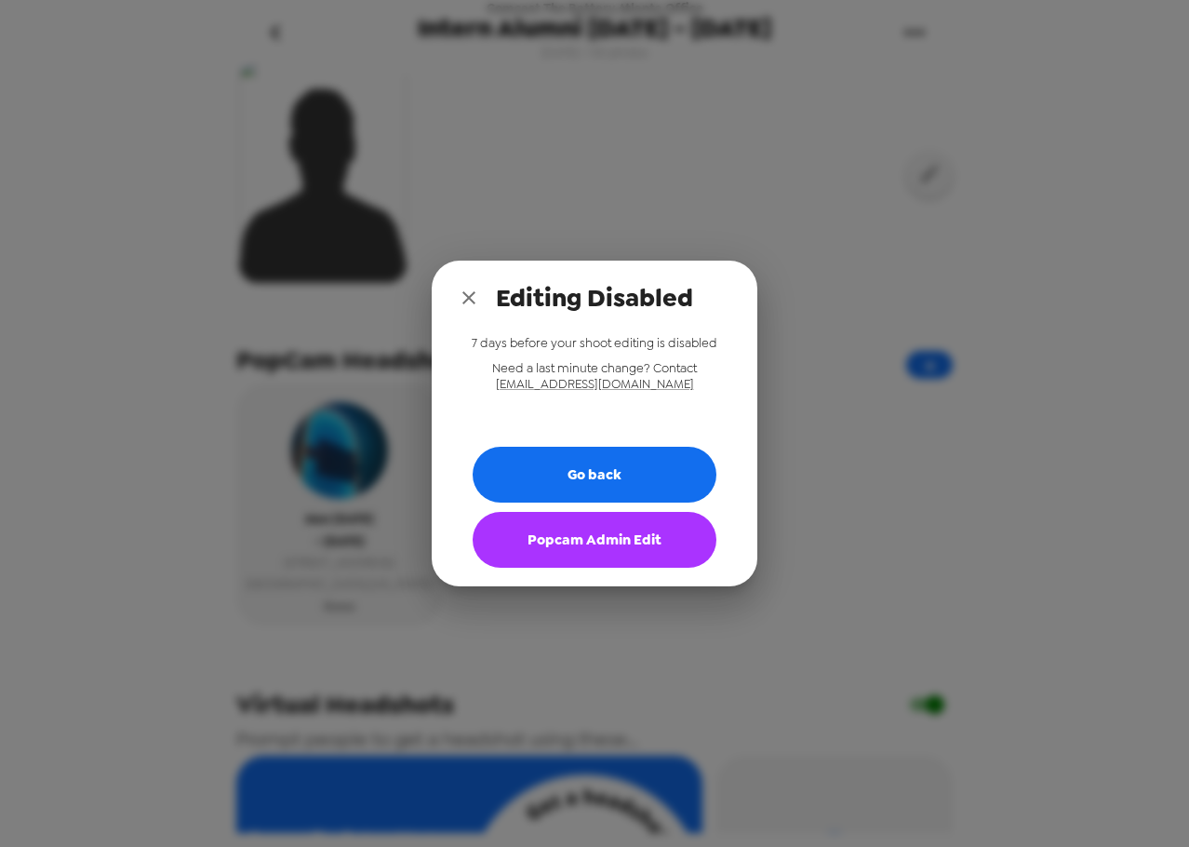
click at [615, 534] on button "Popcam Admin Edit" at bounding box center [595, 540] width 244 height 56
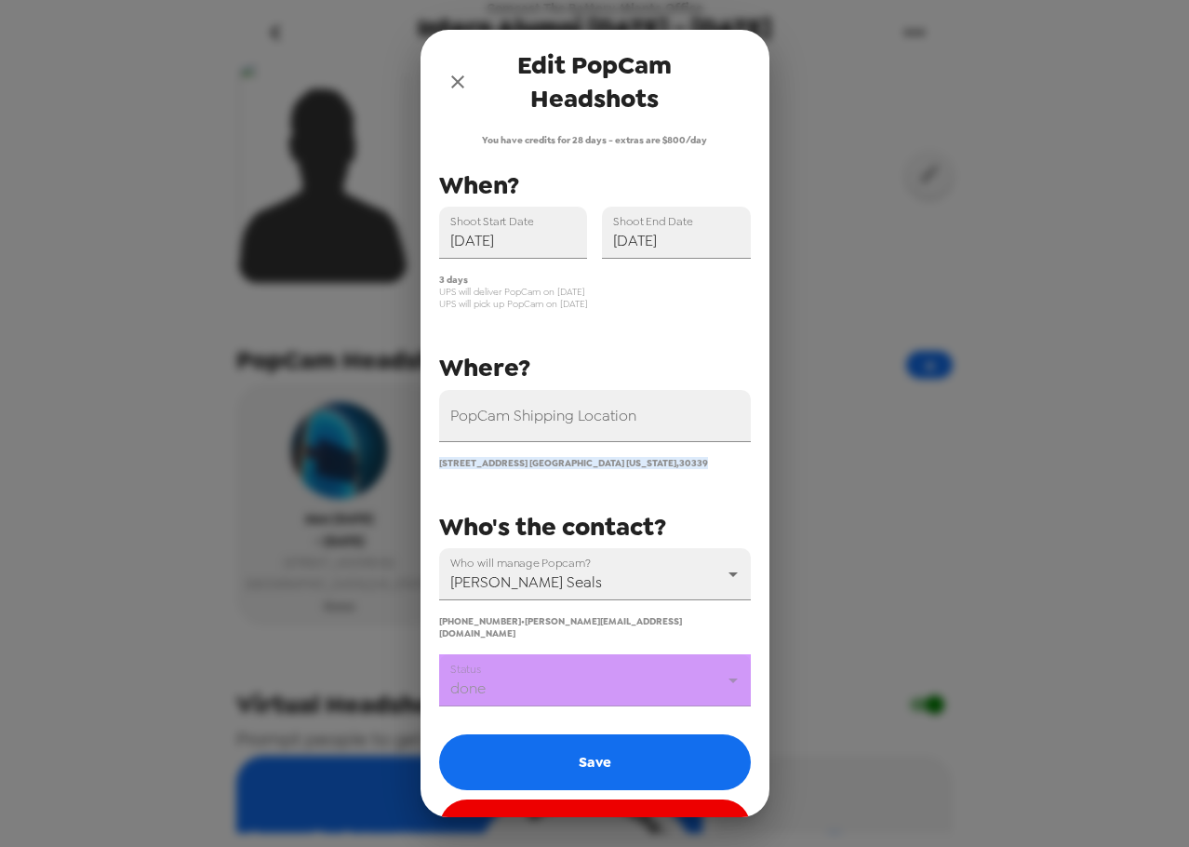
drag, startPoint x: 584, startPoint y: 463, endPoint x: 422, endPoint y: 477, distance: 162.5
click at [422, 467] on div "PopCam Shipping Location 2605 Circle 75 Parkway Atlanta Georgia , 30339" at bounding box center [579, 414] width 341 height 109
drag, startPoint x: 449, startPoint y: 93, endPoint x: 825, endPoint y: 16, distance: 383.7
click at [449, 91] on button "close" at bounding box center [457, 81] width 37 height 37
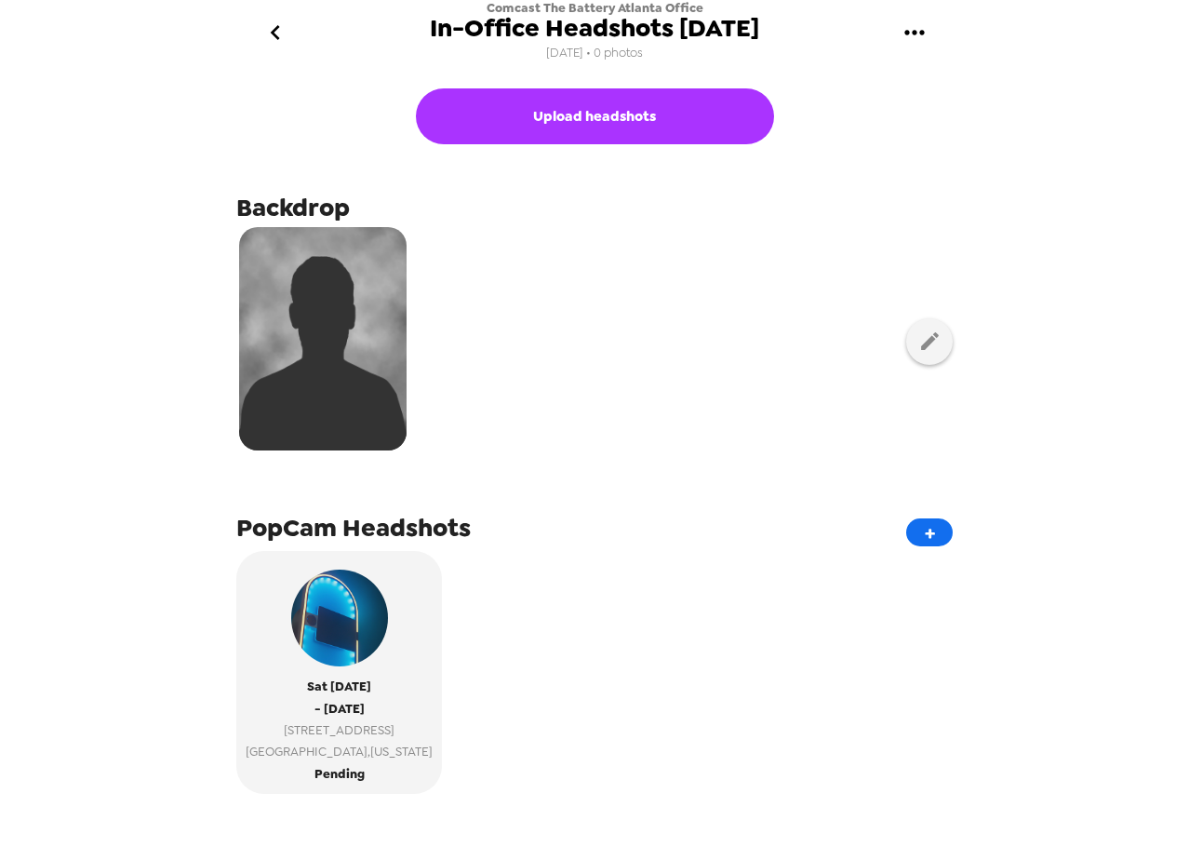
click at [919, 35] on icon "gallery menu" at bounding box center [915, 33] width 30 height 30
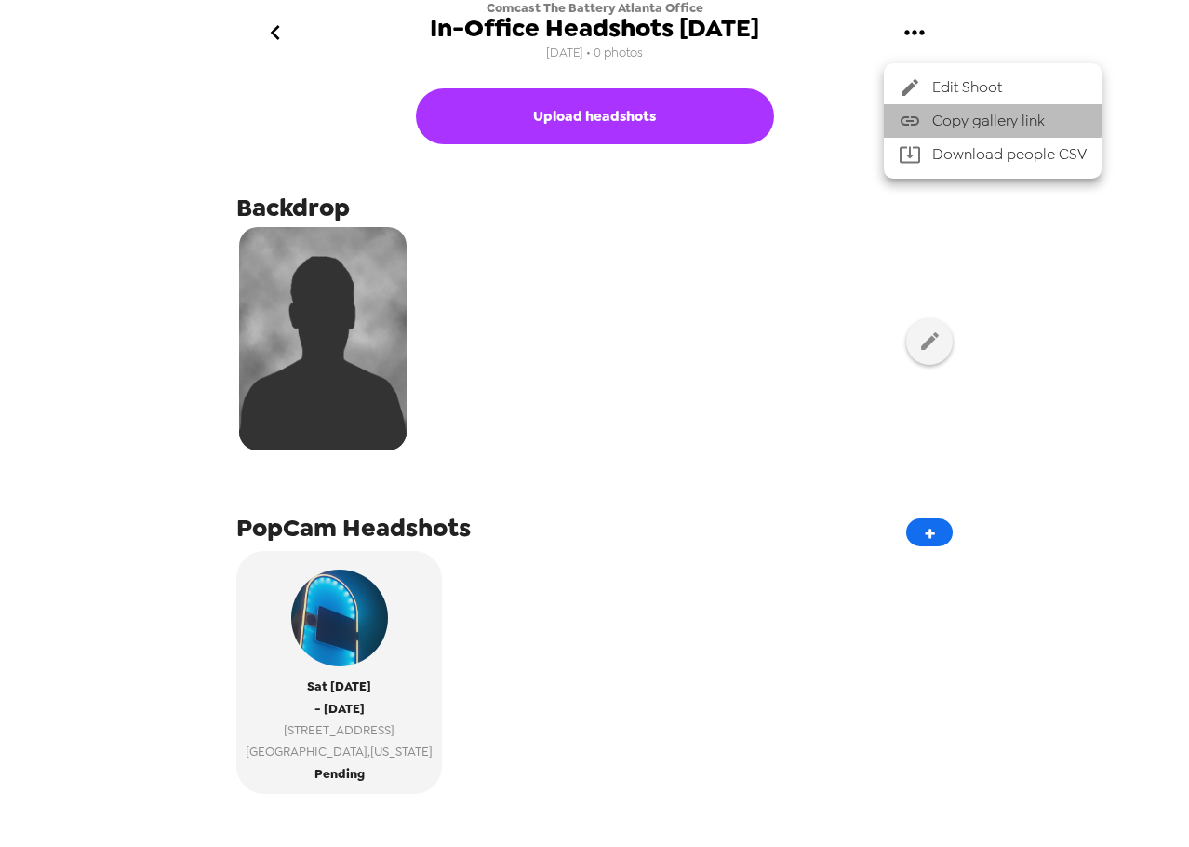
click at [970, 120] on span "Copy gallery link" at bounding box center [1009, 121] width 154 height 22
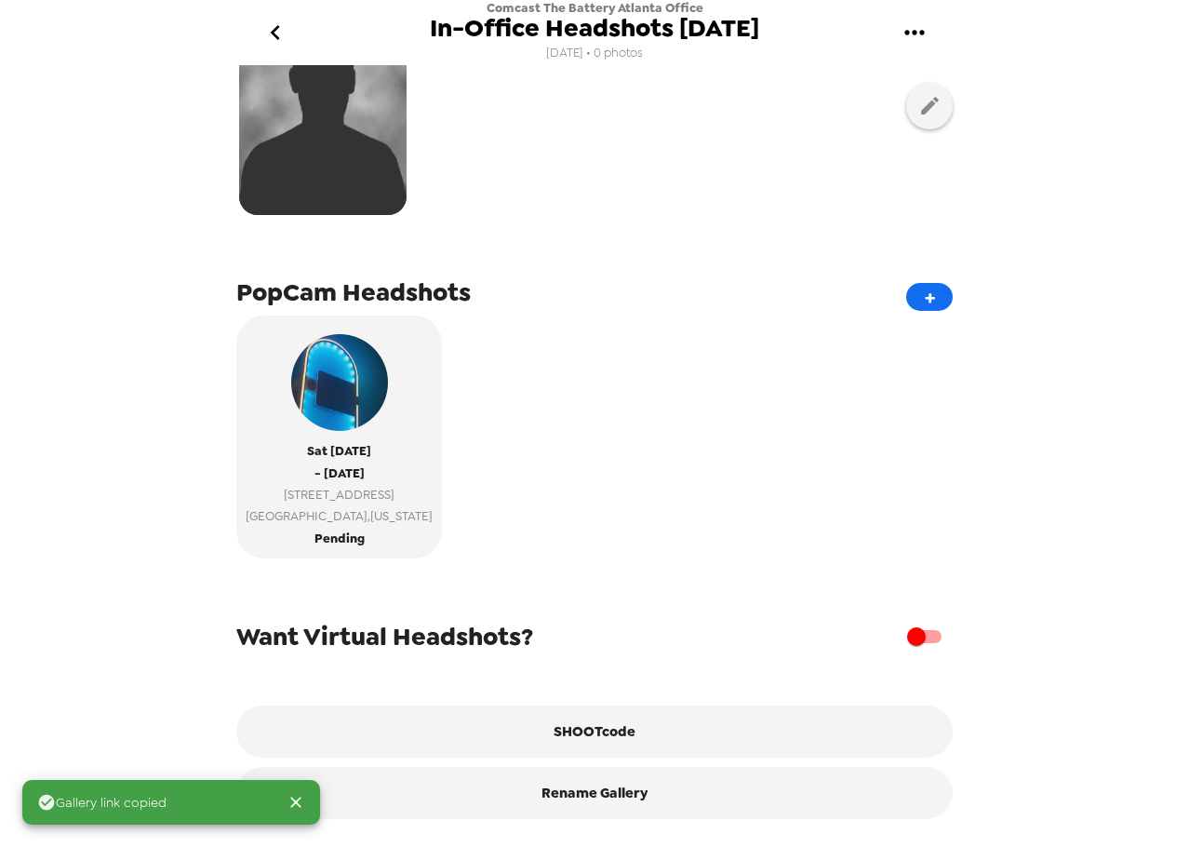
scroll to position [249, 0]
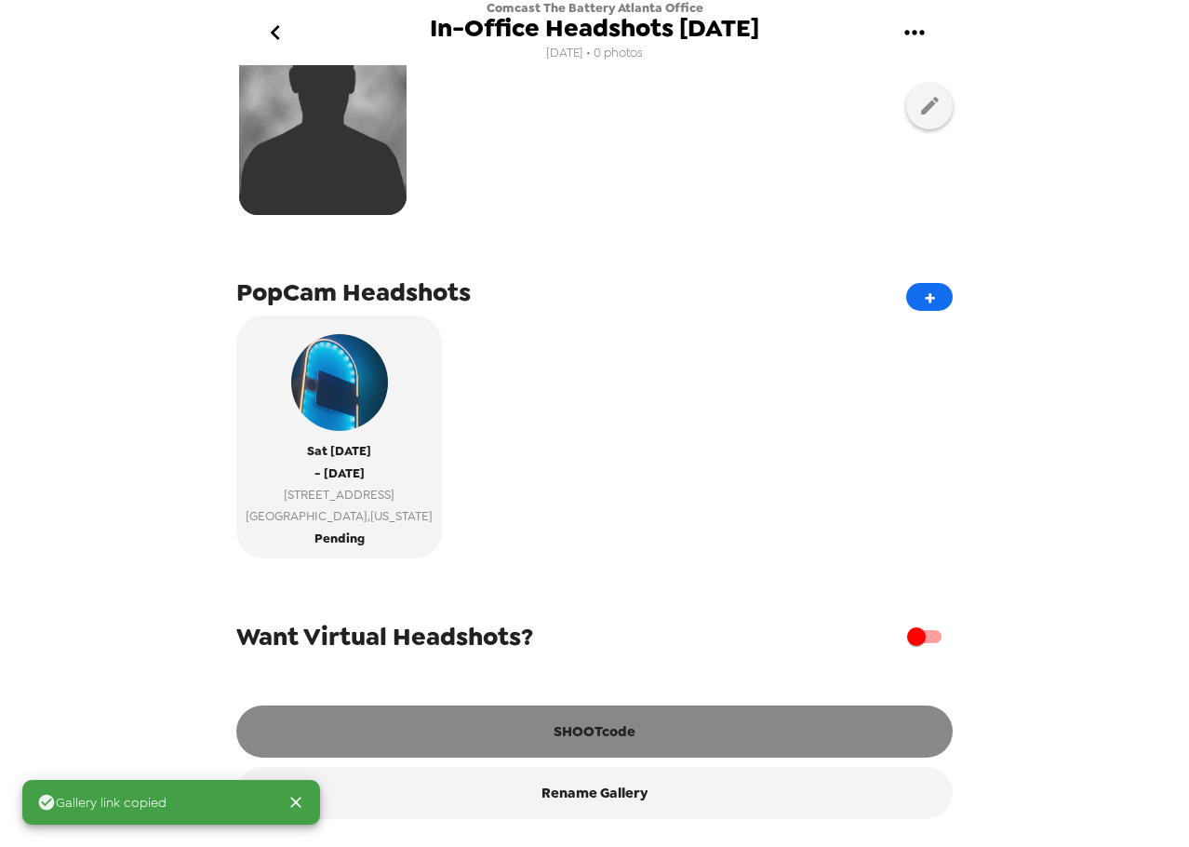
click at [686, 731] on button "SHOOTcode" at bounding box center [594, 731] width 716 height 52
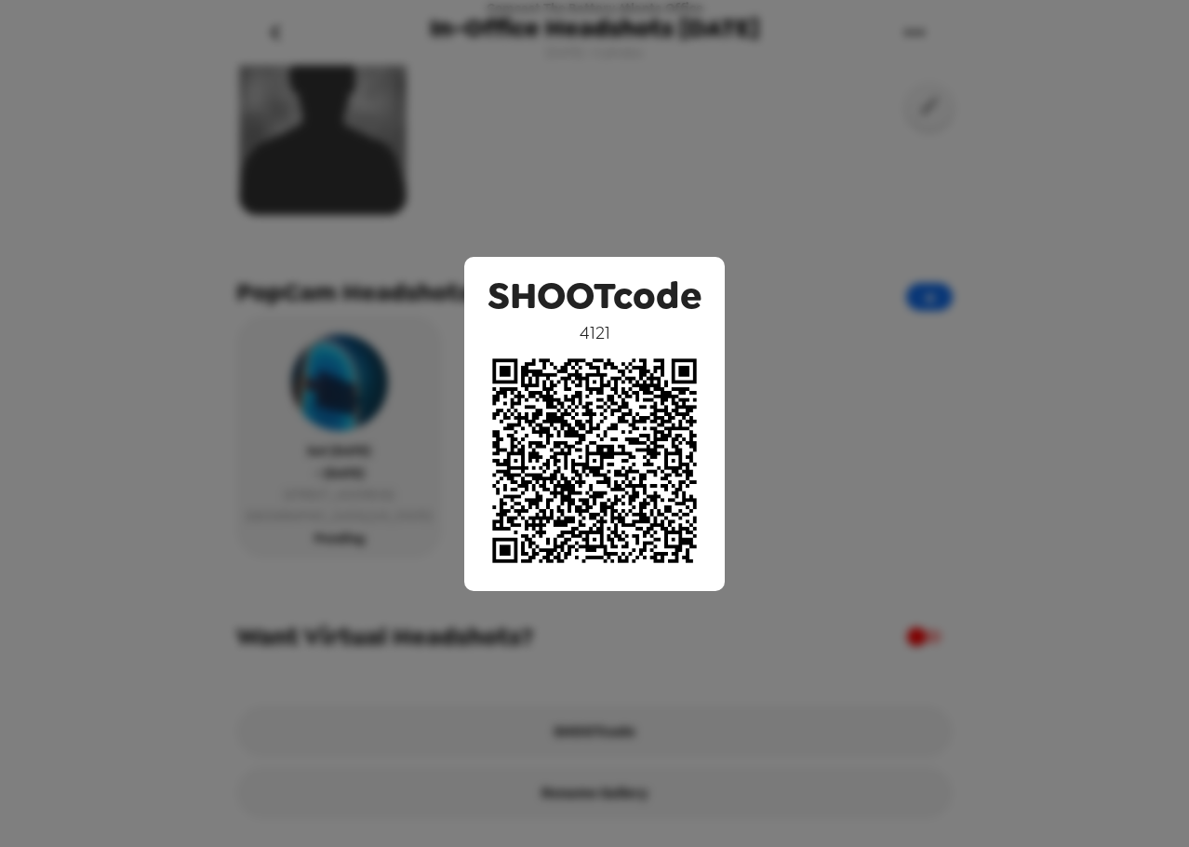
drag, startPoint x: 656, startPoint y: 180, endPoint x: 708, endPoint y: 194, distance: 53.9
click at [657, 181] on div "SHOOTcode 4121" at bounding box center [594, 423] width 1189 height 847
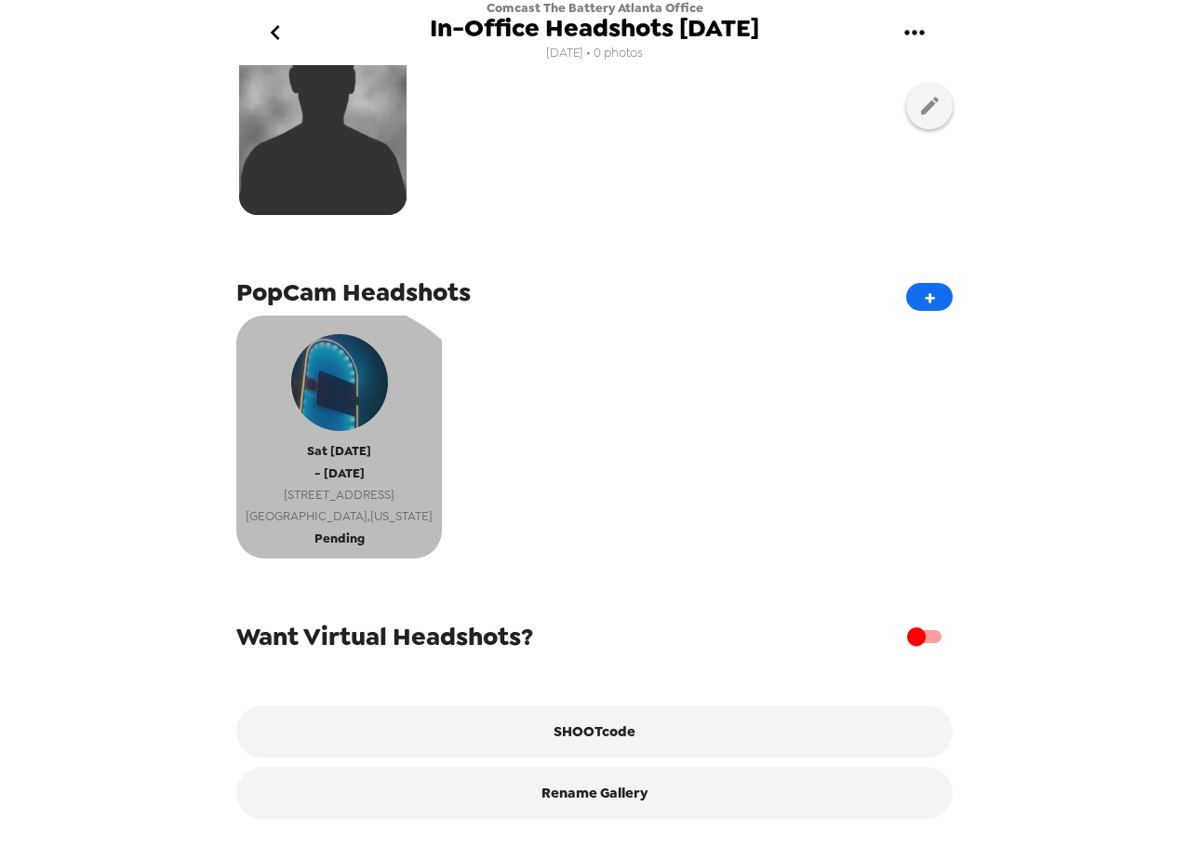
click at [318, 484] on span "[STREET_ADDRESS]" at bounding box center [339, 494] width 187 height 21
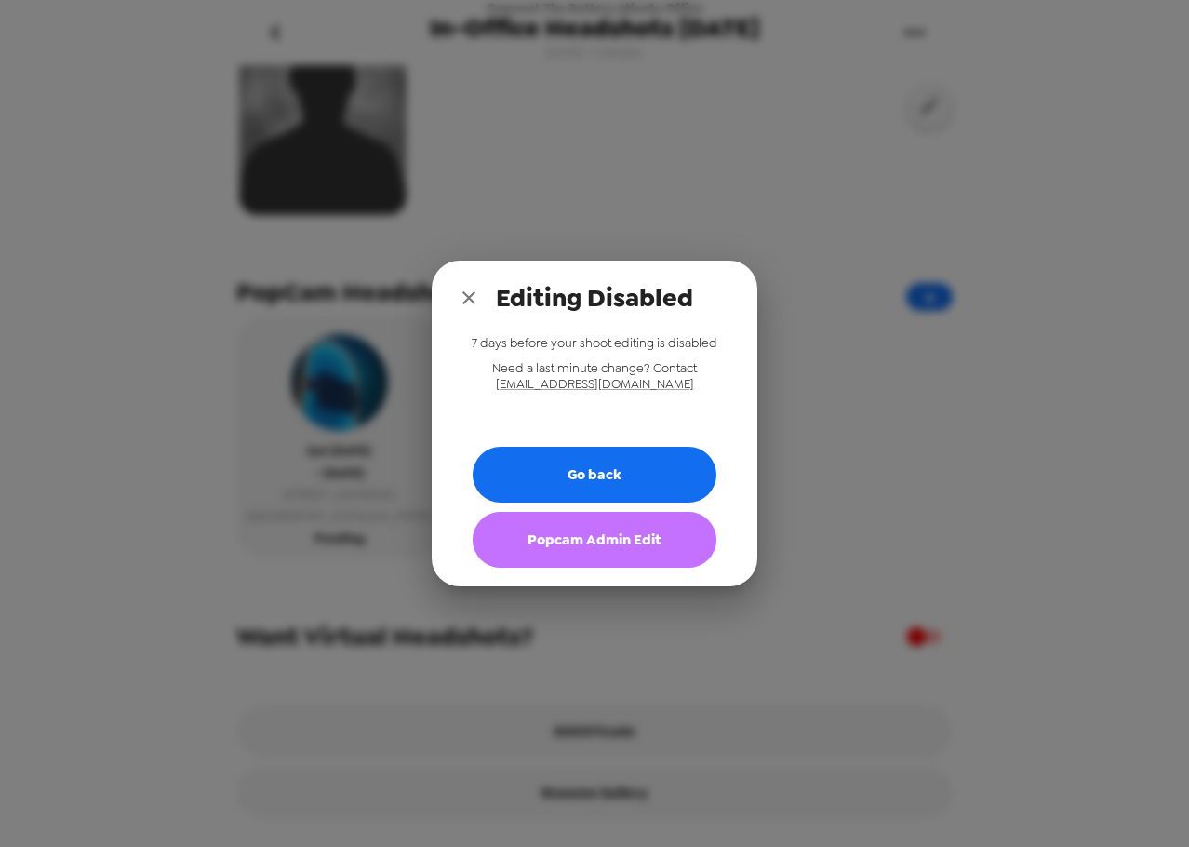
click at [535, 523] on button "Popcam Admin Edit" at bounding box center [595, 540] width 244 height 56
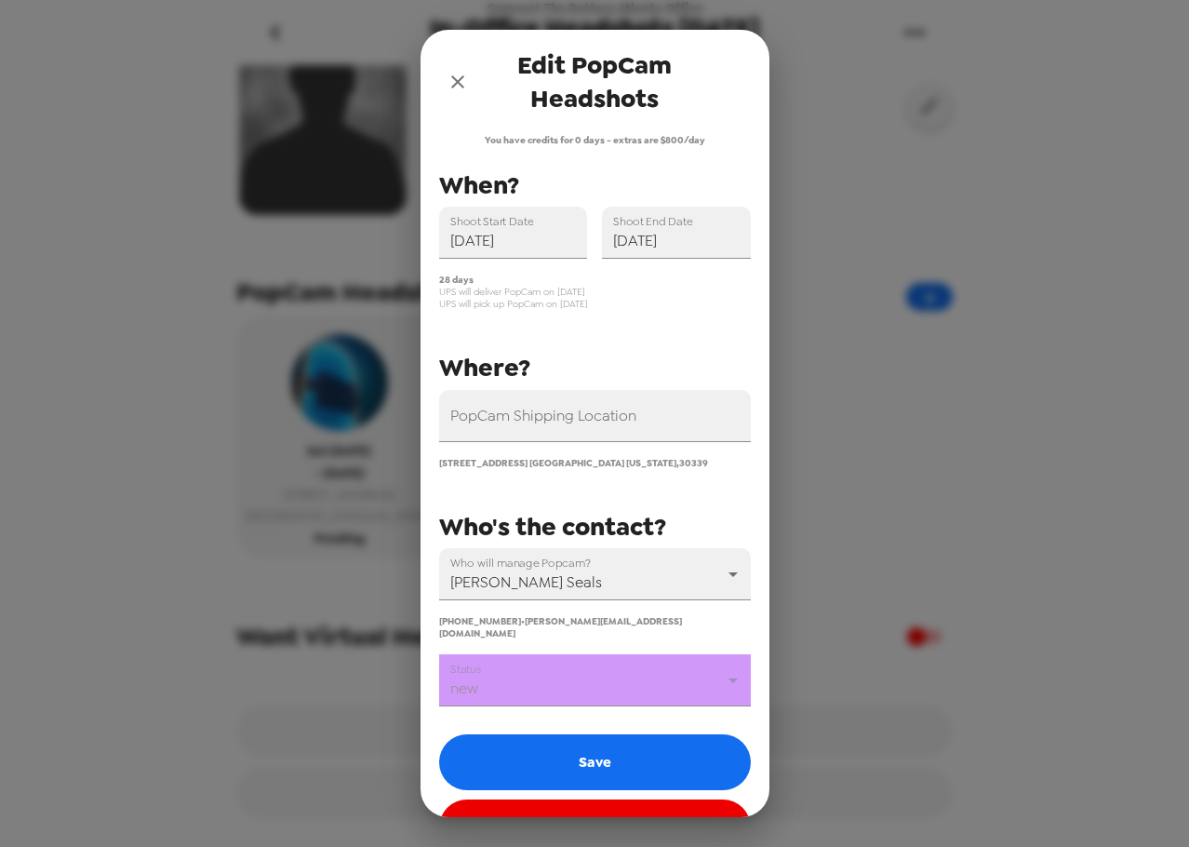
scroll to position [45, 0]
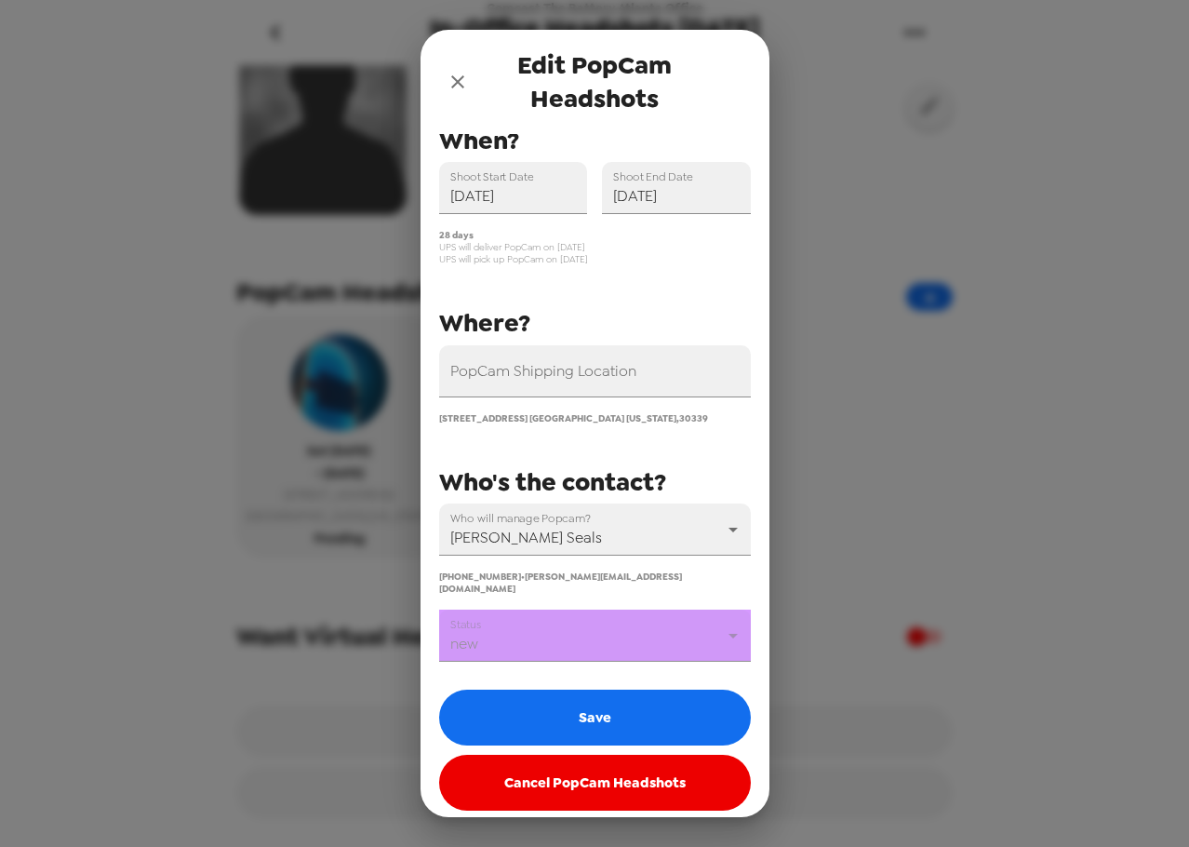
click at [557, 621] on body "Comcast The Battery Atlanta Office In-Office Headshots October 2025 10/1/25 • 0…" at bounding box center [594, 423] width 1189 height 847
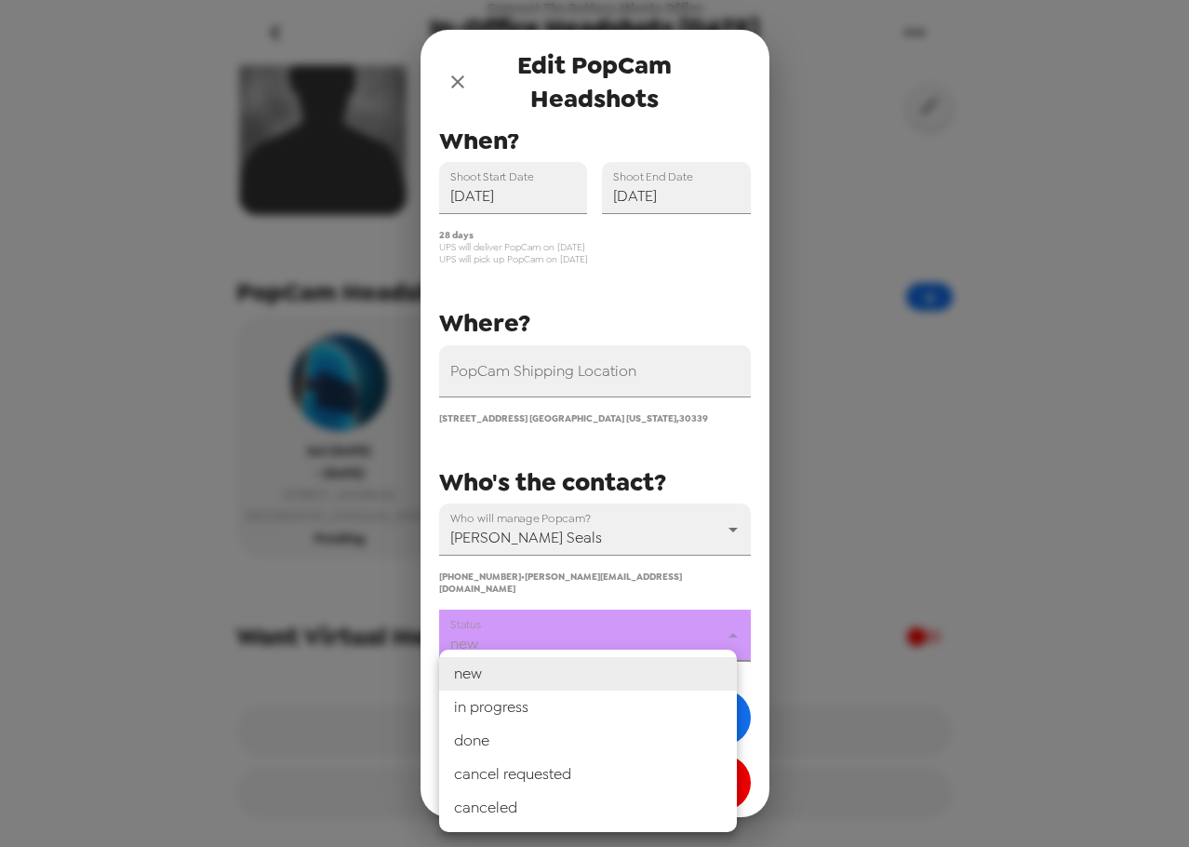
click at [503, 701] on li "in progress" at bounding box center [588, 706] width 298 height 33
type input "in progress"
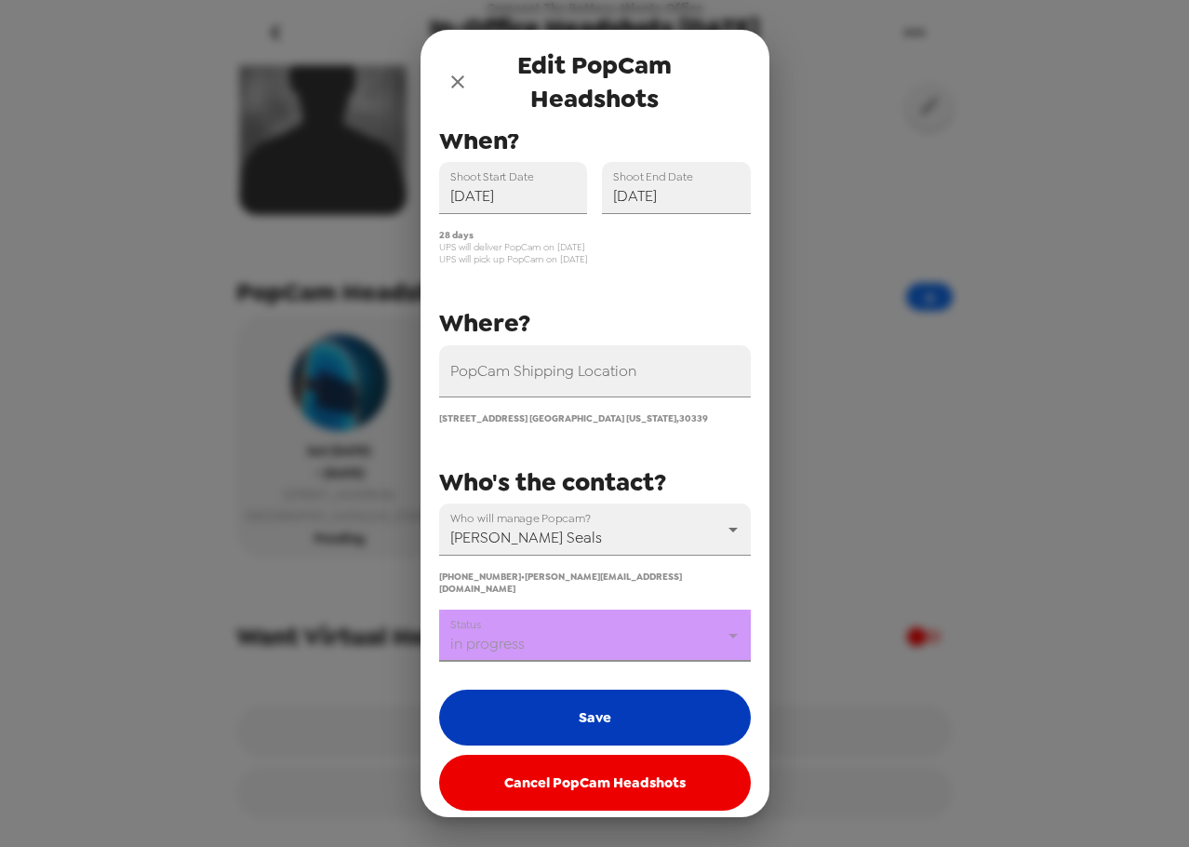
click at [615, 710] on button "Save" at bounding box center [595, 717] width 312 height 56
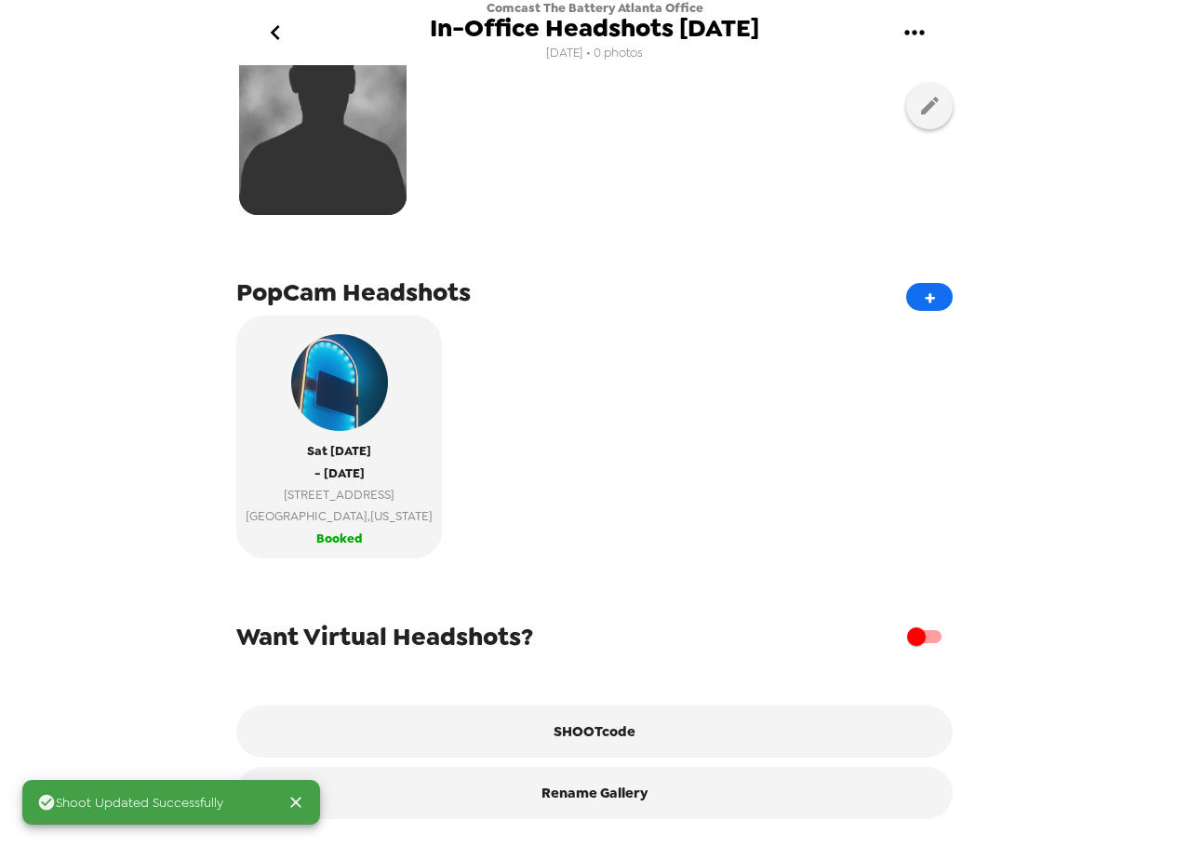
scroll to position [156, 0]
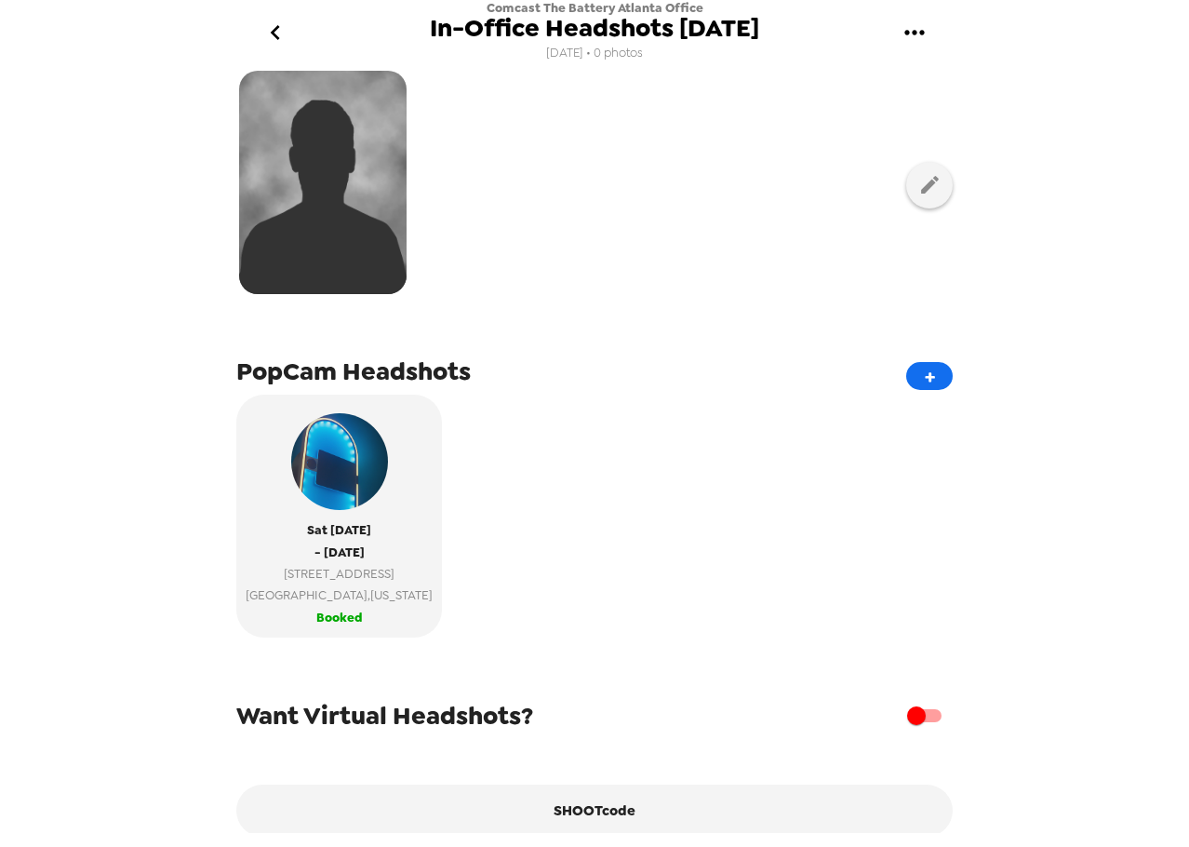
click at [272, 30] on icon "go back" at bounding box center [275, 33] width 30 height 30
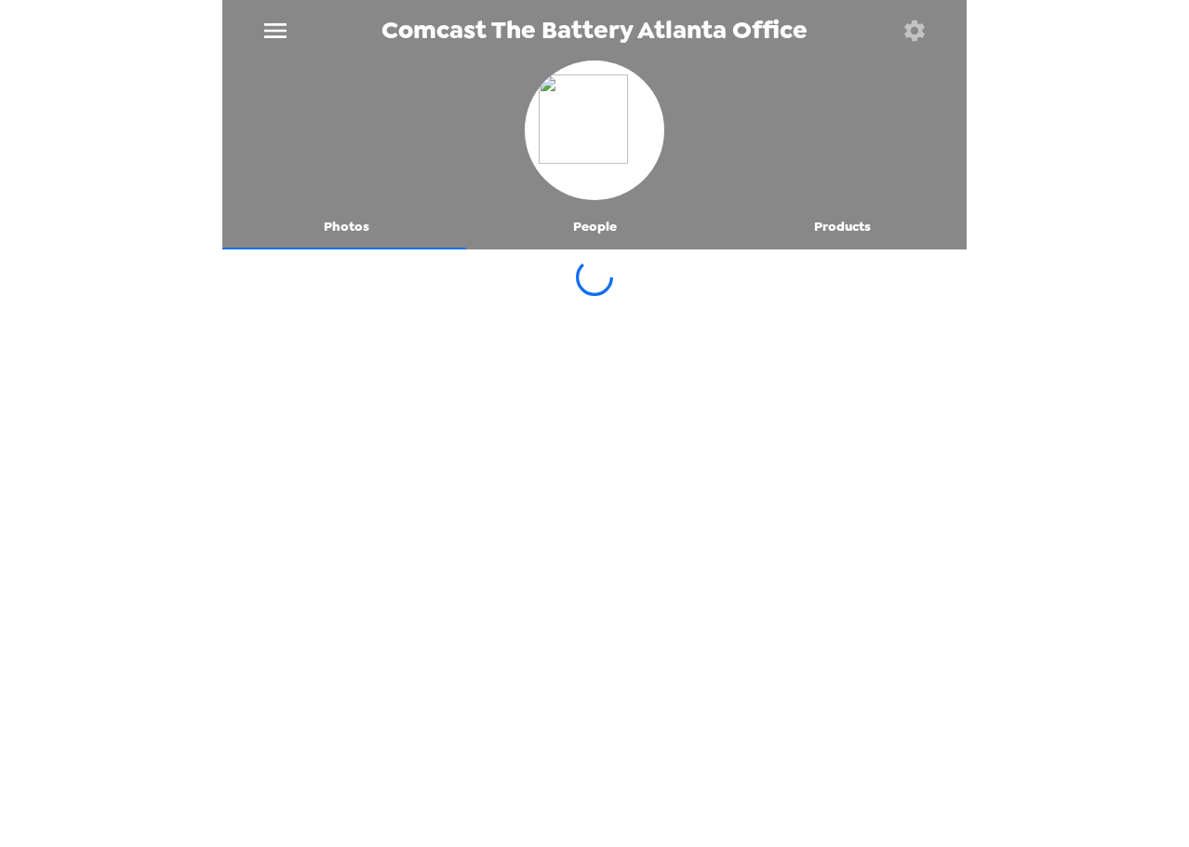
click at [261, 26] on icon "menu" at bounding box center [275, 31] width 30 height 30
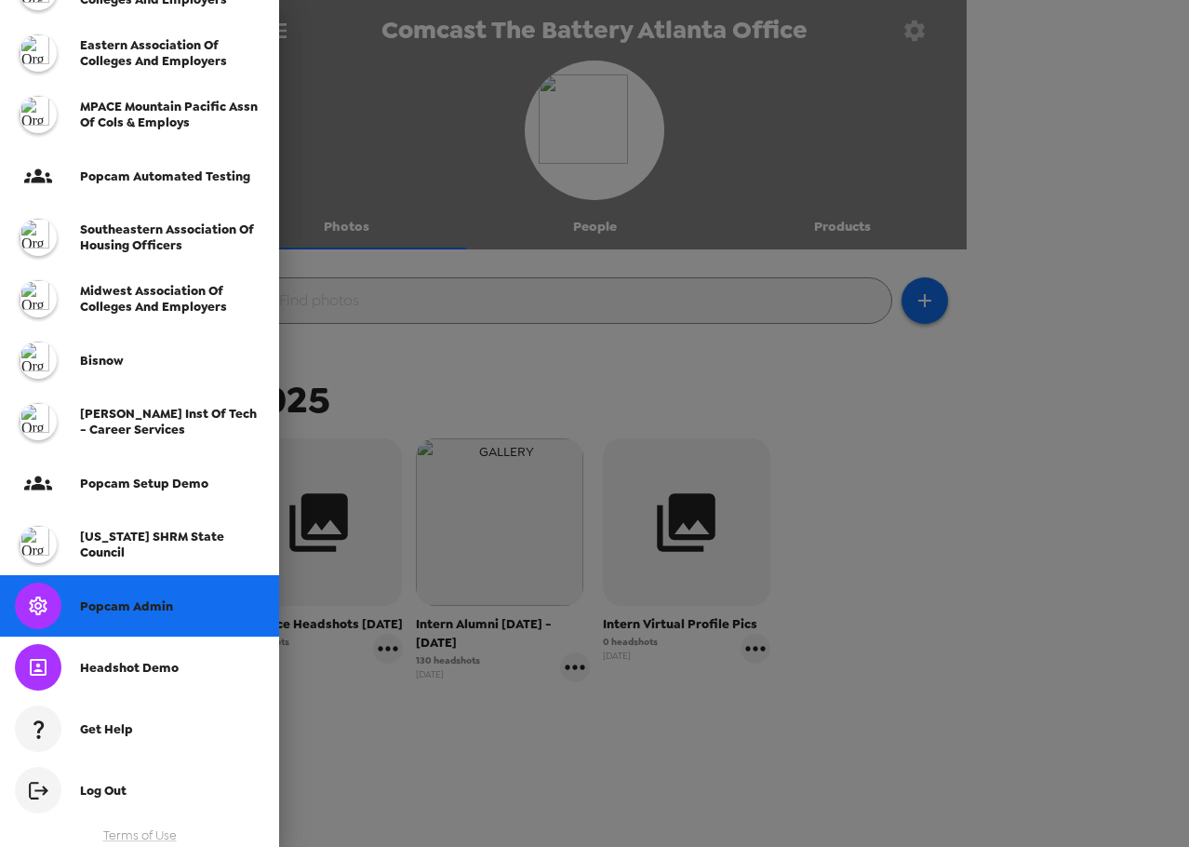
scroll to position [463, 0]
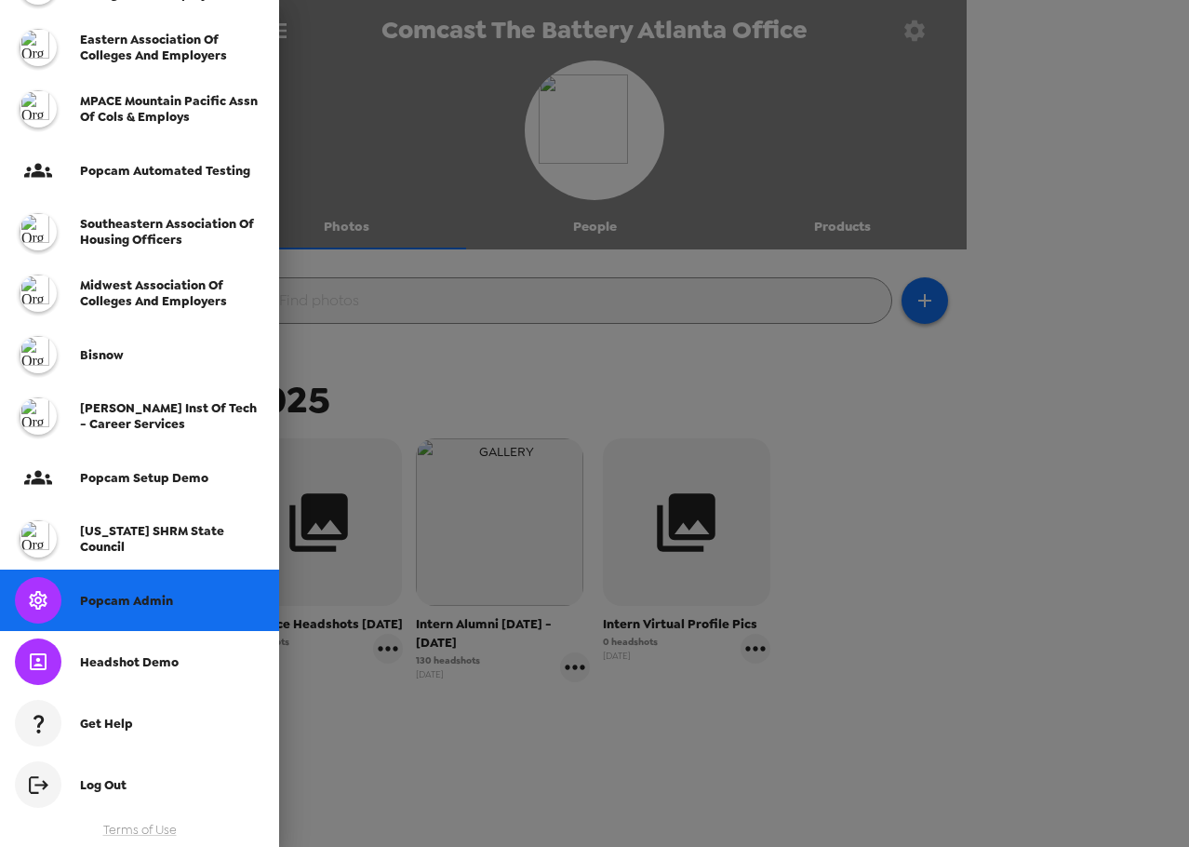
click at [189, 586] on div "Popcam Admin" at bounding box center [139, 599] width 279 height 61
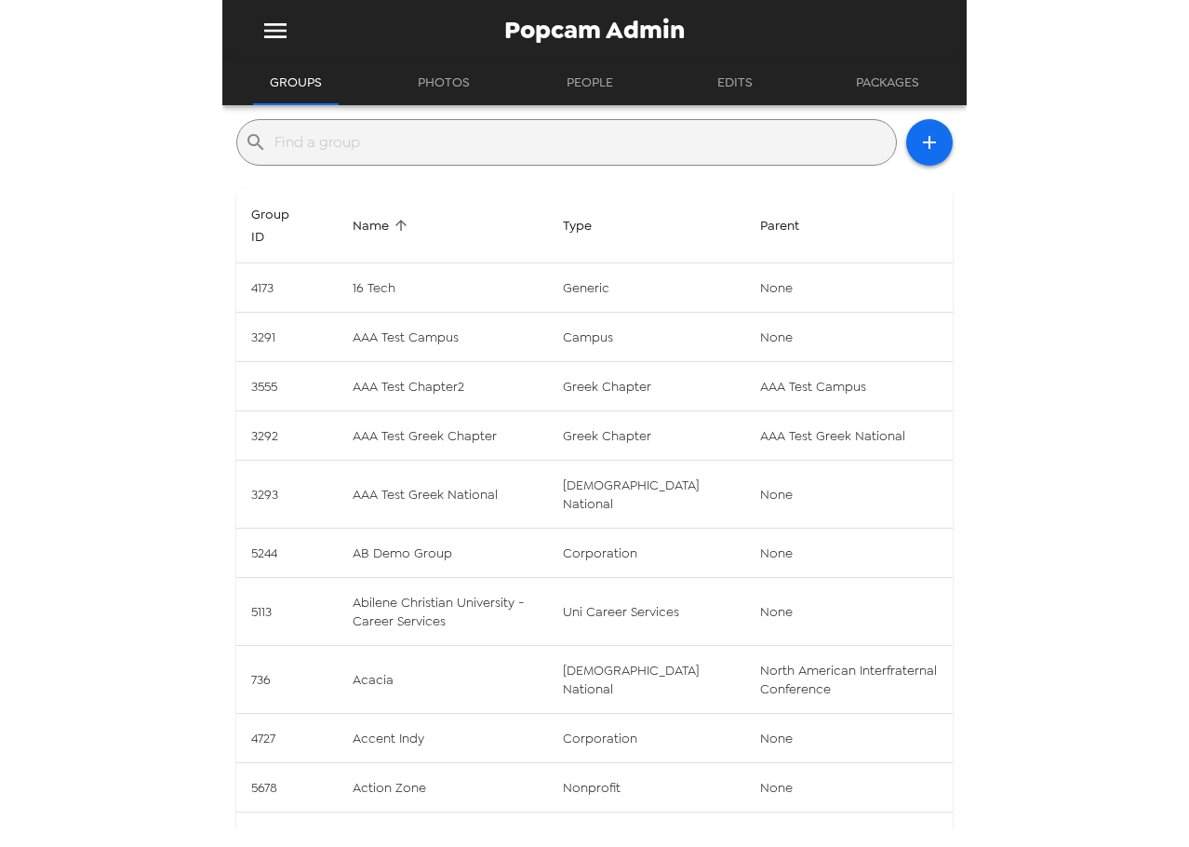
click at [436, 148] on input "text" at bounding box center [581, 142] width 614 height 30
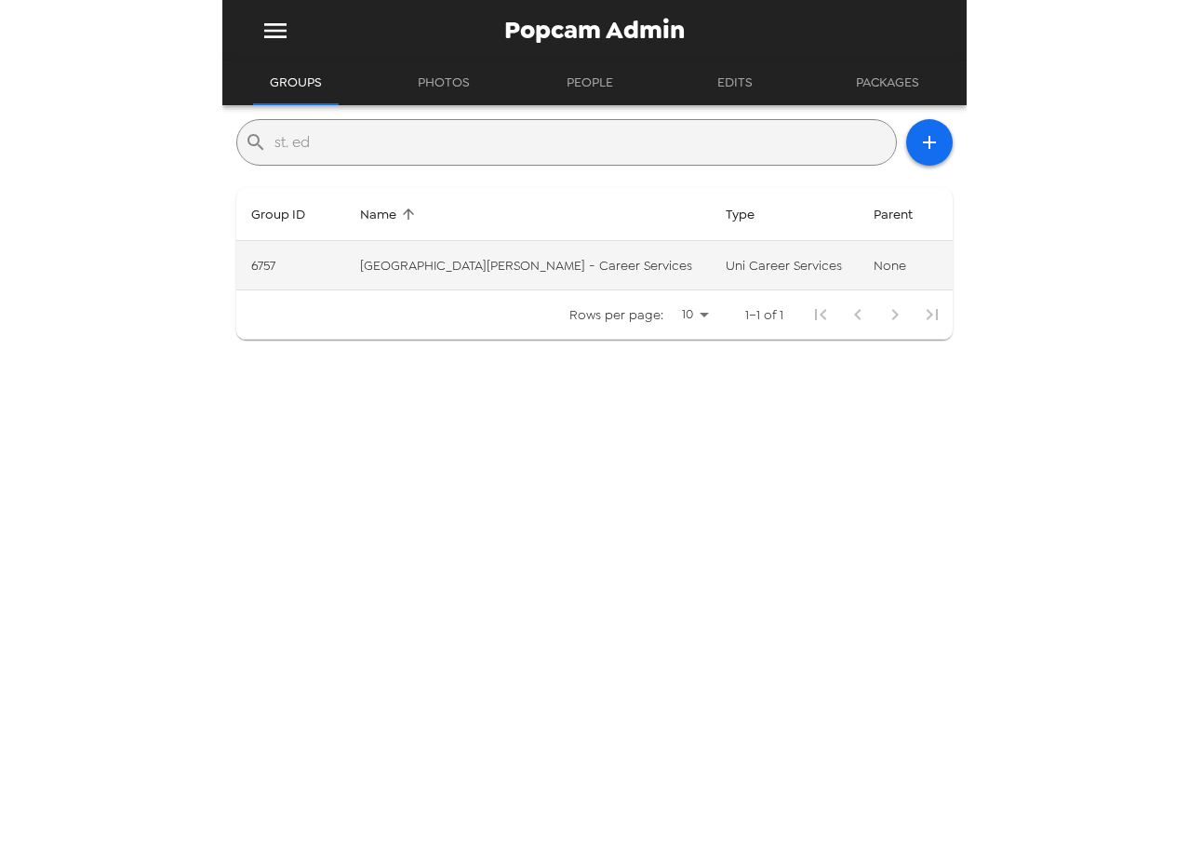
type input "st. ed"
click at [737, 268] on td "uni career services" at bounding box center [785, 265] width 148 height 49
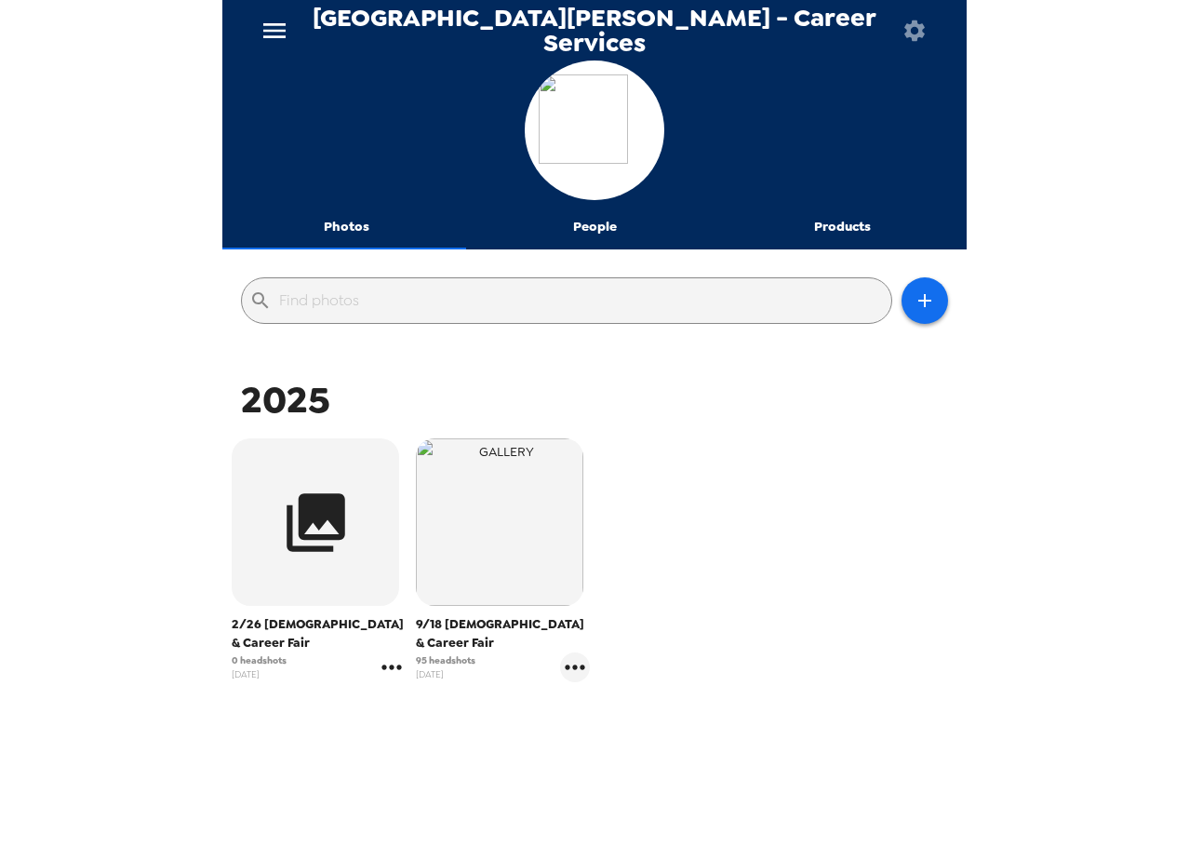
click at [388, 673] on icon "gallery menu" at bounding box center [392, 667] width 30 height 30
click at [449, 703] on span "Edit Shoot" at bounding box center [498, 706] width 154 height 22
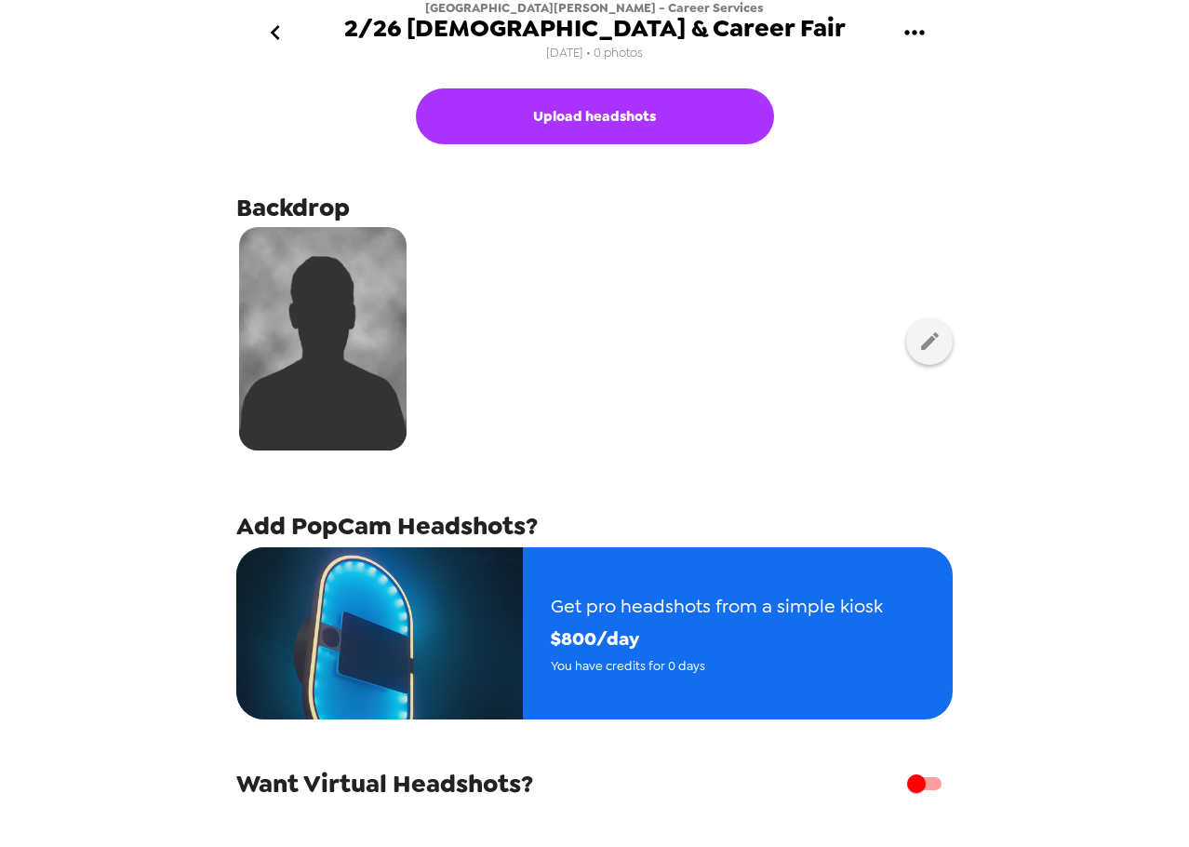
click at [273, 22] on icon "go back" at bounding box center [275, 33] width 30 height 30
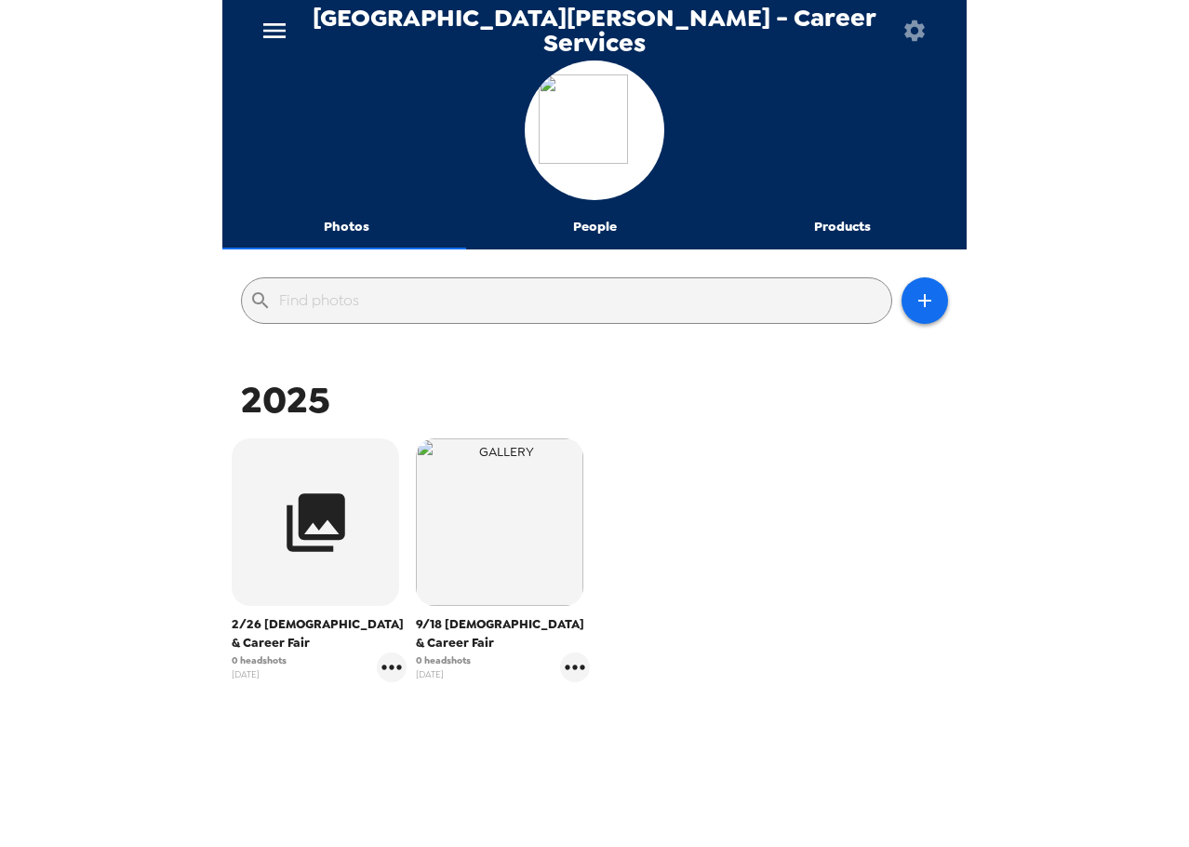
click at [598, 235] on button "People" at bounding box center [595, 227] width 248 height 45
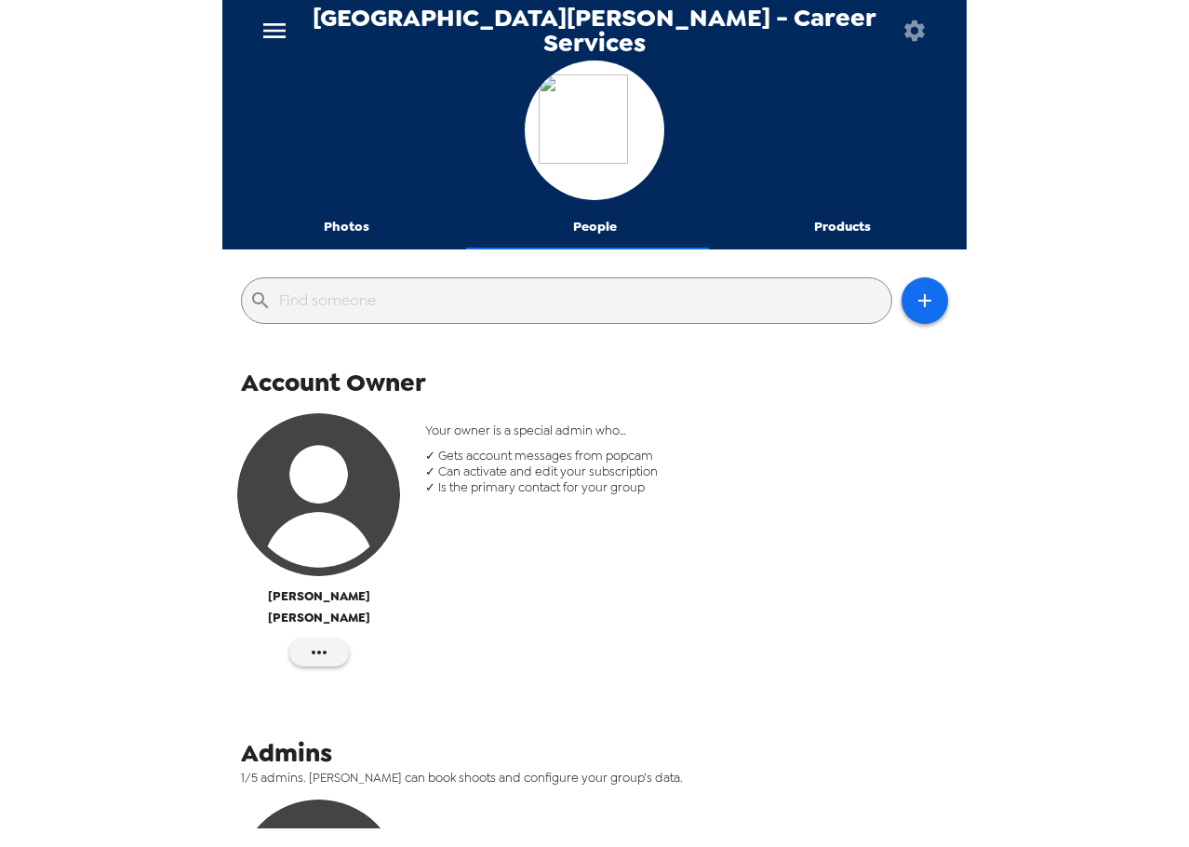
click at [351, 240] on button "Photos" at bounding box center [346, 227] width 248 height 45
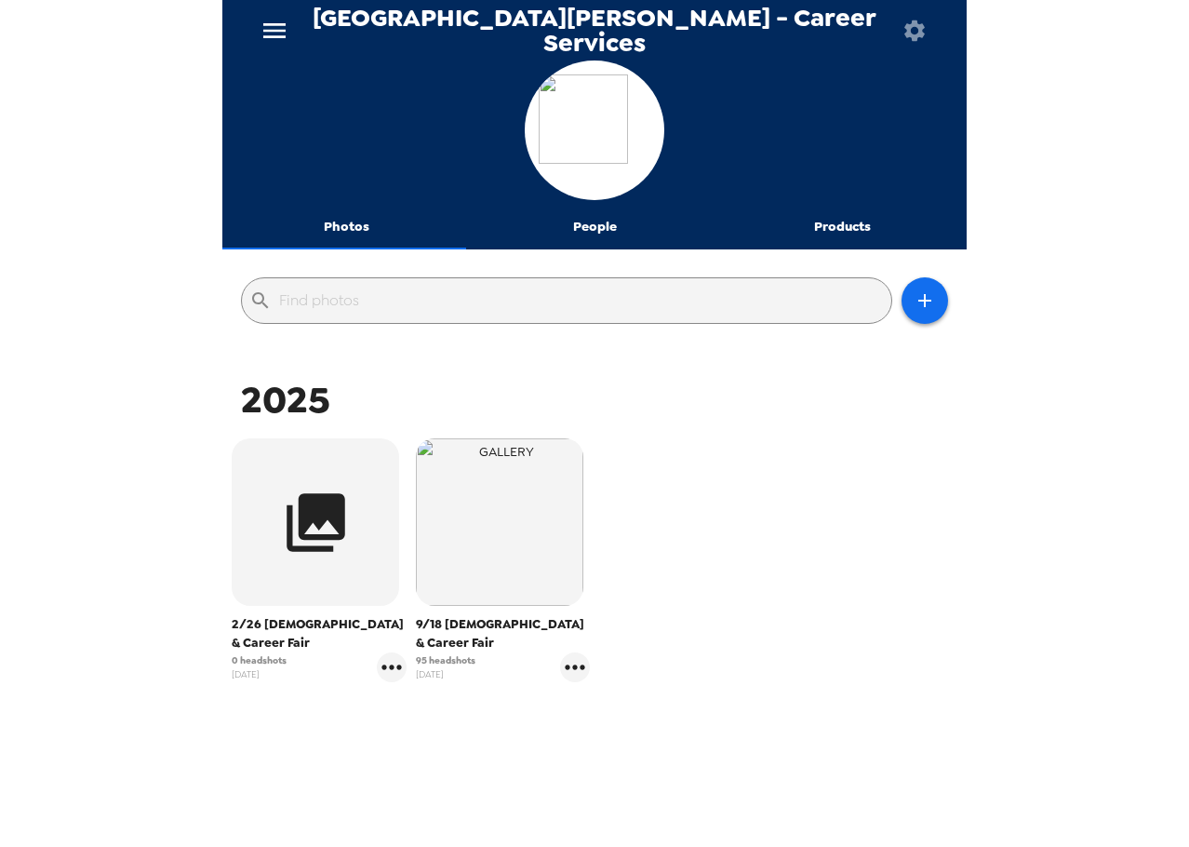
click at [271, 7] on button "menu" at bounding box center [275, 30] width 60 height 60
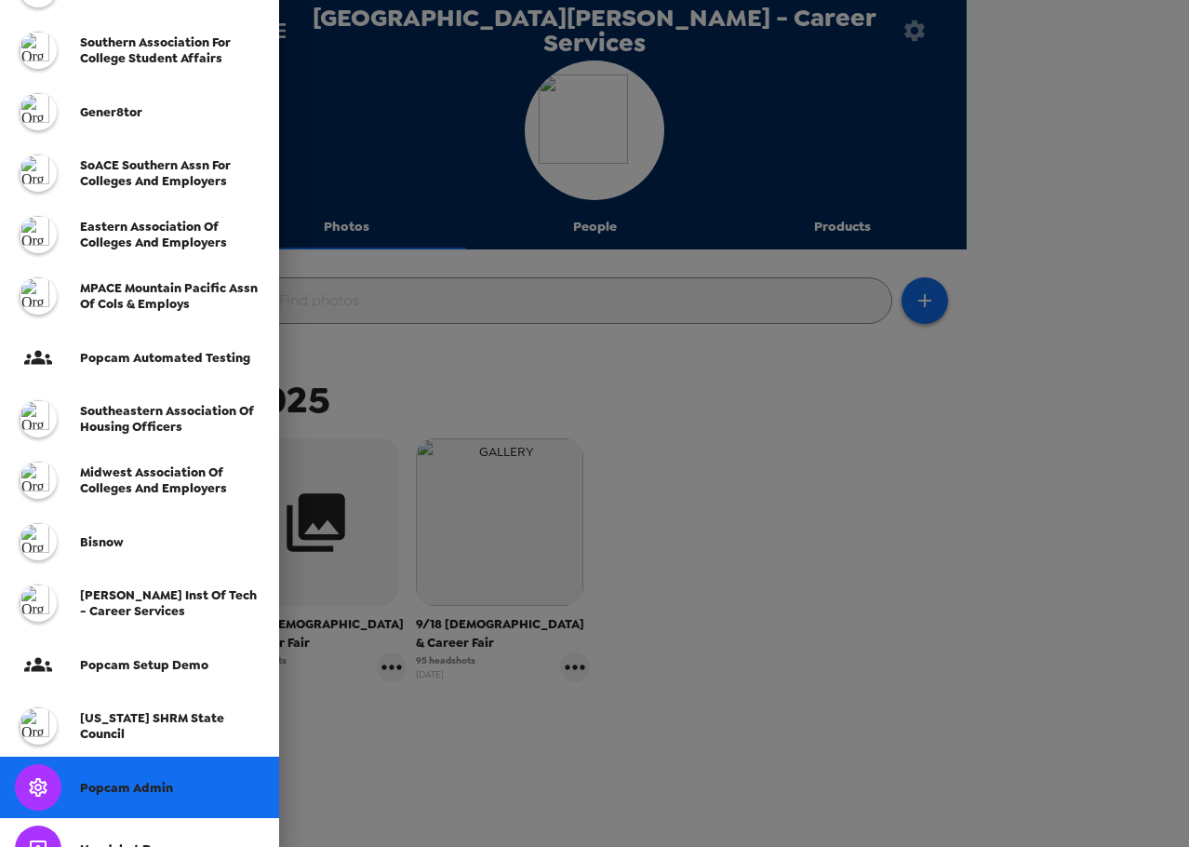
scroll to position [463, 0]
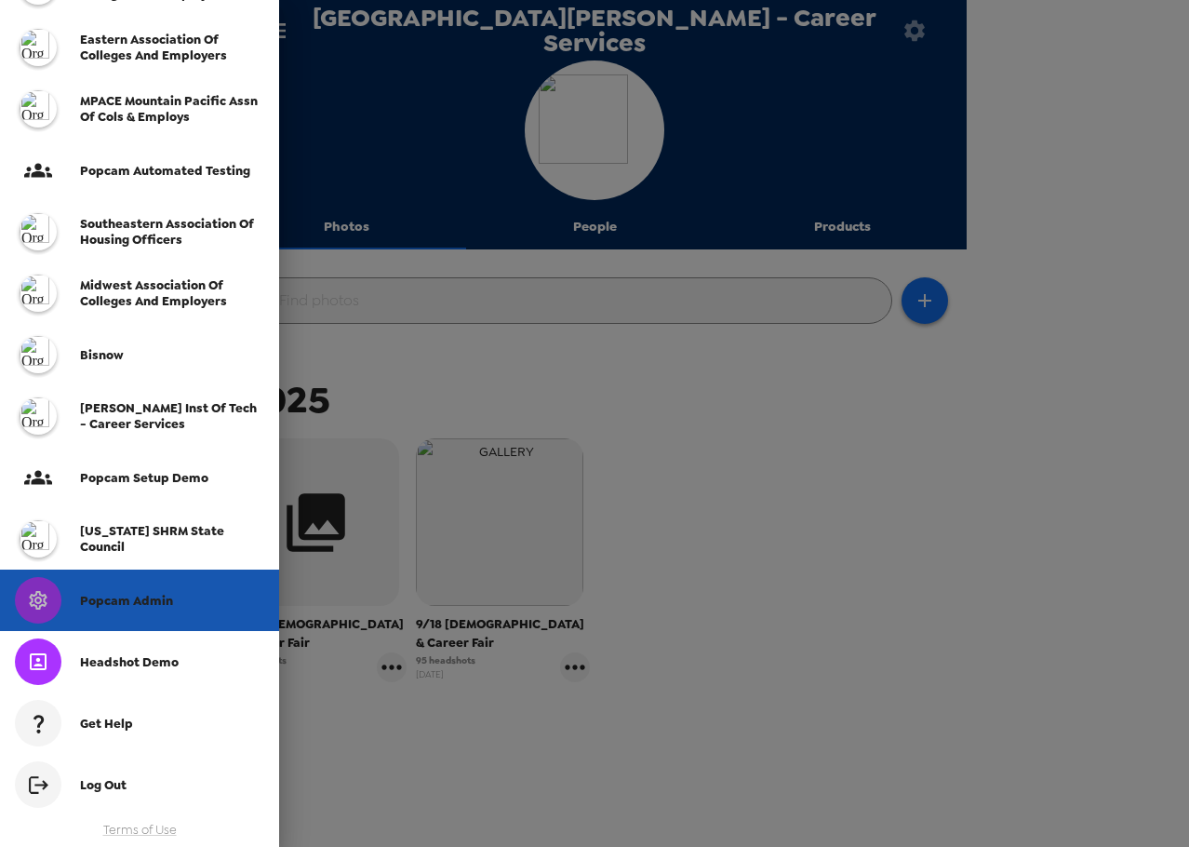
click at [154, 591] on div "Popcam Admin" at bounding box center [139, 599] width 279 height 61
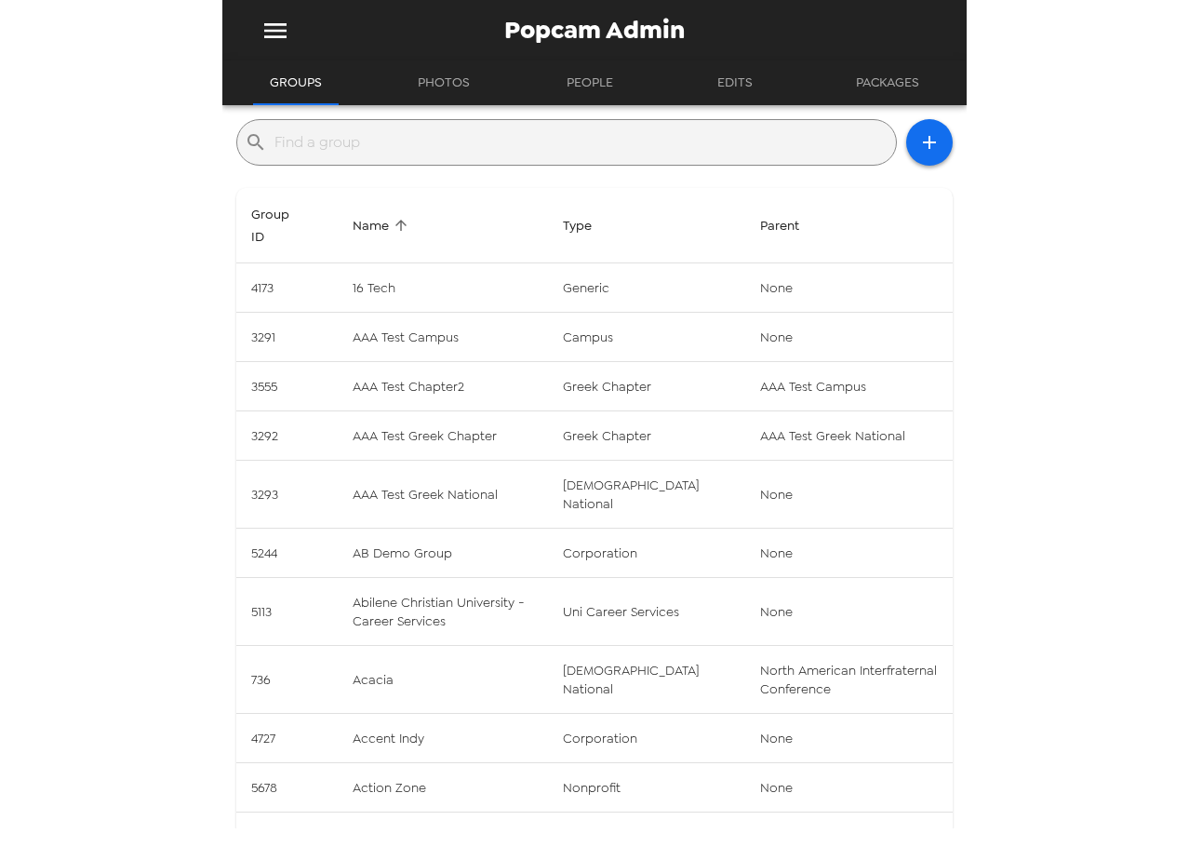
click at [491, 153] on input "text" at bounding box center [581, 142] width 614 height 30
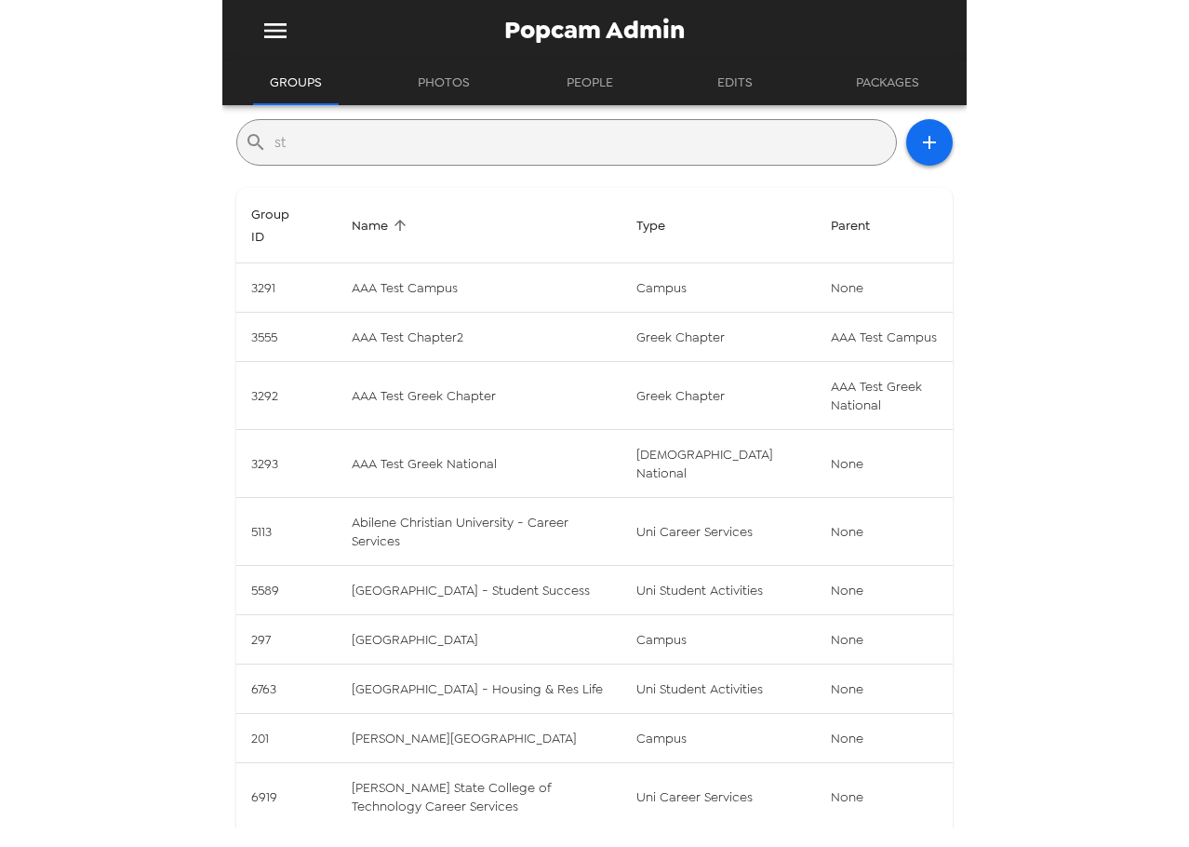
type input "s"
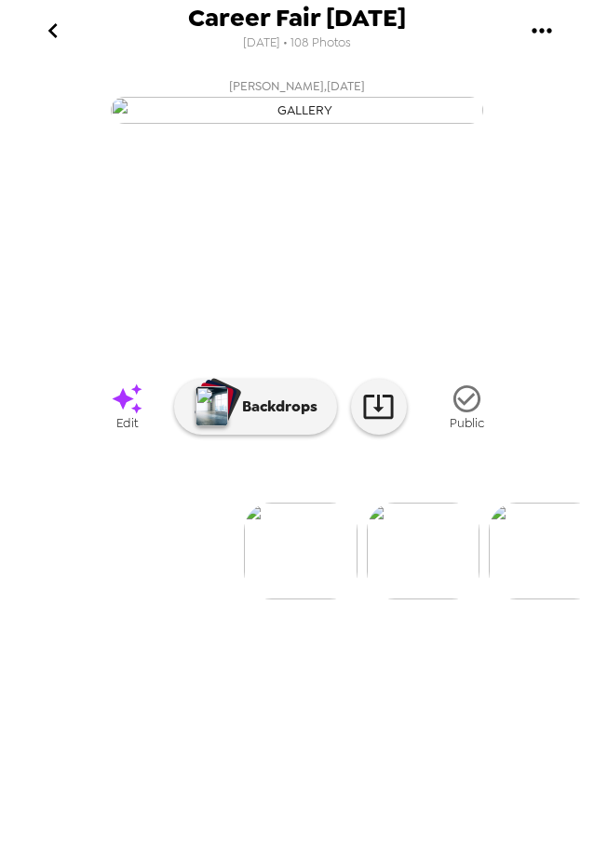
click at [418, 599] on img at bounding box center [423, 550] width 113 height 97
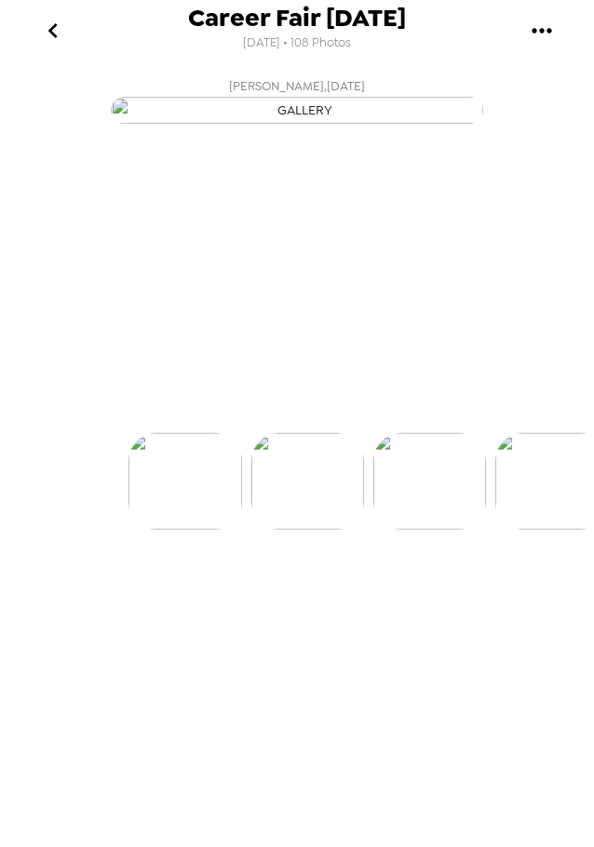
scroll to position [0, 122]
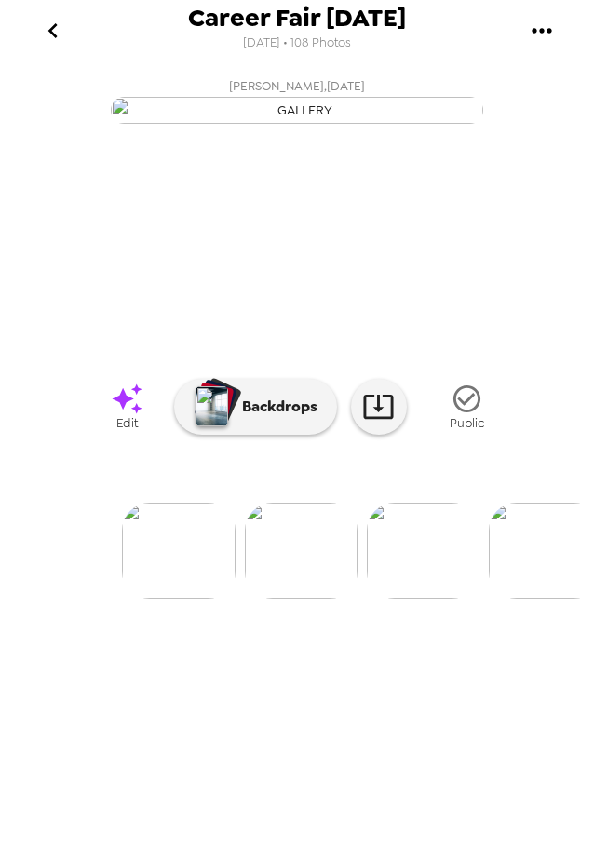
click at [404, 599] on img at bounding box center [423, 550] width 113 height 97
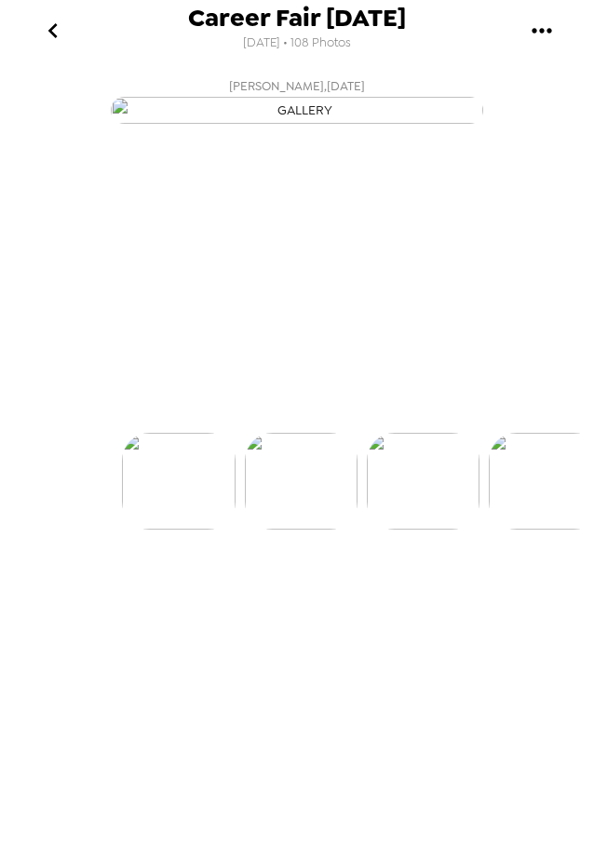
scroll to position [0, 244]
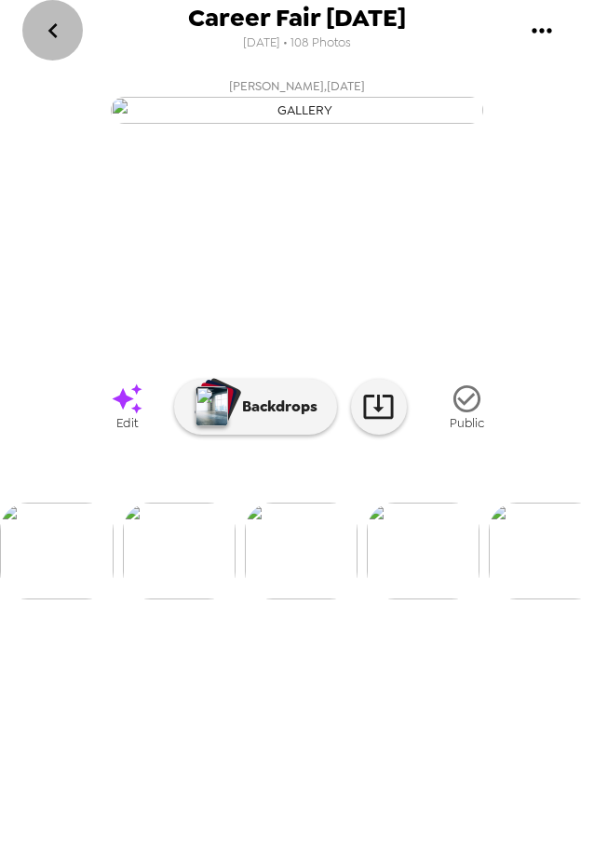
click at [50, 26] on icon "go back" at bounding box center [53, 31] width 30 height 30
click at [427, 599] on img at bounding box center [423, 550] width 113 height 97
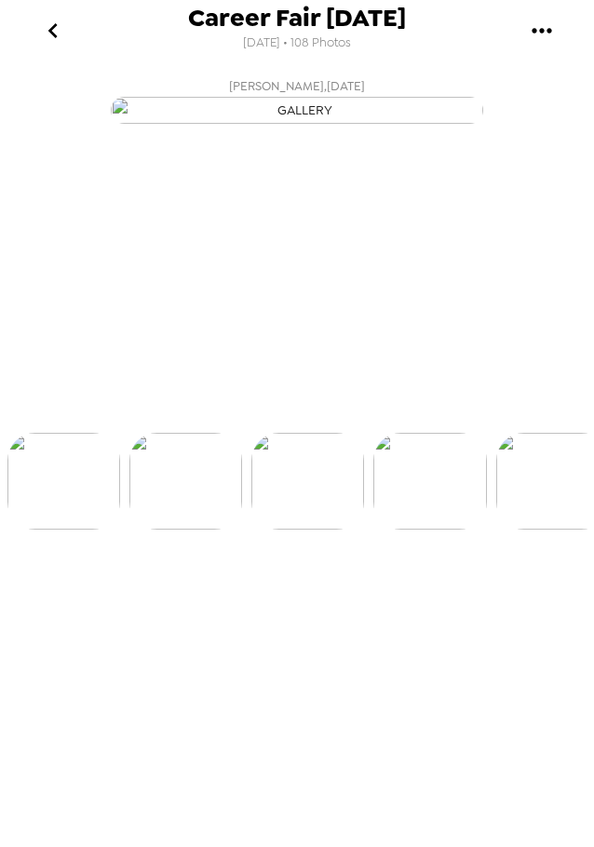
scroll to position [0, 366]
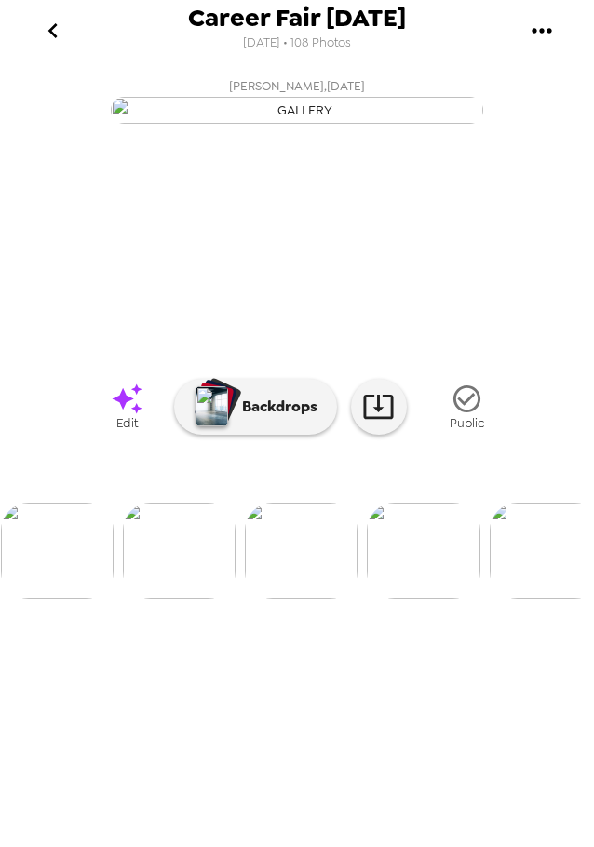
click at [413, 599] on img at bounding box center [423, 550] width 113 height 97
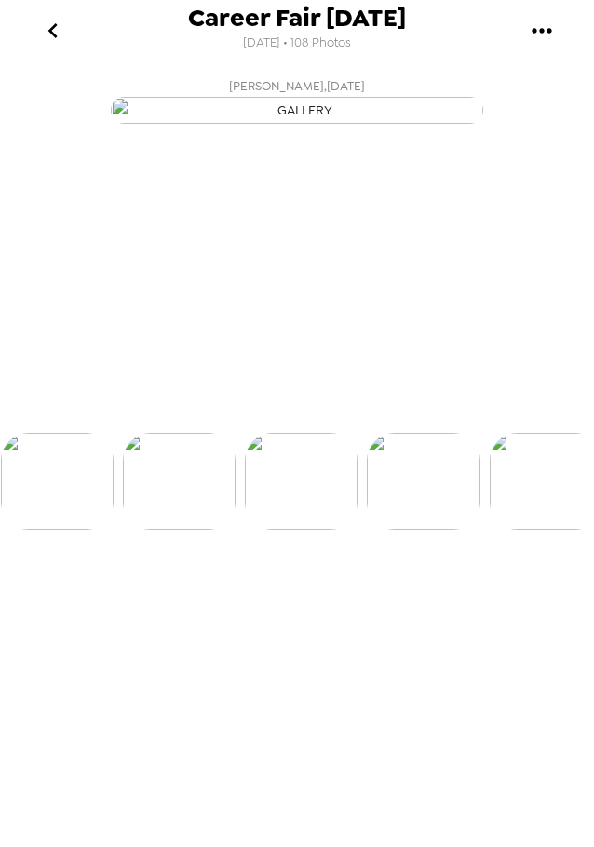
scroll to position [0, 488]
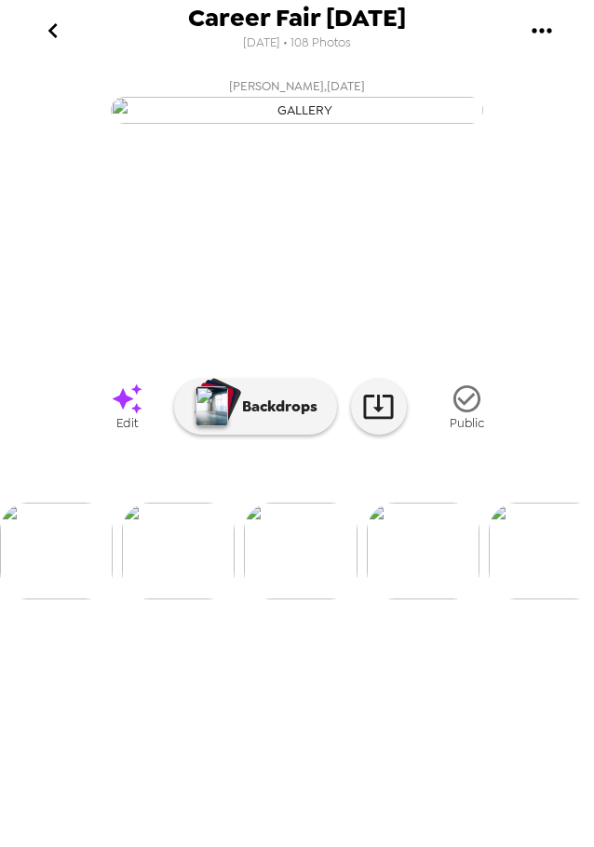
click at [416, 599] on img at bounding box center [423, 550] width 113 height 97
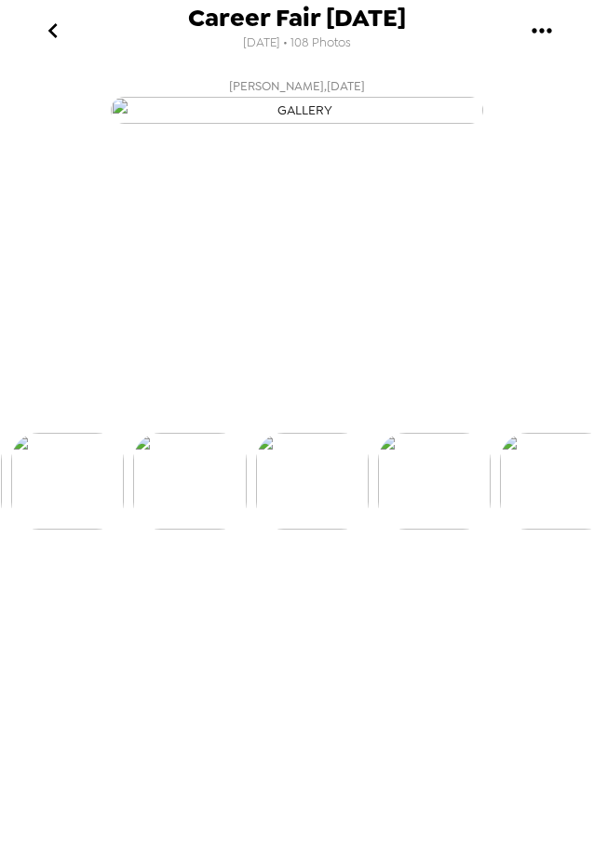
scroll to position [0, 610]
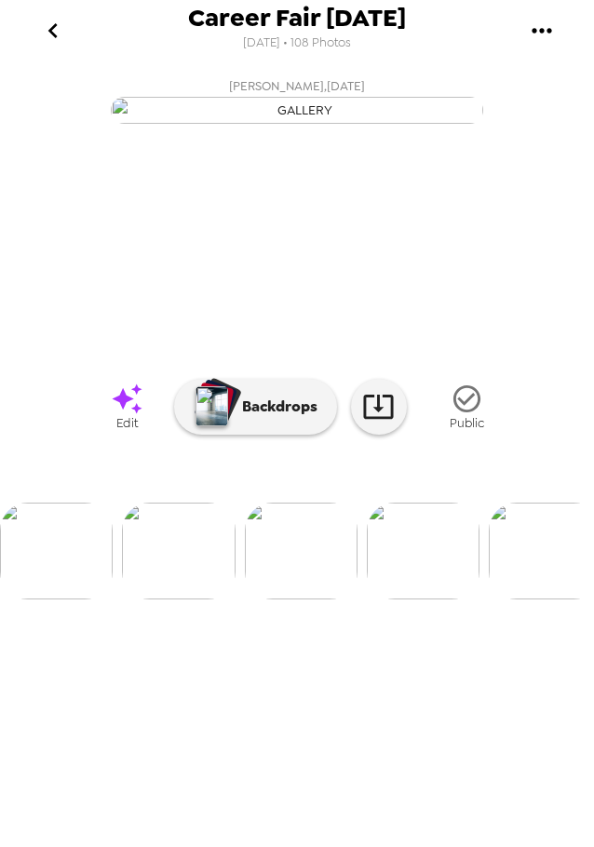
click at [412, 599] on img at bounding box center [423, 550] width 113 height 97
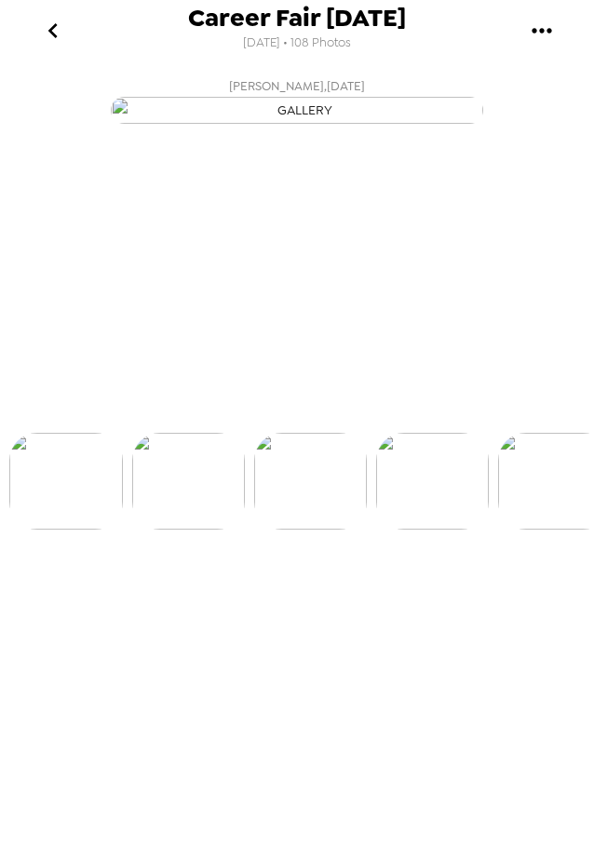
scroll to position [0, 732]
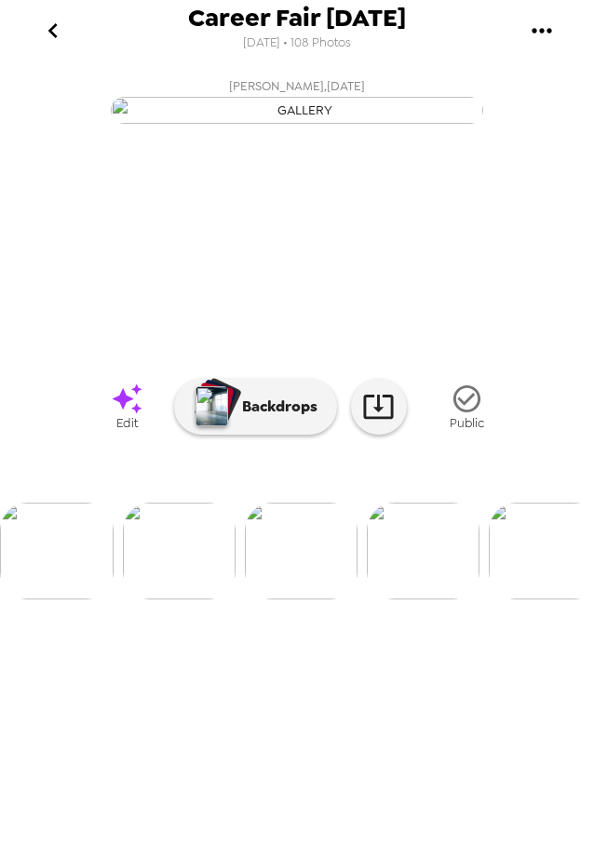
click at [411, 599] on img at bounding box center [423, 550] width 113 height 97
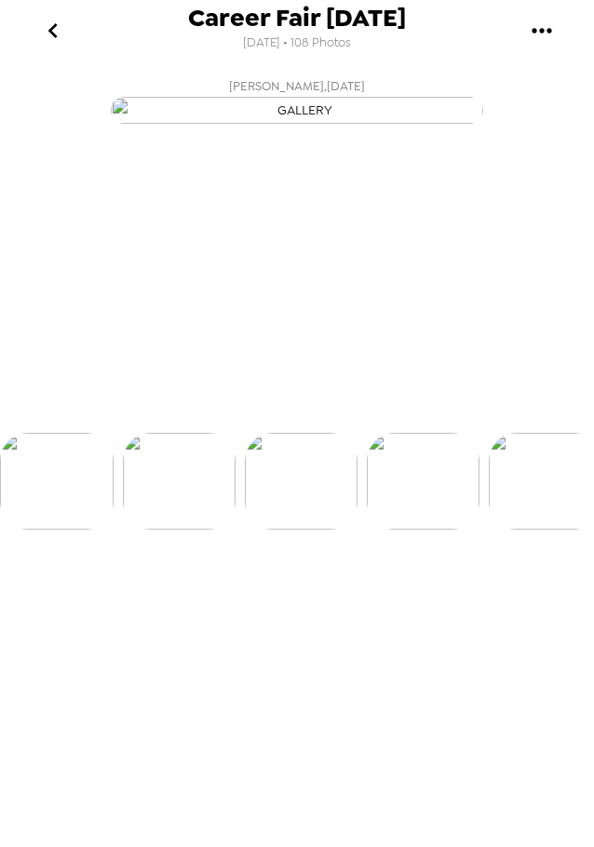
scroll to position [0, 854]
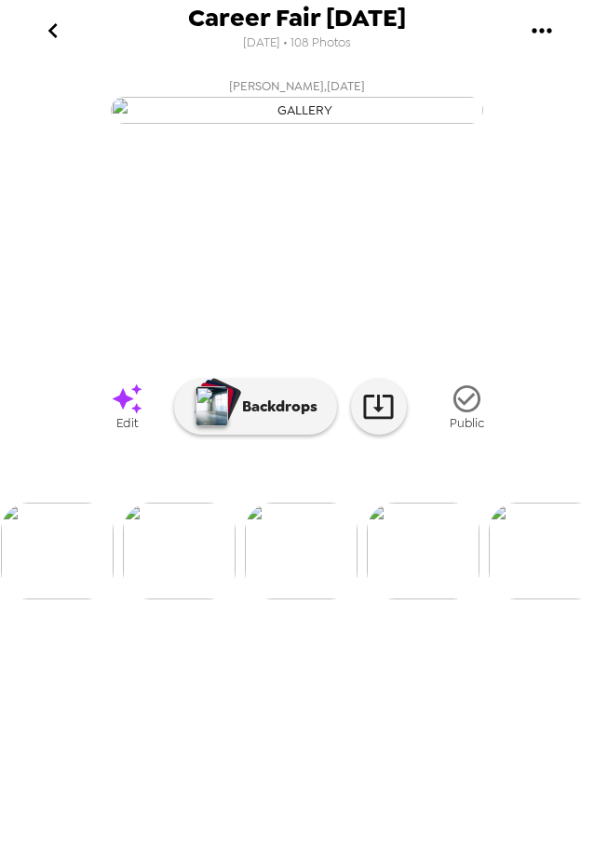
click at [47, 27] on icon "go back" at bounding box center [53, 31] width 30 height 30
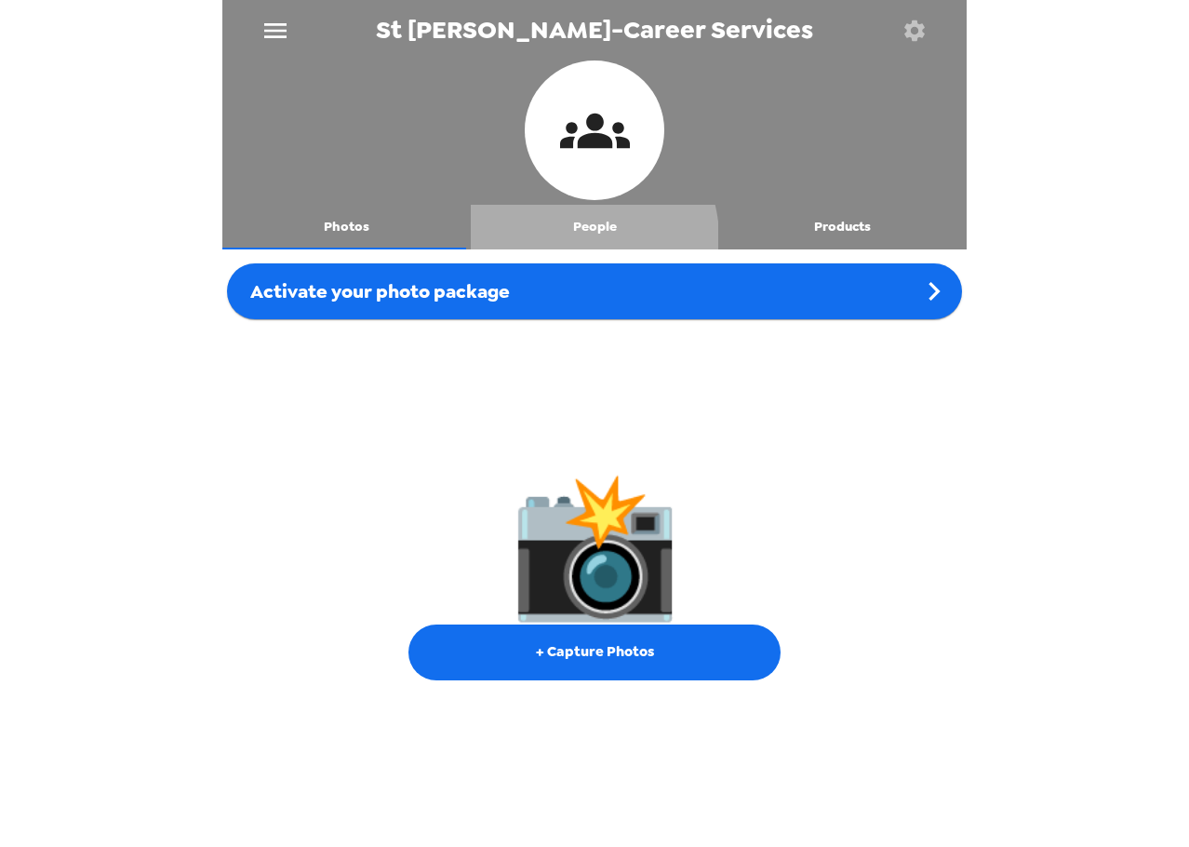
click at [579, 237] on button "People" at bounding box center [595, 227] width 248 height 45
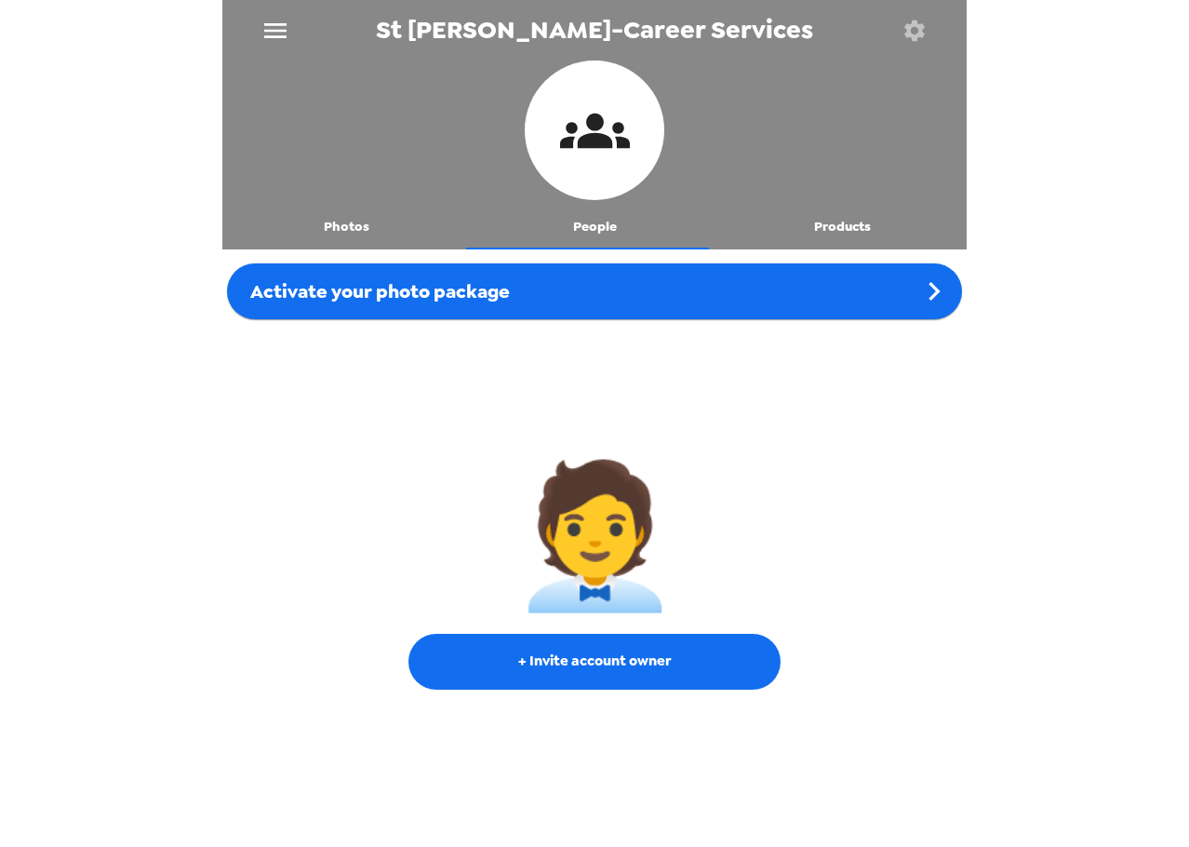
click at [918, 36] on icon "button" at bounding box center [914, 30] width 20 height 20
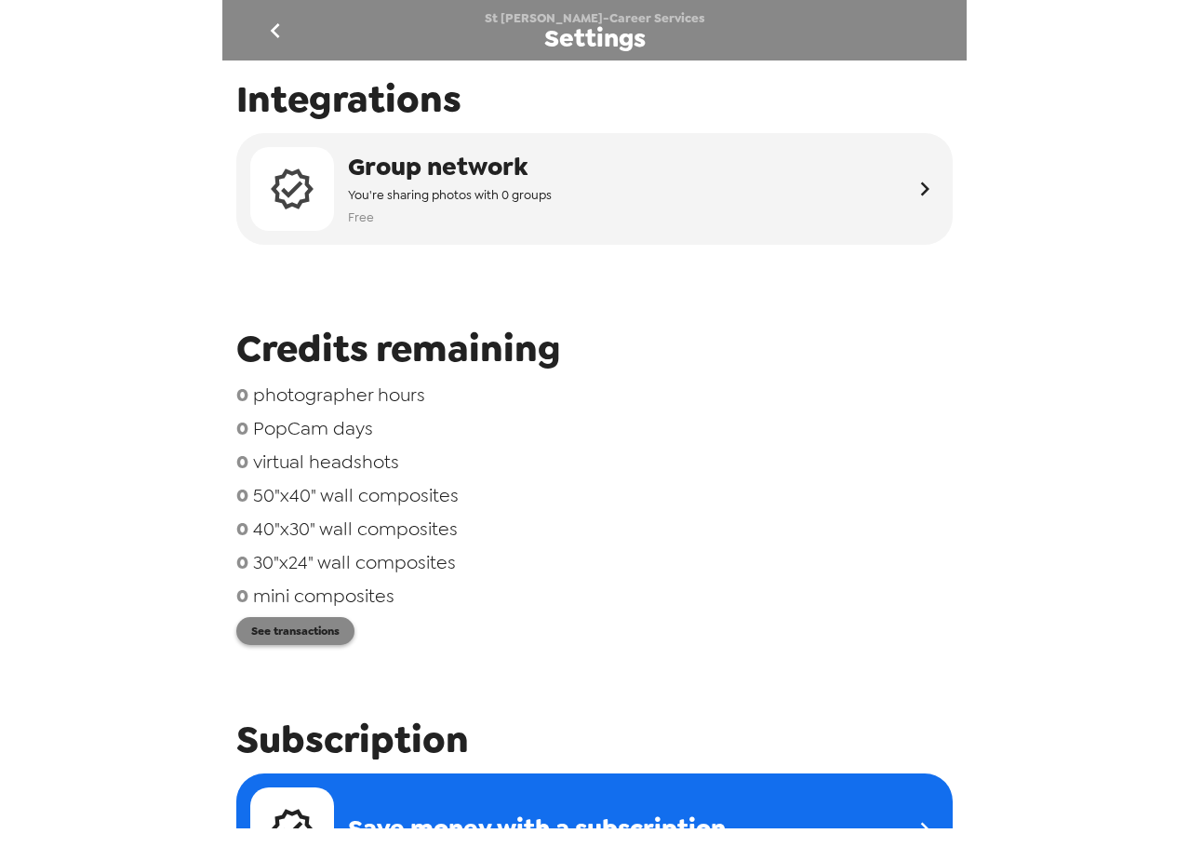
click at [327, 627] on button "See transactions" at bounding box center [295, 631] width 118 height 28
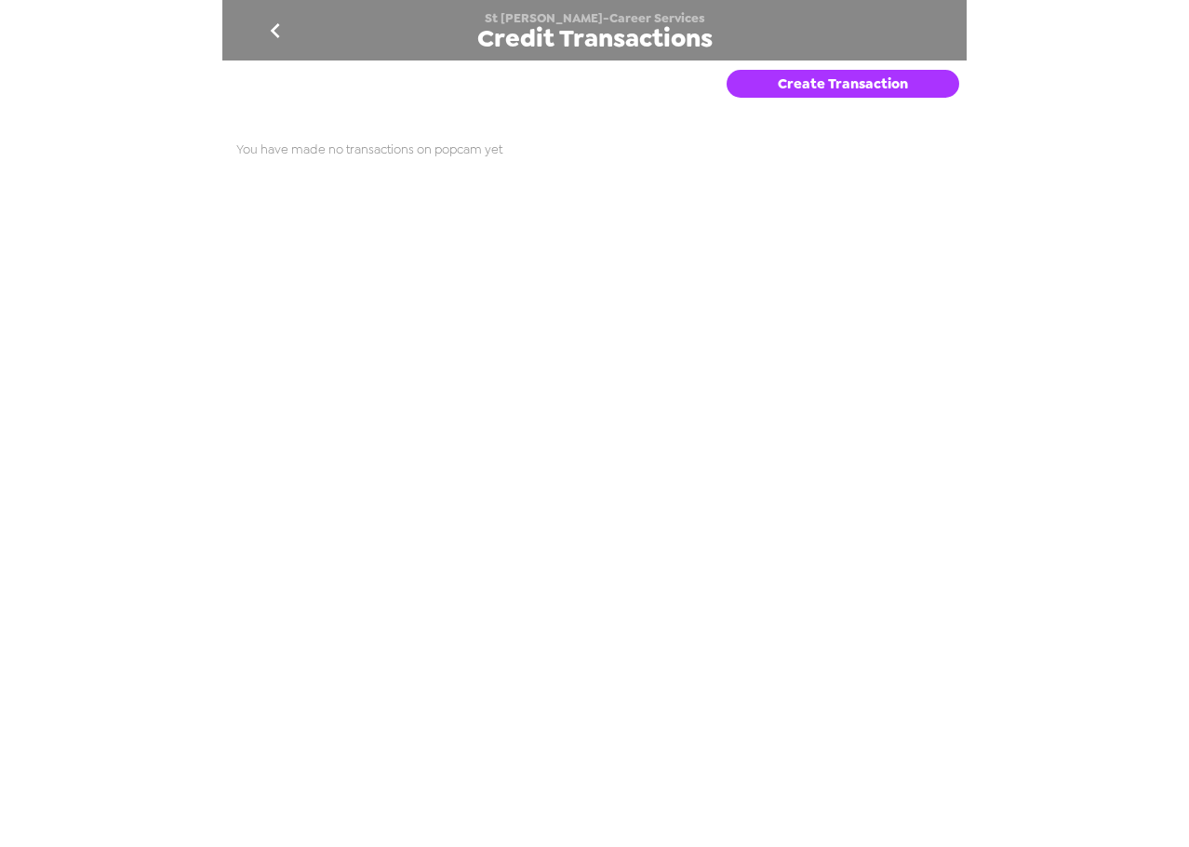
click at [249, 18] on button "go back" at bounding box center [275, 30] width 60 height 60
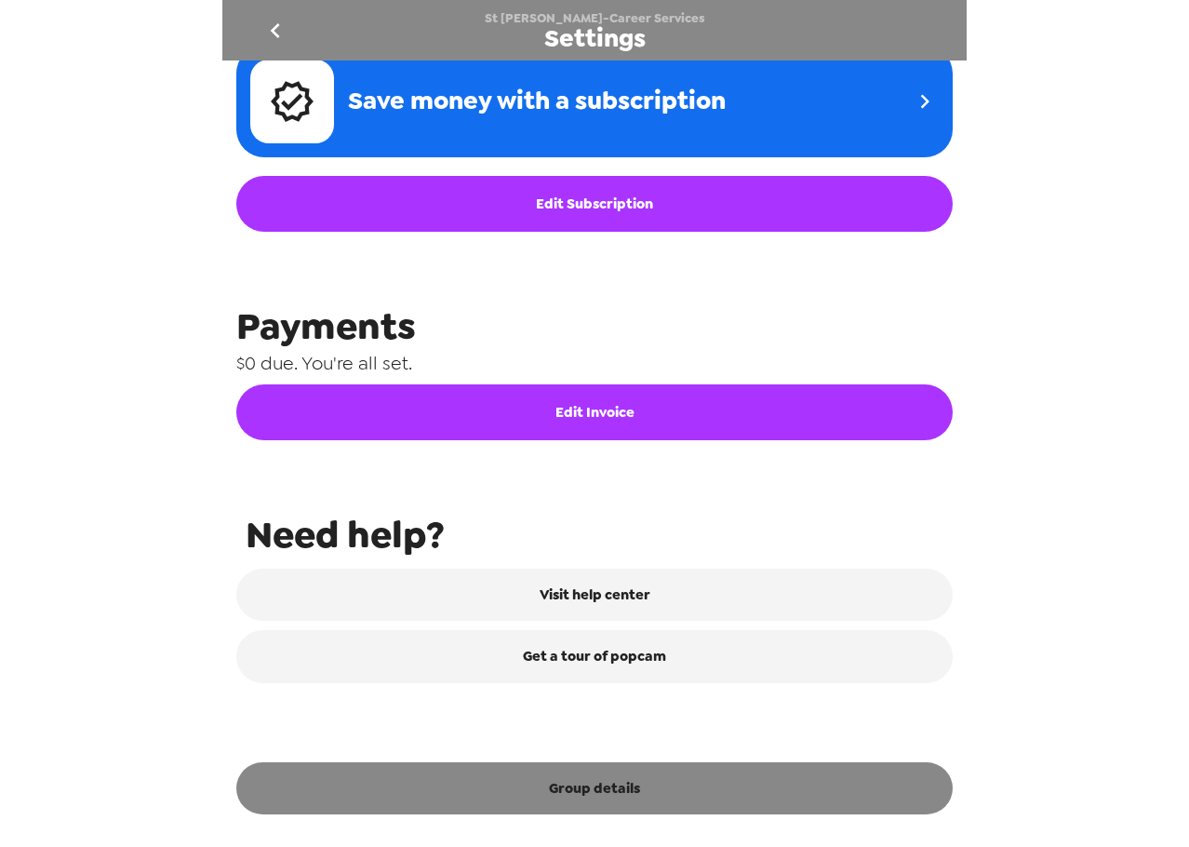
click at [649, 803] on button "Group details" at bounding box center [594, 788] width 716 height 52
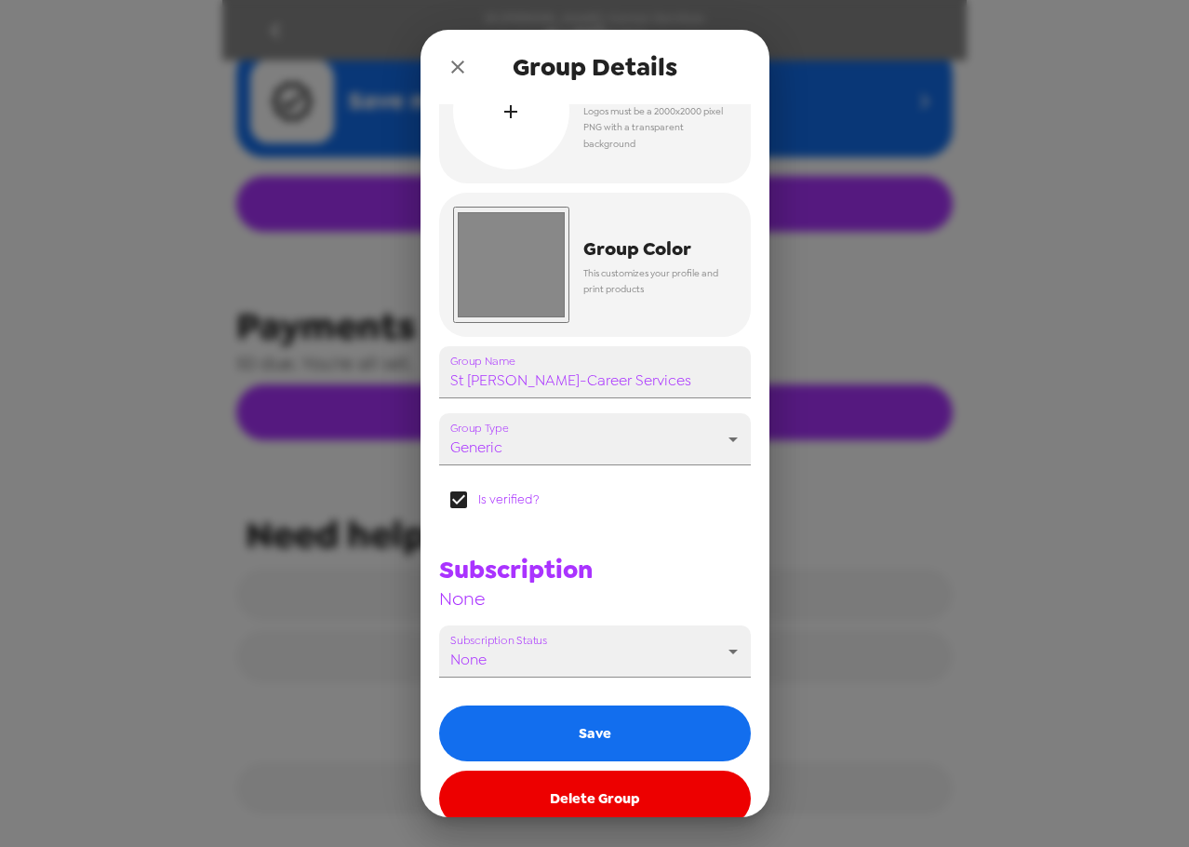
scroll to position [93, 0]
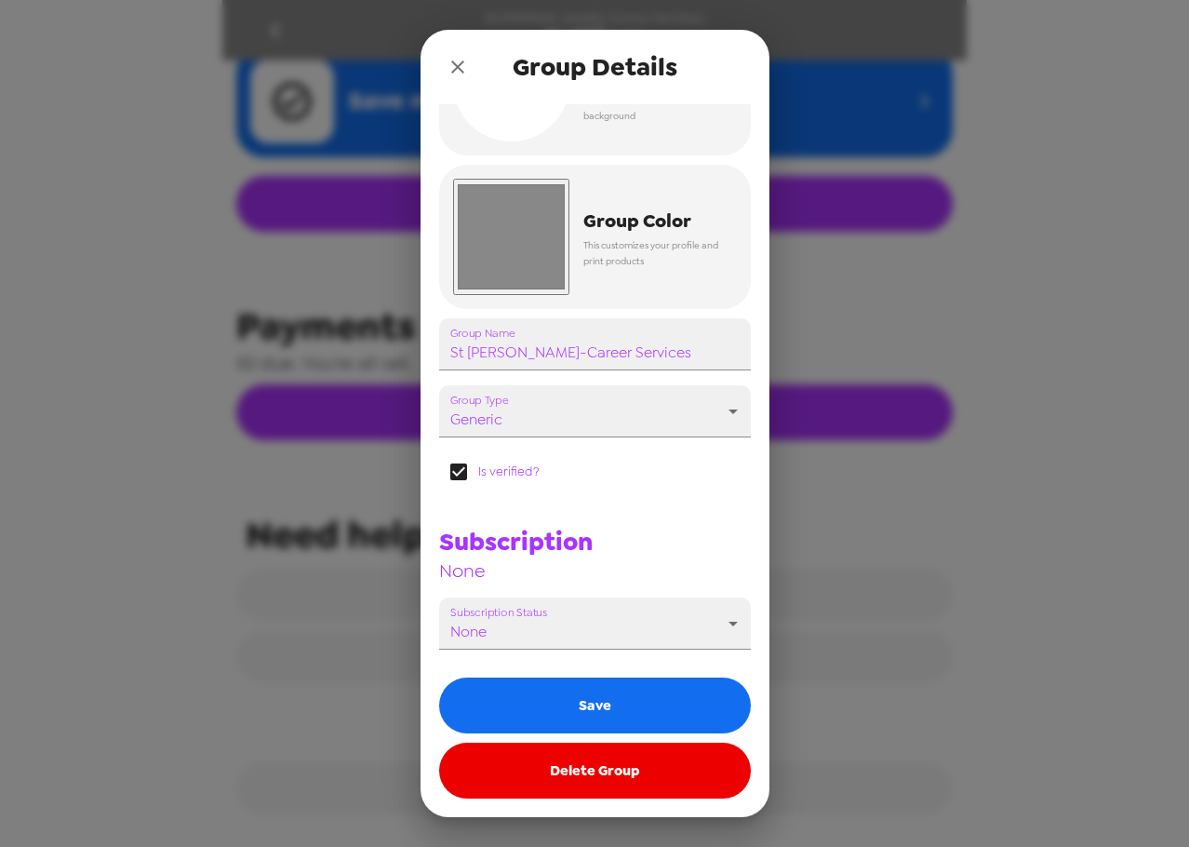
click at [628, 774] on button "Delete Group" at bounding box center [595, 770] width 312 height 56
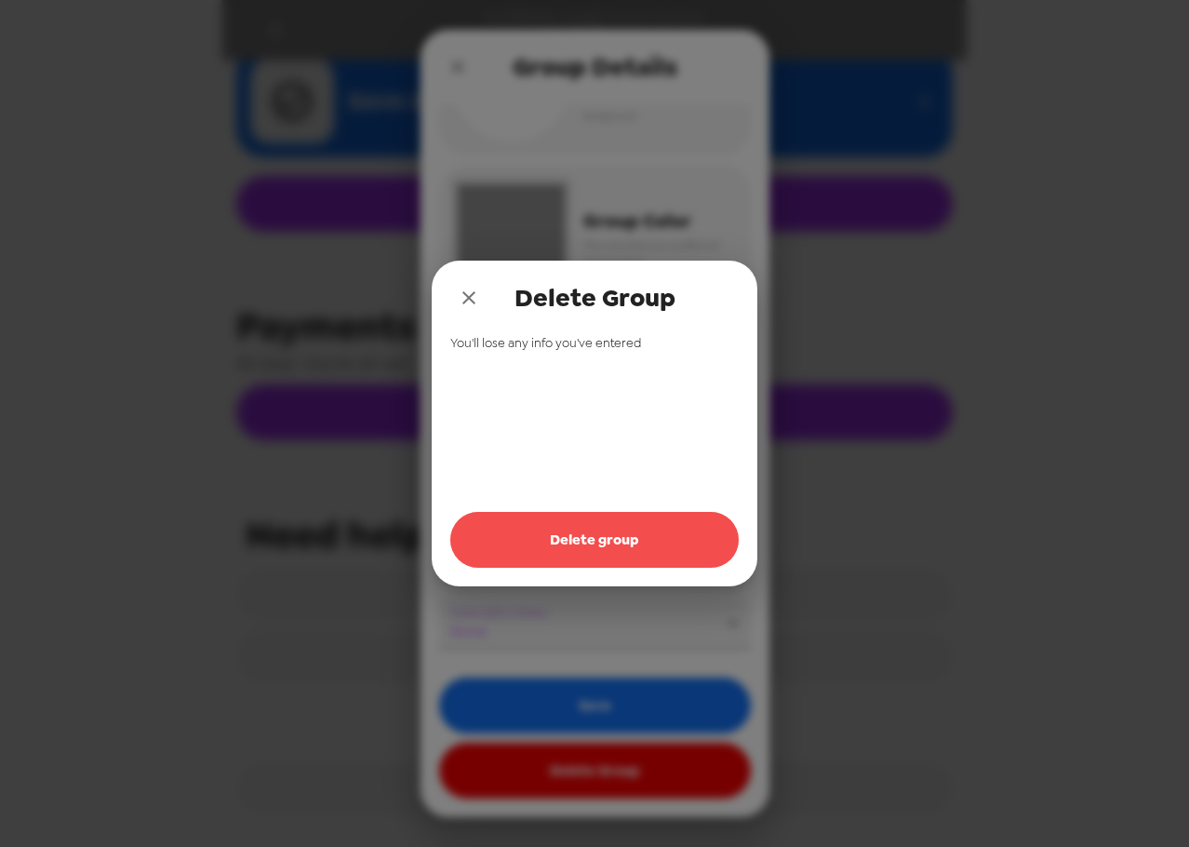
drag, startPoint x: 552, startPoint y: 541, endPoint x: 474, endPoint y: 365, distance: 192.0
click at [551, 541] on button "Delete group" at bounding box center [594, 540] width 288 height 56
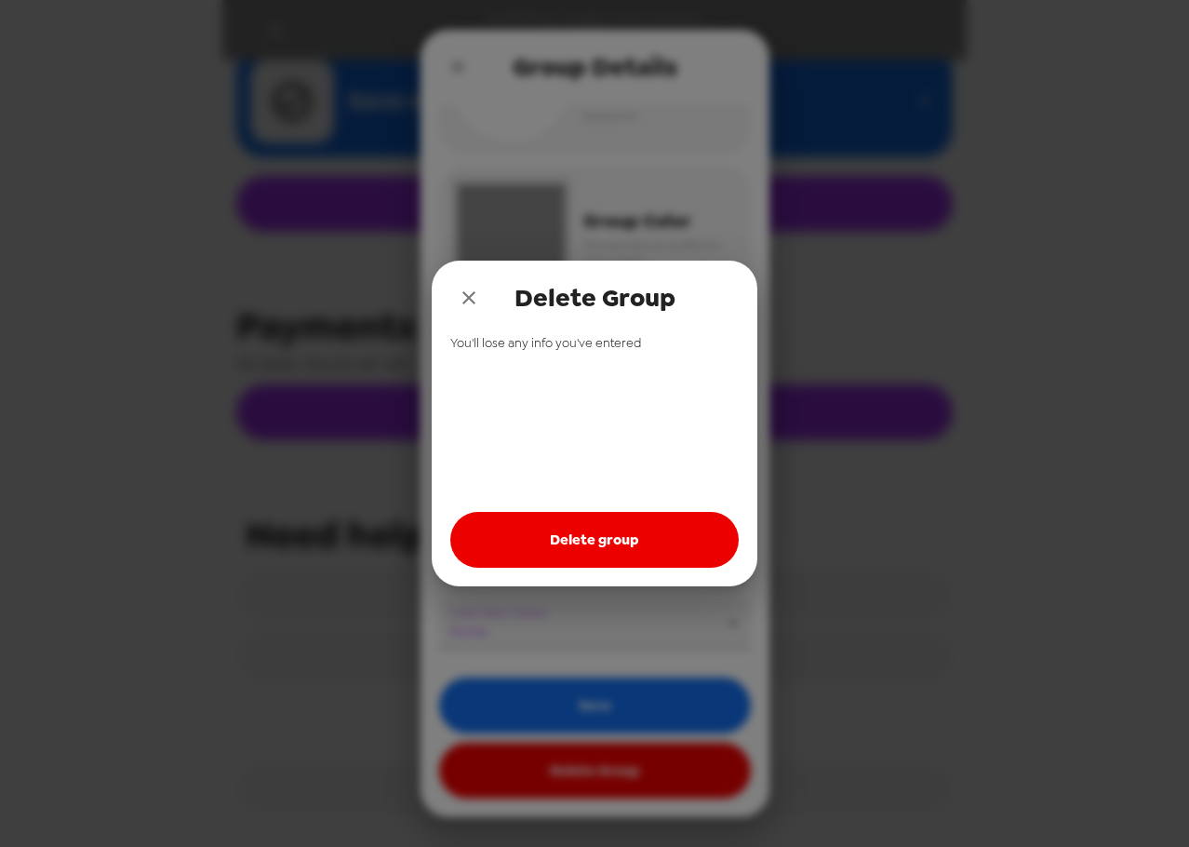
click at [460, 301] on icon "close" at bounding box center [469, 298] width 22 height 22
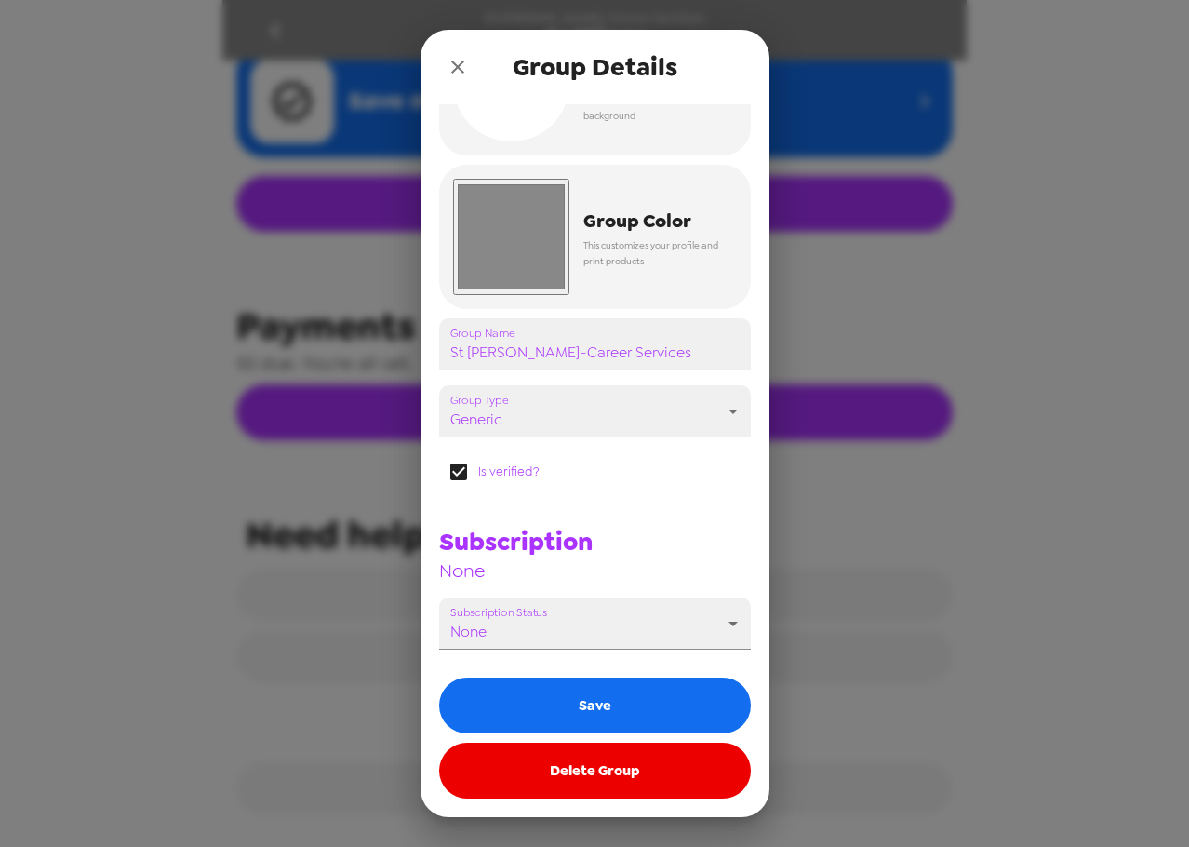
click at [460, 56] on icon "close" at bounding box center [458, 67] width 22 height 22
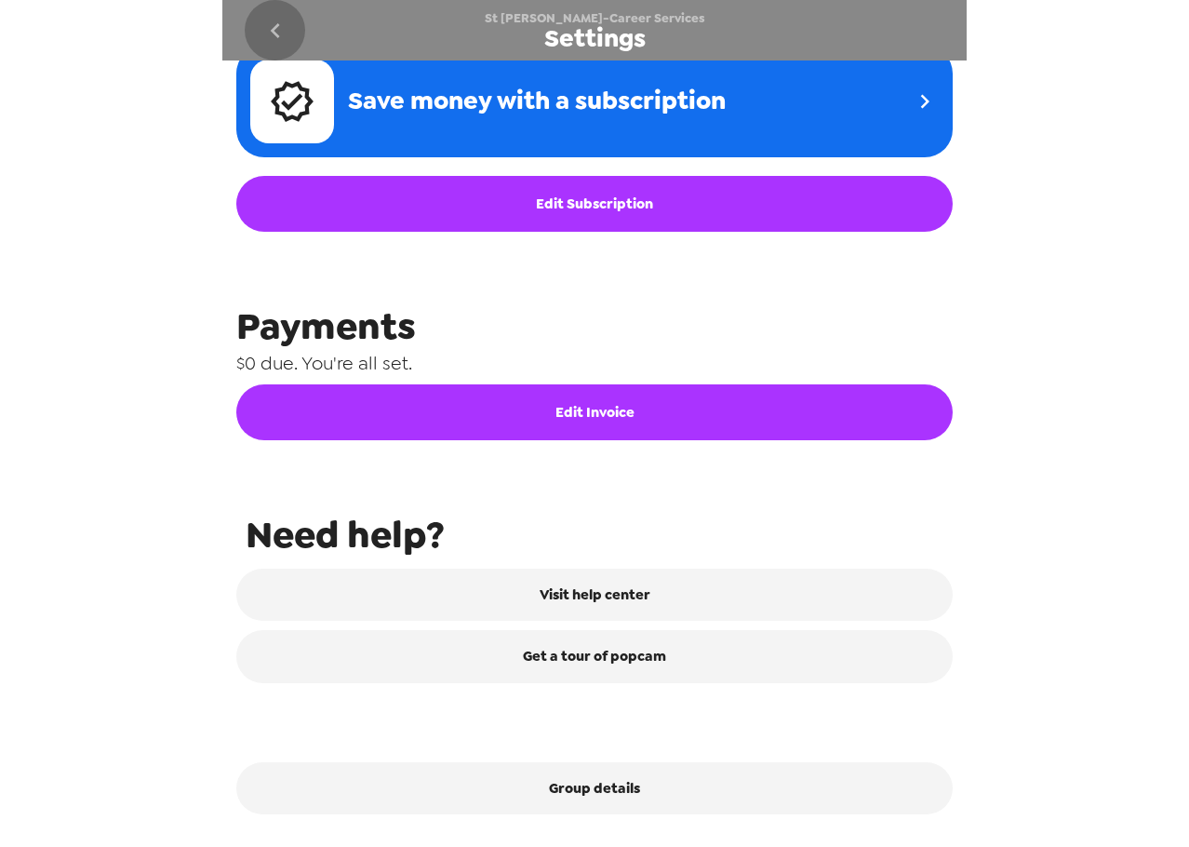
click at [276, 22] on icon "go back" at bounding box center [275, 31] width 30 height 30
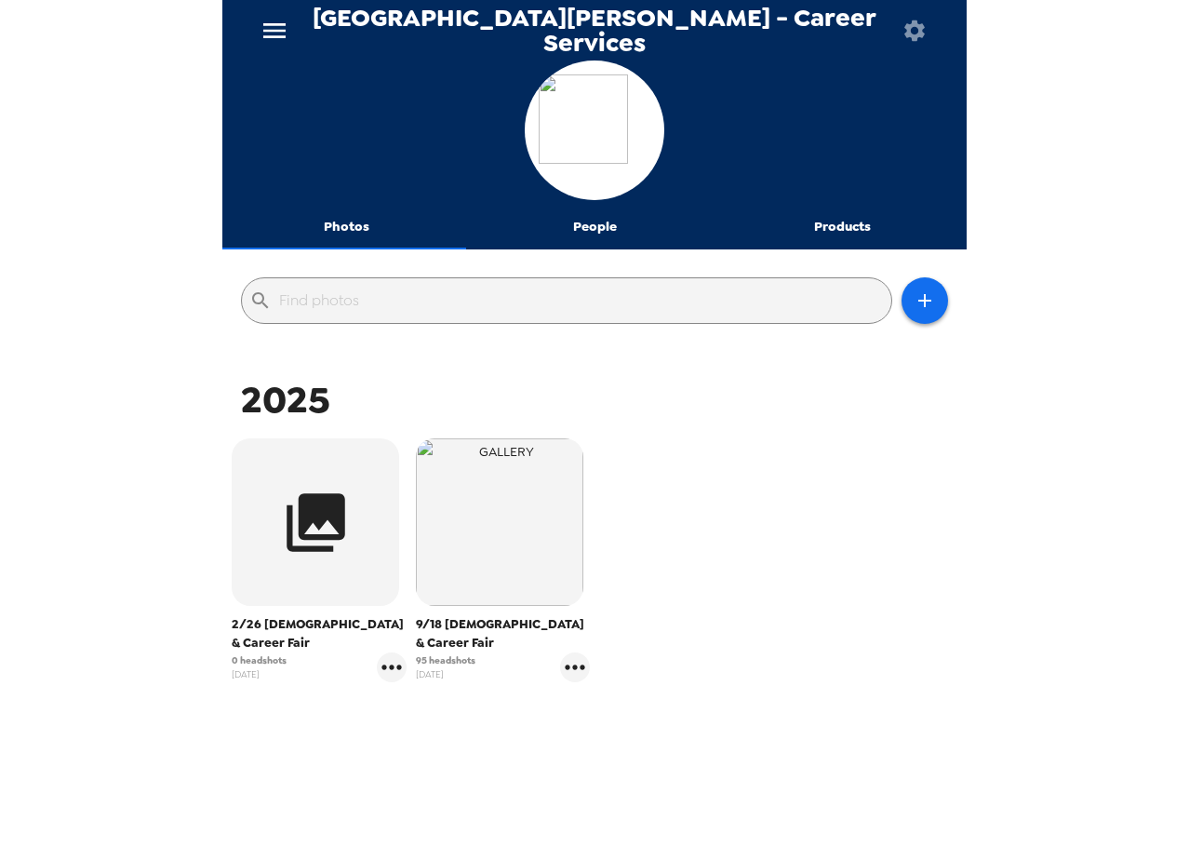
click at [267, 28] on icon "menu" at bounding box center [275, 31] width 30 height 30
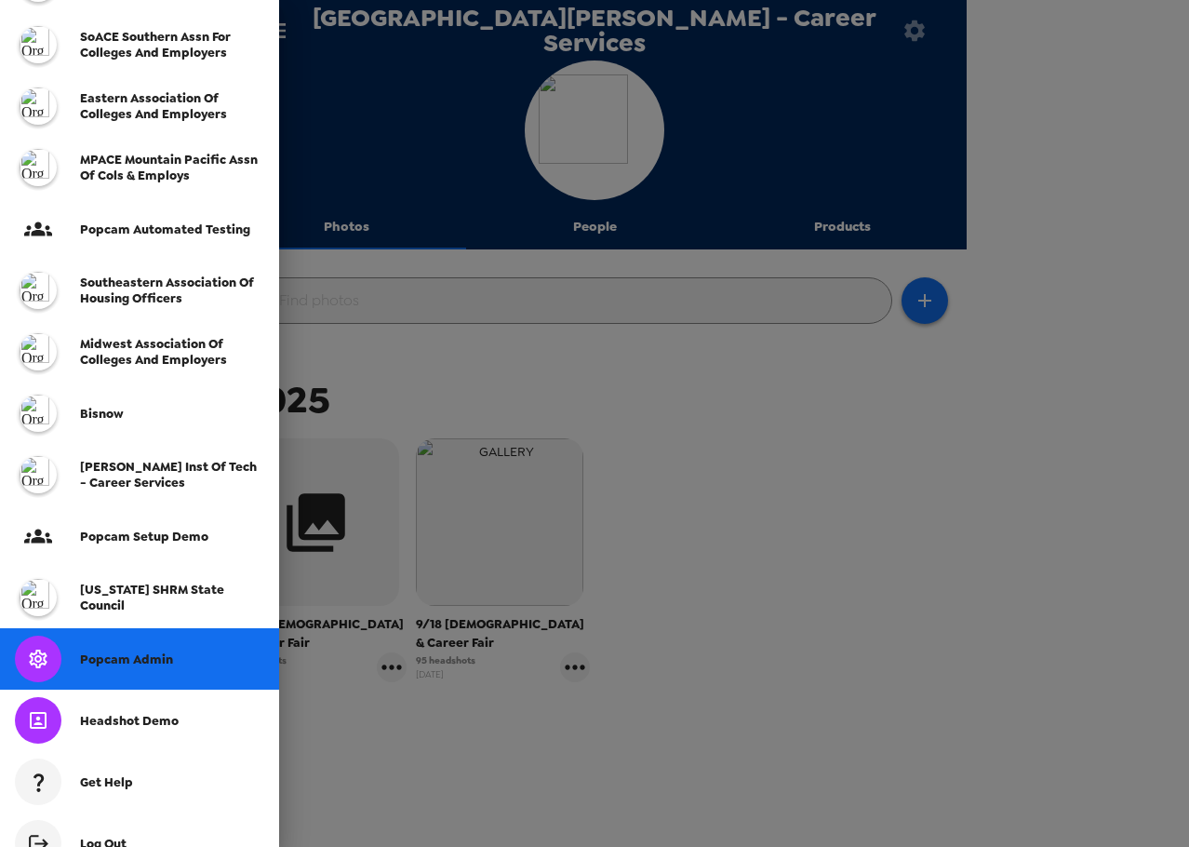
scroll to position [463, 0]
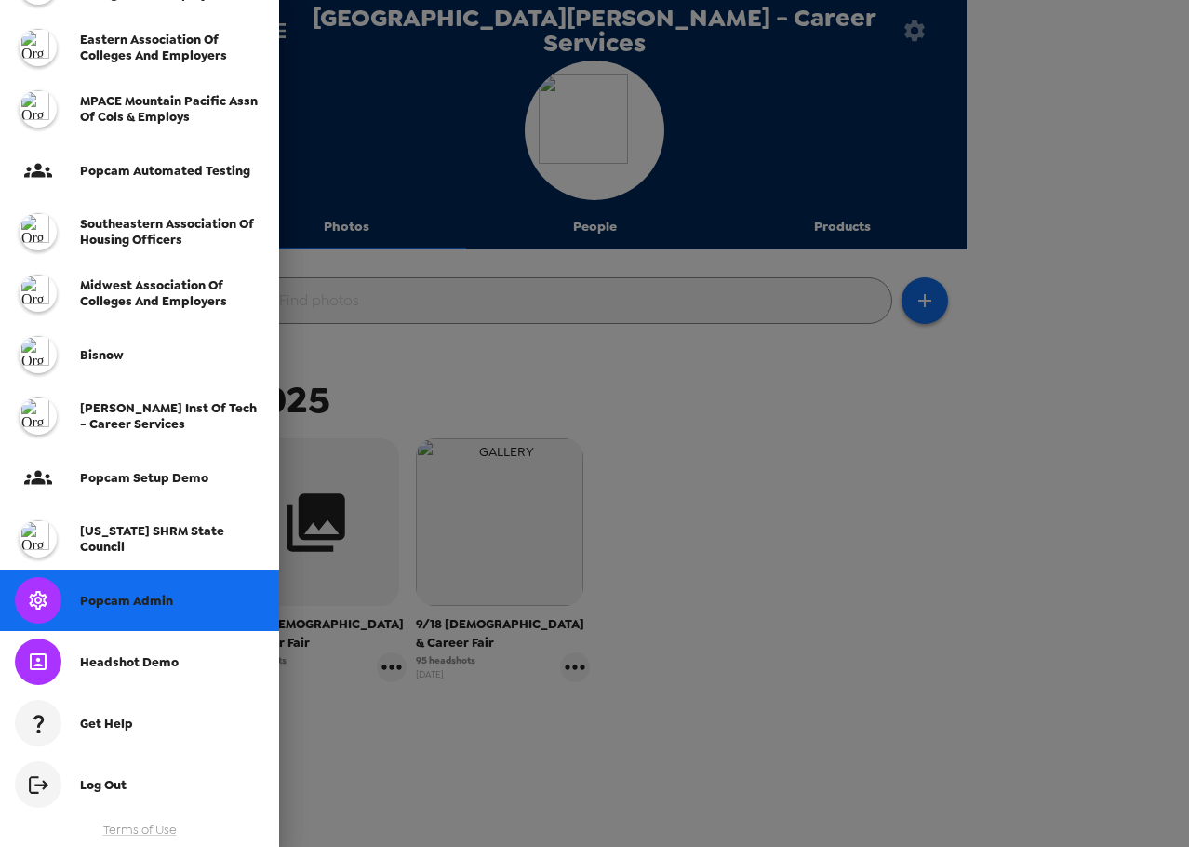
click at [163, 601] on span "Popcam Admin" at bounding box center [126, 601] width 93 height 16
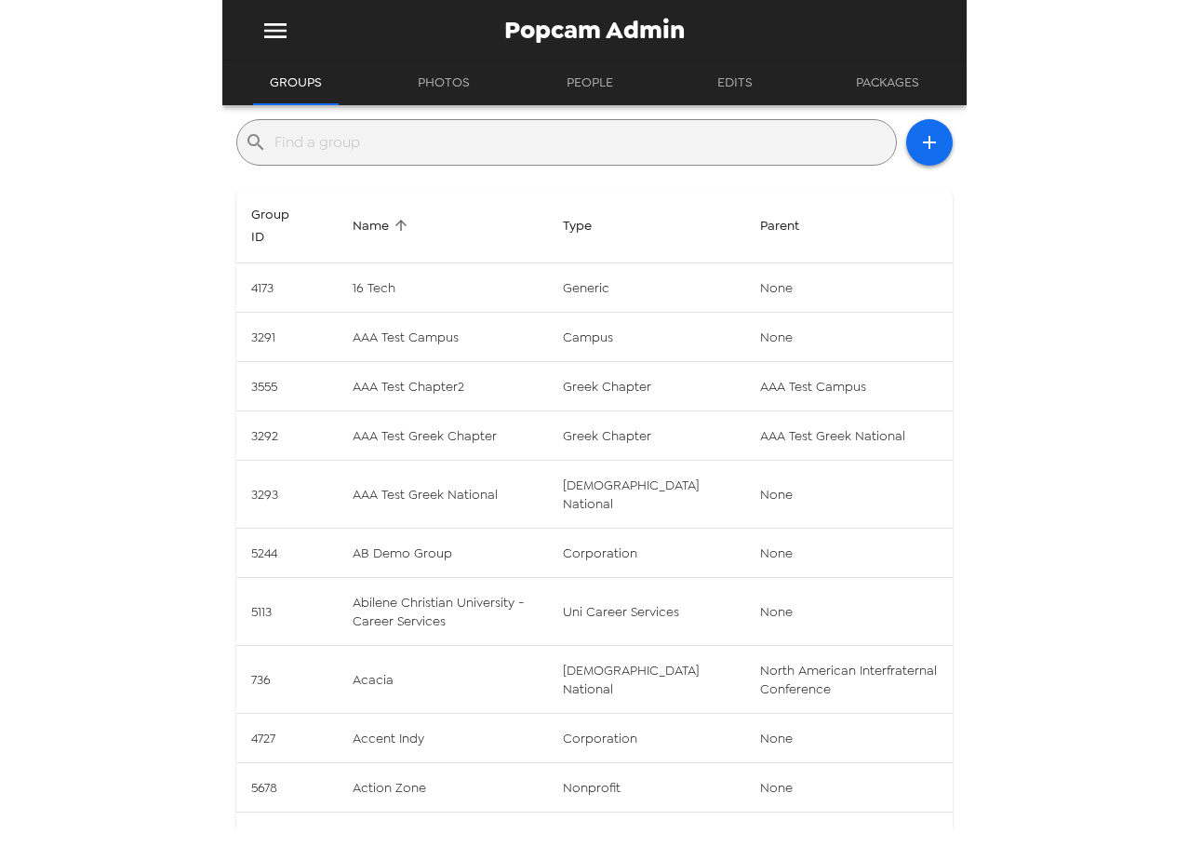
click at [411, 134] on input "text" at bounding box center [581, 142] width 614 height 30
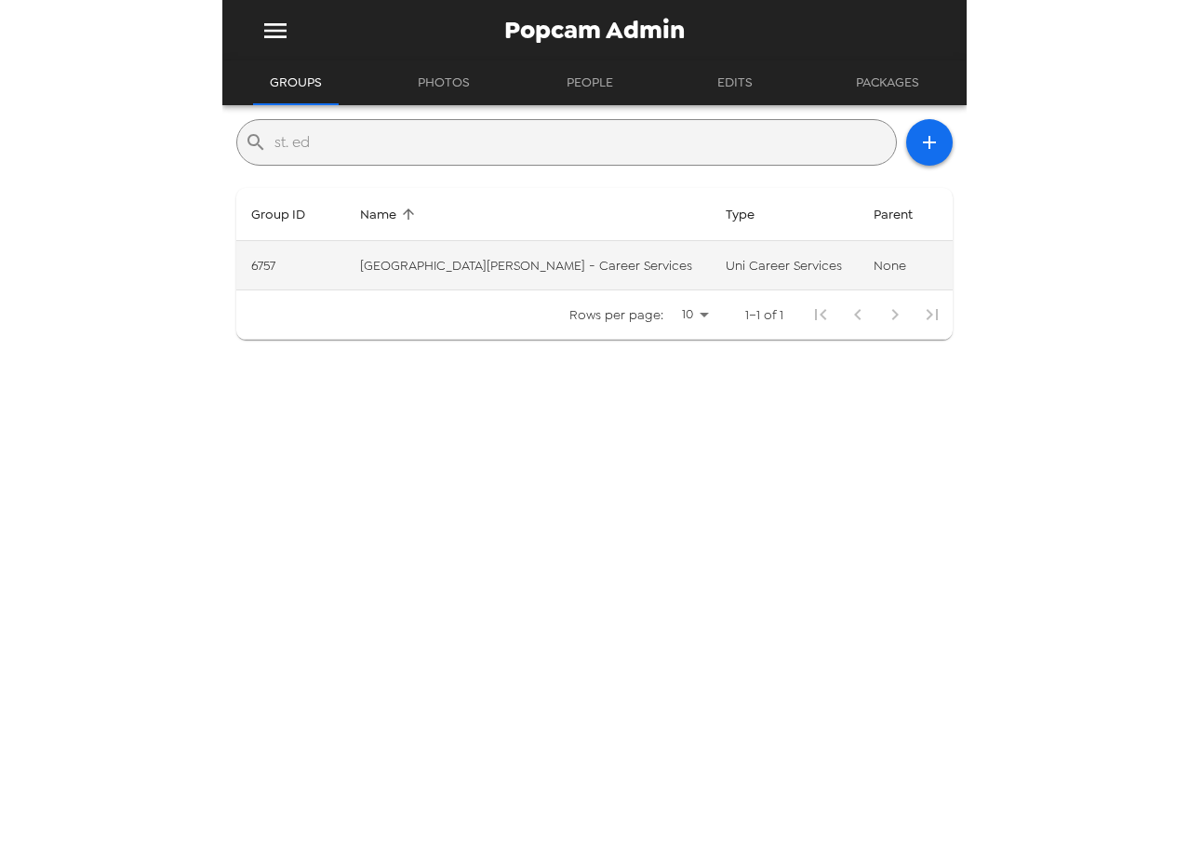
type input "st. ed"
click at [553, 273] on td "[GEOGRAPHIC_DATA][PERSON_NAME] - Career Services" at bounding box center [528, 265] width 366 height 49
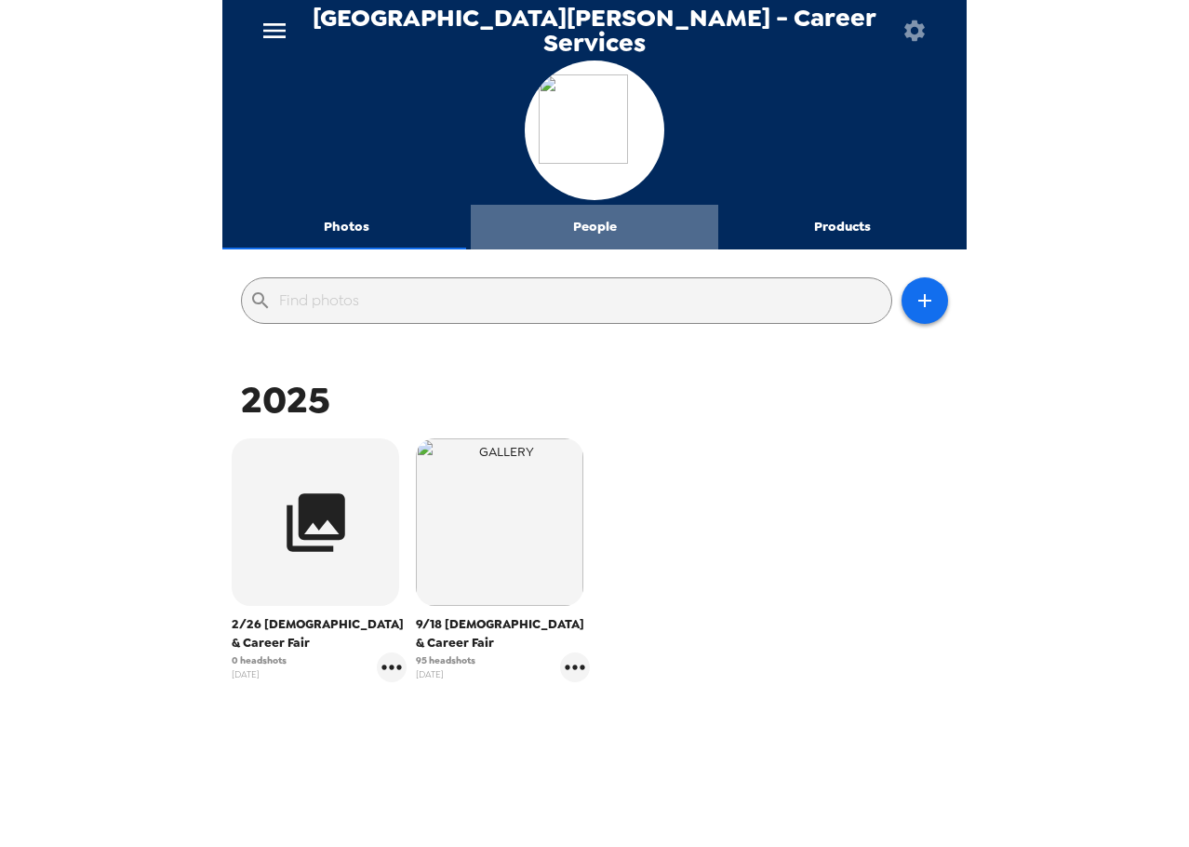
click at [594, 216] on button "People" at bounding box center [595, 227] width 248 height 45
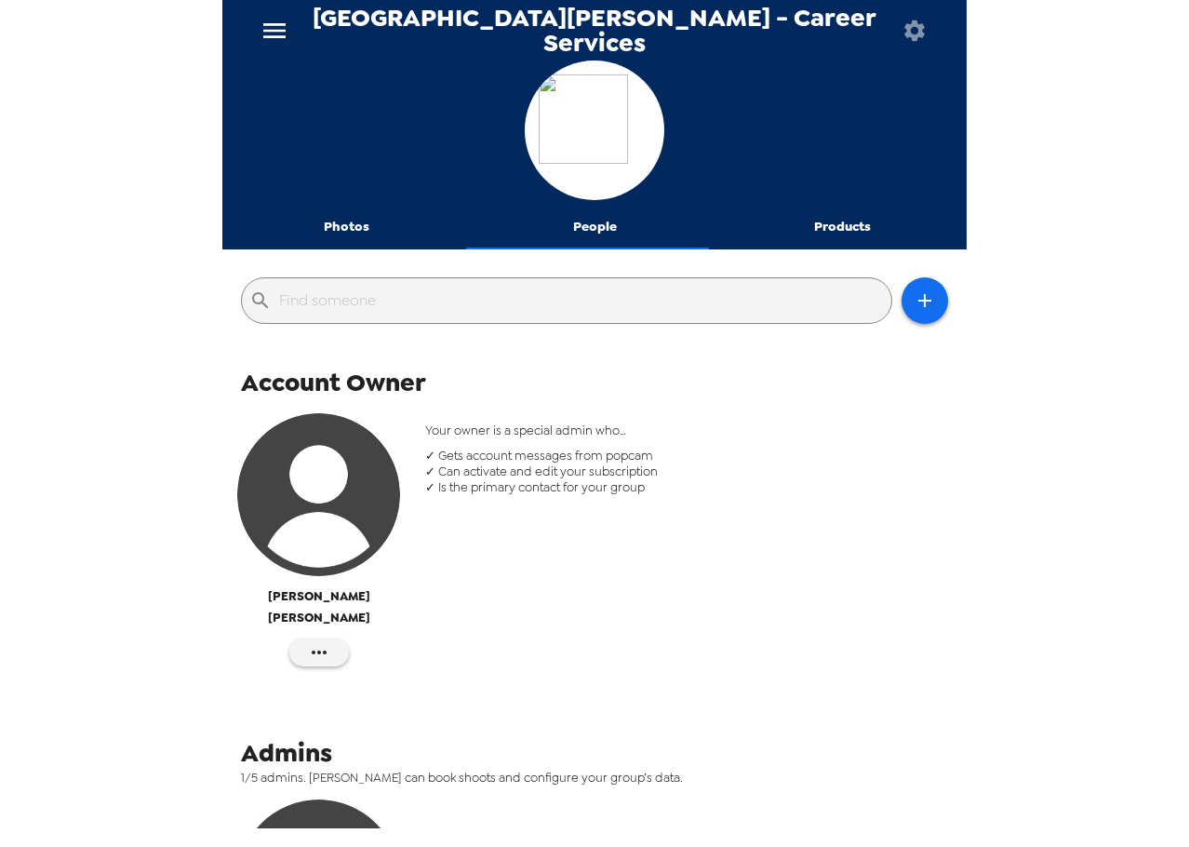
click at [784, 475] on span "✓ Can activate and edit your subscription" at bounding box center [687, 471] width 524 height 16
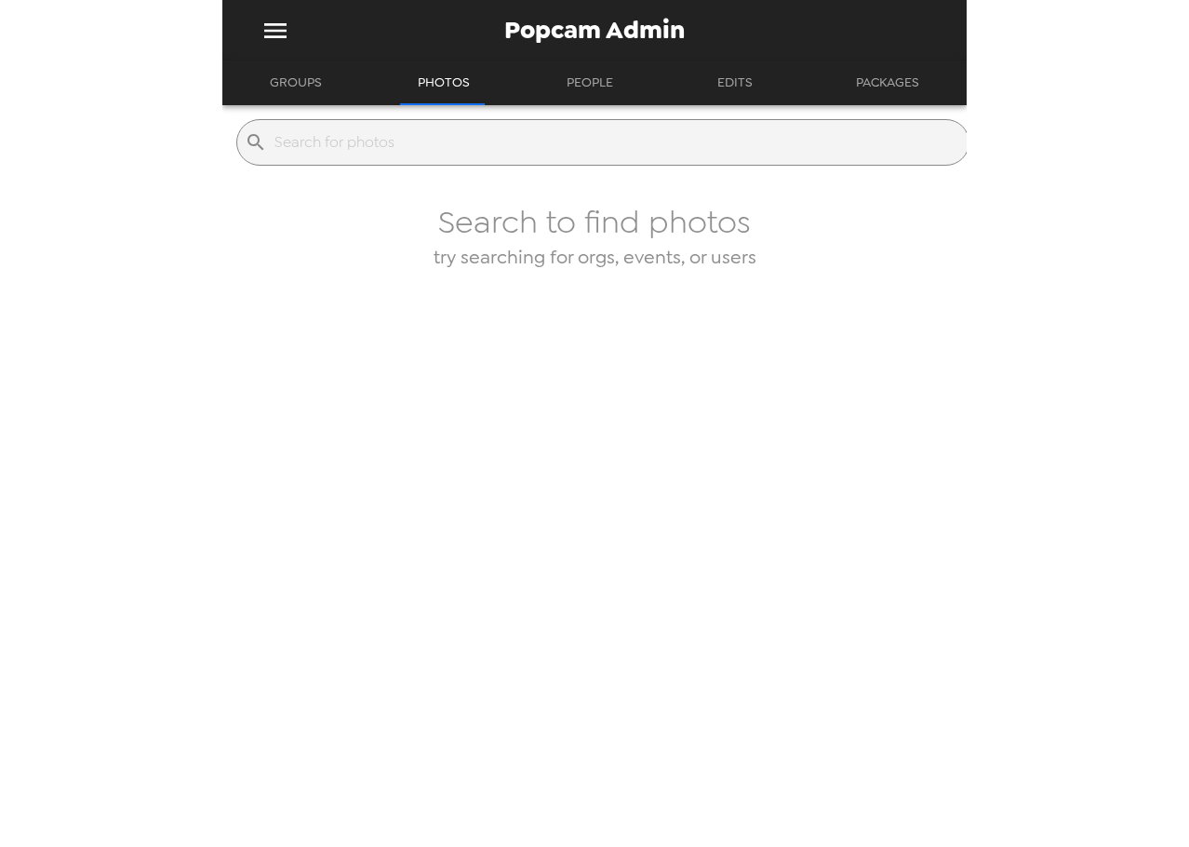
click at [298, 68] on button "Groups" at bounding box center [296, 82] width 86 height 45
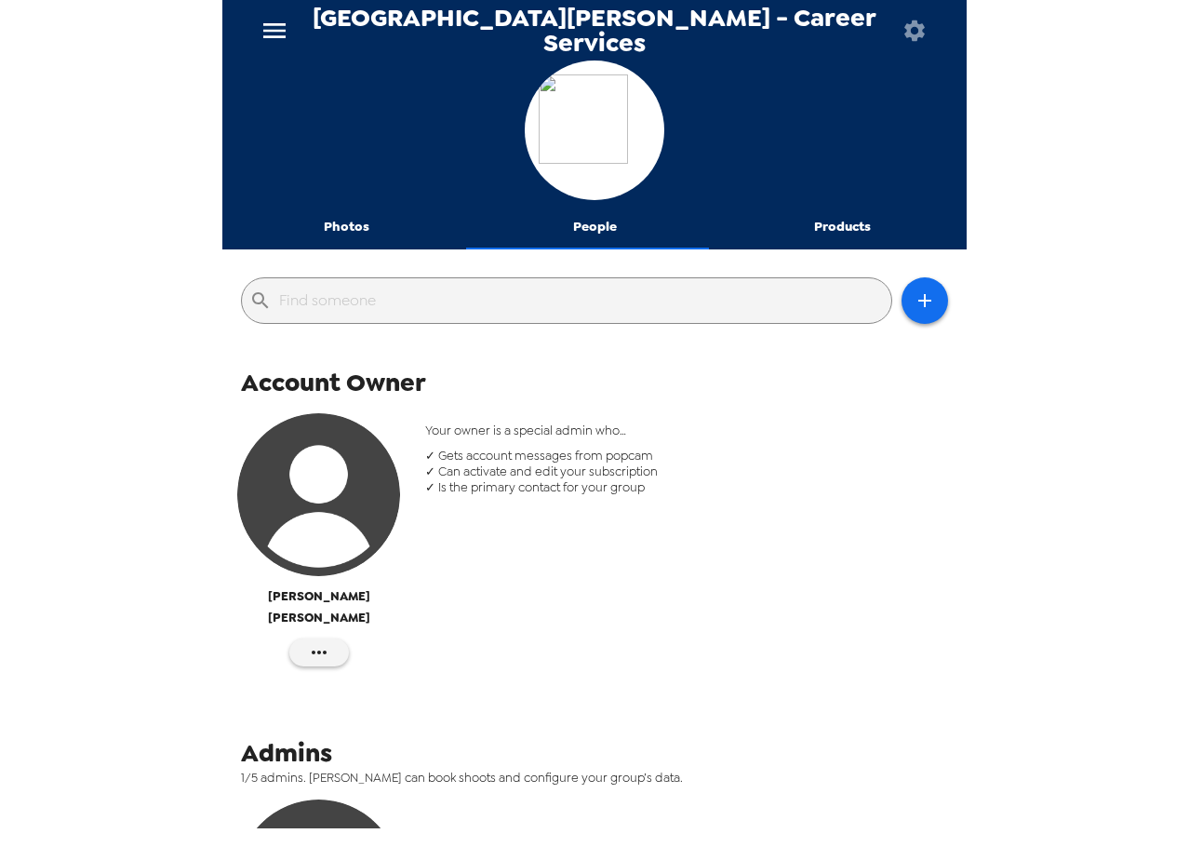
click at [370, 202] on div at bounding box center [594, 132] width 744 height 144
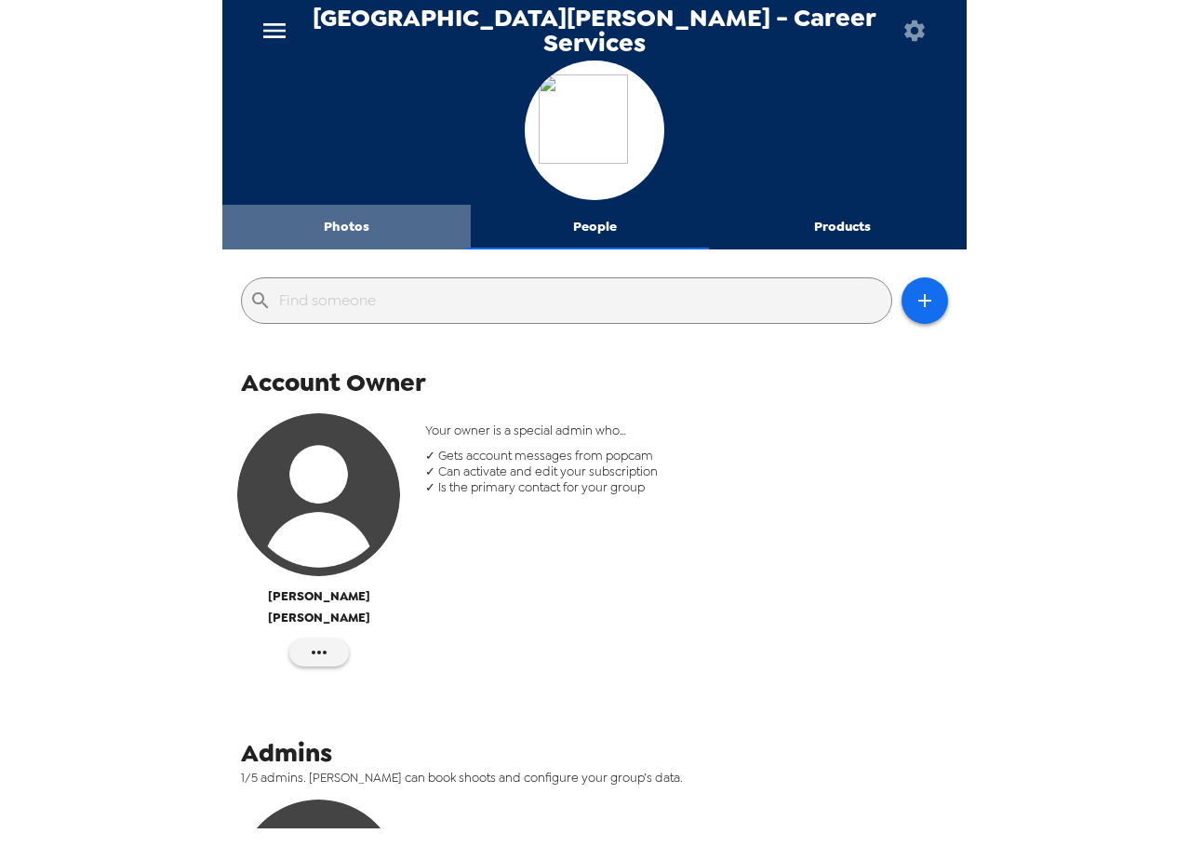
click at [361, 224] on button "Photos" at bounding box center [346, 227] width 248 height 45
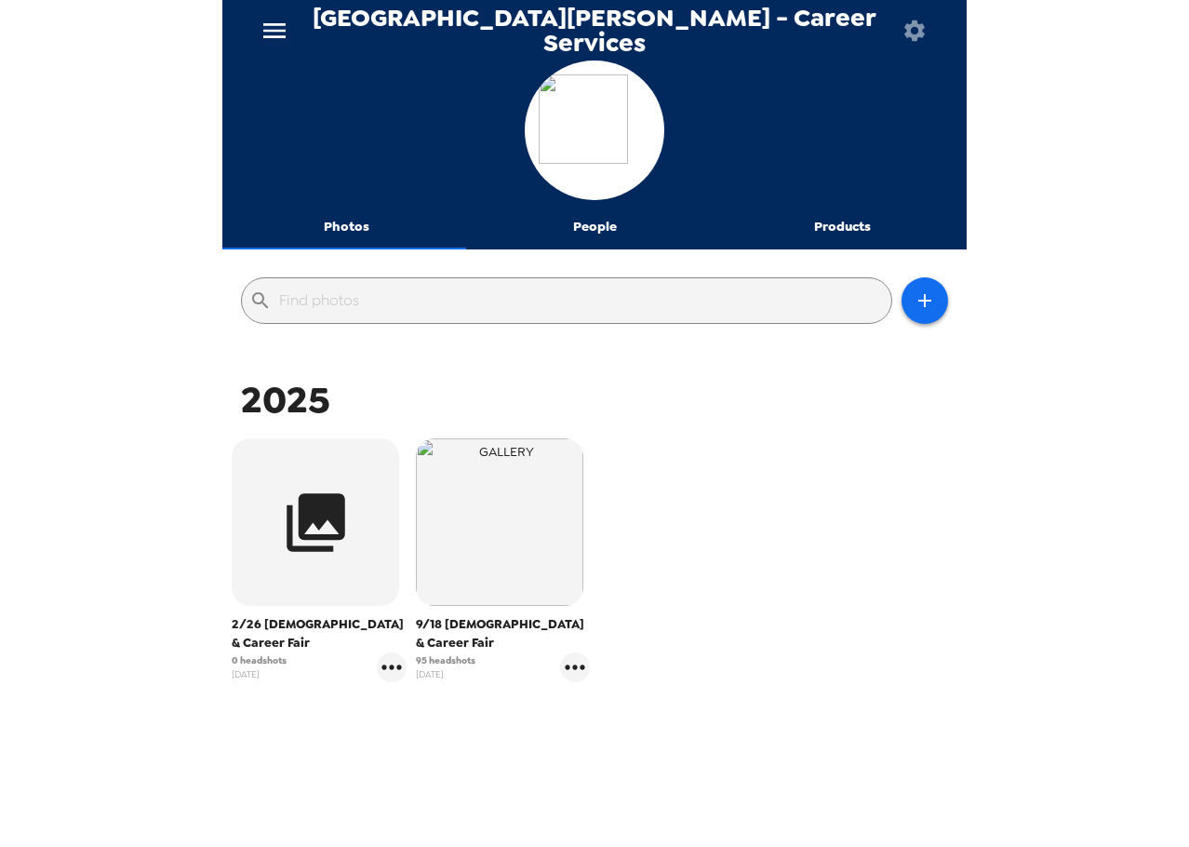
click at [790, 635] on div "2/26 Internship & Career Fair 0 headshots 10/1/25 9/18 Internship & Career Fair…" at bounding box center [594, 574] width 735 height 281
click at [797, 528] on div "2/26 Internship & Career Fair 0 headshots 10/1/25 9/18 Internship & Career Fair…" at bounding box center [594, 574] width 735 height 281
click at [607, 234] on button "People" at bounding box center [595, 227] width 248 height 45
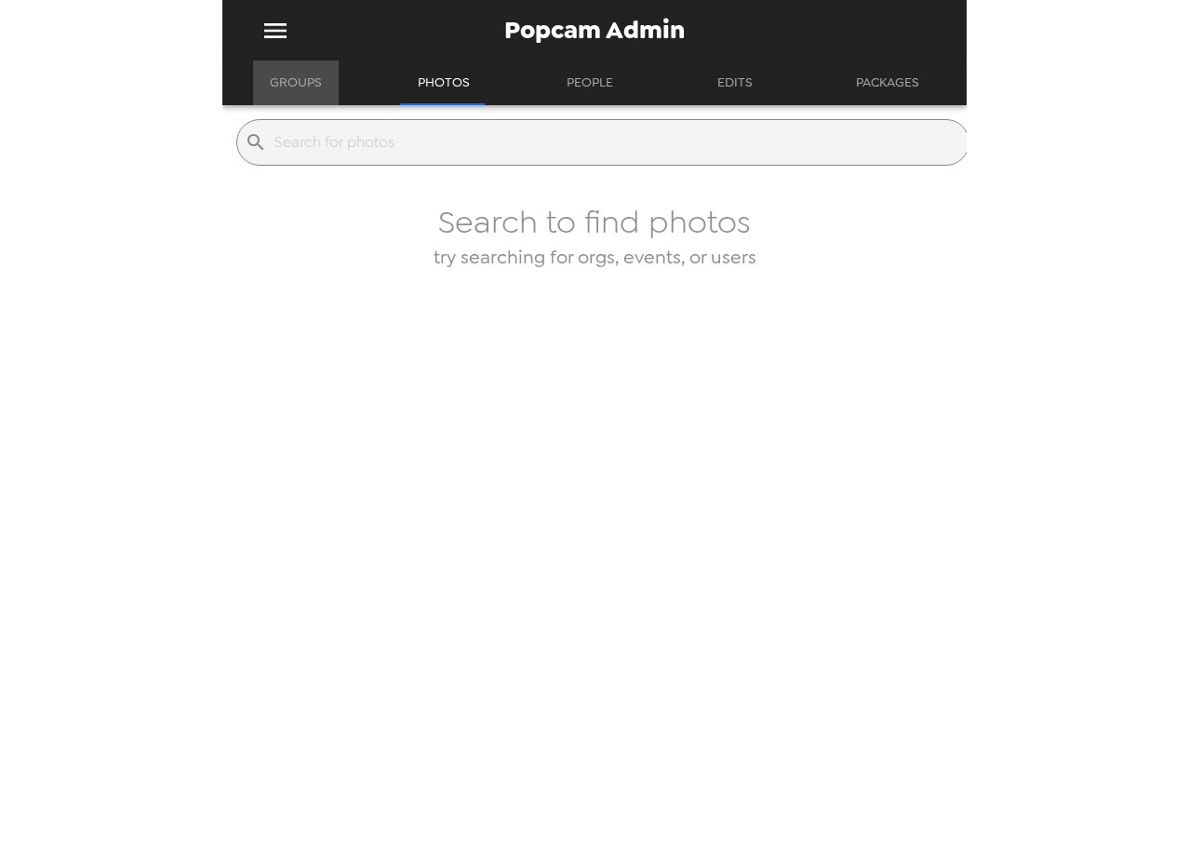
drag, startPoint x: 279, startPoint y: 77, endPoint x: 289, endPoint y: 90, distance: 16.6
click at [284, 80] on button "Groups" at bounding box center [296, 82] width 86 height 45
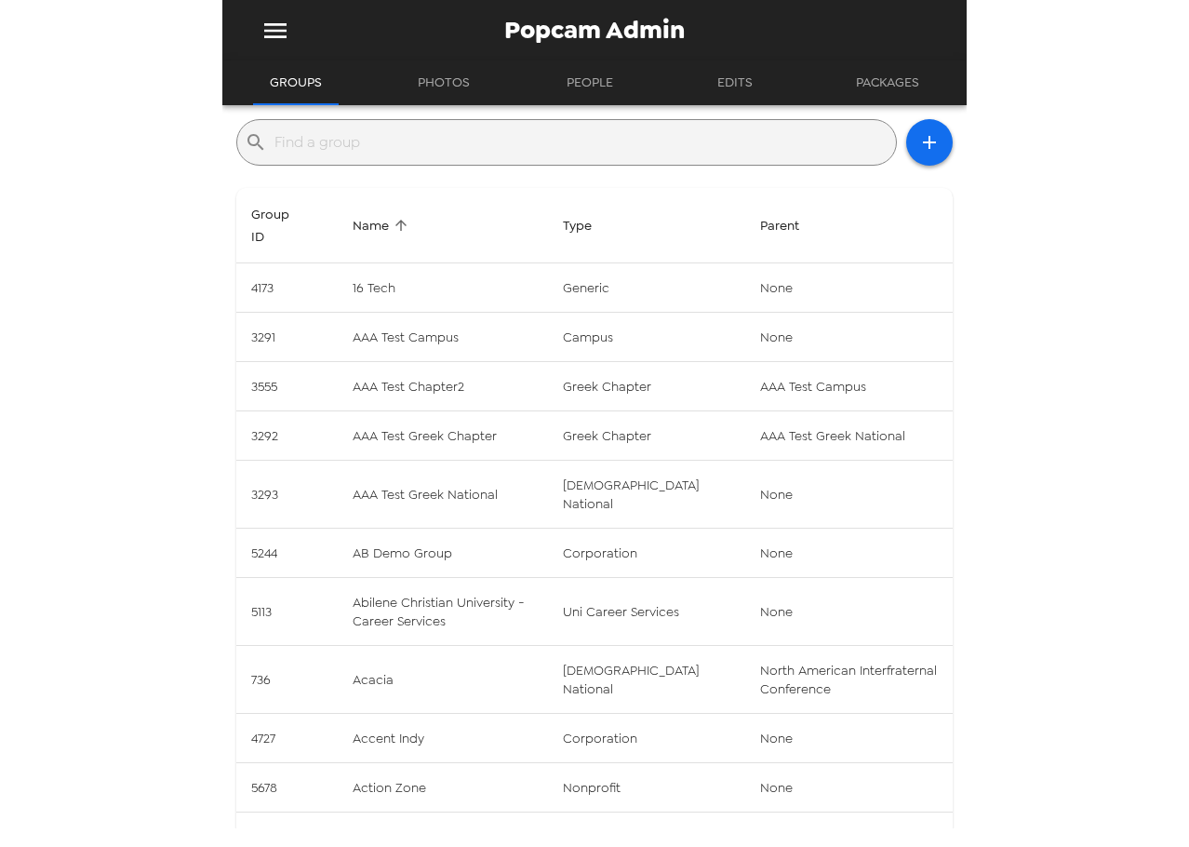
click at [525, 146] on input "text" at bounding box center [581, 142] width 614 height 30
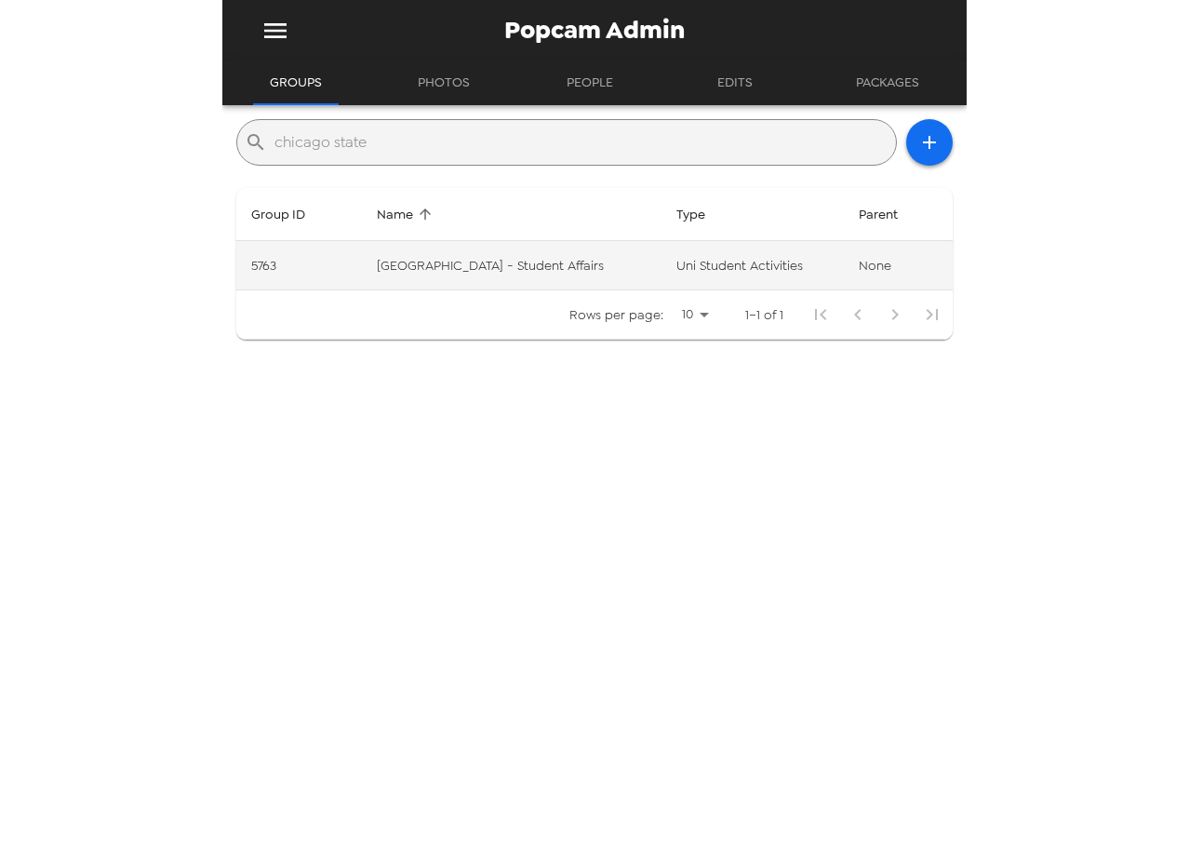
type input "chicago state"
click at [440, 264] on td "Chicago State University - Student Affairs" at bounding box center [512, 265] width 300 height 49
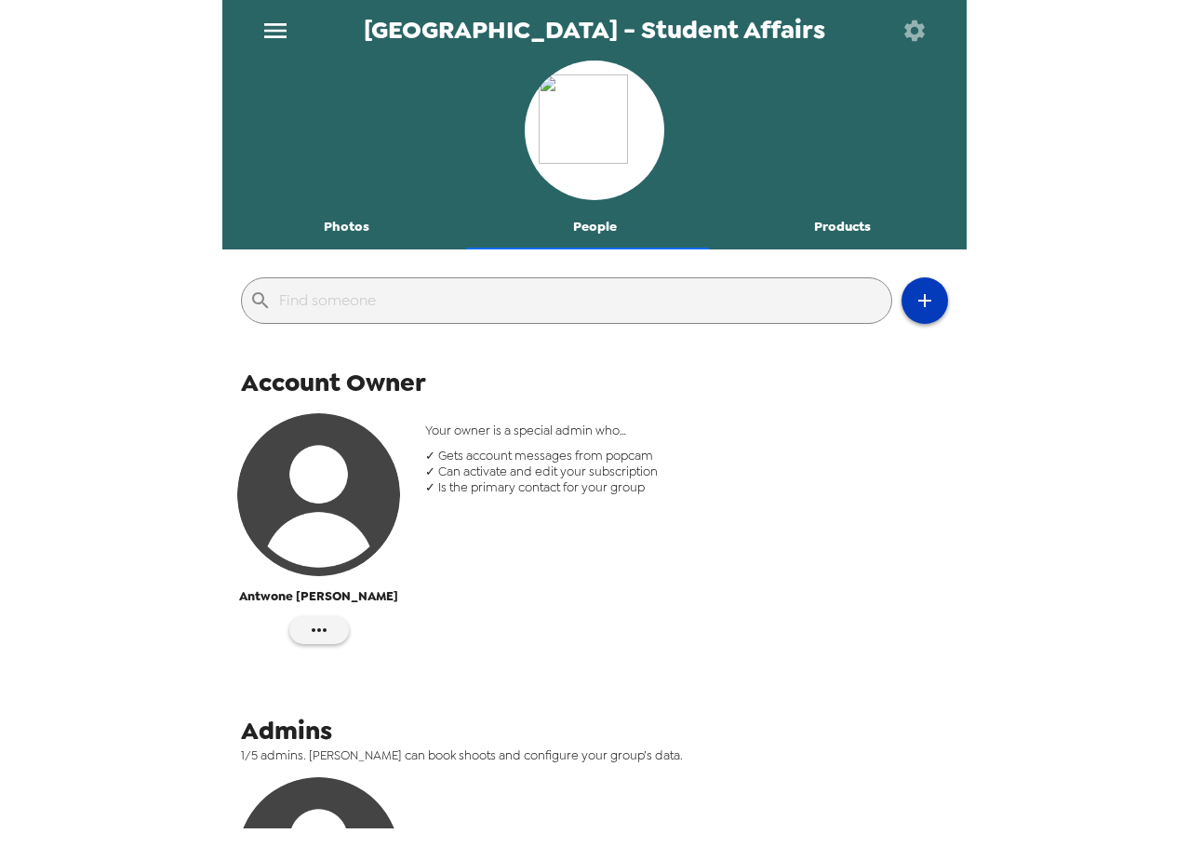
click at [914, 291] on icon "button" at bounding box center [925, 300] width 22 height 22
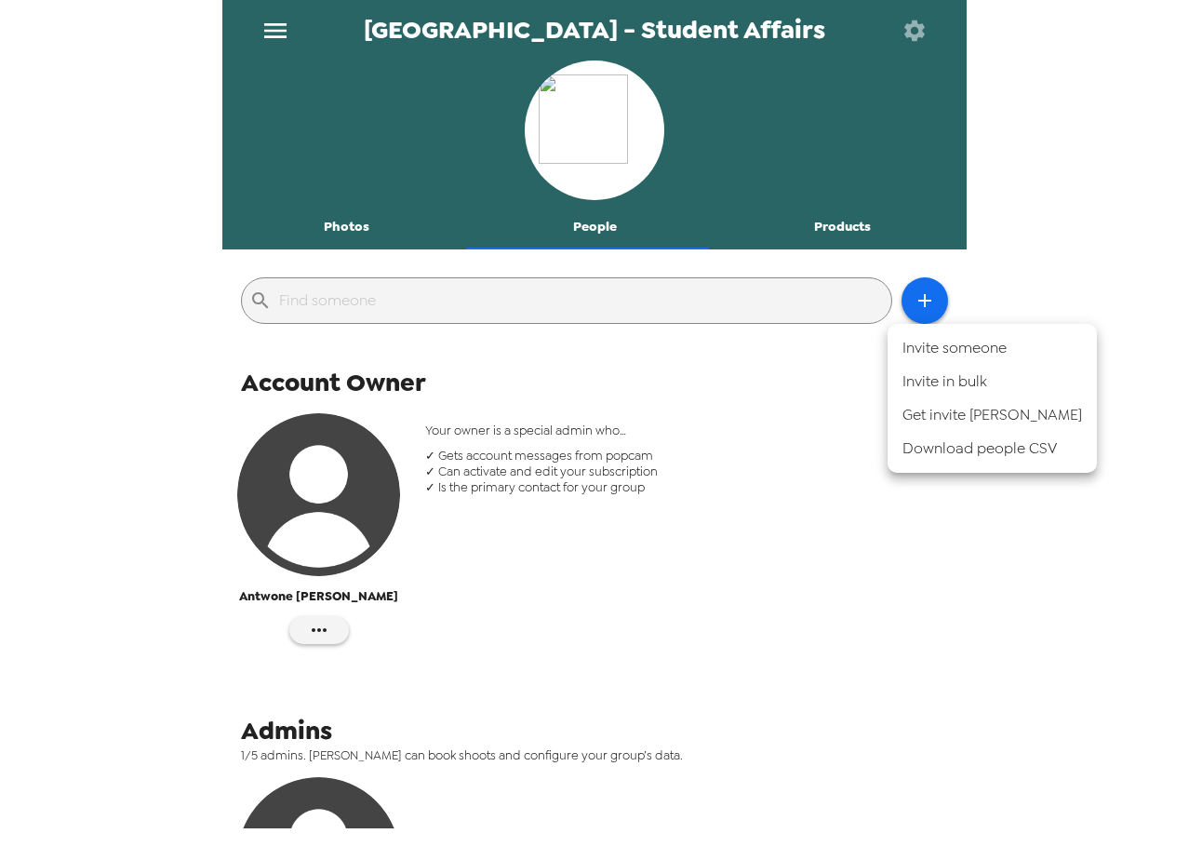
click at [985, 343] on li "Invite someone" at bounding box center [992, 347] width 209 height 33
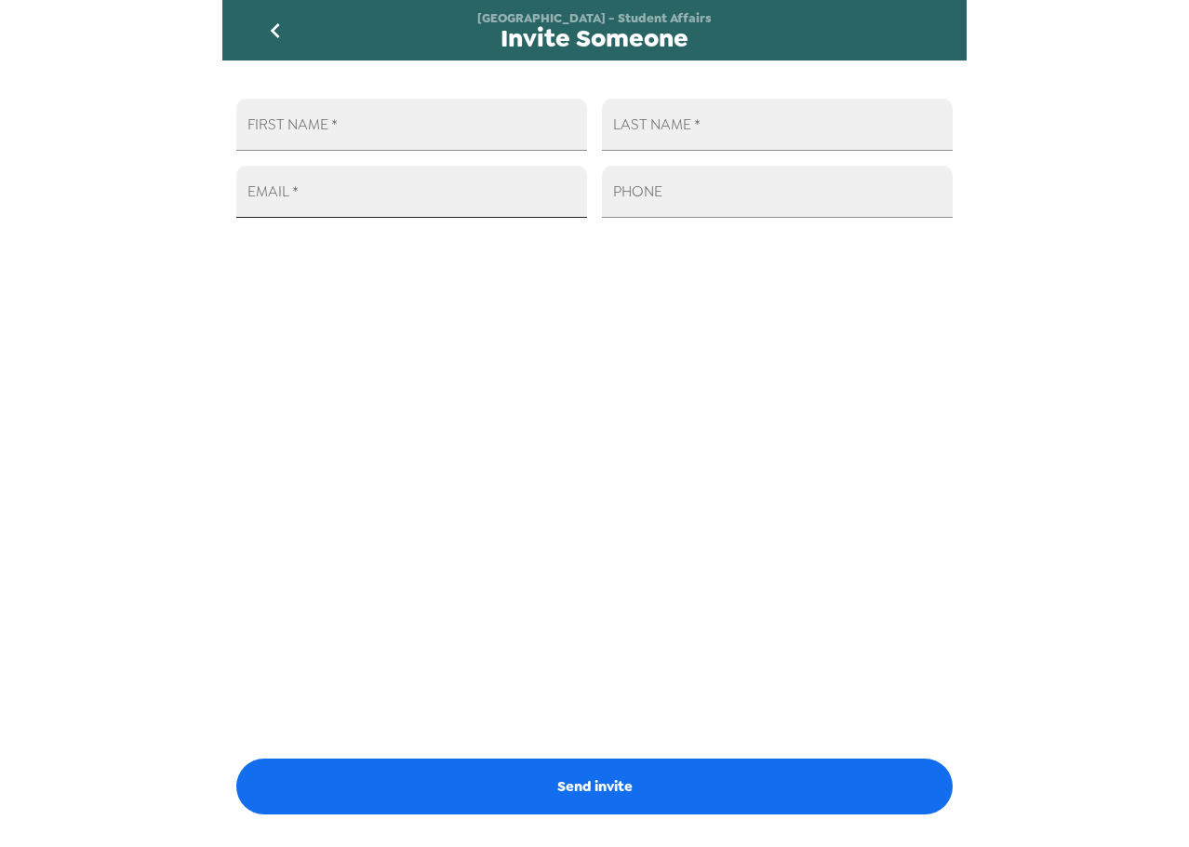
click at [334, 211] on input "EMAIL   *" at bounding box center [411, 192] width 351 height 52
paste input "[EMAIL_ADDRESS][DOMAIN_NAME]"
type input "[EMAIL_ADDRESS][DOMAIN_NAME]"
click at [335, 140] on input "FIRST NAME   *" at bounding box center [411, 125] width 351 height 52
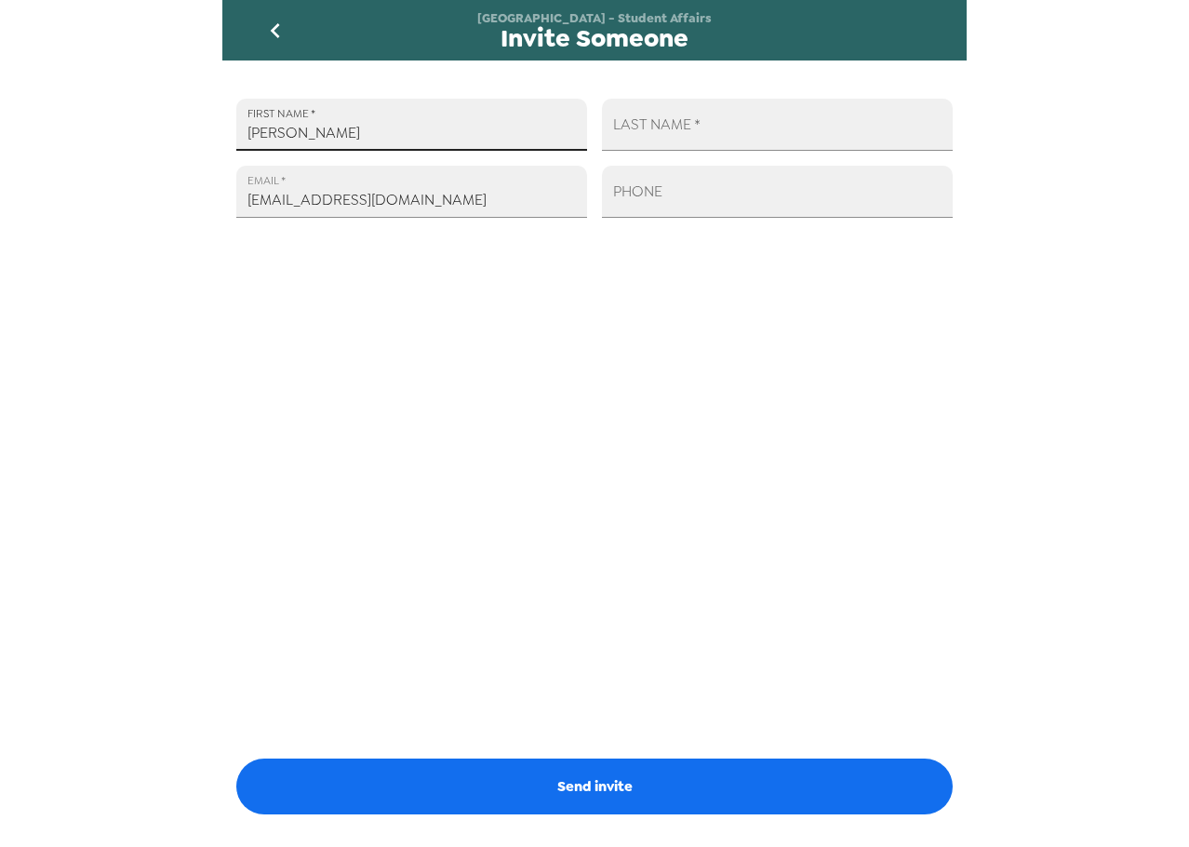
type input "[PERSON_NAME]"
type input "e"
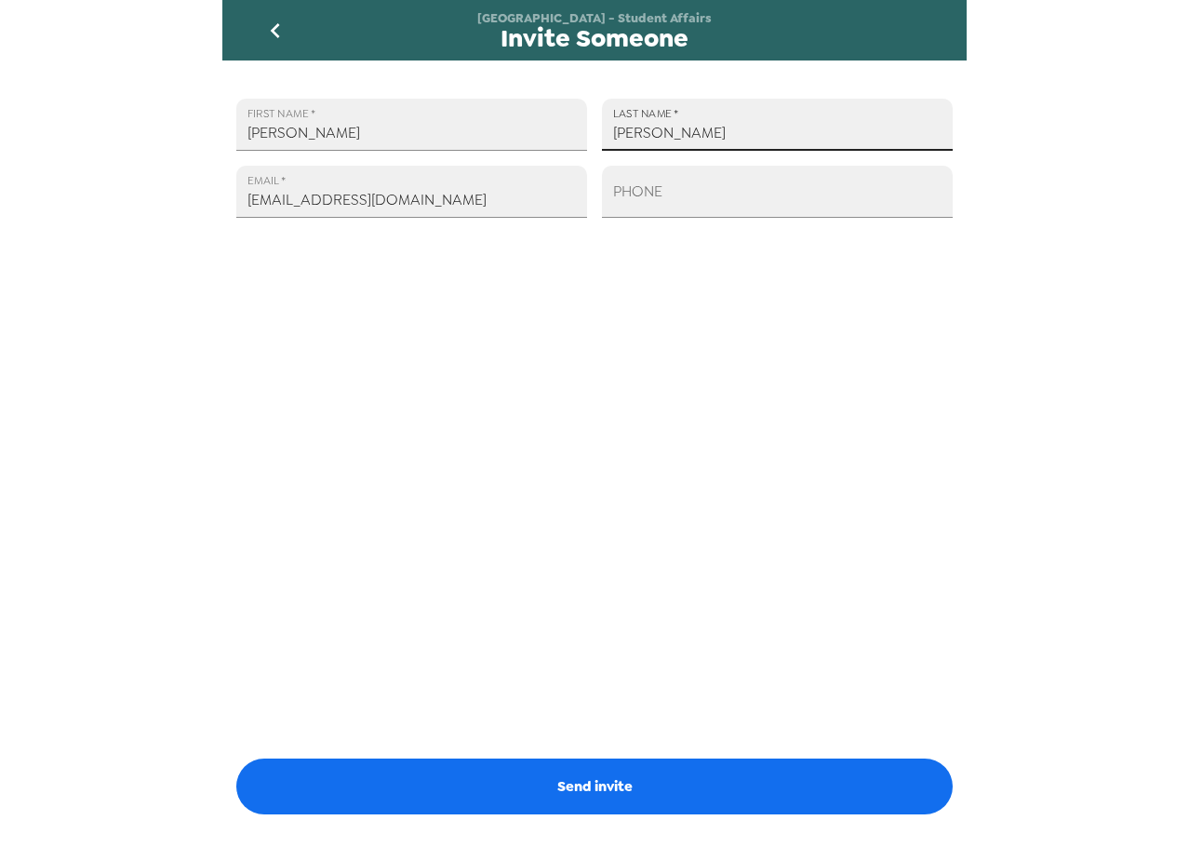
type input "[PERSON_NAME]"
click at [747, 207] on input "PHONE" at bounding box center [777, 192] width 351 height 52
paste input "[PHONE_NUMBER]"
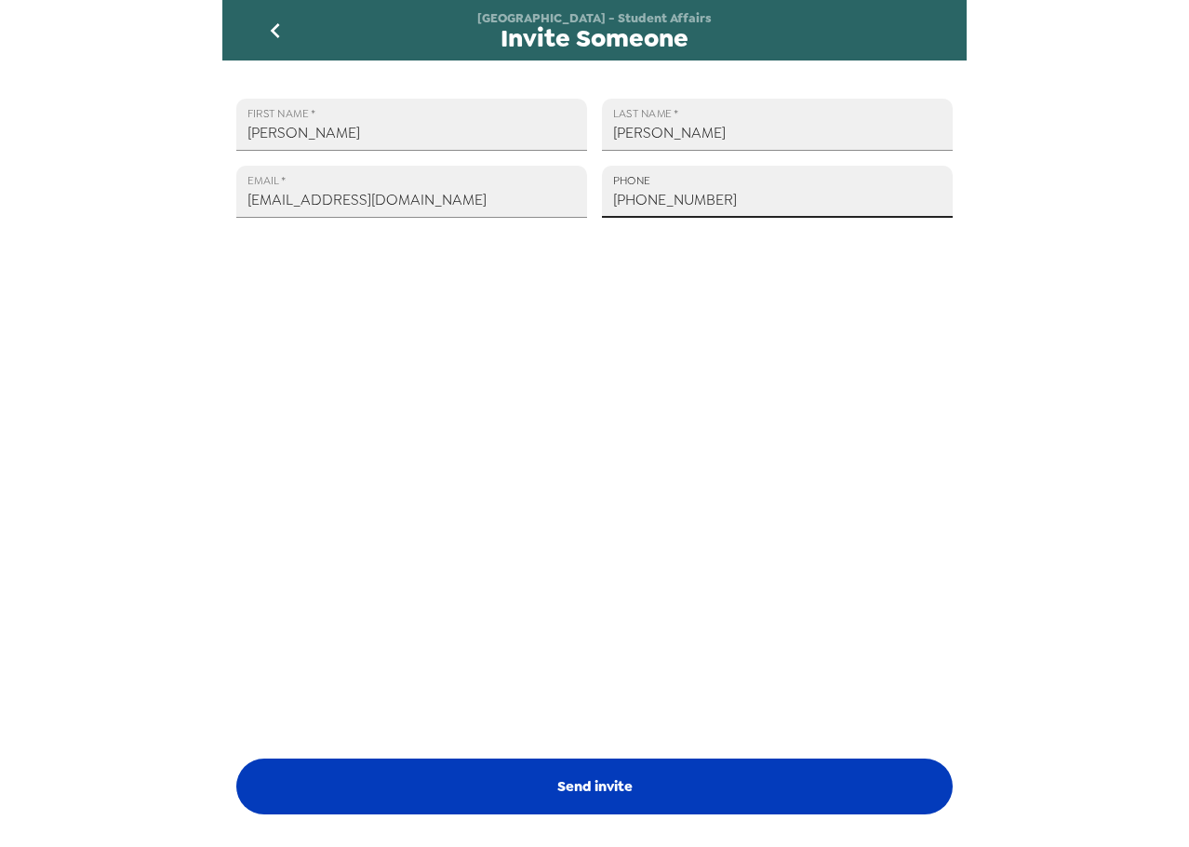
type input "[PHONE_NUMBER]"
click at [723, 786] on button "Send invite" at bounding box center [594, 786] width 716 height 56
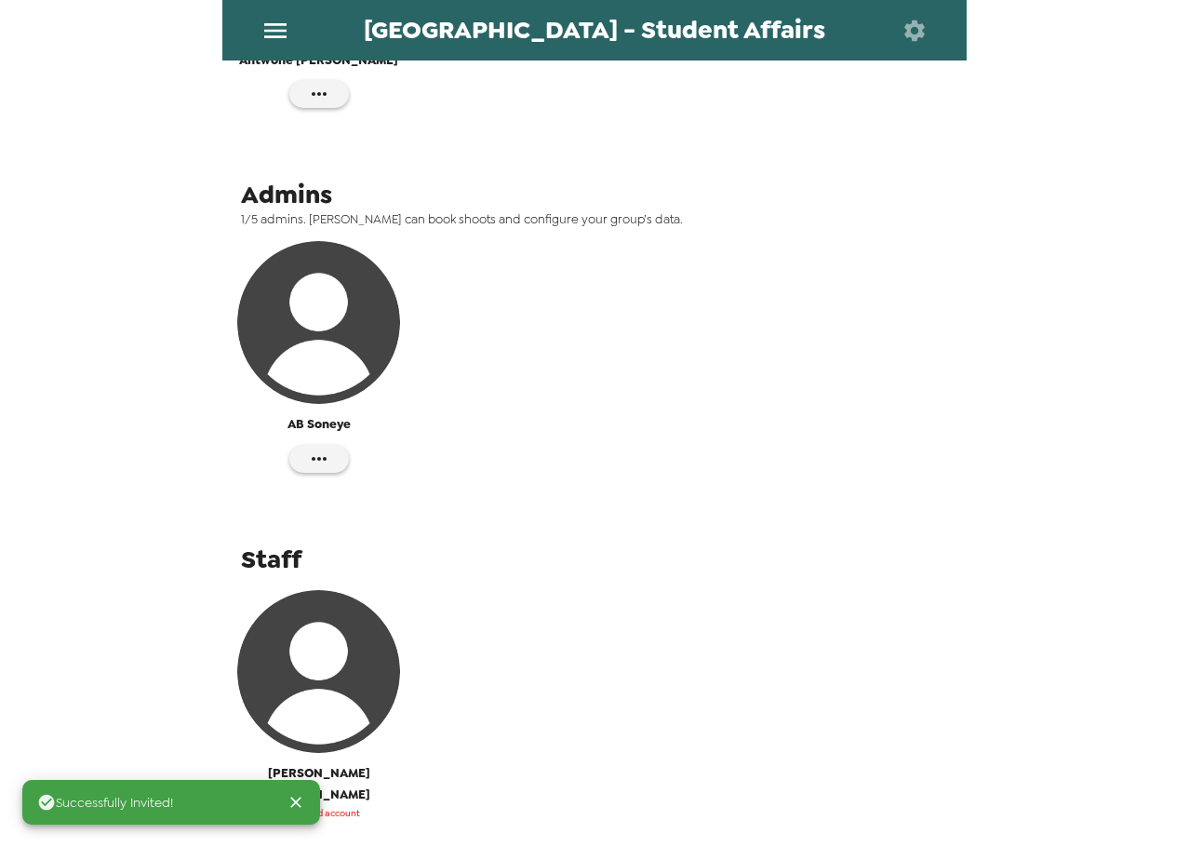
scroll to position [609, 0]
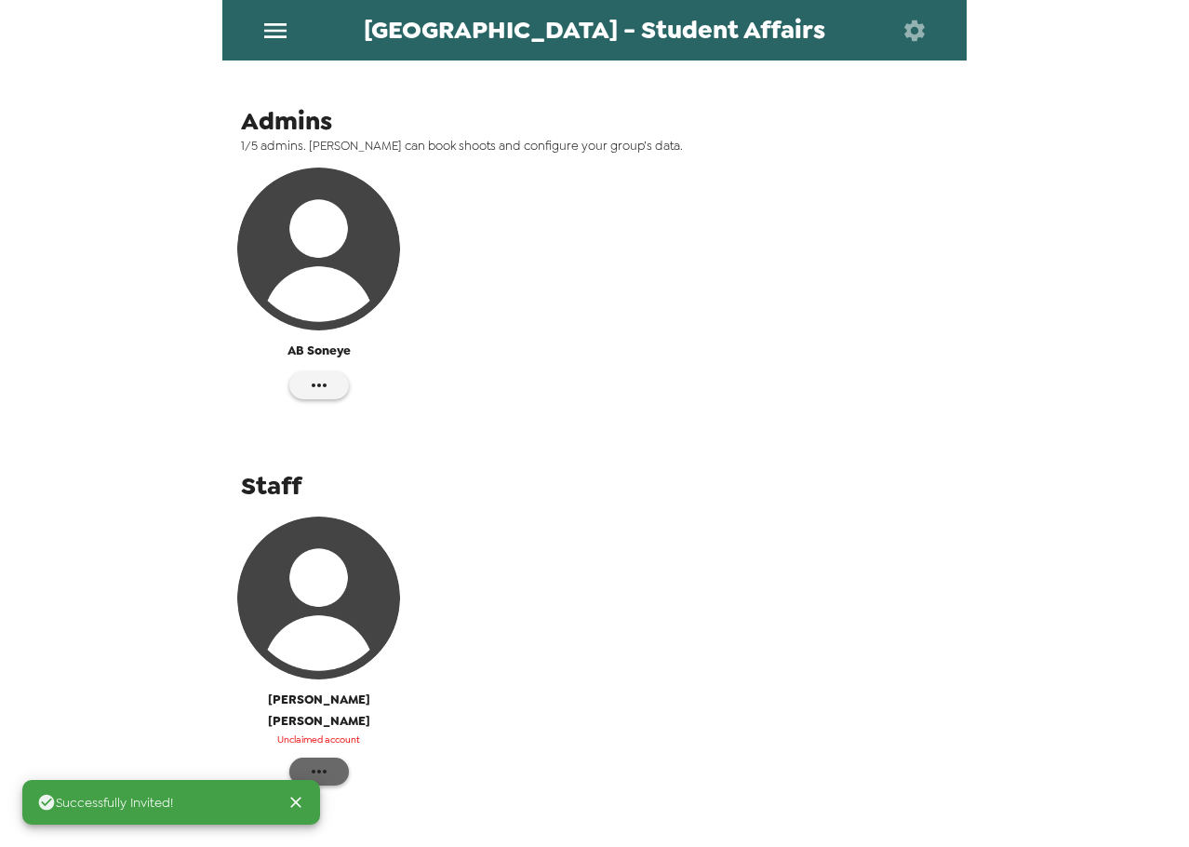
click at [328, 757] on button "button" at bounding box center [319, 771] width 60 height 28
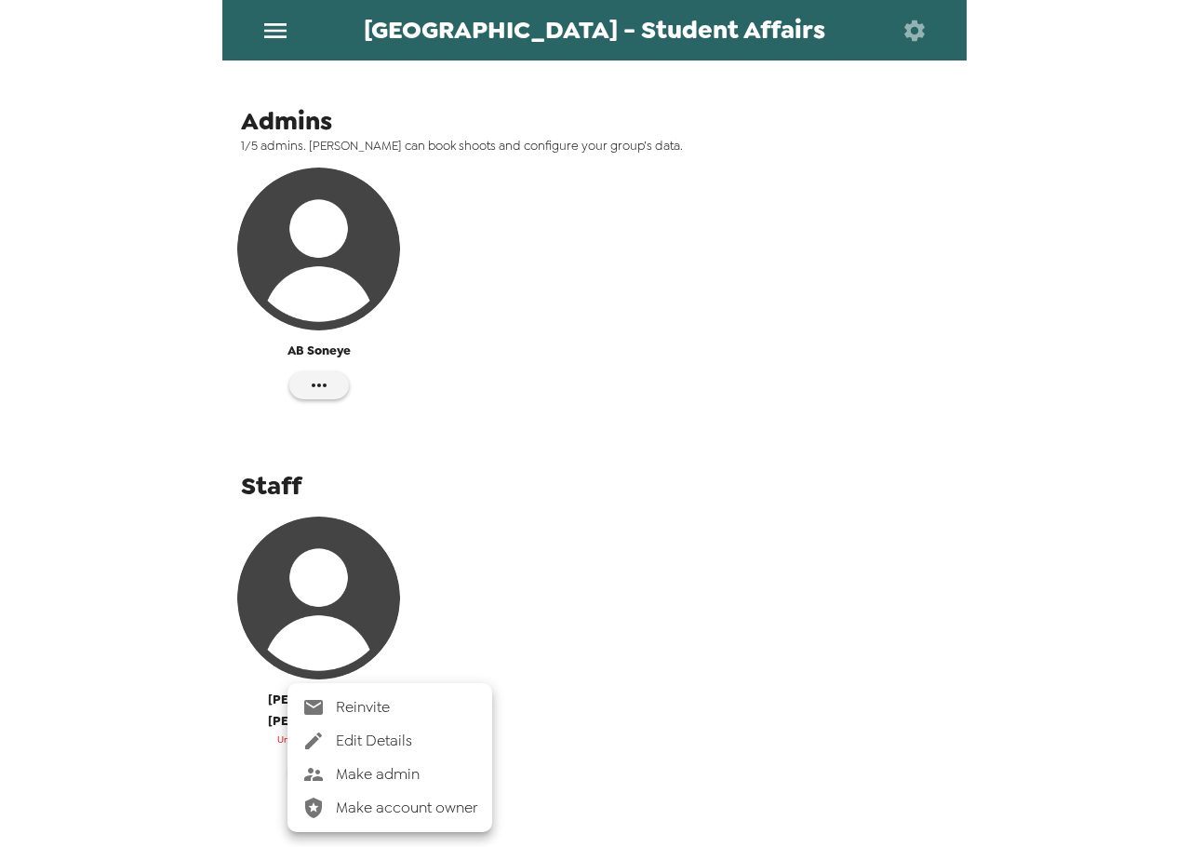
click at [419, 774] on span "Make admin" at bounding box center [406, 774] width 141 height 22
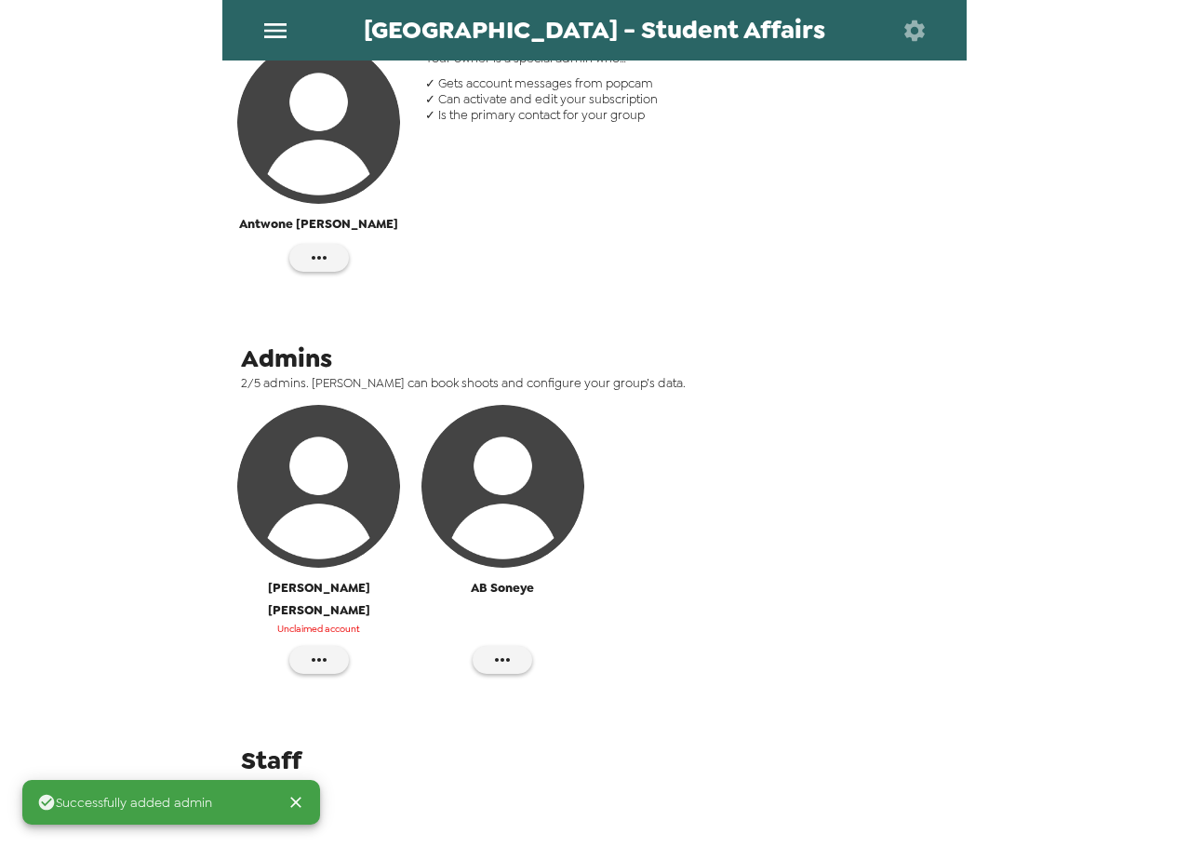
scroll to position [351, 0]
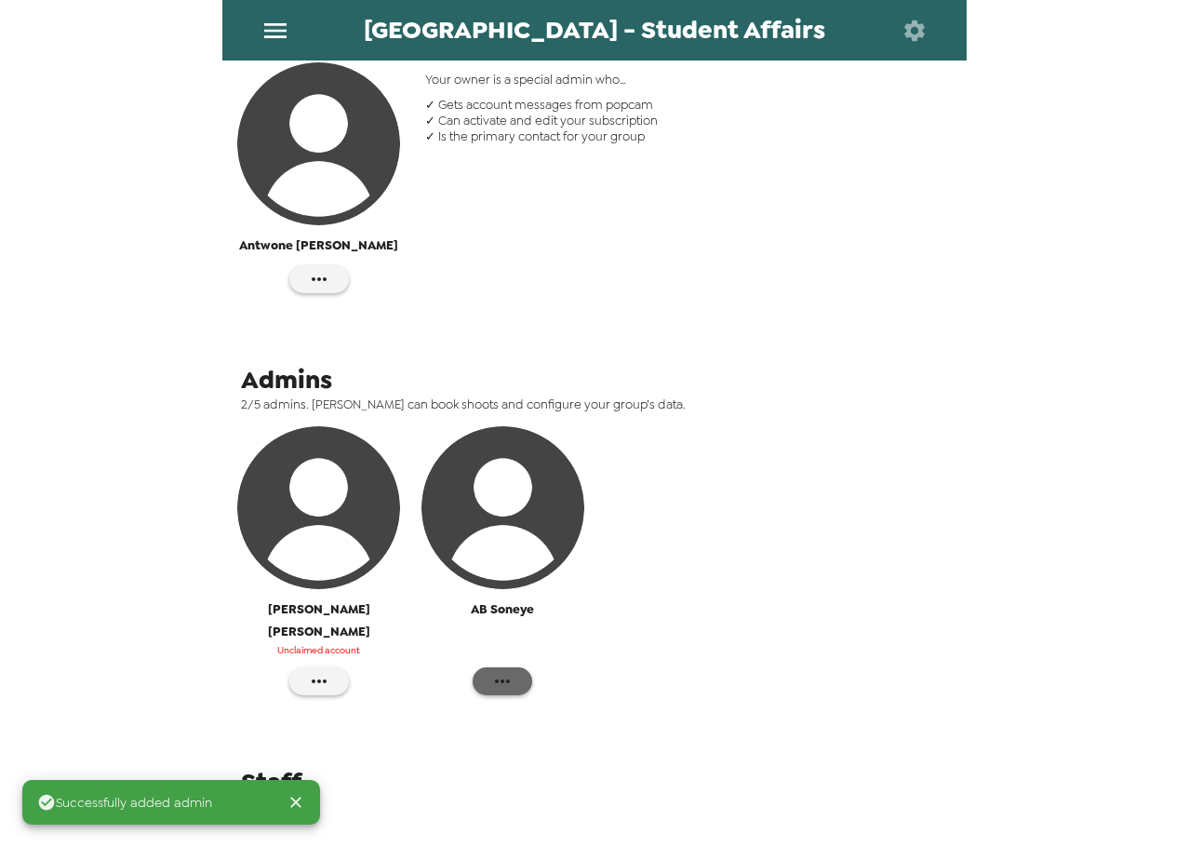
click at [503, 670] on icon "button" at bounding box center [502, 681] width 22 height 22
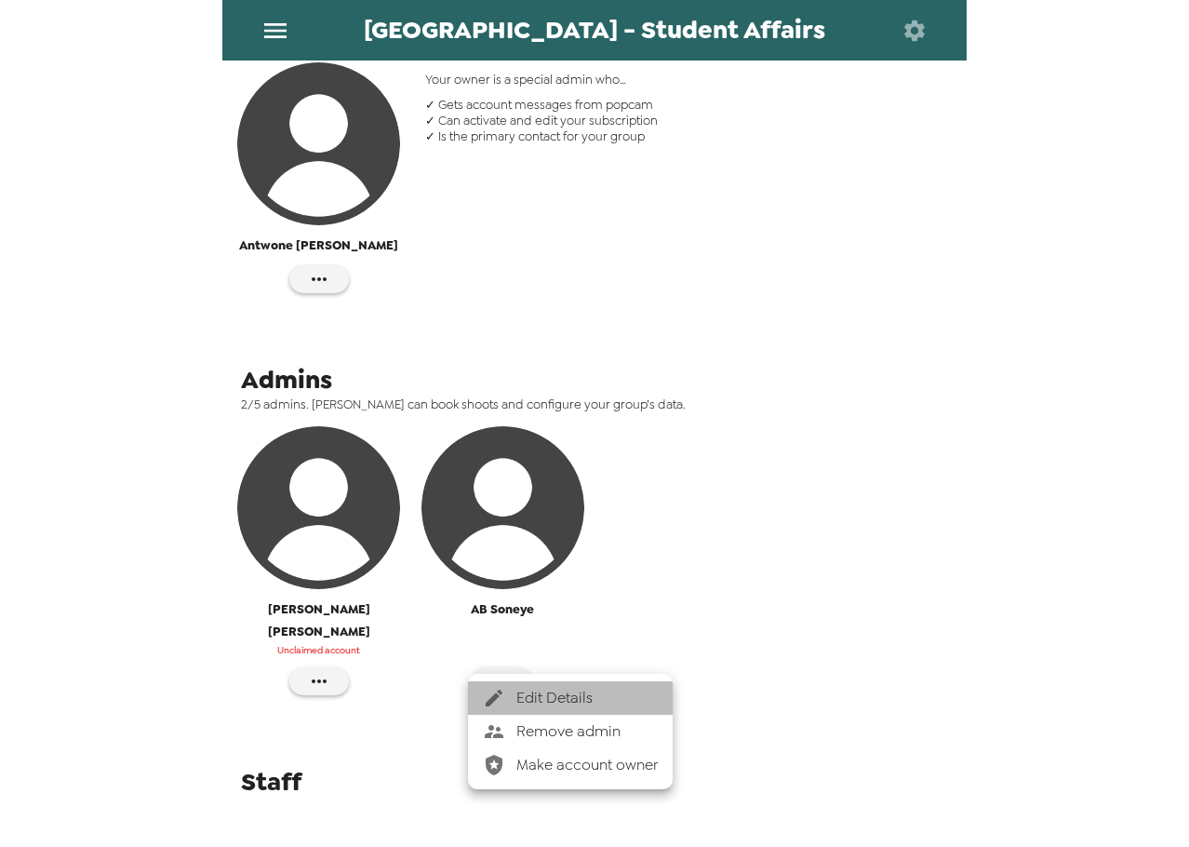
click at [577, 699] on span "Edit Details" at bounding box center [586, 698] width 141 height 22
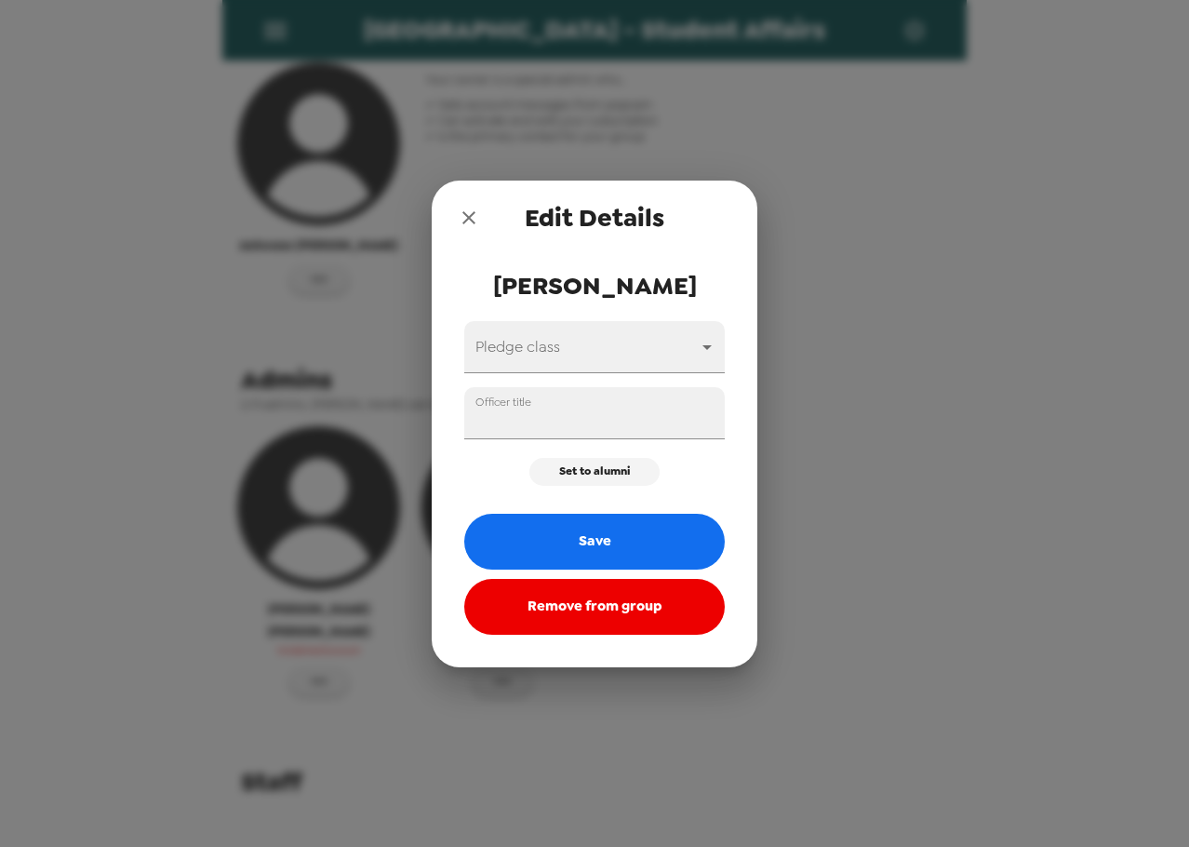
click at [630, 612] on button "Remove from group" at bounding box center [594, 607] width 260 height 56
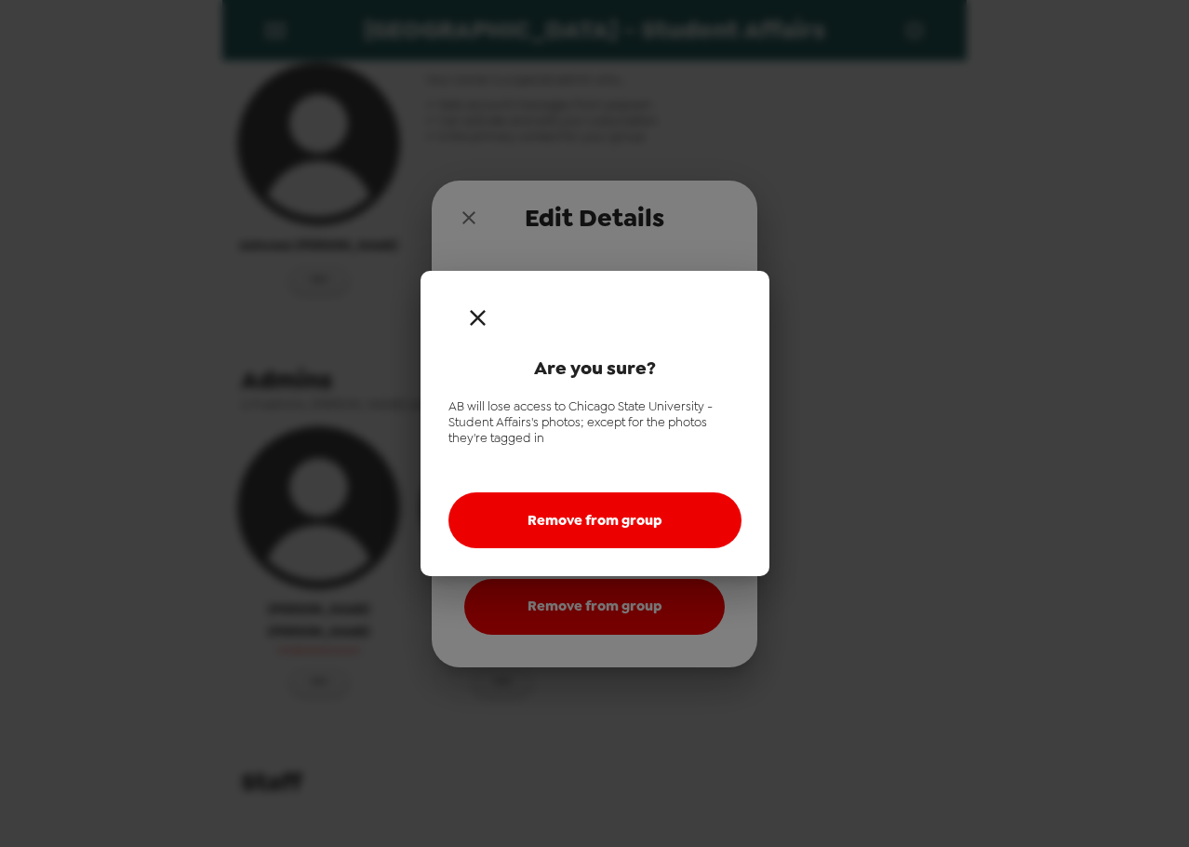
click at [629, 520] on button "Remove from group" at bounding box center [594, 520] width 293 height 56
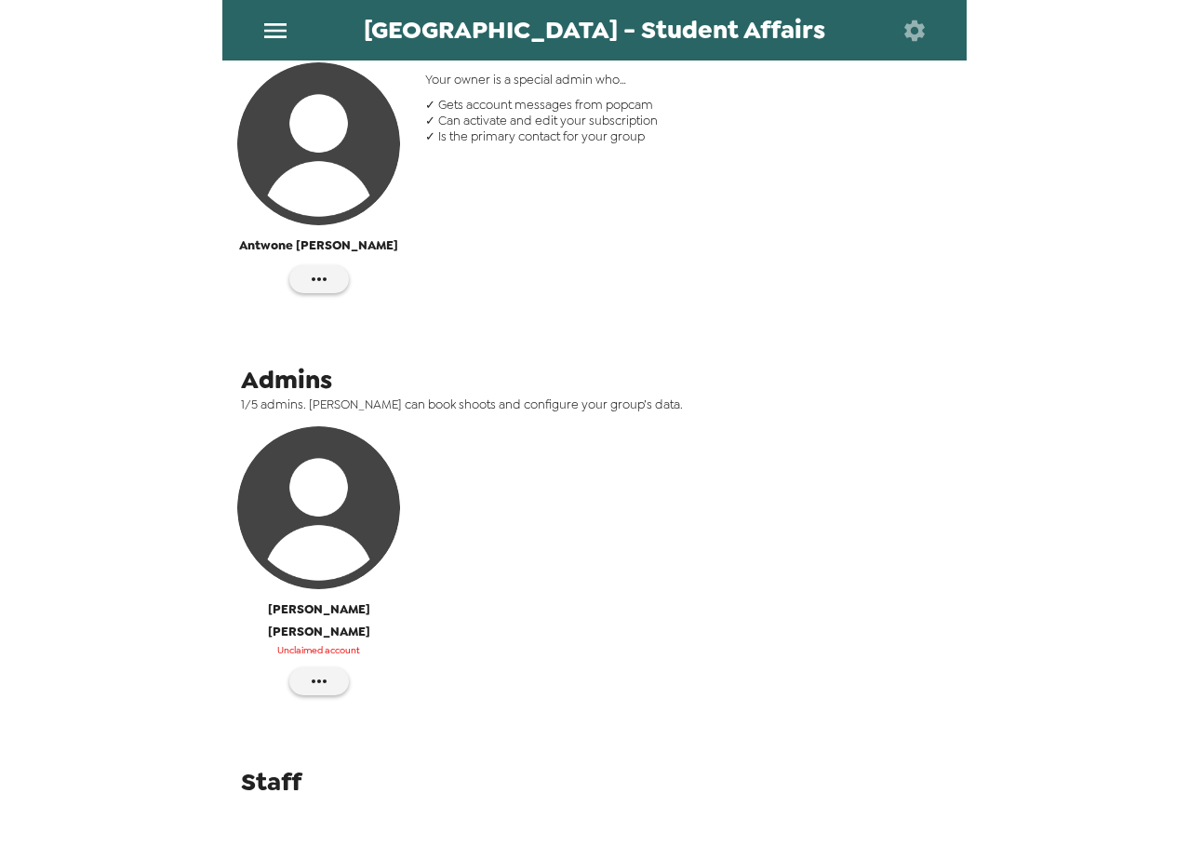
click at [583, 563] on div "Tangee Jenkins Unclaimed account" at bounding box center [594, 569] width 735 height 297
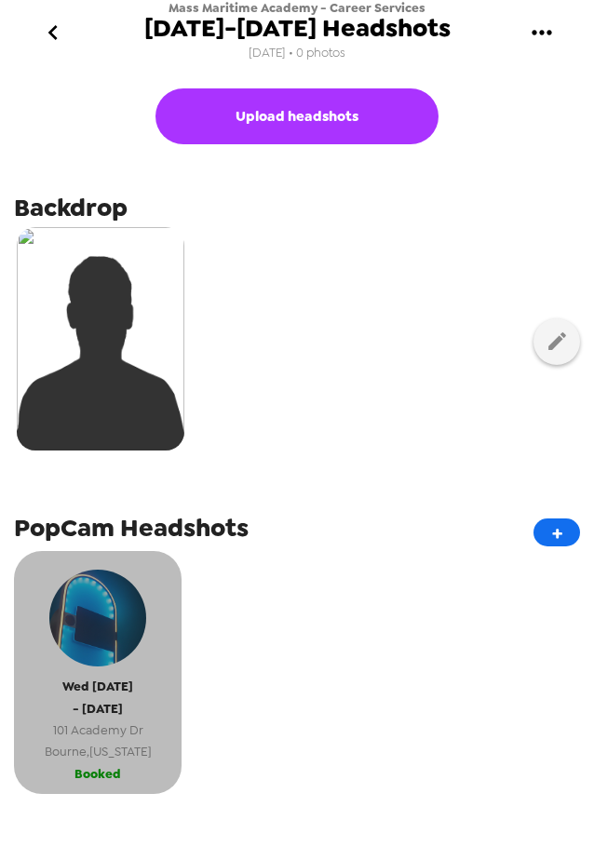
click at [123, 703] on span "- [DATE]" at bounding box center [98, 708] width 50 height 21
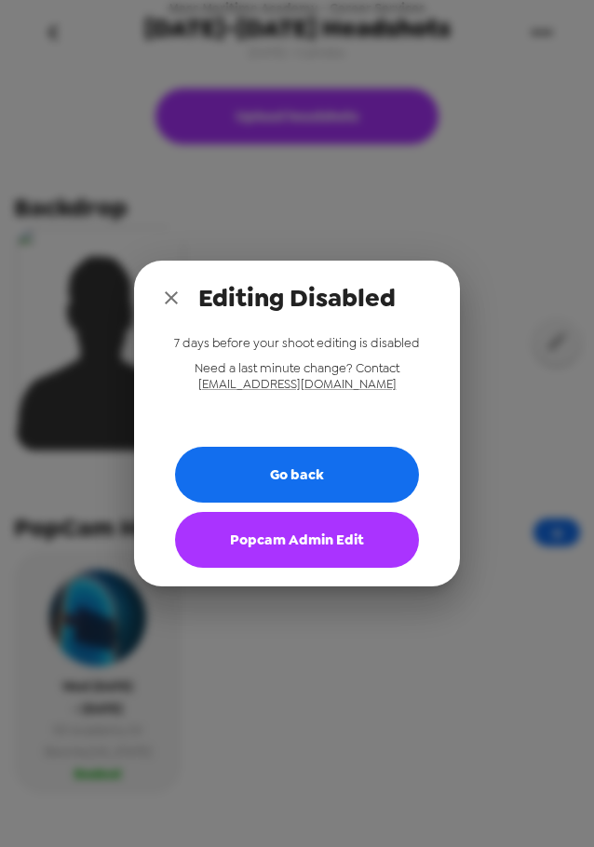
click at [290, 538] on button "Popcam Admin Edit" at bounding box center [297, 540] width 244 height 56
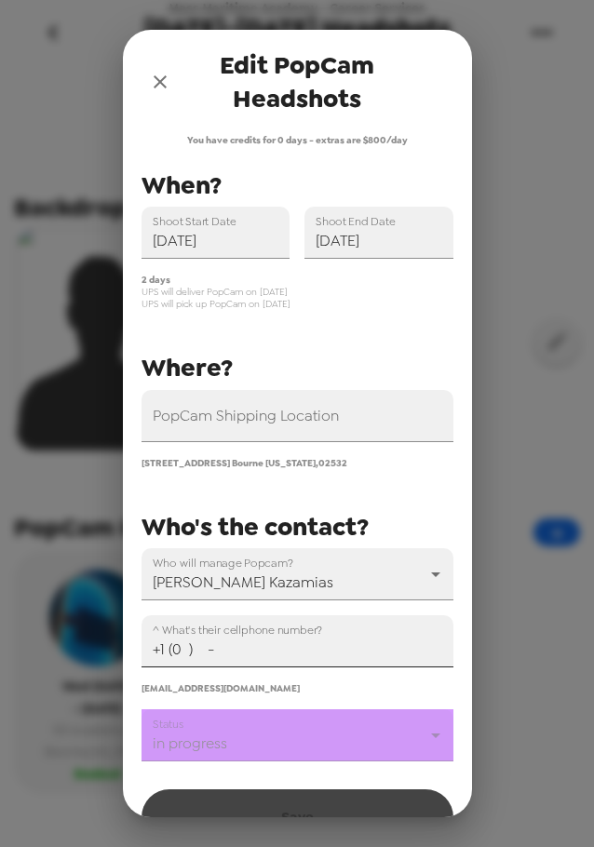
click at [209, 647] on input "+1 (0 ) -" at bounding box center [297, 641] width 312 height 52
paste input "60) 377-0004"
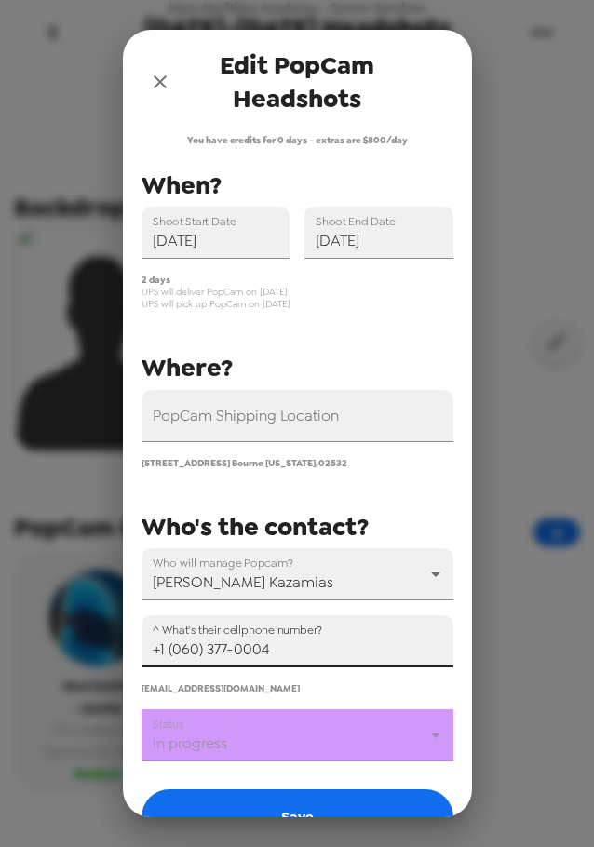
drag, startPoint x: 300, startPoint y: 641, endPoint x: 116, endPoint y: 636, distance: 183.3
click at [118, 636] on div "Edit PopCam Headshots You have credits for 0 days - extras are $800/day PopCam …" at bounding box center [297, 423] width 594 height 847
paste input "603) 770-0047"
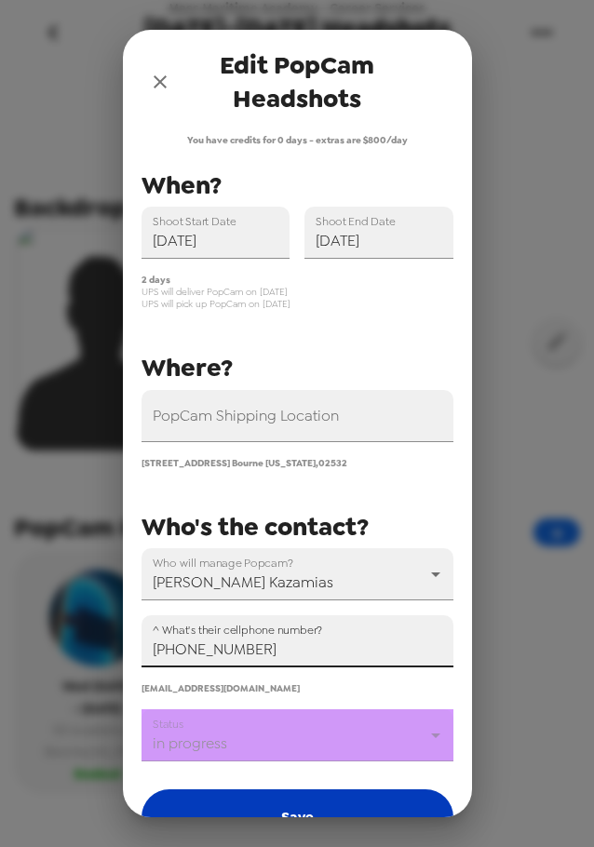
type input "[PHONE_NUMBER]"
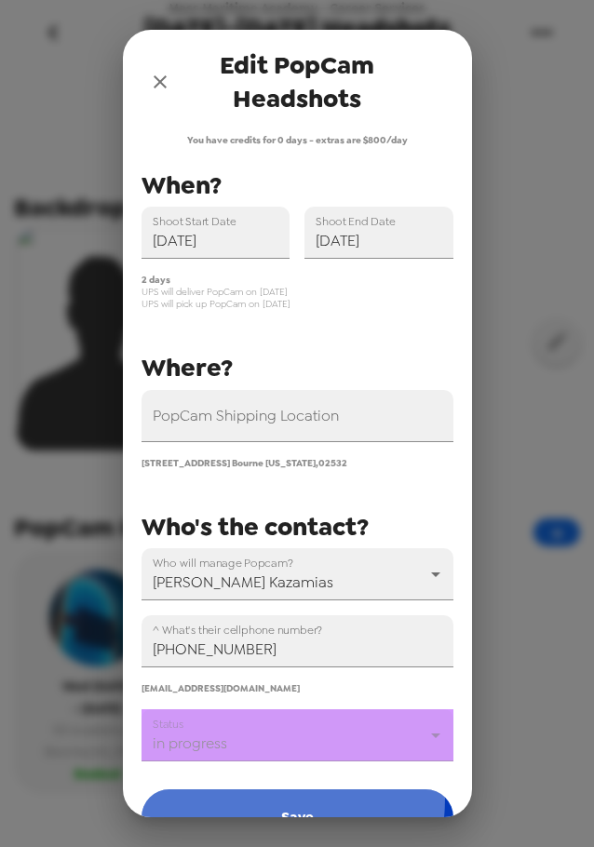
click at [228, 797] on button "Save" at bounding box center [297, 817] width 312 height 56
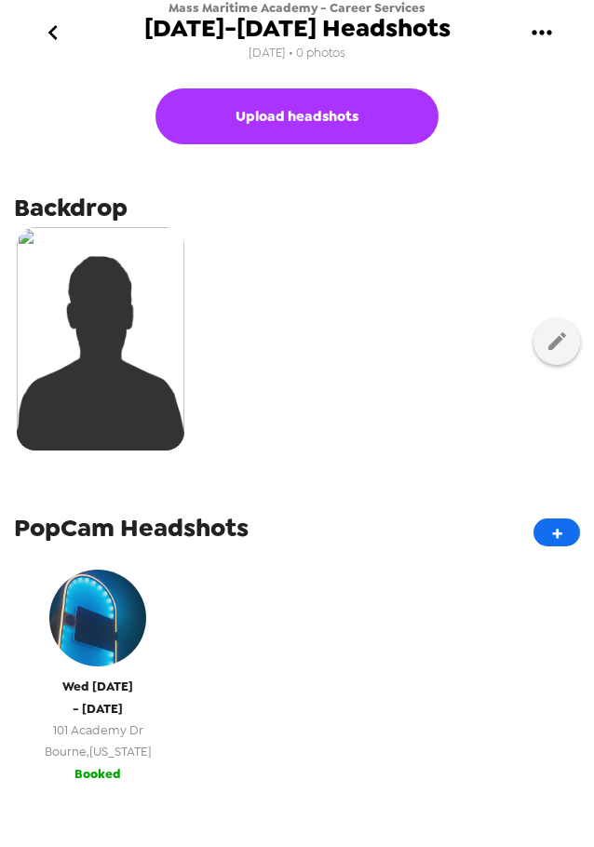
click at [130, 674] on div "[DATE] - [DATE] [STREET_ADDRESS][PERSON_NAME][US_STATE]" at bounding box center [97, 661] width 149 height 202
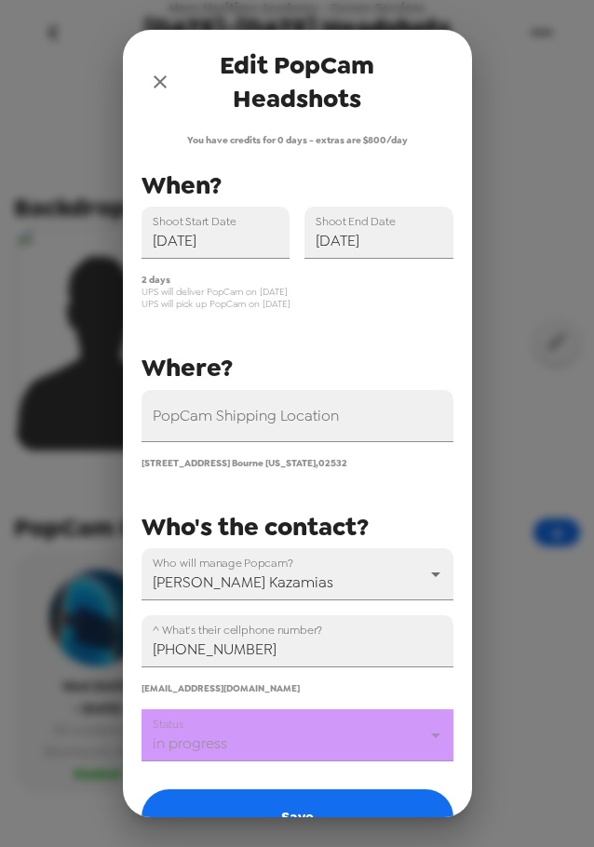
drag, startPoint x: 168, startPoint y: 81, endPoint x: 226, endPoint y: 308, distance: 234.2
click at [168, 82] on icon "close" at bounding box center [160, 82] width 22 height 22
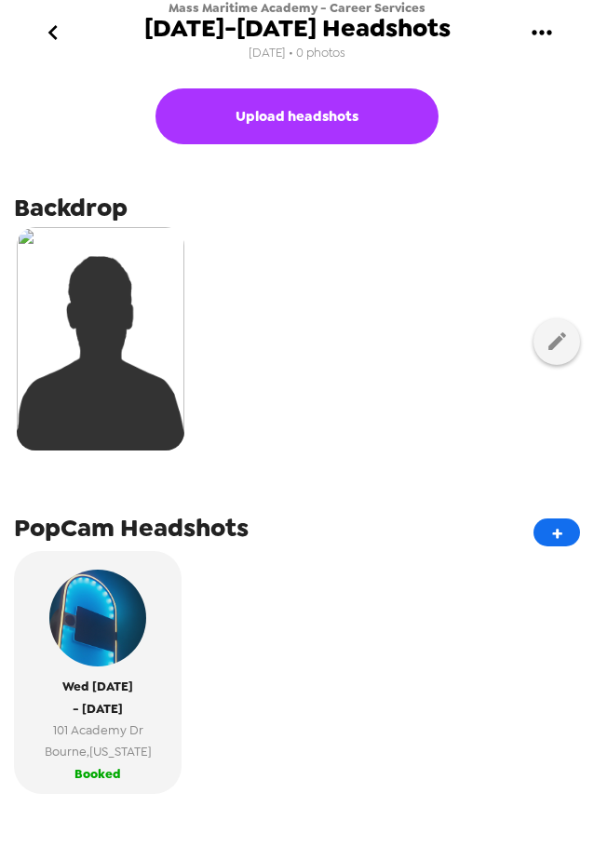
click at [60, 32] on icon "go back" at bounding box center [53, 33] width 30 height 30
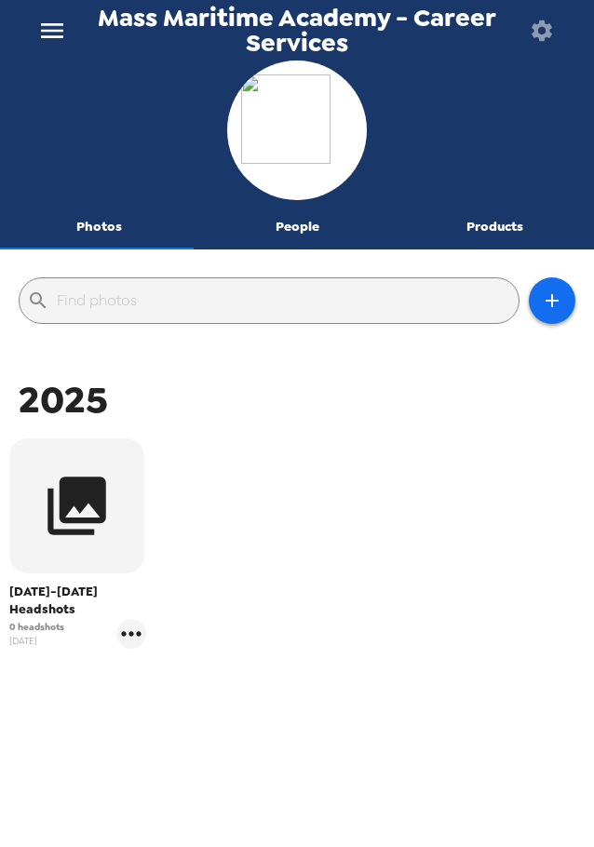
click at [278, 224] on button "People" at bounding box center [297, 227] width 198 height 45
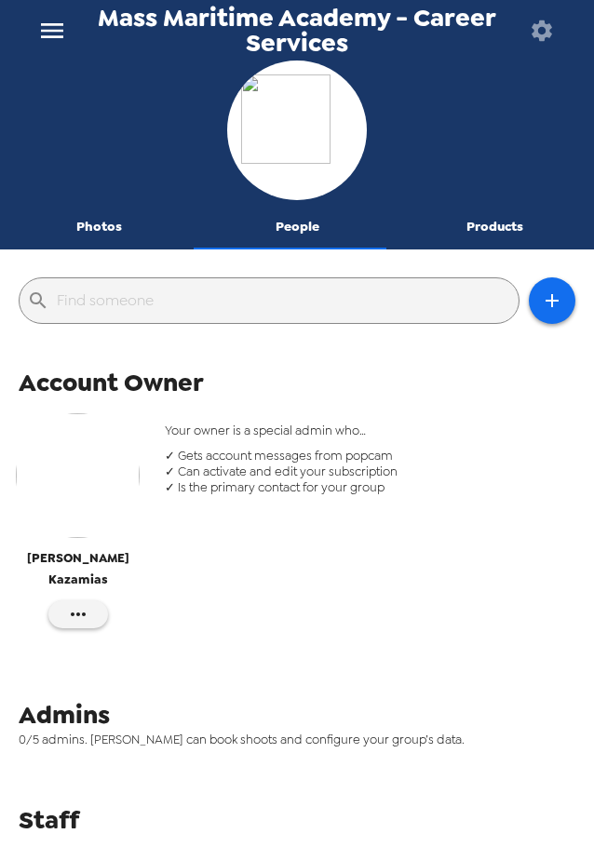
click at [86, 480] on img "button" at bounding box center [78, 475] width 125 height 125
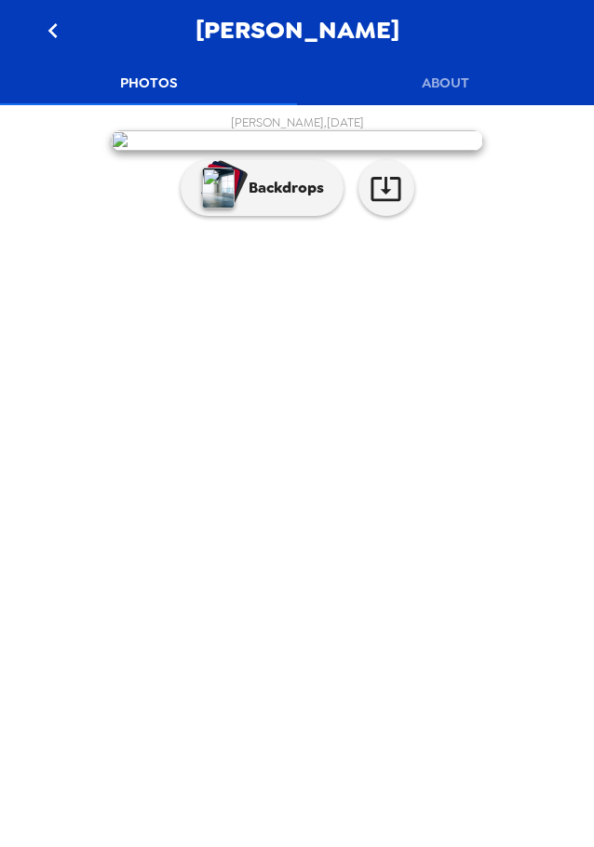
click at [451, 82] on button "About" at bounding box center [445, 82] width 297 height 45
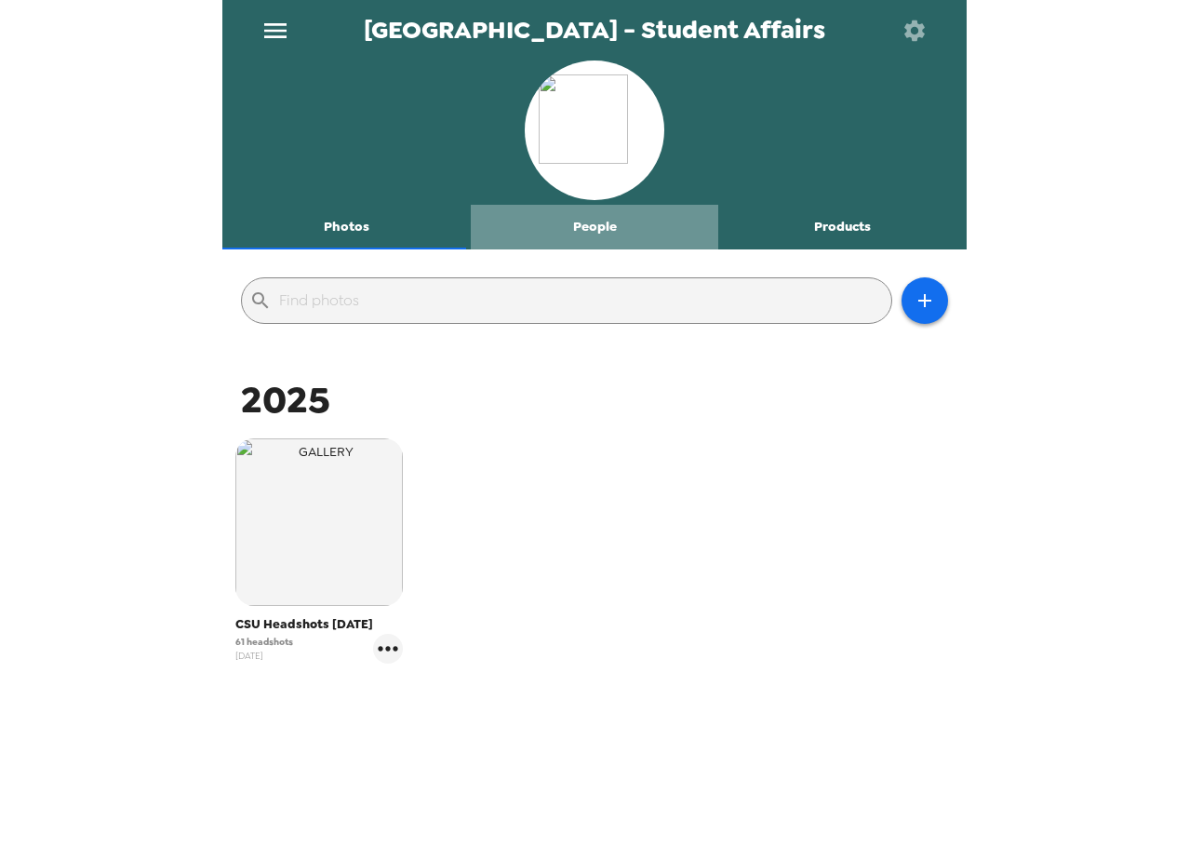
click at [603, 232] on button "People" at bounding box center [595, 227] width 248 height 45
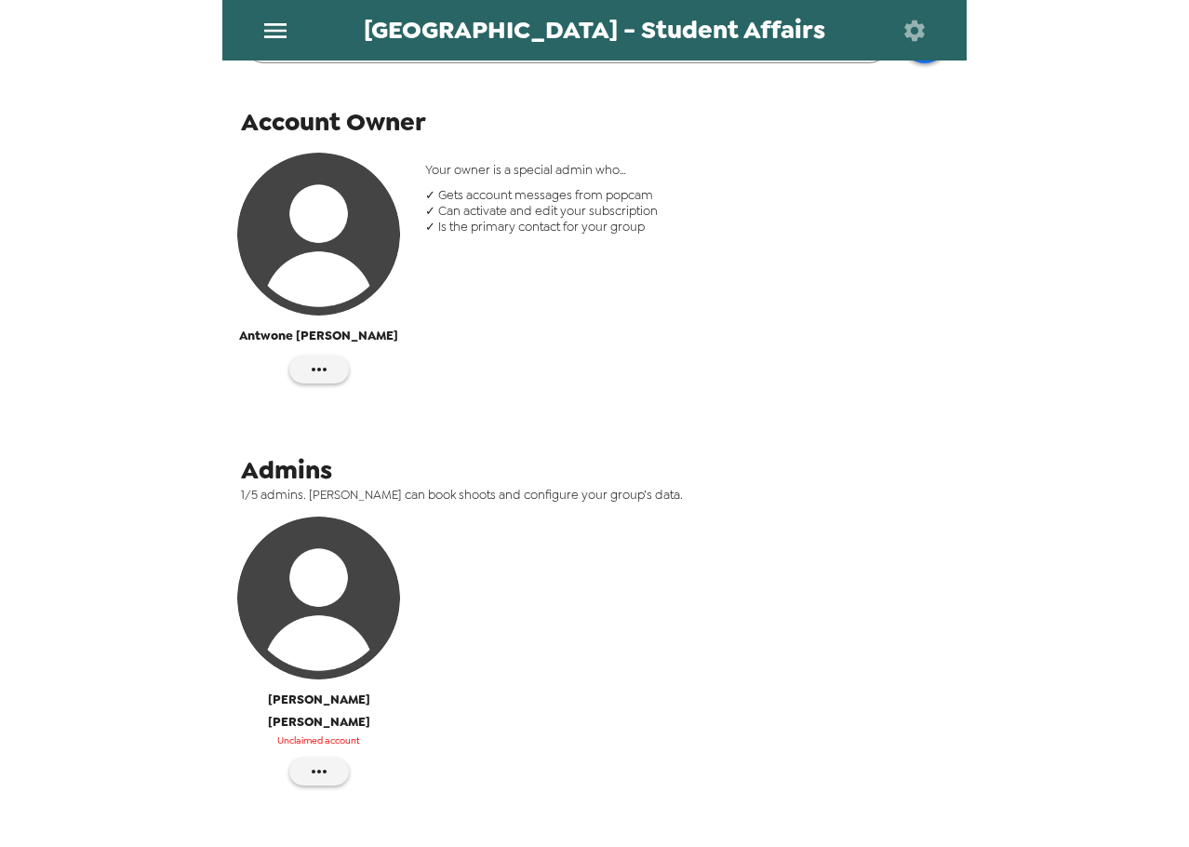
scroll to position [351, 0]
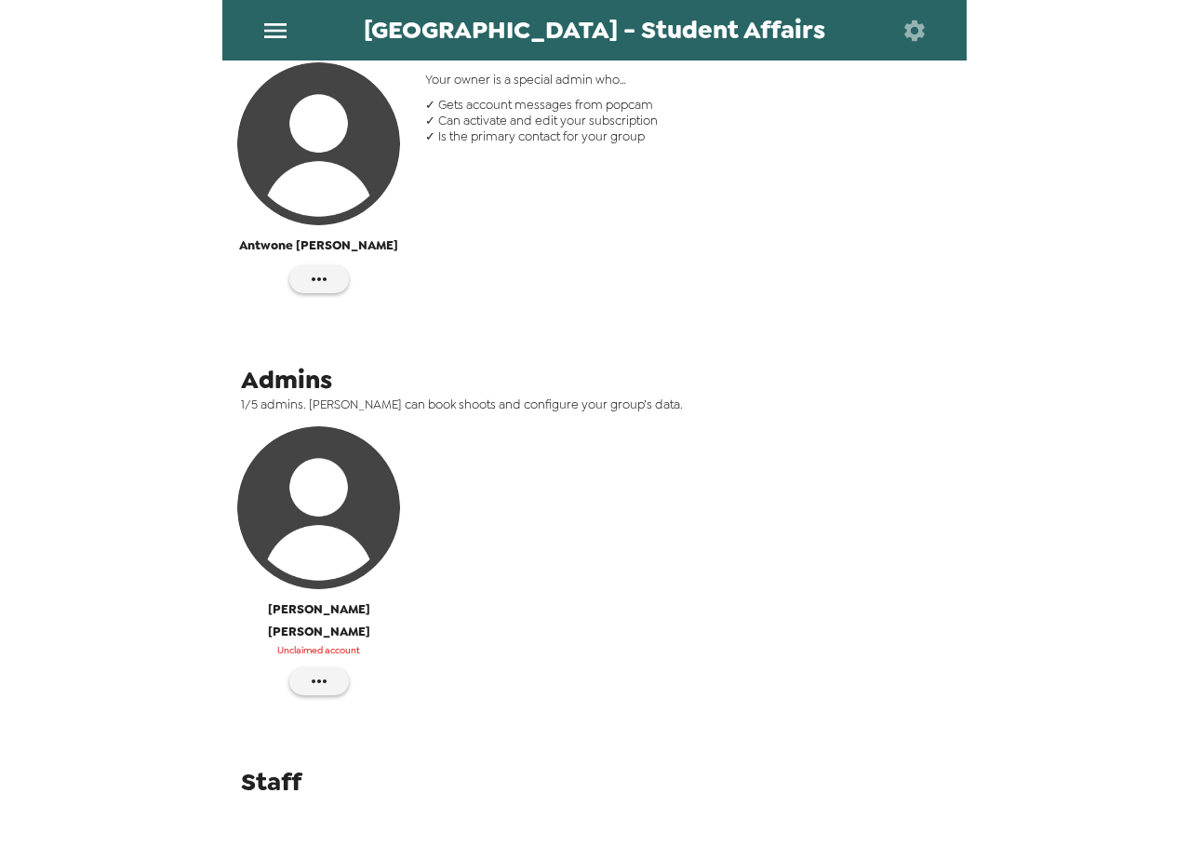
click at [326, 507] on img "button" at bounding box center [318, 507] width 163 height 163
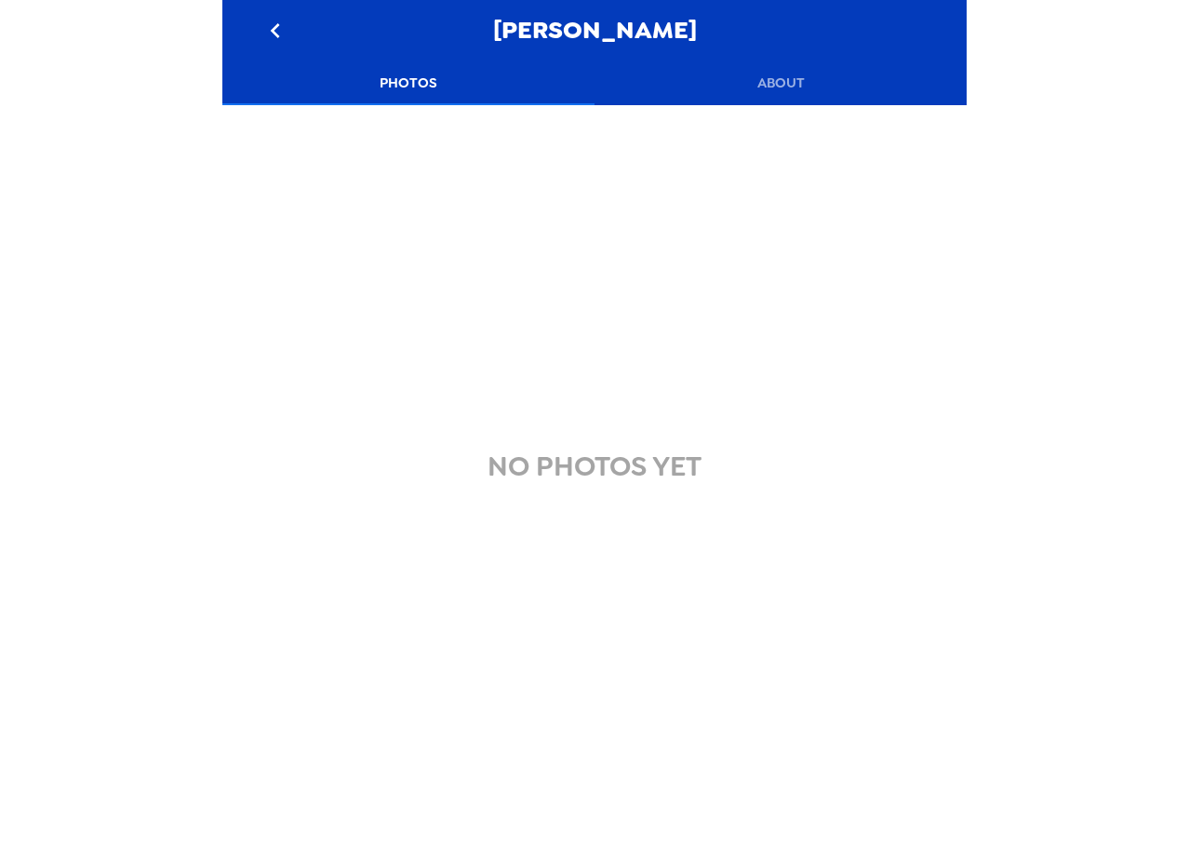
click at [838, 83] on button "About" at bounding box center [780, 82] width 372 height 45
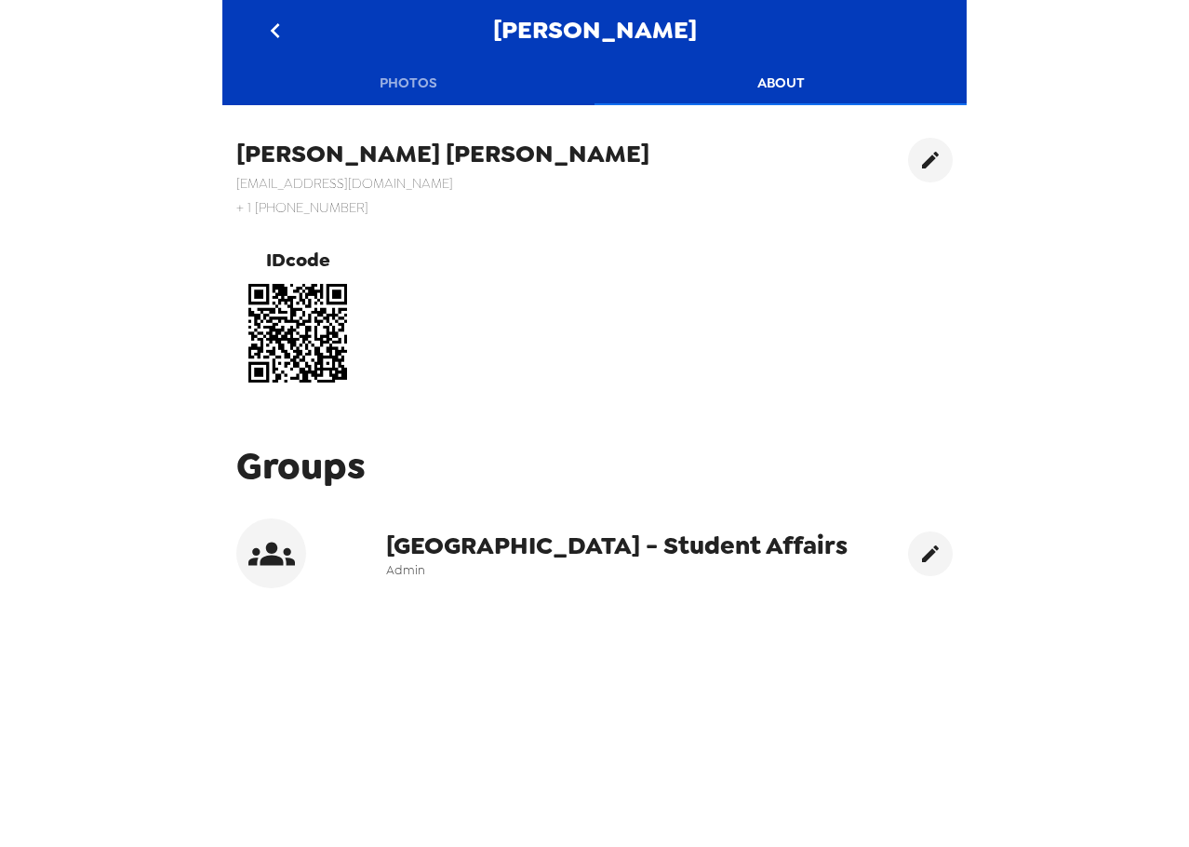
drag, startPoint x: 403, startPoint y: 72, endPoint x: 291, endPoint y: 20, distance: 122.8
click at [394, 68] on button "Photos" at bounding box center [408, 82] width 372 height 45
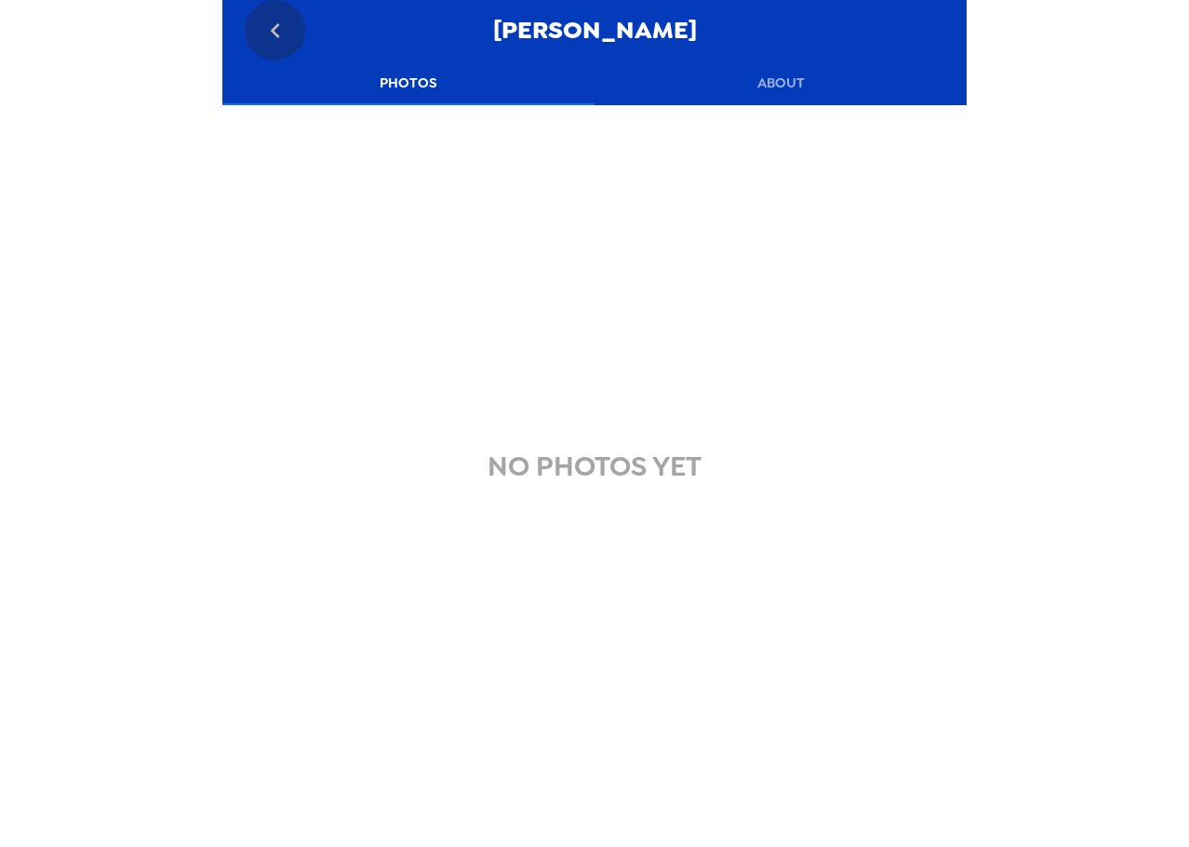
click at [275, 26] on icon "go back" at bounding box center [274, 30] width 9 height 15
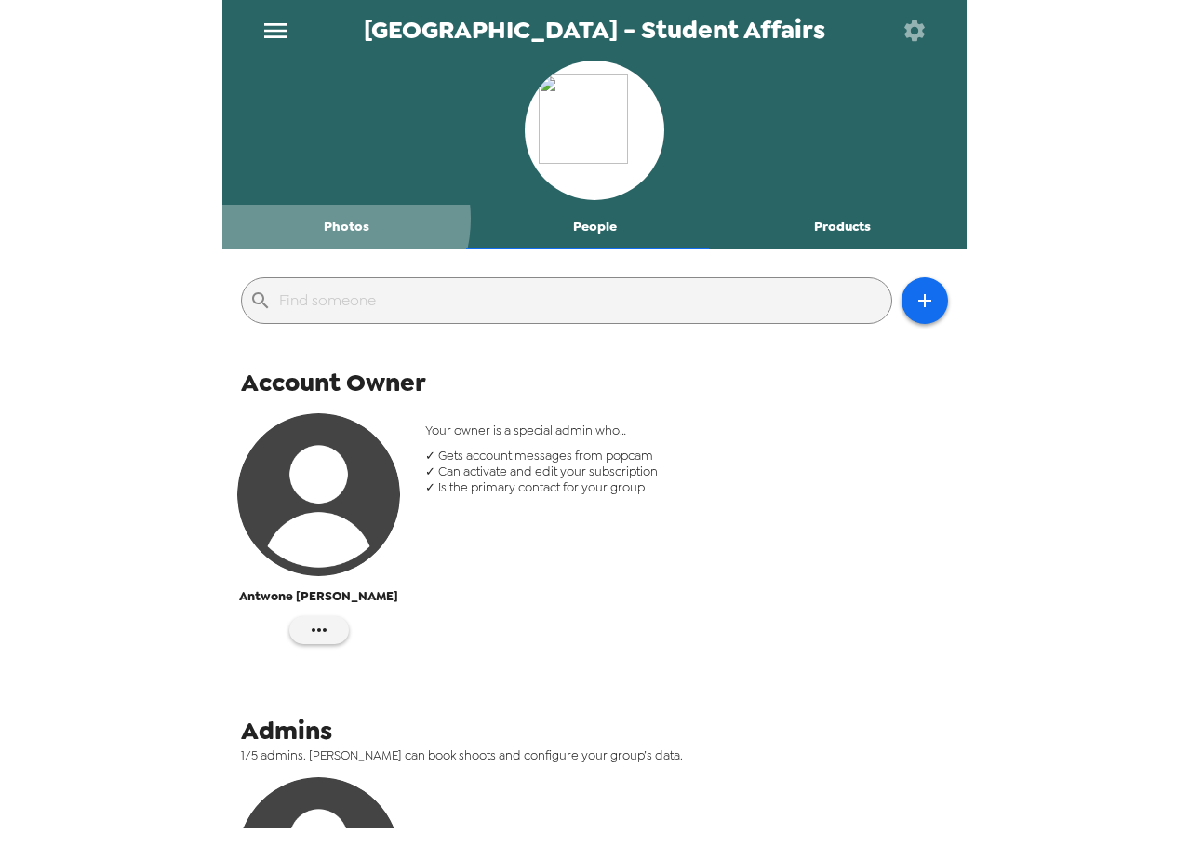
drag, startPoint x: 331, startPoint y: 219, endPoint x: 727, endPoint y: 143, distance: 403.4
click at [332, 219] on button "Photos" at bounding box center [346, 227] width 248 height 45
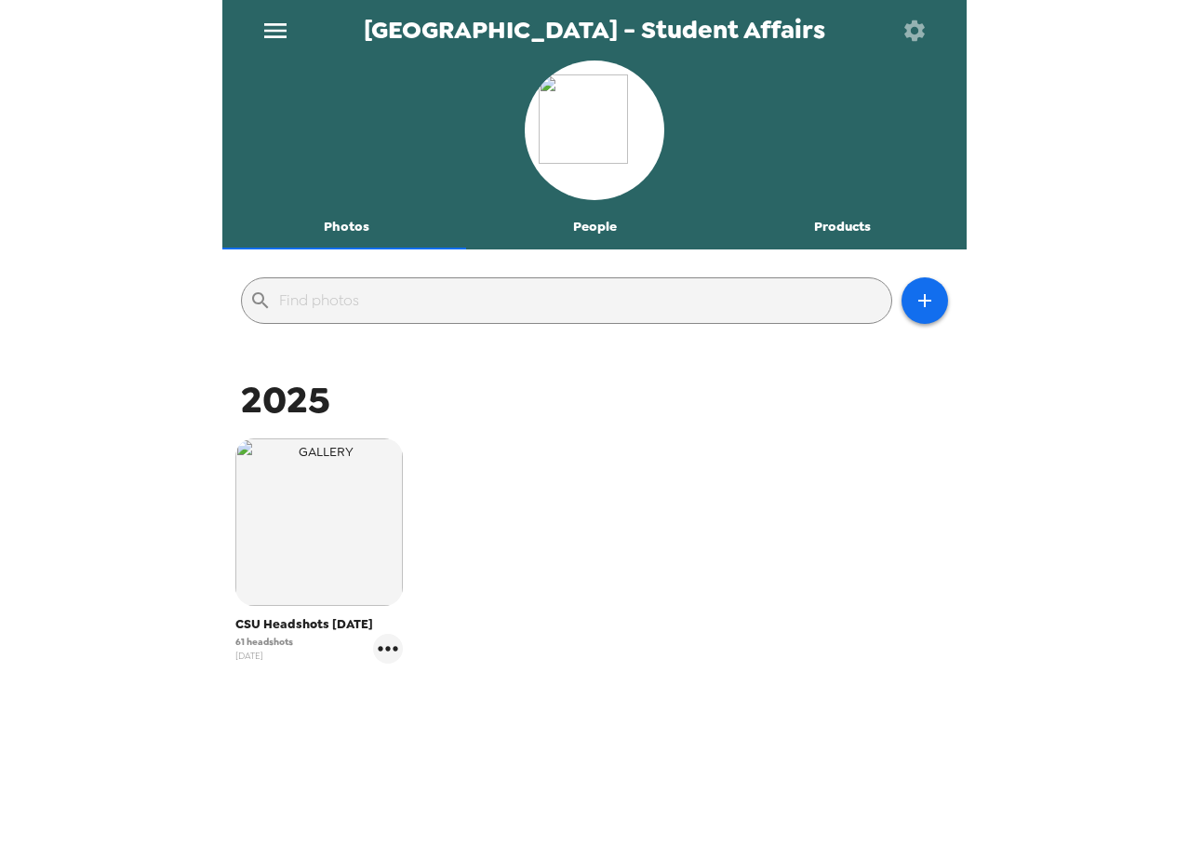
click at [935, 29] on button "button" at bounding box center [914, 30] width 60 height 60
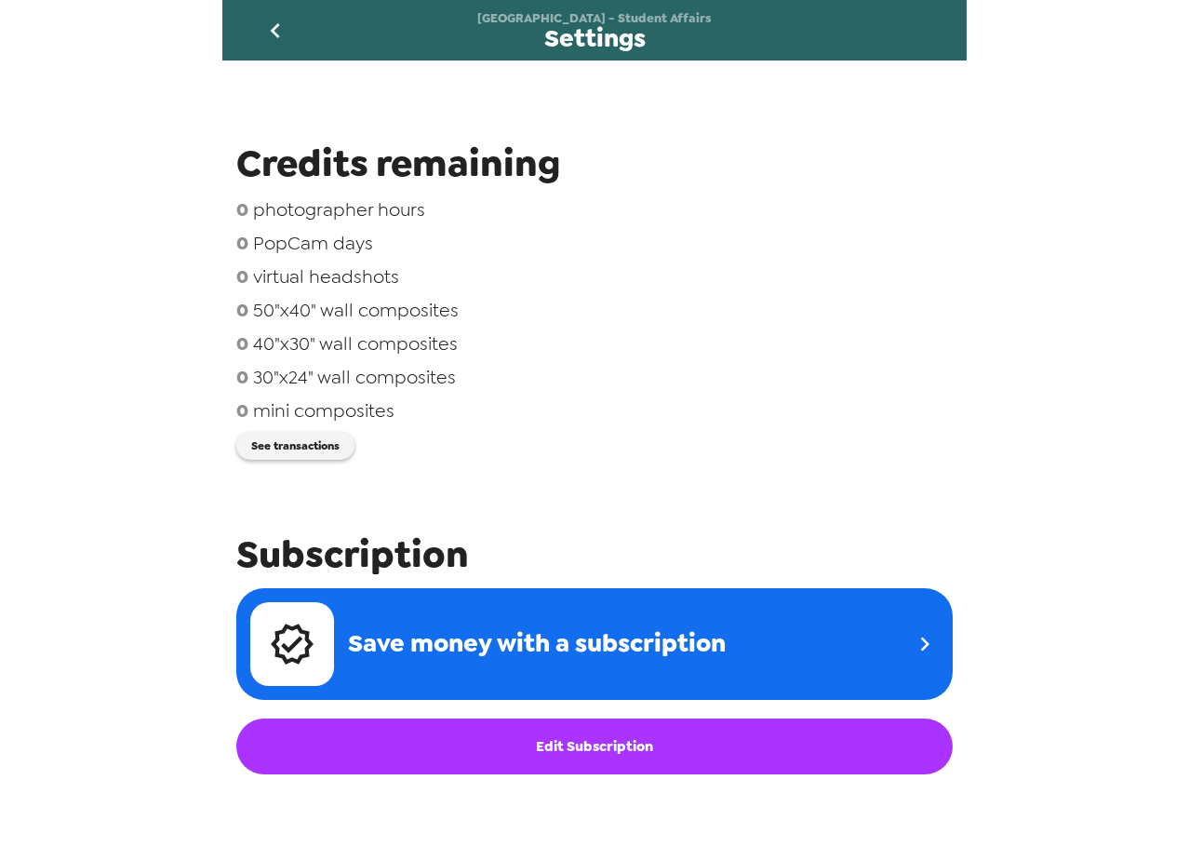
scroll to position [186, 0]
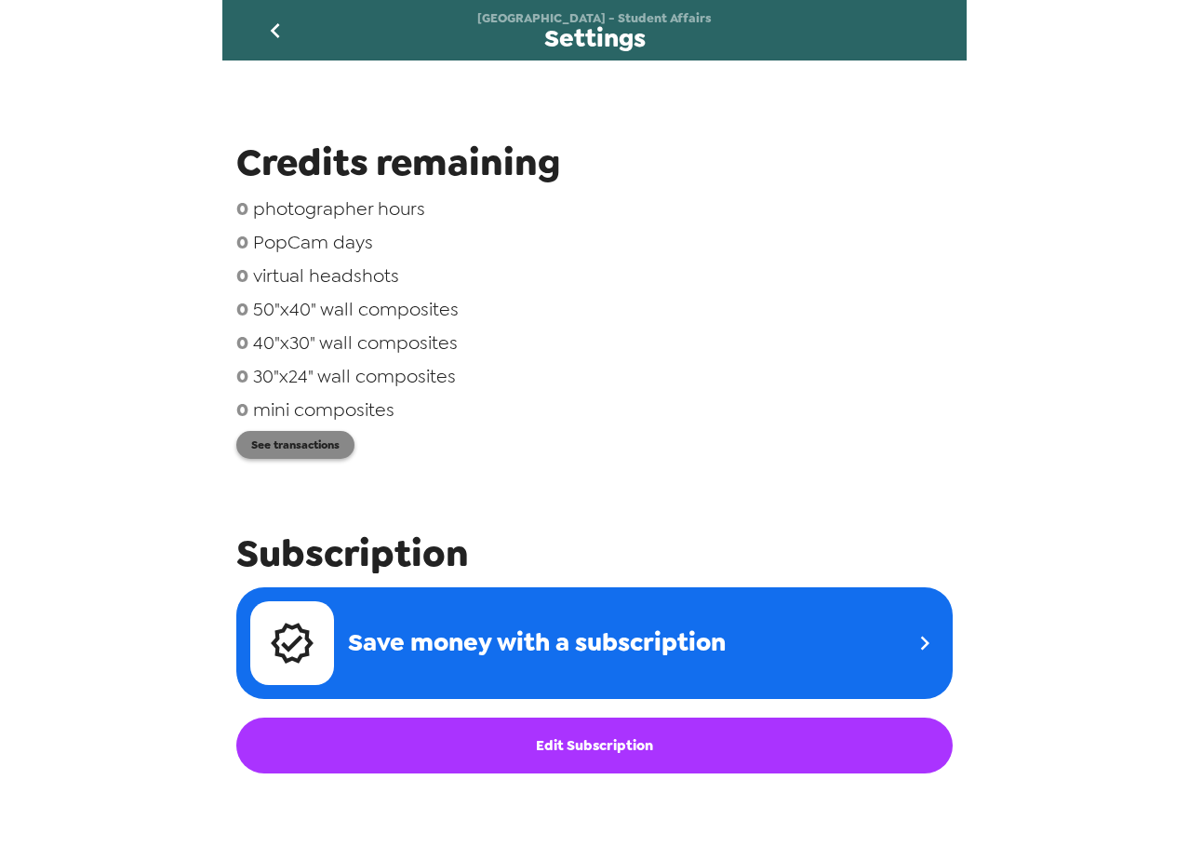
click at [323, 442] on button "See transactions" at bounding box center [295, 445] width 118 height 28
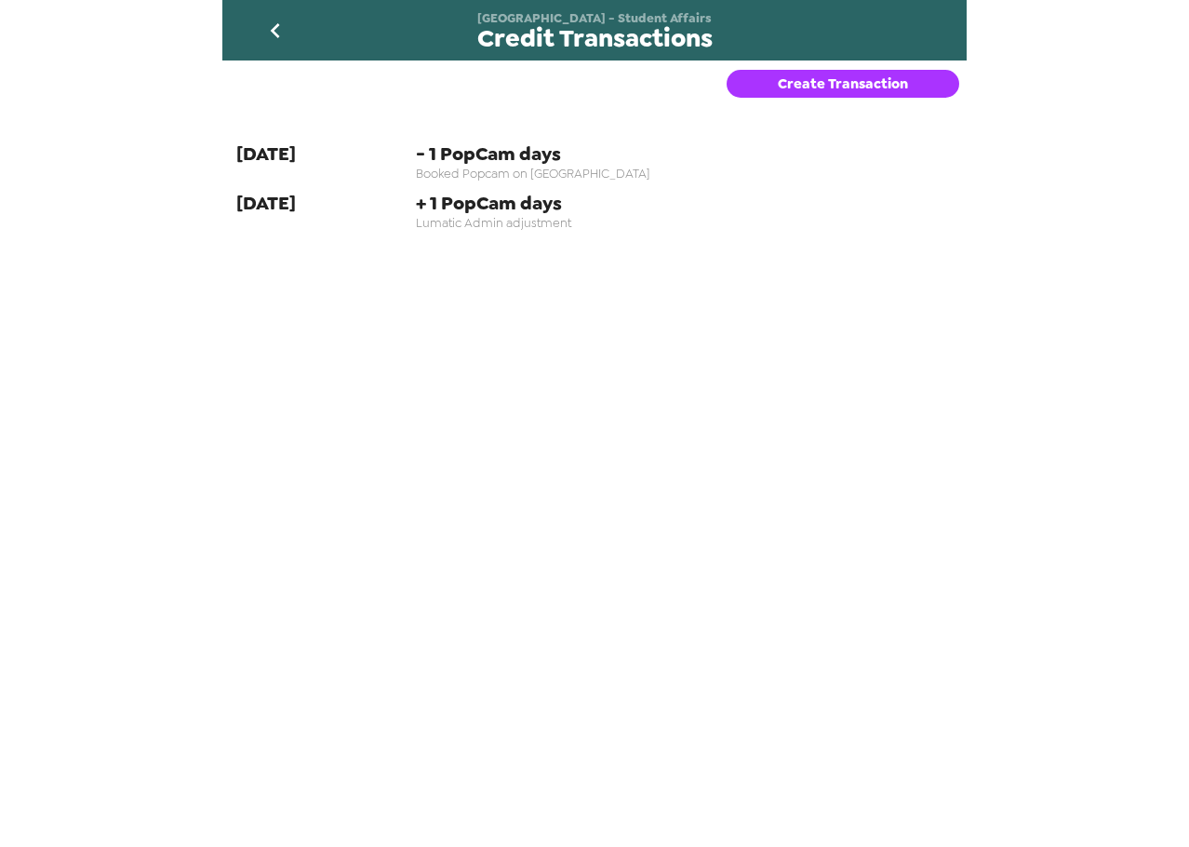
click at [819, 67] on div "Create Transaction" at bounding box center [847, 93] width 240 height 67
click at [821, 78] on button "Create Transaction" at bounding box center [843, 84] width 233 height 28
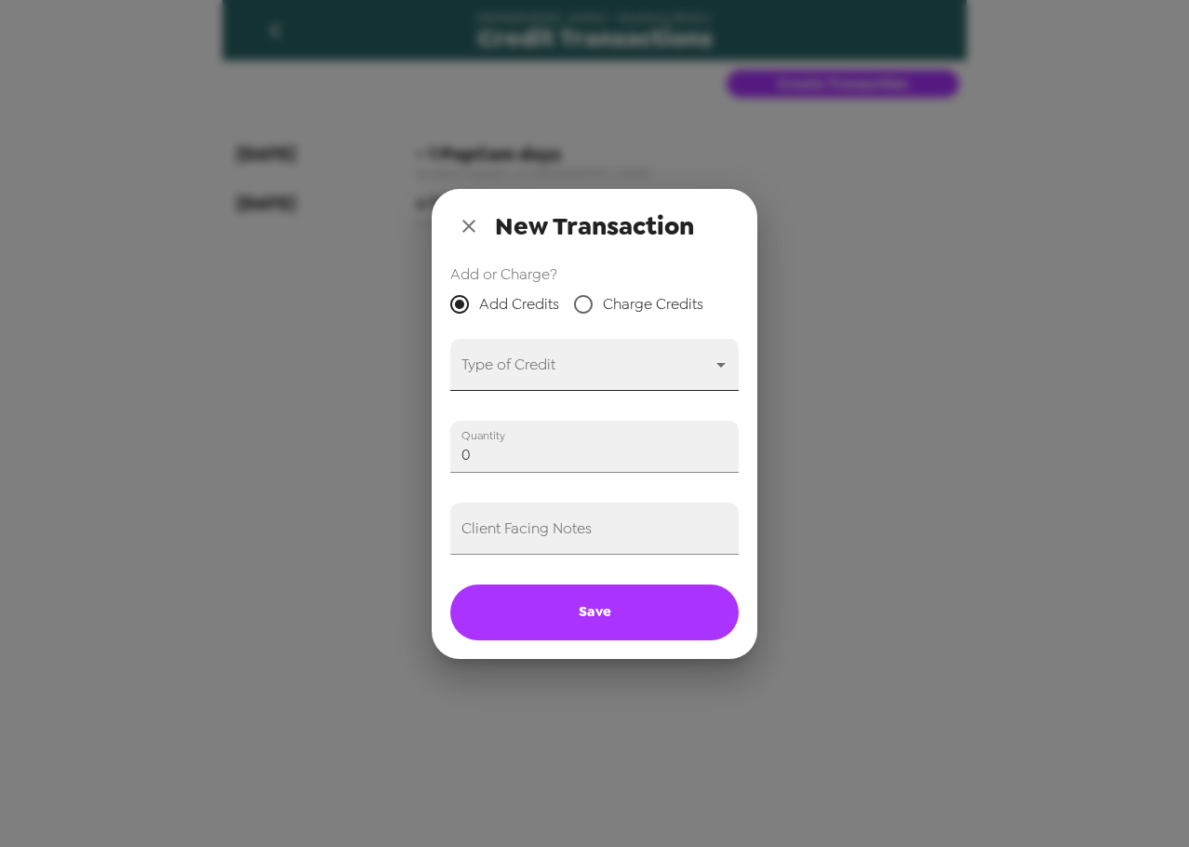
click at [539, 362] on body "Chicago State University - Student Affairs Credit Transactions Create Transacti…" at bounding box center [594, 423] width 1189 height 847
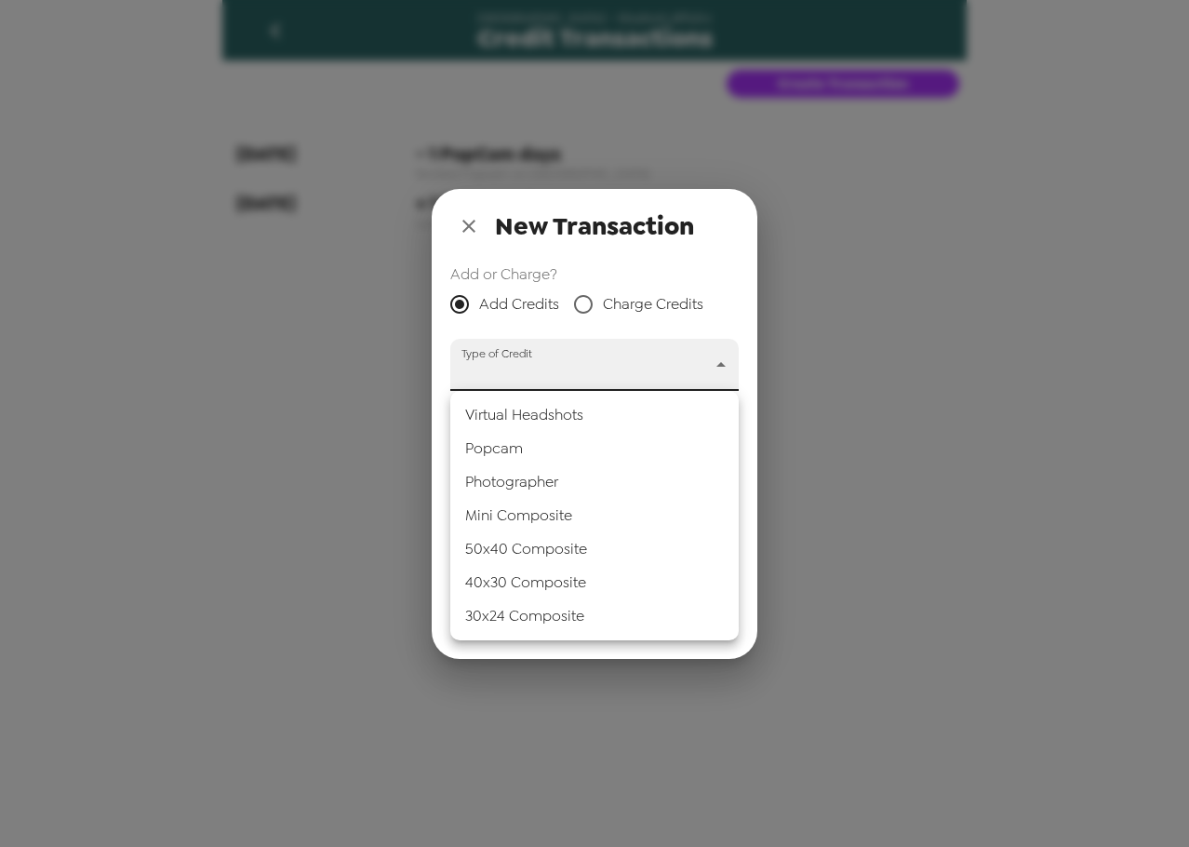
click at [542, 437] on li "Popcam" at bounding box center [594, 448] width 288 height 33
type input "popcam"
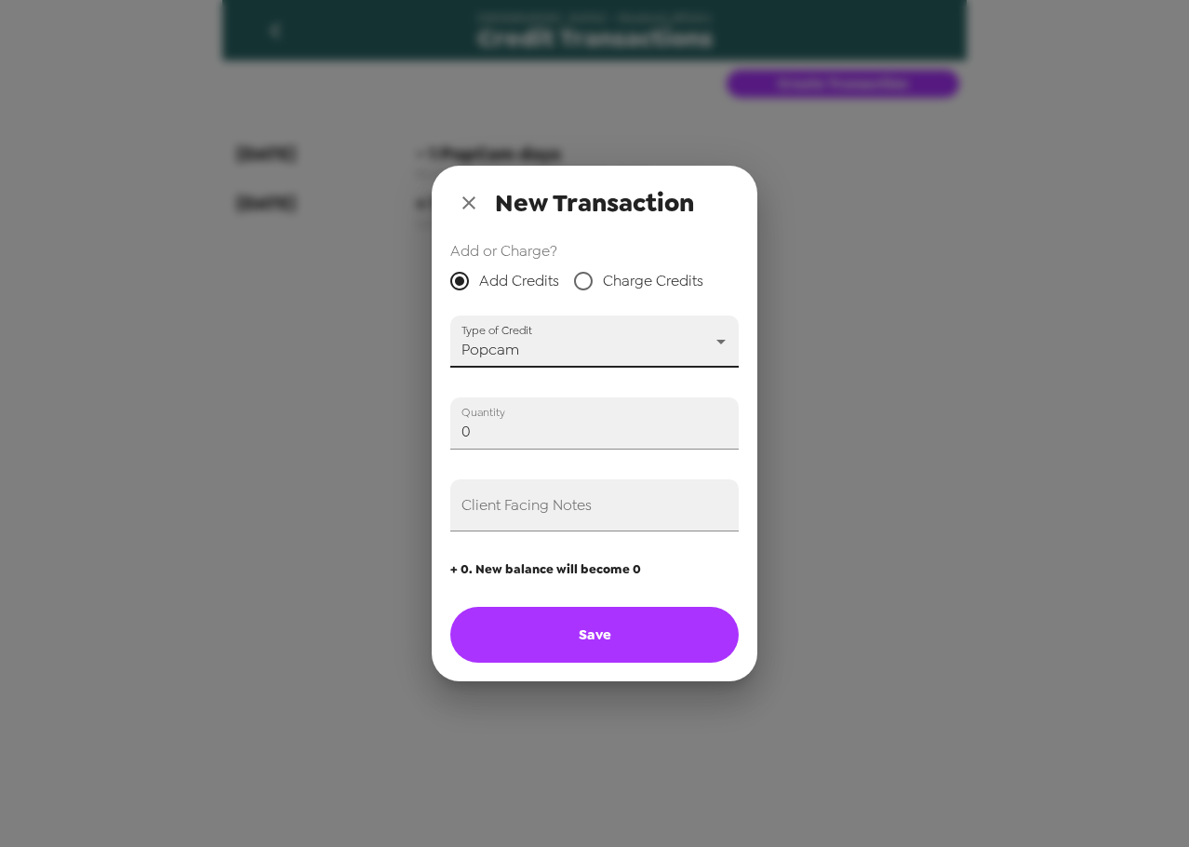
drag, startPoint x: 295, startPoint y: 399, endPoint x: 247, endPoint y: 405, distance: 47.8
click at [229, 398] on div "New Transaction Add or Charge? Add Credits Charge Credits Type of Credit Popcam…" at bounding box center [594, 423] width 1189 height 847
type input "1"
click at [515, 515] on input "Client Facing Notes" at bounding box center [594, 505] width 288 height 52
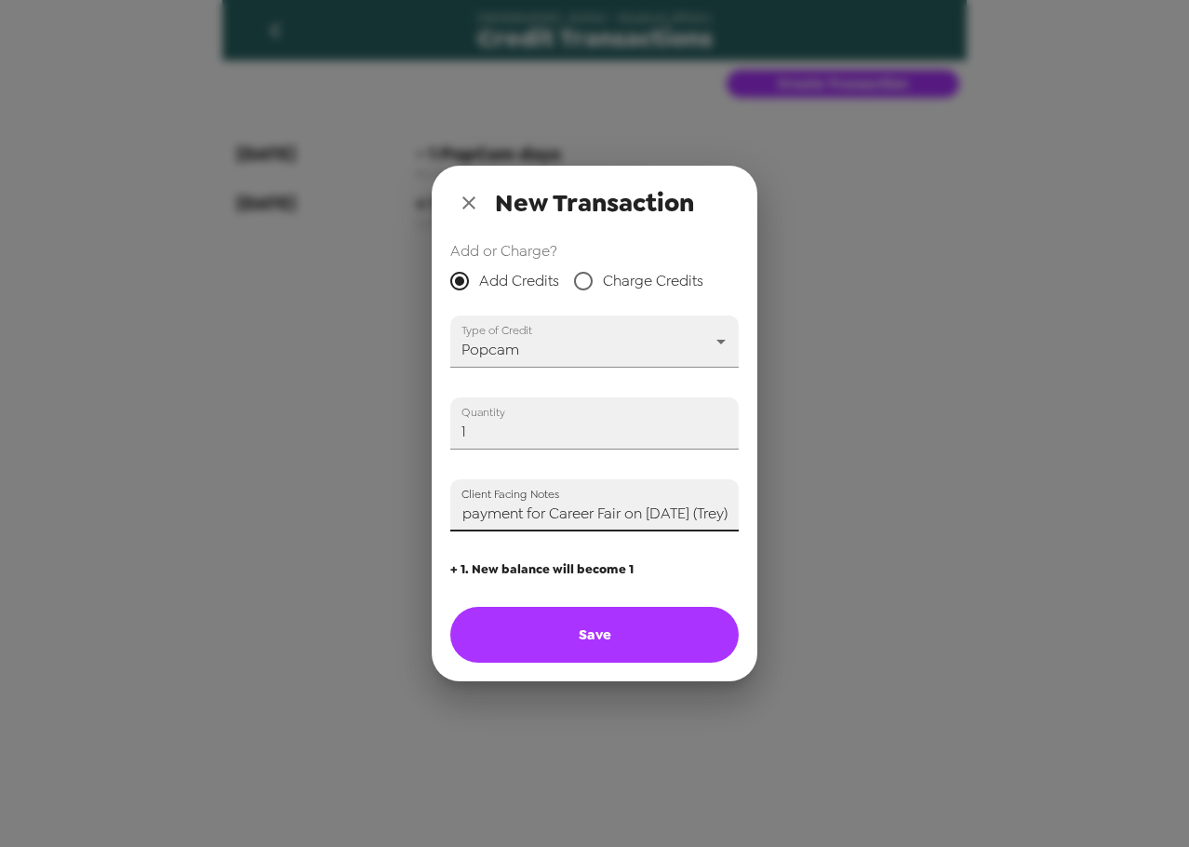
type input "Adding one popcam credit in advance of payment for Career Fair on 10/7/25 (Trey)"
click at [699, 634] on button "Save" at bounding box center [594, 635] width 288 height 56
type input "0"
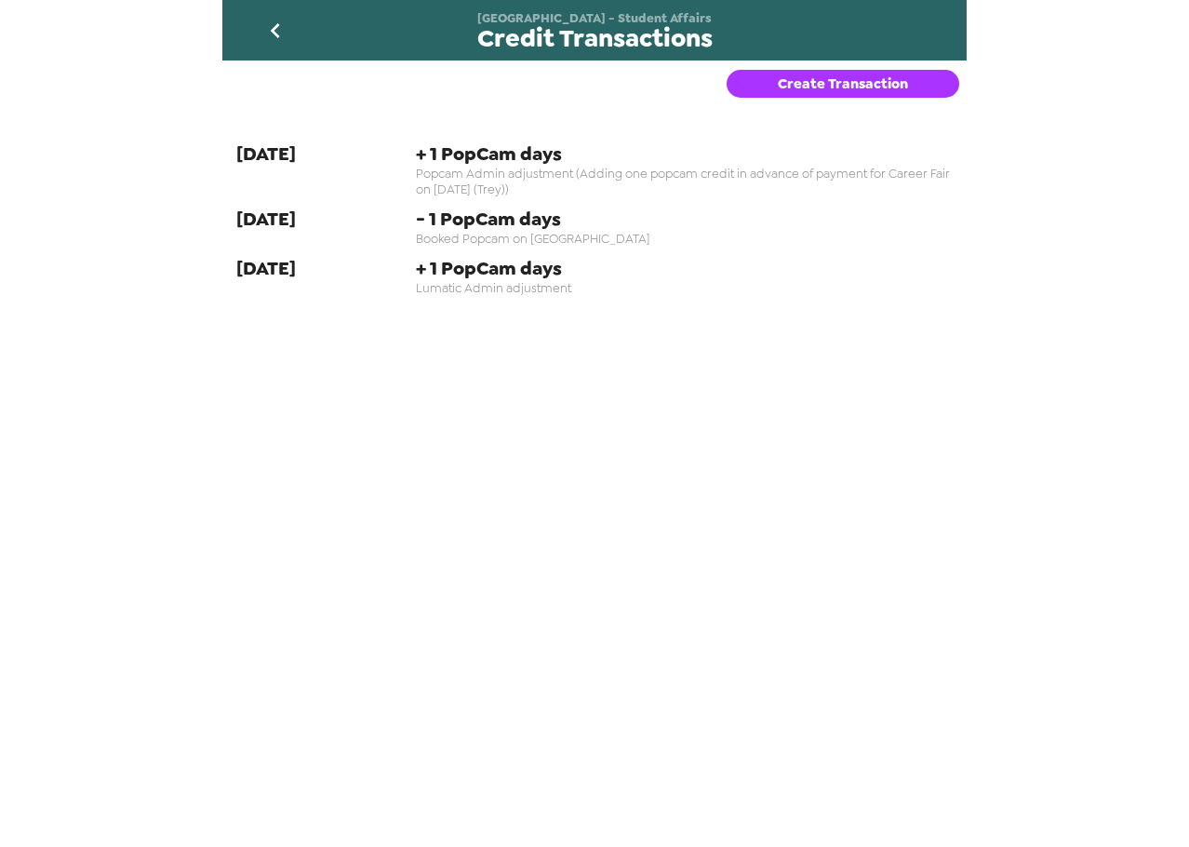
click at [277, 24] on icon "go back" at bounding box center [274, 30] width 9 height 15
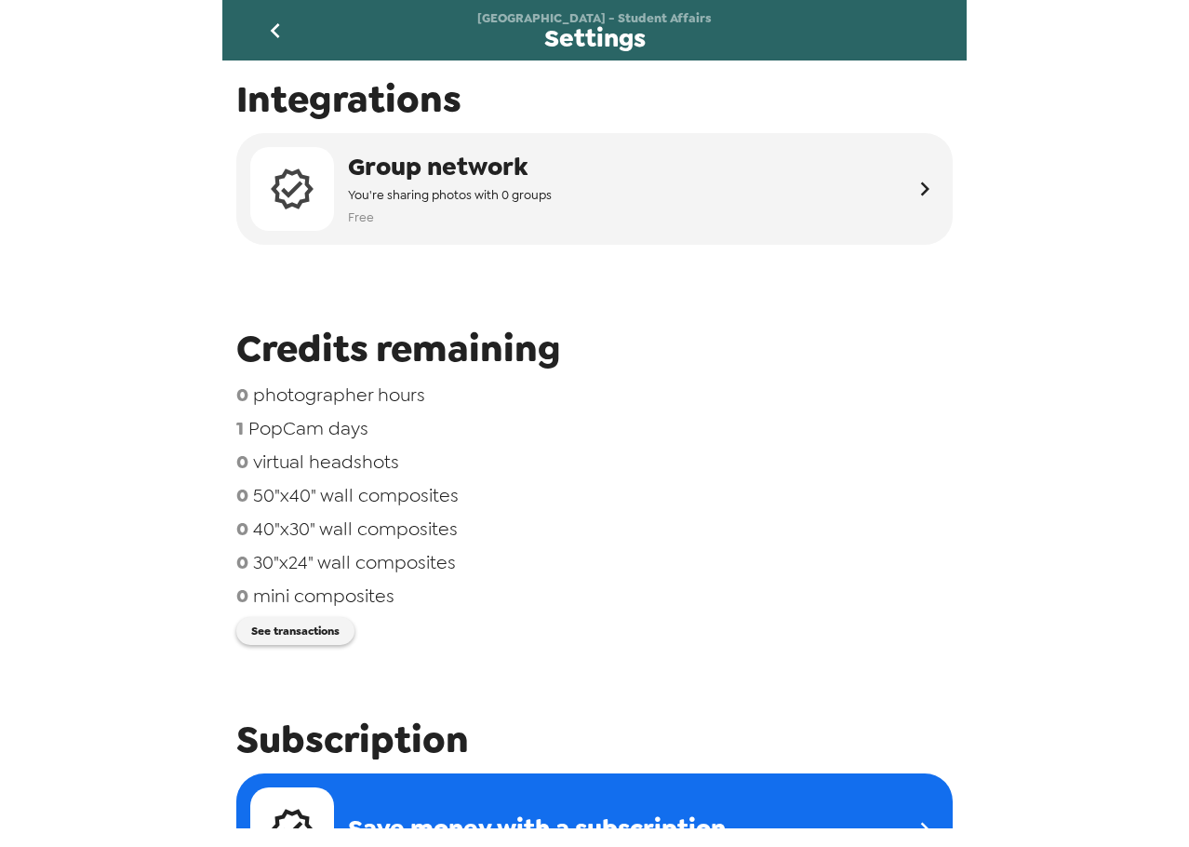
click at [281, 37] on icon "go back" at bounding box center [275, 31] width 30 height 30
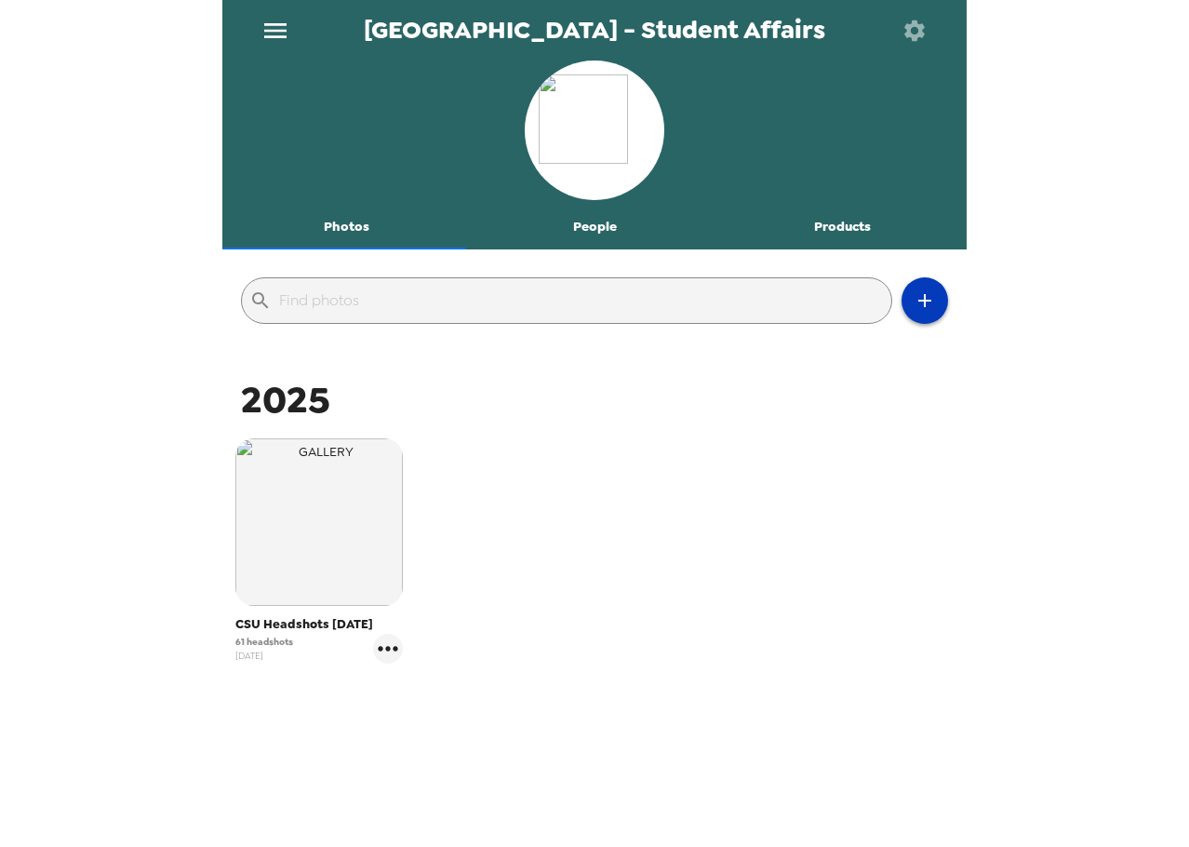
click at [916, 305] on icon "button" at bounding box center [925, 300] width 22 height 22
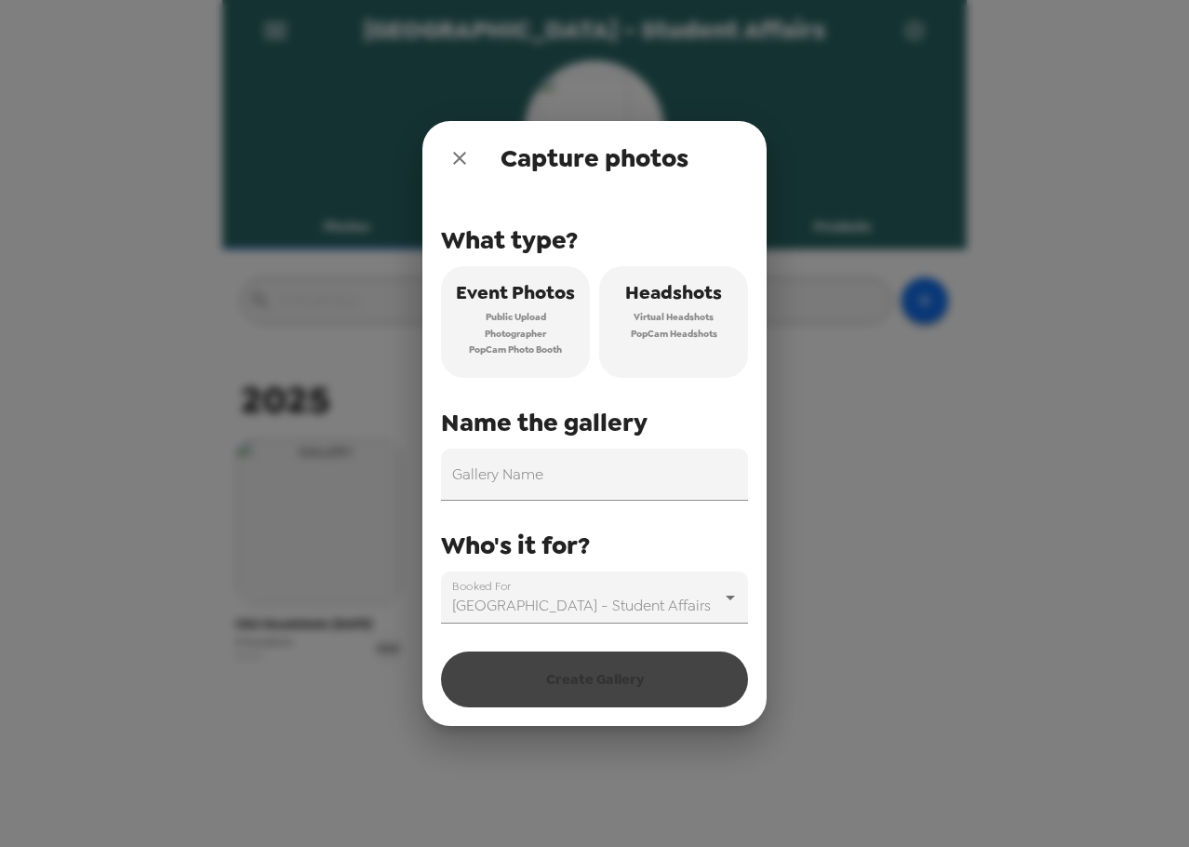
click at [647, 317] on span "Virtual Headshots" at bounding box center [674, 317] width 80 height 17
click at [610, 489] on input "Gallery Name" at bounding box center [594, 474] width 307 height 52
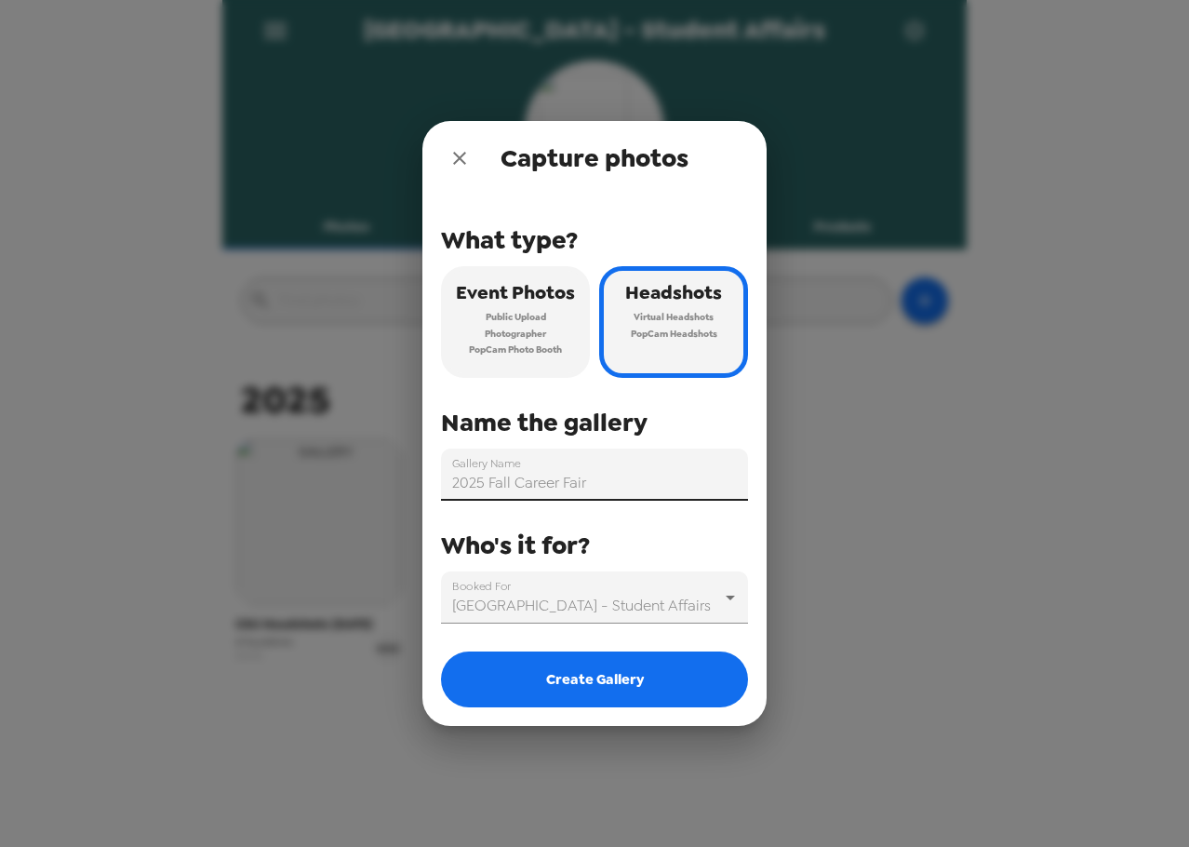
click at [671, 486] on input "2025 Fall Career Fair" at bounding box center [594, 474] width 307 height 52
click at [655, 487] on input "2025 Fall Career Fair 10/7" at bounding box center [594, 474] width 307 height 52
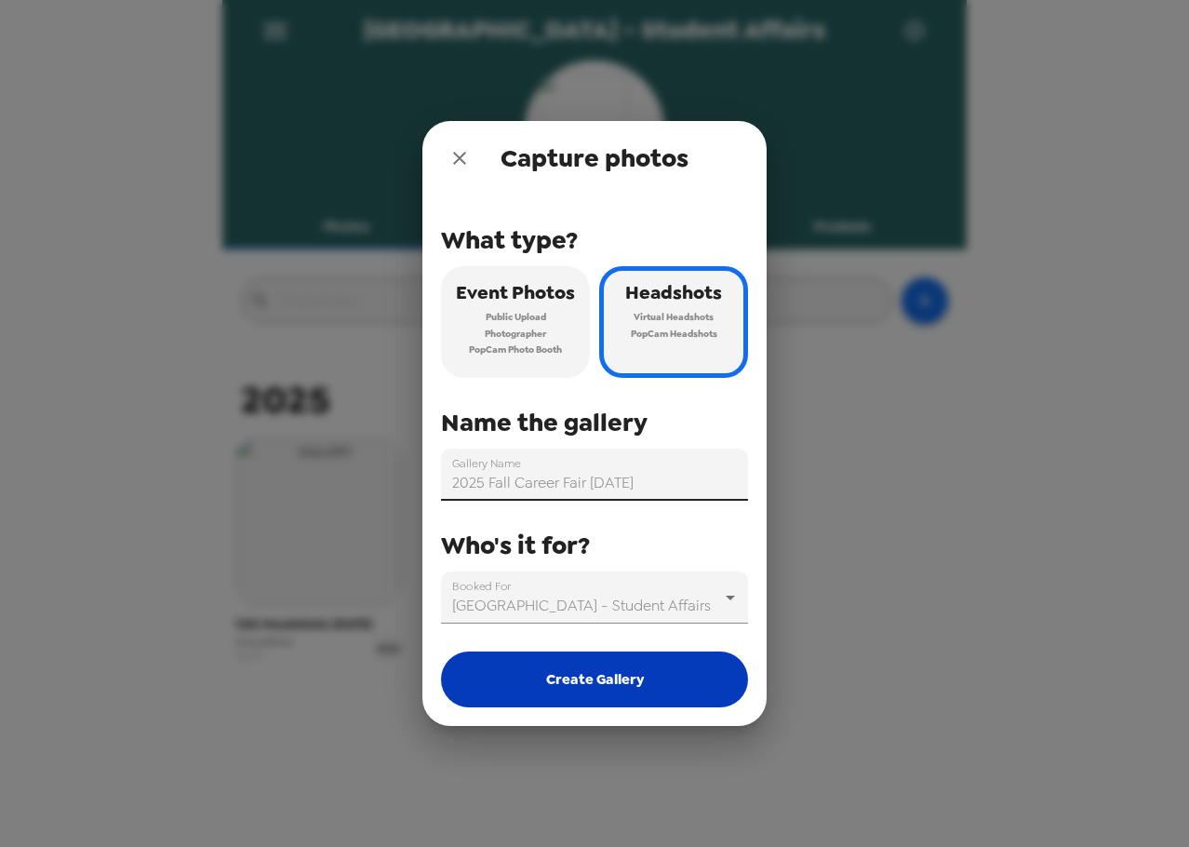
type input "2025 Fall Career Fair [DATE]"
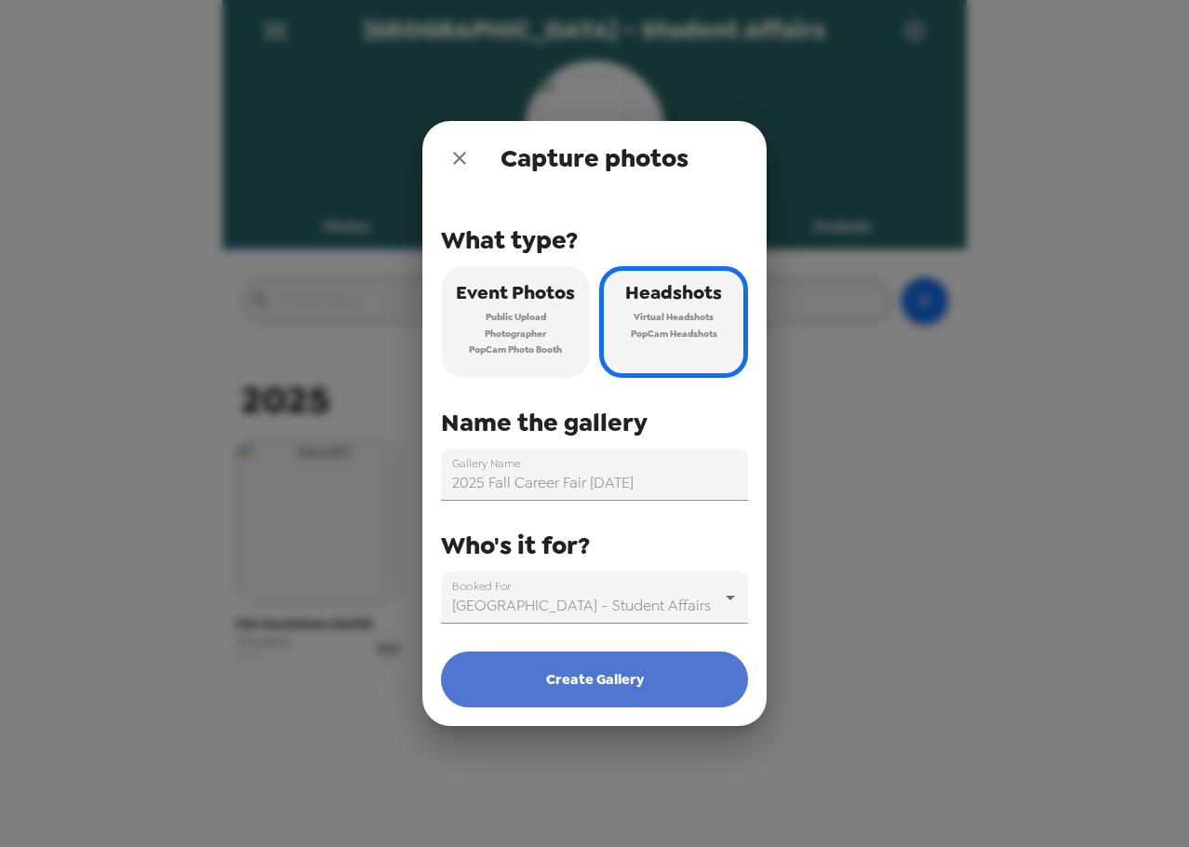
click at [649, 683] on button "Create Gallery" at bounding box center [594, 679] width 307 height 56
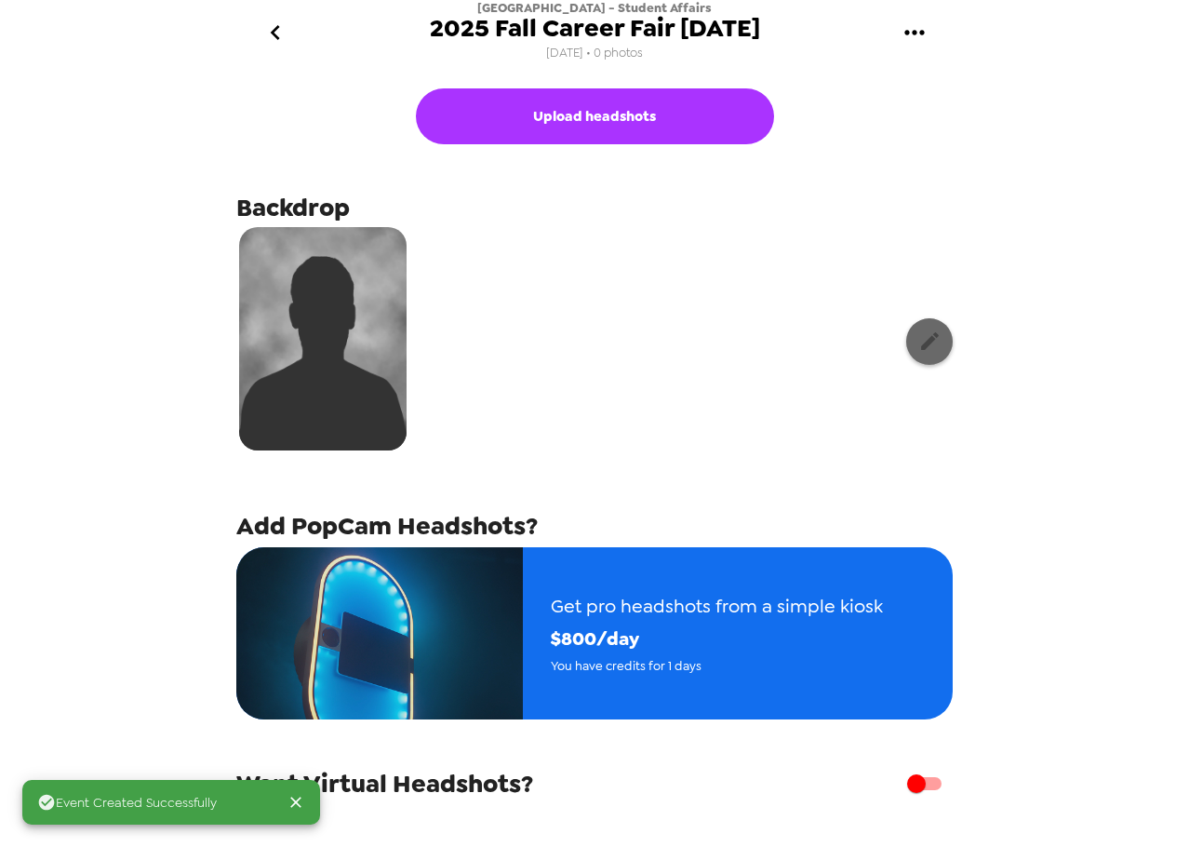
click at [918, 337] on icon "button" at bounding box center [929, 340] width 23 height 23
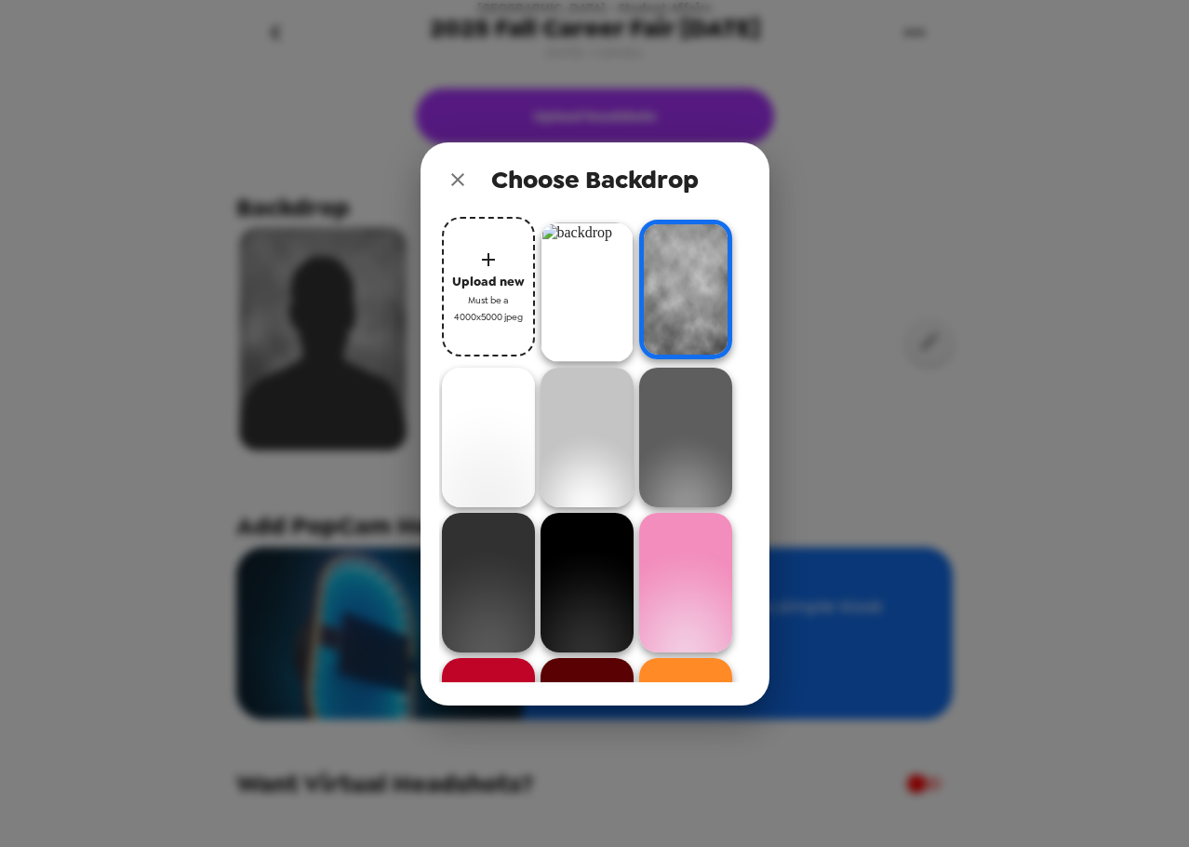
click at [585, 295] on img at bounding box center [587, 292] width 93 height 140
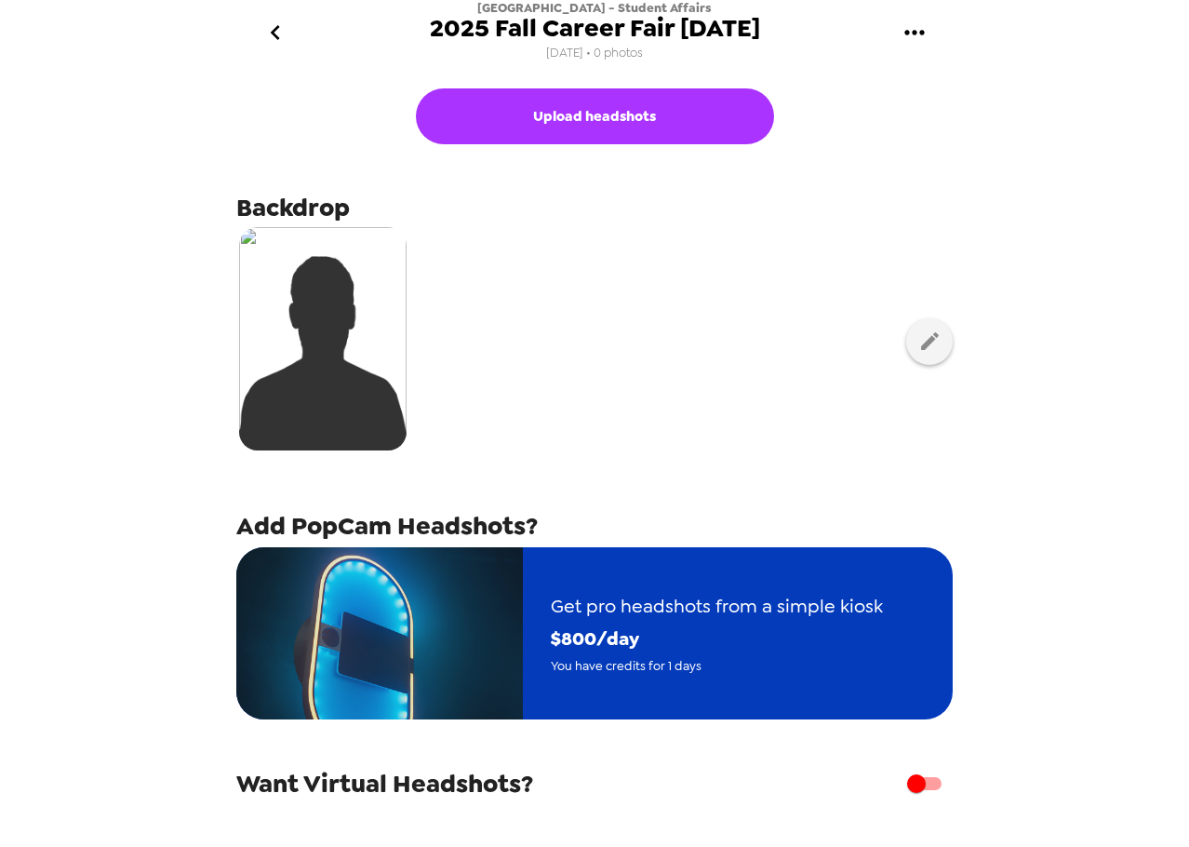
click at [623, 590] on span "Get pro headshots from a simple kiosk" at bounding box center [717, 606] width 332 height 33
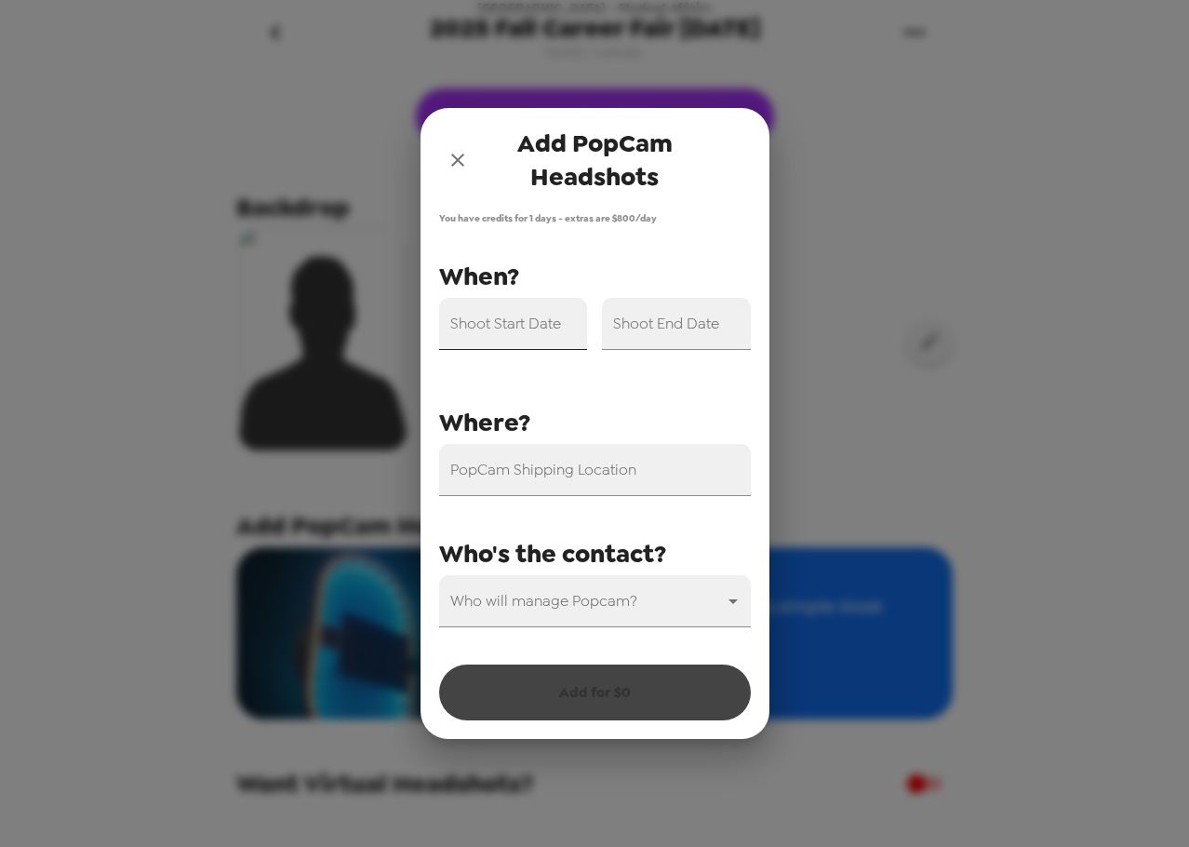
click at [510, 321] on div "Shoot Start Date" at bounding box center [513, 324] width 149 height 52
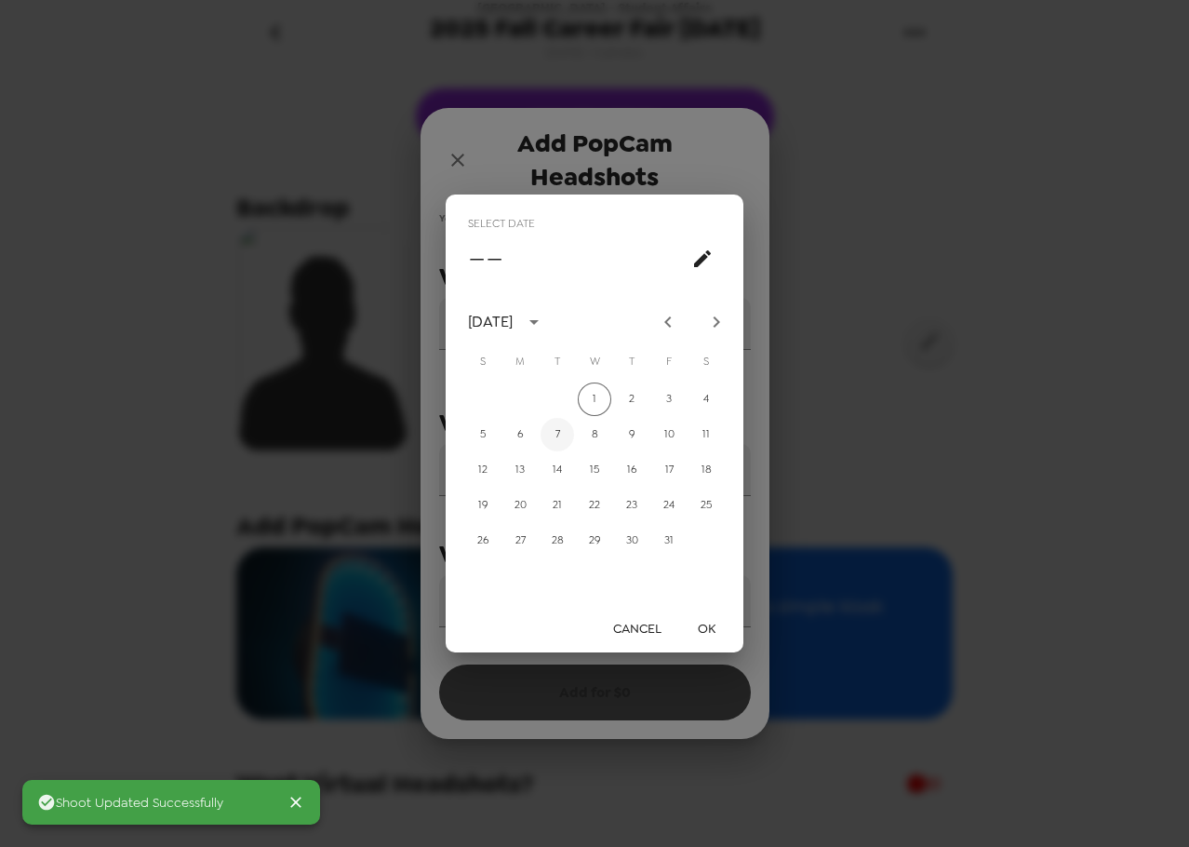
click at [551, 428] on button "7" at bounding box center [557, 434] width 33 height 33
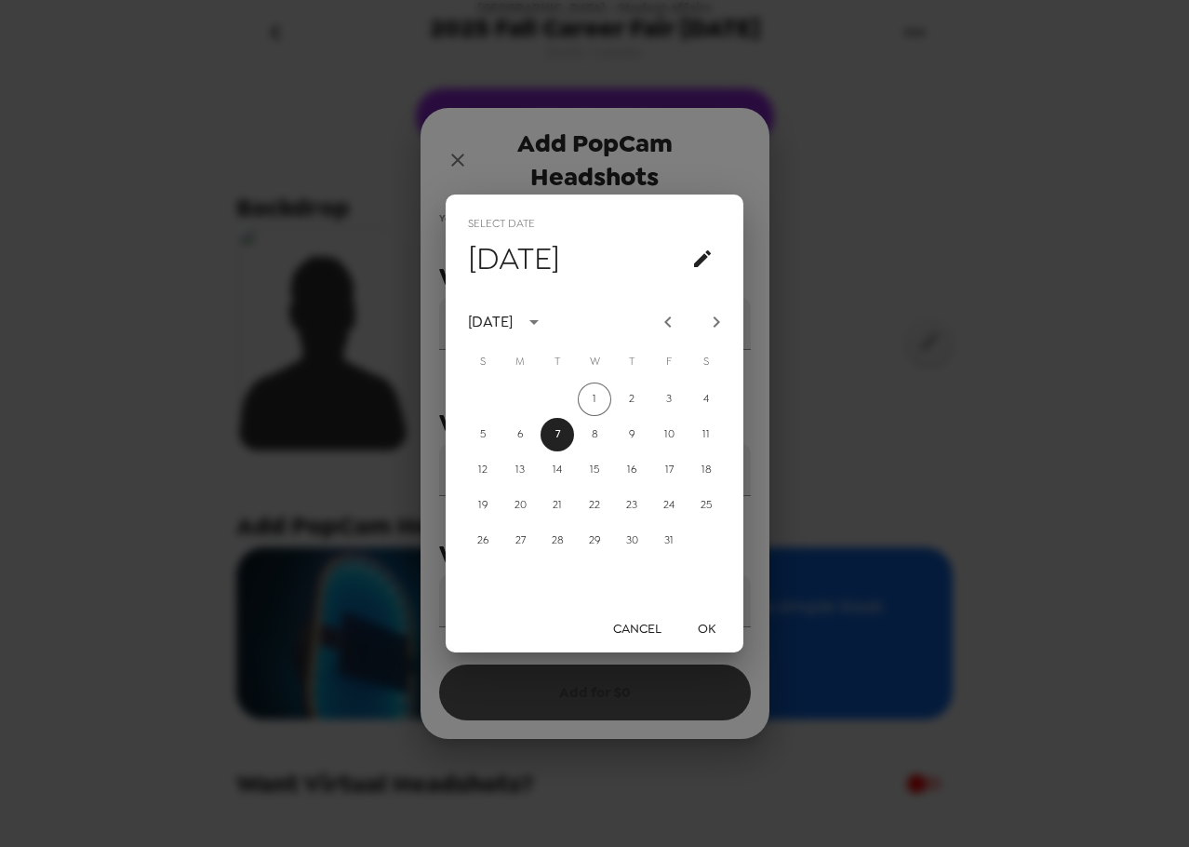
click at [703, 627] on button "OK" at bounding box center [706, 628] width 60 height 34
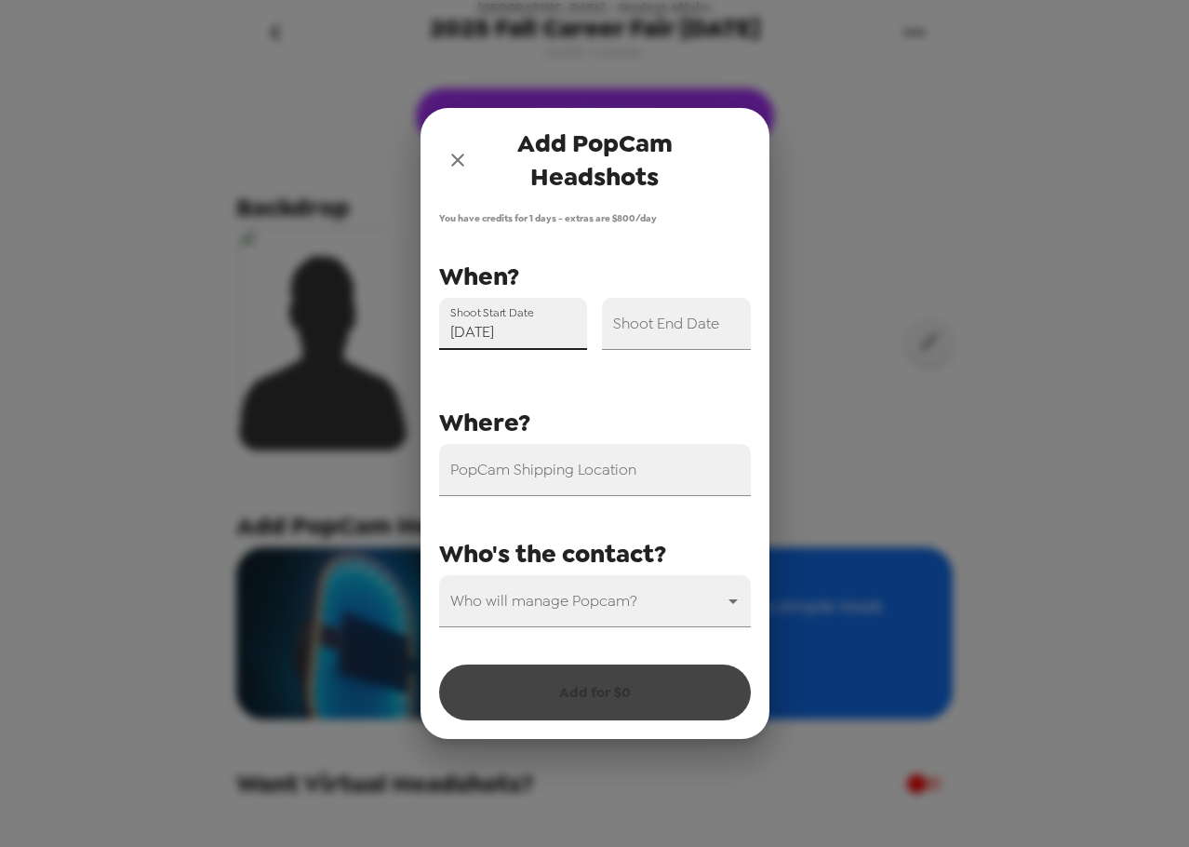
click at [479, 327] on input "10/07/2025" at bounding box center [513, 324] width 149 height 52
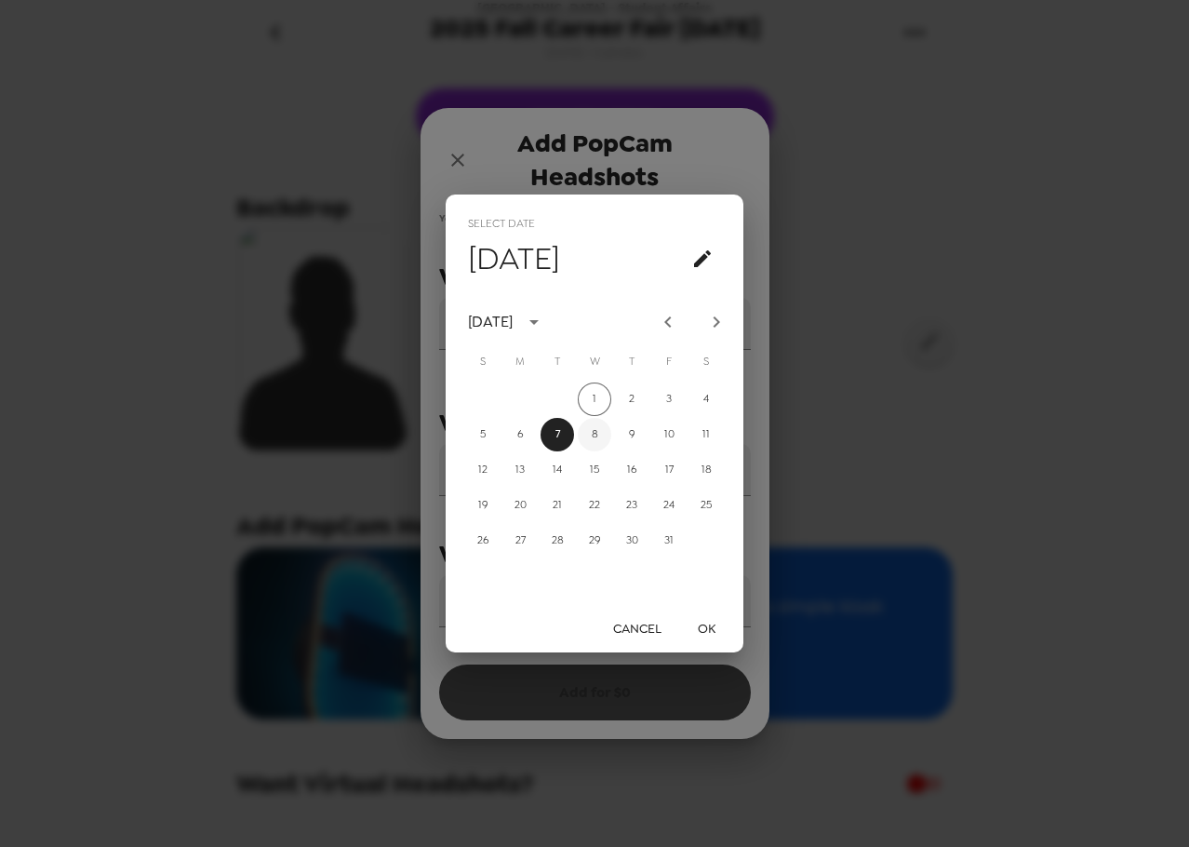
drag, startPoint x: 593, startPoint y: 433, endPoint x: 686, endPoint y: 562, distance: 159.3
click at [593, 435] on button "8" at bounding box center [594, 434] width 33 height 33
type input "10/08/2025"
click at [701, 621] on button "OK" at bounding box center [706, 628] width 60 height 34
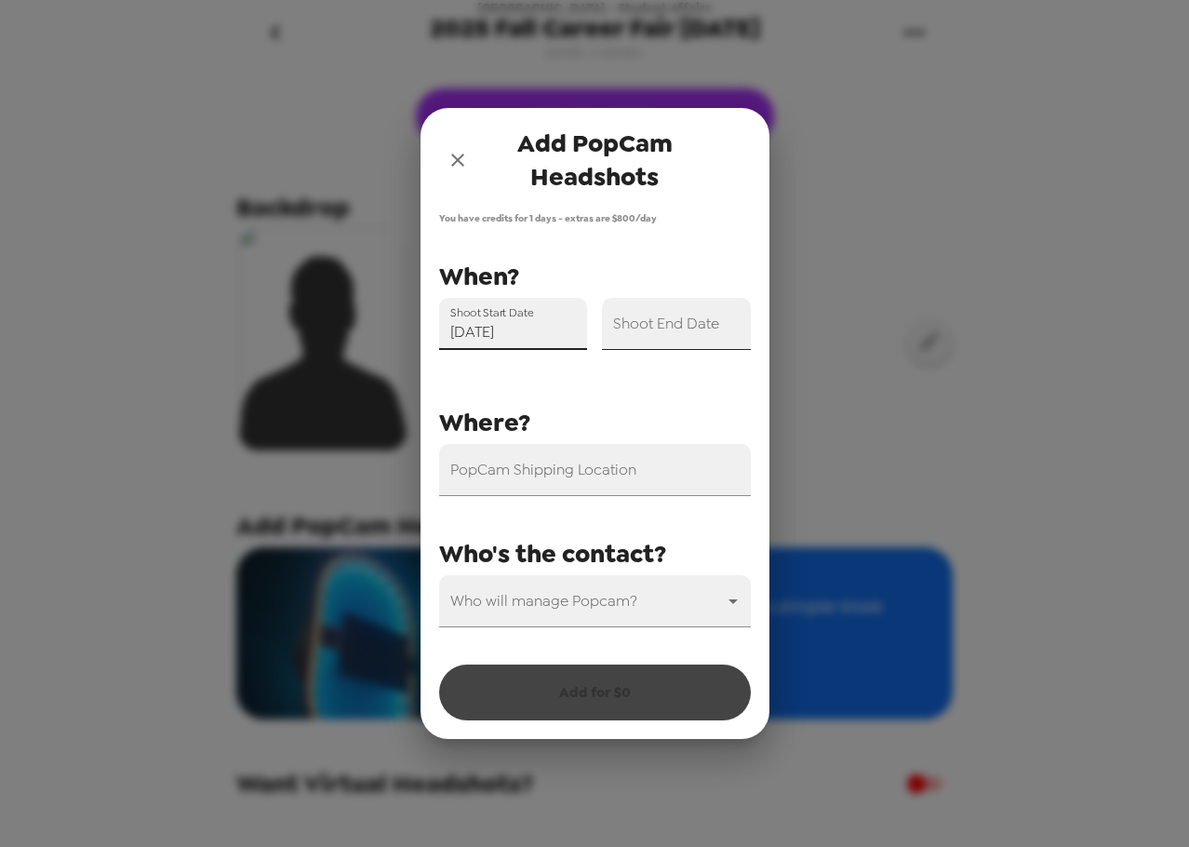
click at [658, 340] on input "Shoot End Date" at bounding box center [676, 324] width 149 height 52
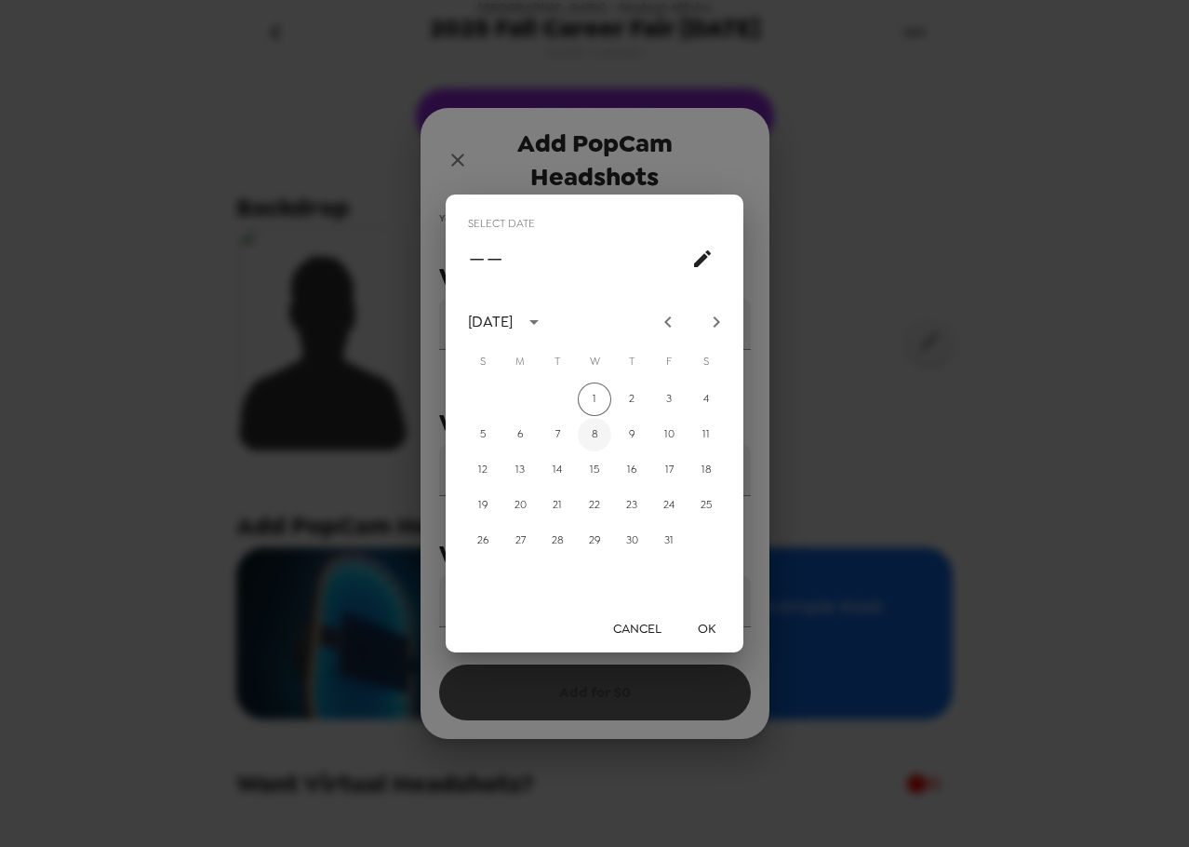
click at [601, 435] on button "8" at bounding box center [594, 434] width 33 height 33
type input "10/08/2025"
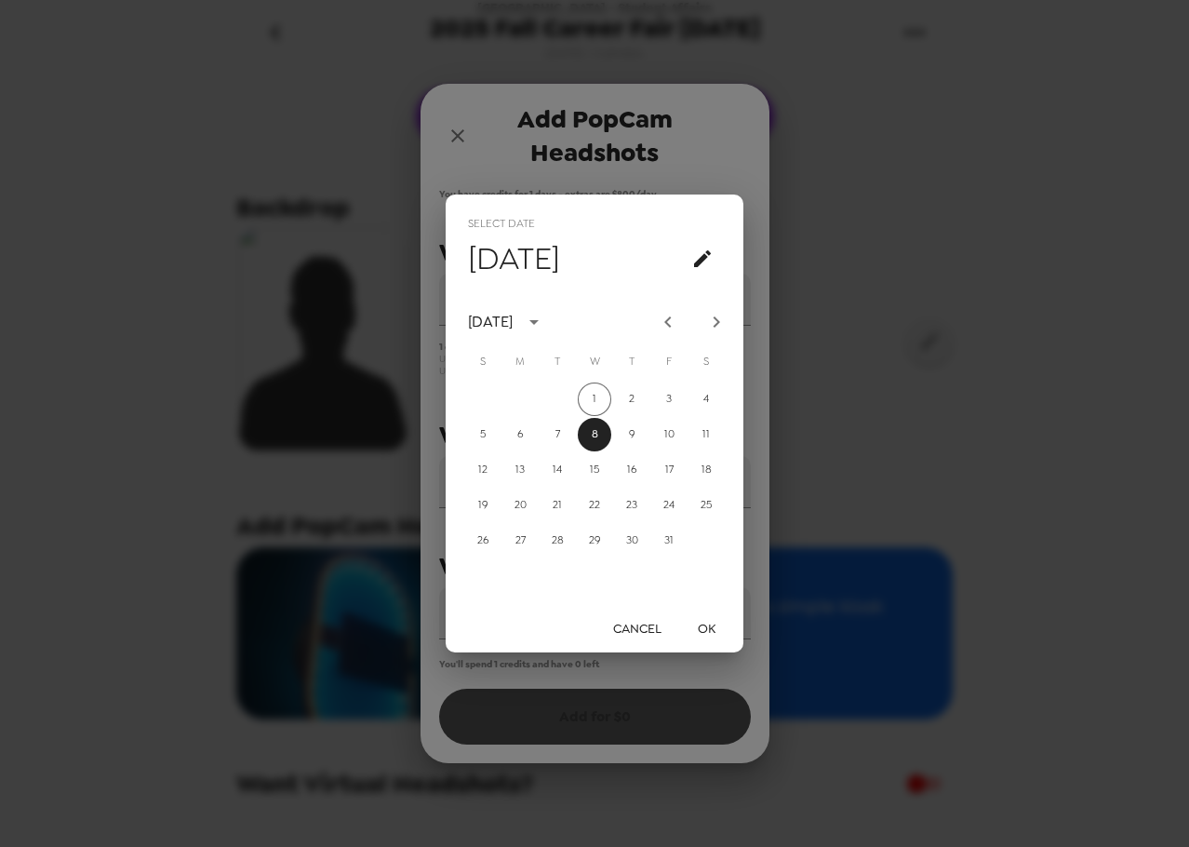
click at [714, 630] on button "OK" at bounding box center [706, 628] width 60 height 34
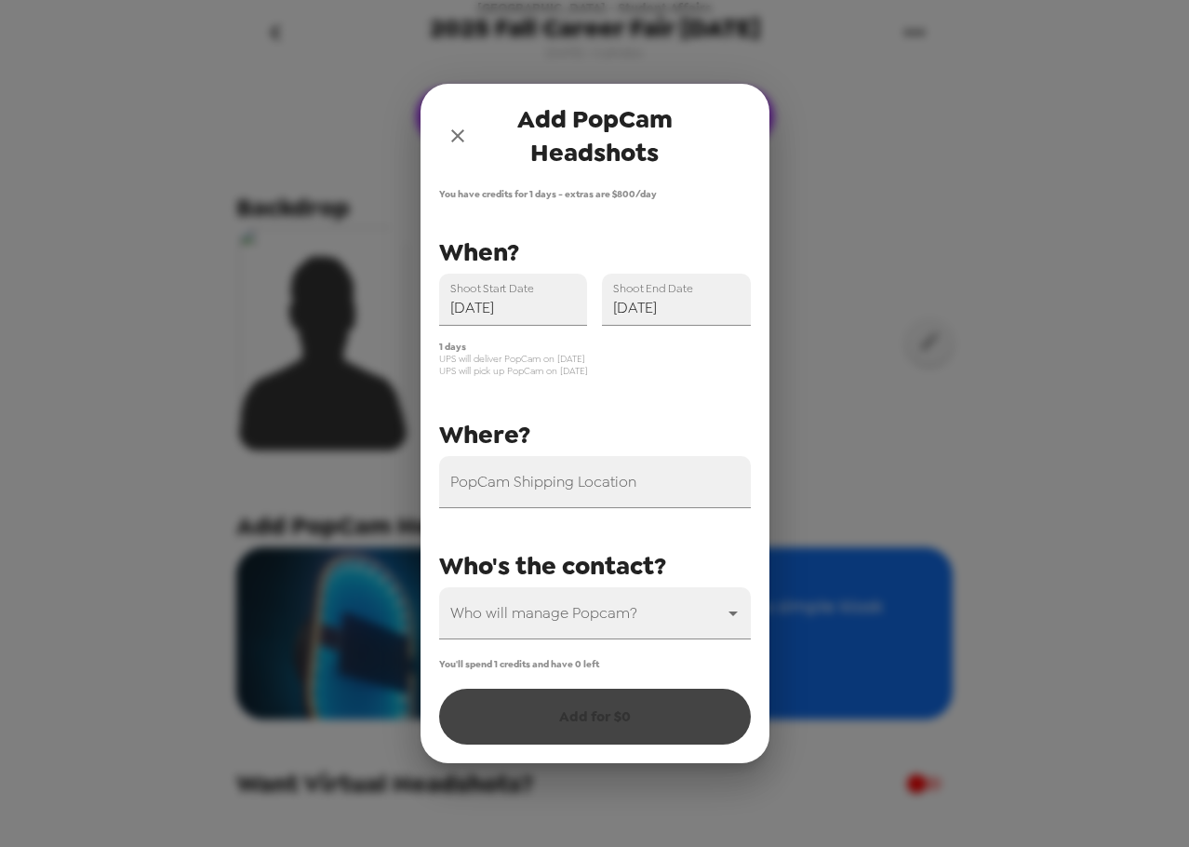
click at [594, 482] on div "PopCam Shipping Location" at bounding box center [595, 482] width 312 height 52
paste input "9501 S. King Drive, Student Union Building, Suite 240, Chicago, IL 60628"
drag, startPoint x: 554, startPoint y: 490, endPoint x: 615, endPoint y: 485, distance: 61.7
click at [615, 485] on input "9501 S. King Drive, Student Union Building, Suite 240, Chicago, IL 60628" at bounding box center [595, 482] width 312 height 52
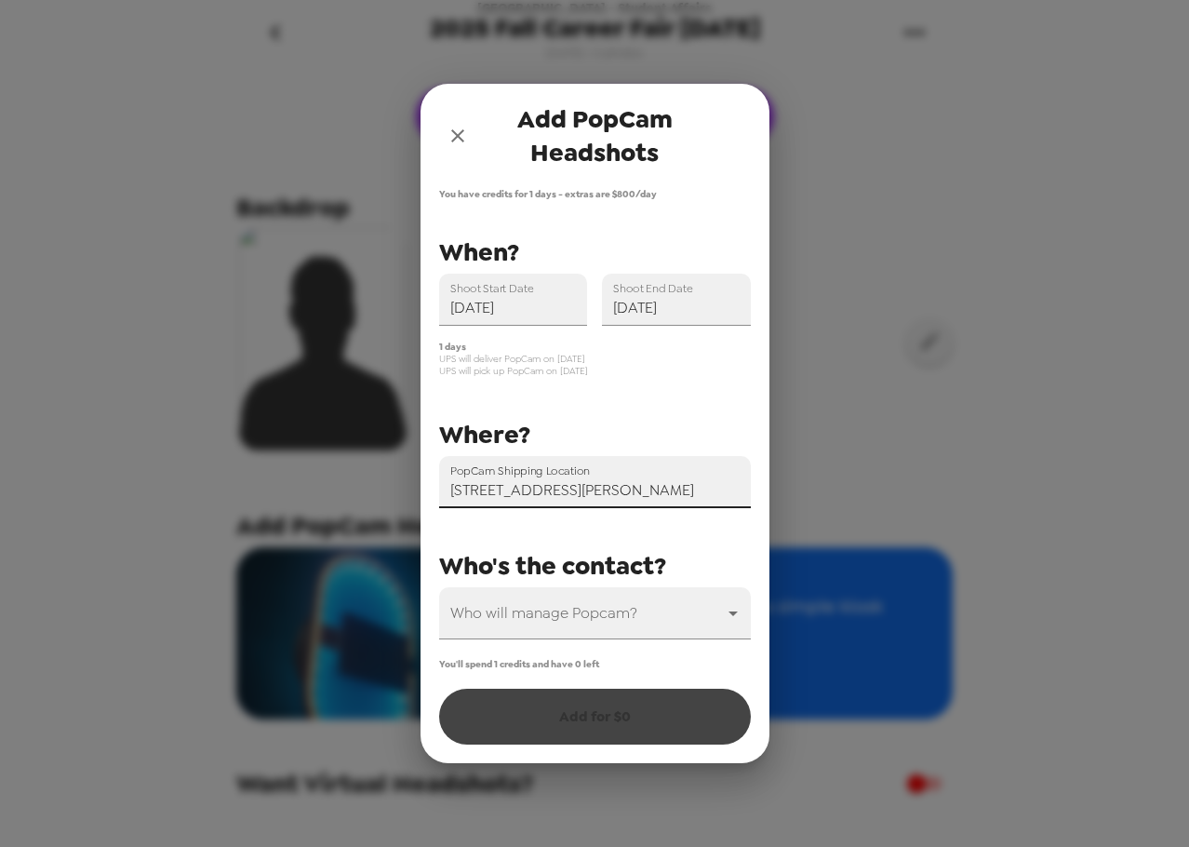
scroll to position [0, 114]
type input "9501 South King Drive, Chicago, IL, USA"
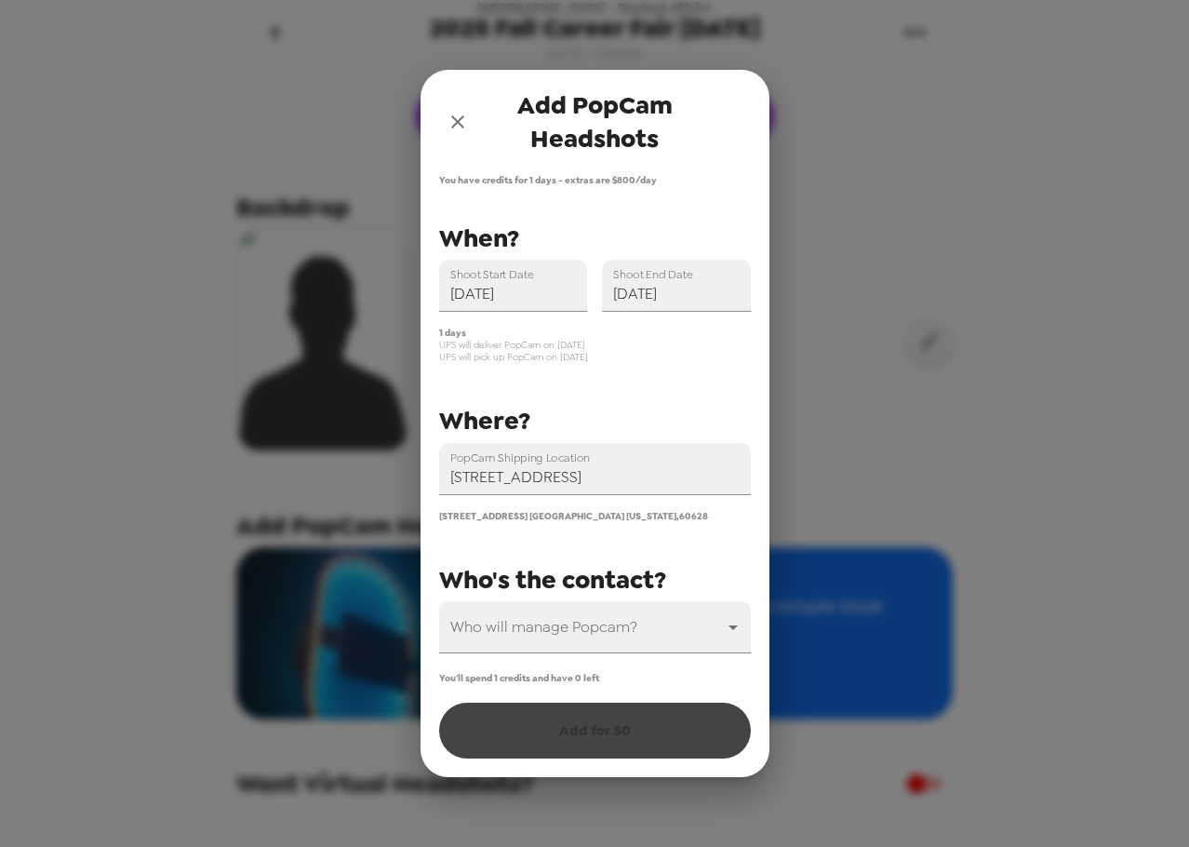
drag, startPoint x: 600, startPoint y: 475, endPoint x: 641, endPoint y: 501, distance: 48.0
click at [603, 476] on input "9501 South King Drive, Chicago, IL, USA" at bounding box center [595, 469] width 312 height 52
click at [573, 386] on div "PopCam Shipping Location 9501 South King Drive, Chicago, IL, USA 9501 South Kin…" at bounding box center [587, 435] width 327 height 435
click at [583, 644] on body "Chicago State University - Student Affairs 2025 Fall Career Fair 10/7/25 10/1/2…" at bounding box center [594, 423] width 1189 height 847
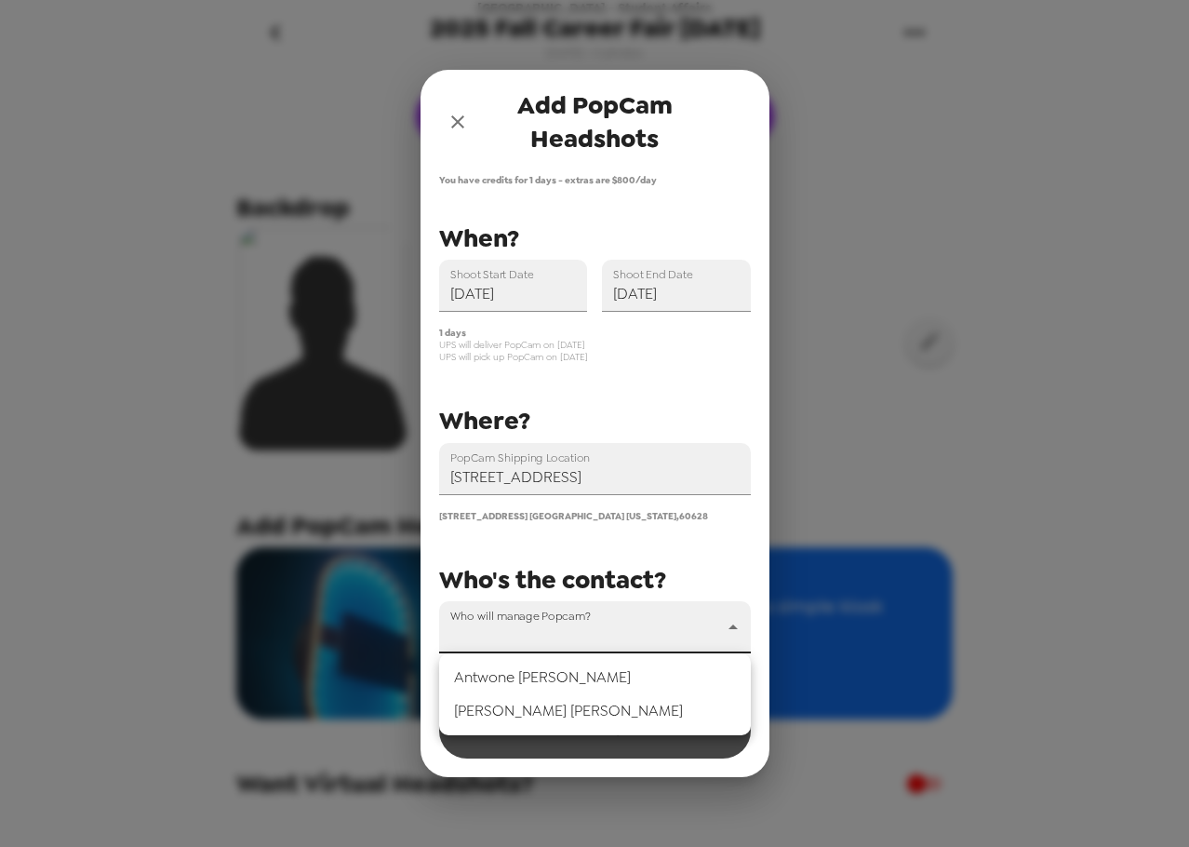
click at [565, 713] on li "Tangee Jenkins" at bounding box center [595, 710] width 312 height 33
type input "80106"
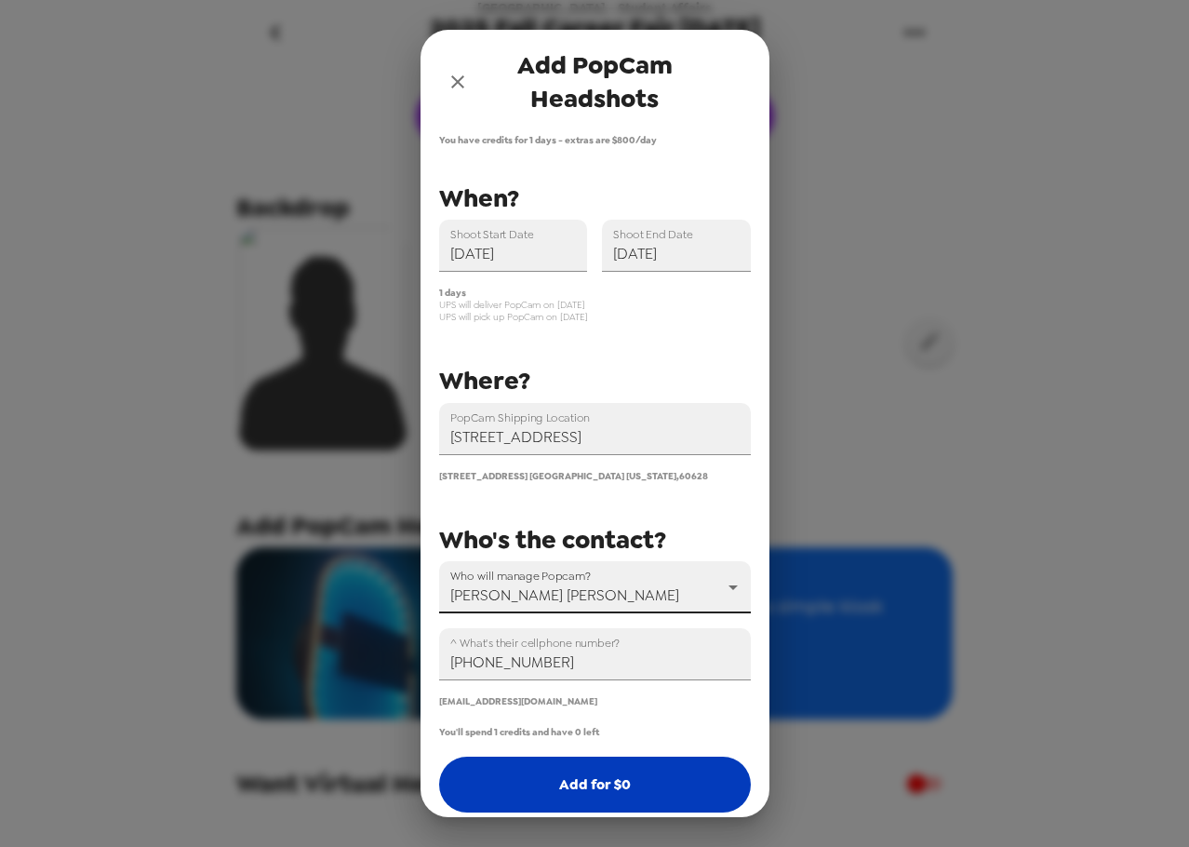
click at [581, 781] on button "Add for $ 0" at bounding box center [595, 784] width 312 height 56
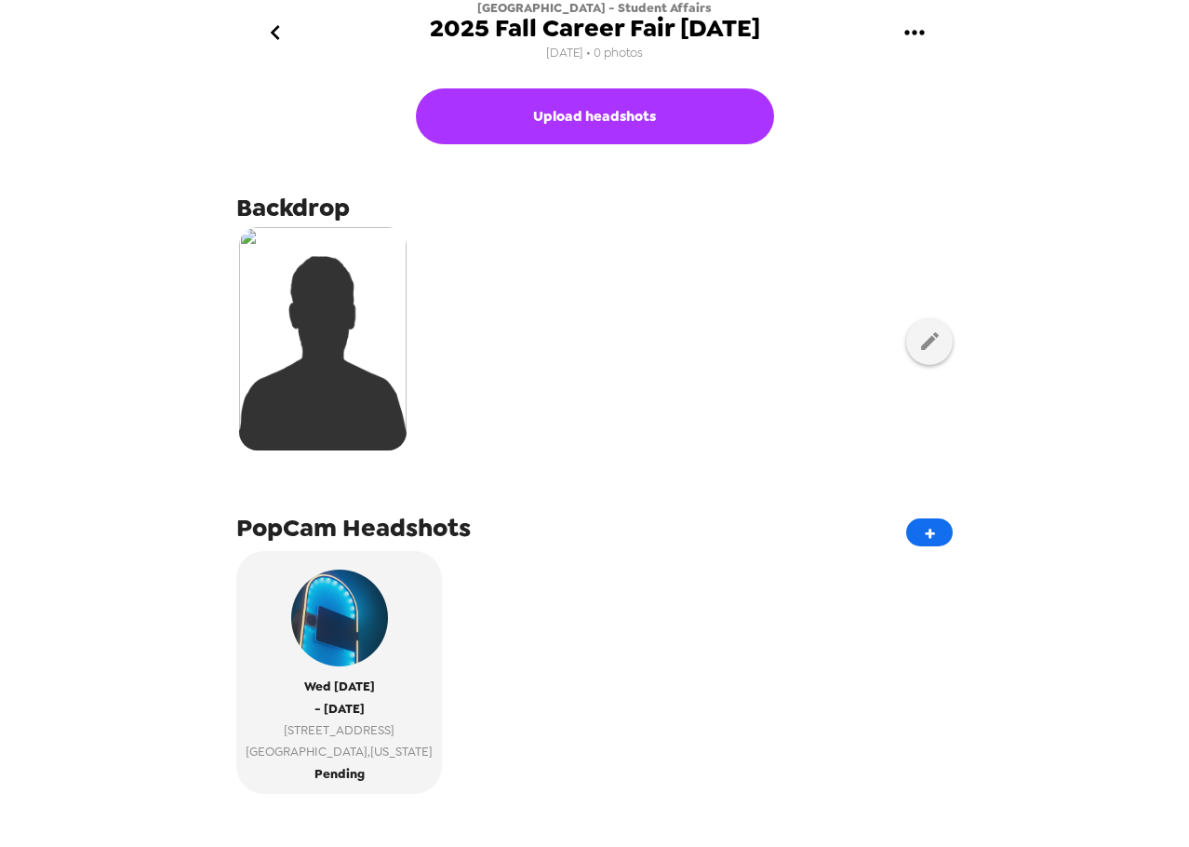
click at [290, 33] on button "go back" at bounding box center [275, 33] width 60 height 60
